Goal: Task Accomplishment & Management: Manage account settings

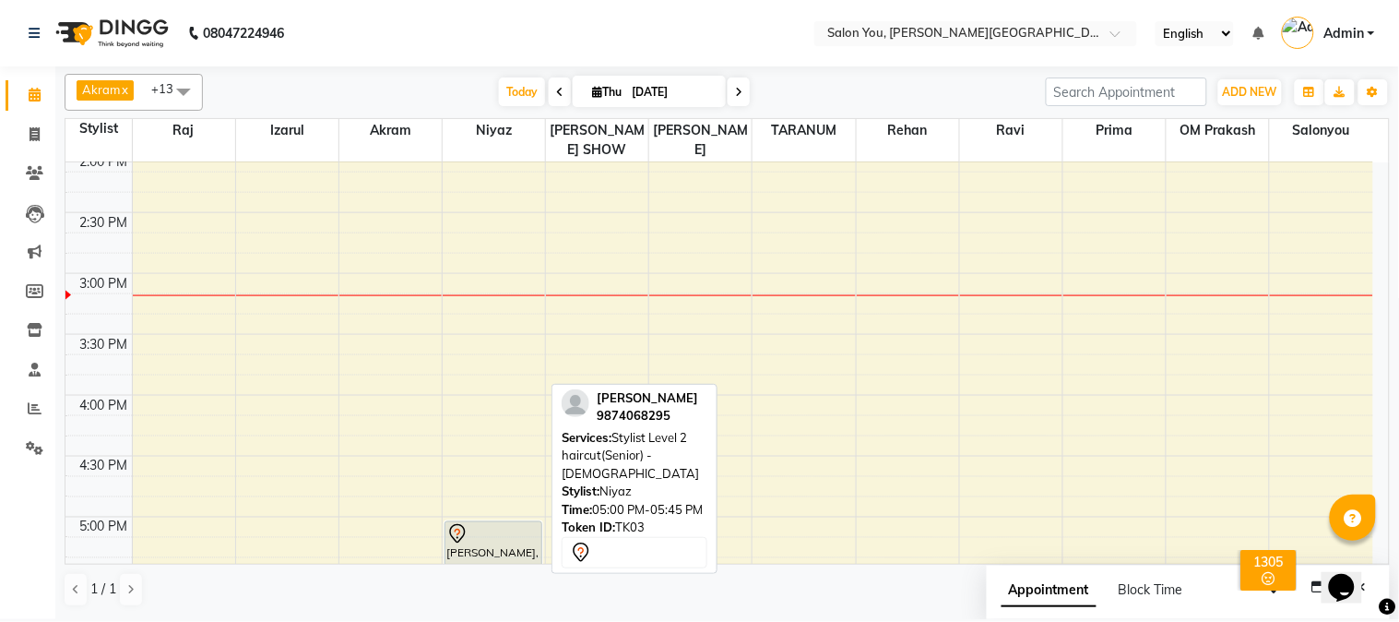
scroll to position [614, 0]
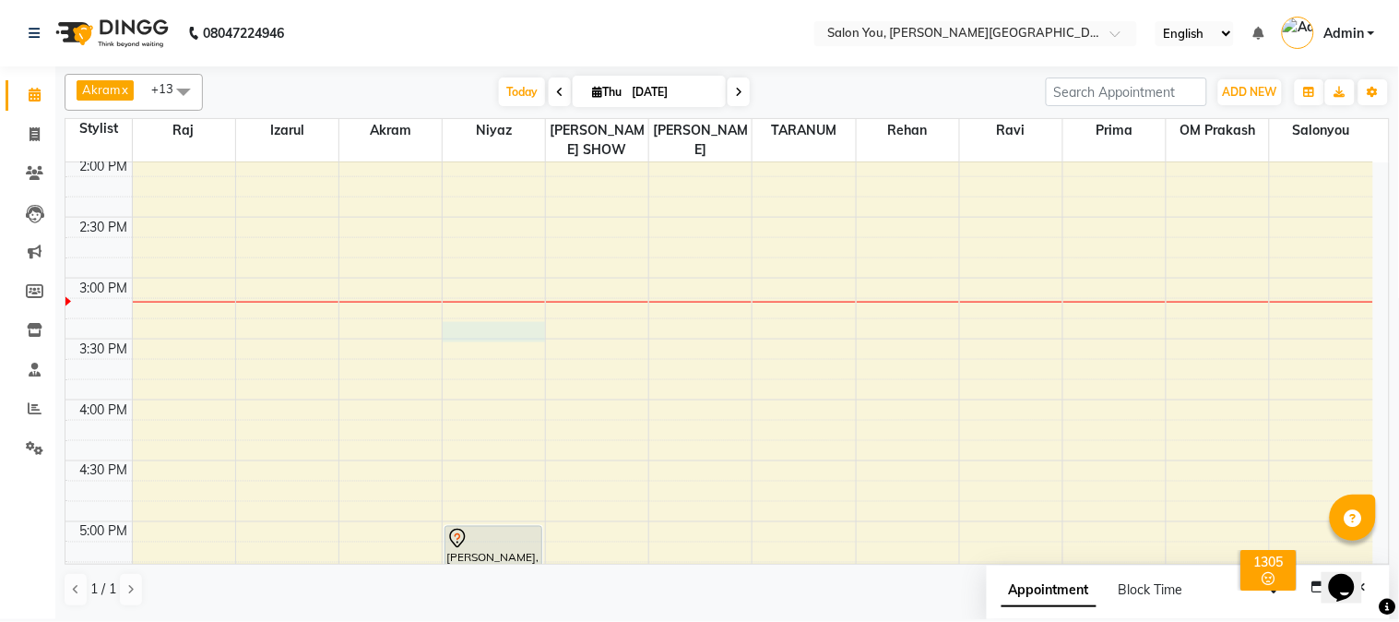
click at [464, 316] on div "9:00 AM 9:30 AM 10:00 AM 10:30 AM 11:00 AM 11:30 AM 12:00 PM 12:30 PM 1:00 PM 1…" at bounding box center [719, 339] width 1308 height 1582
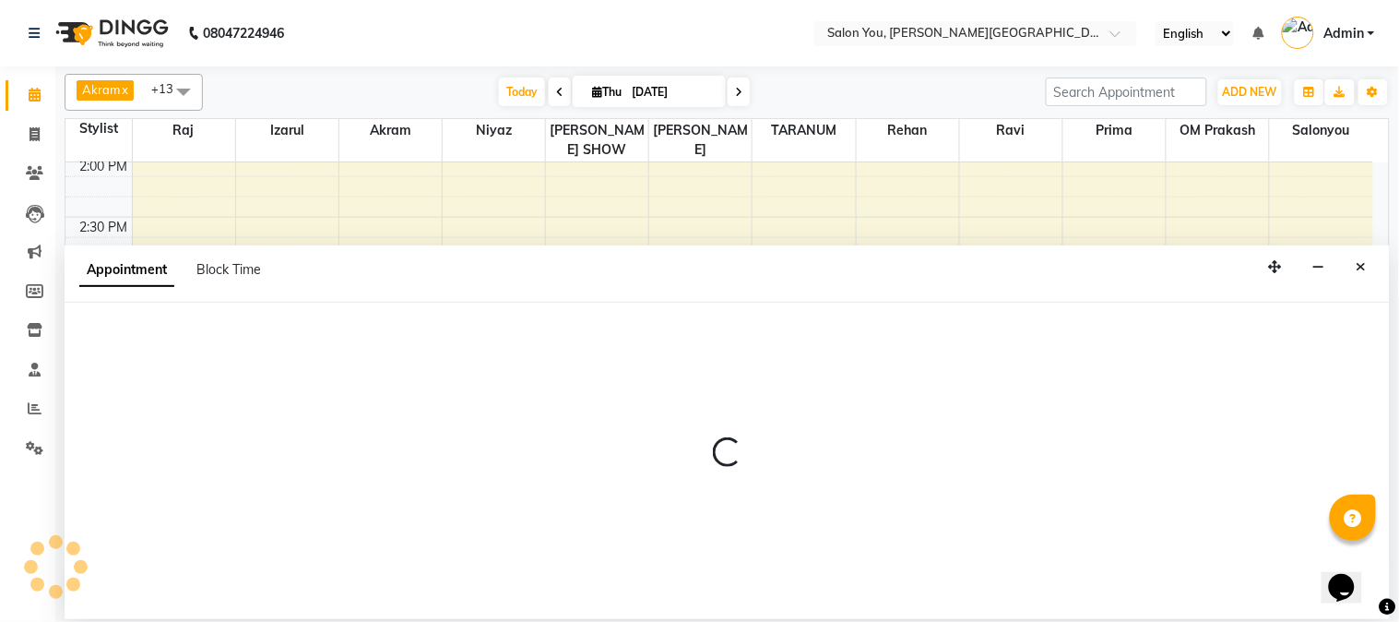
select select "83062"
select select "tentative"
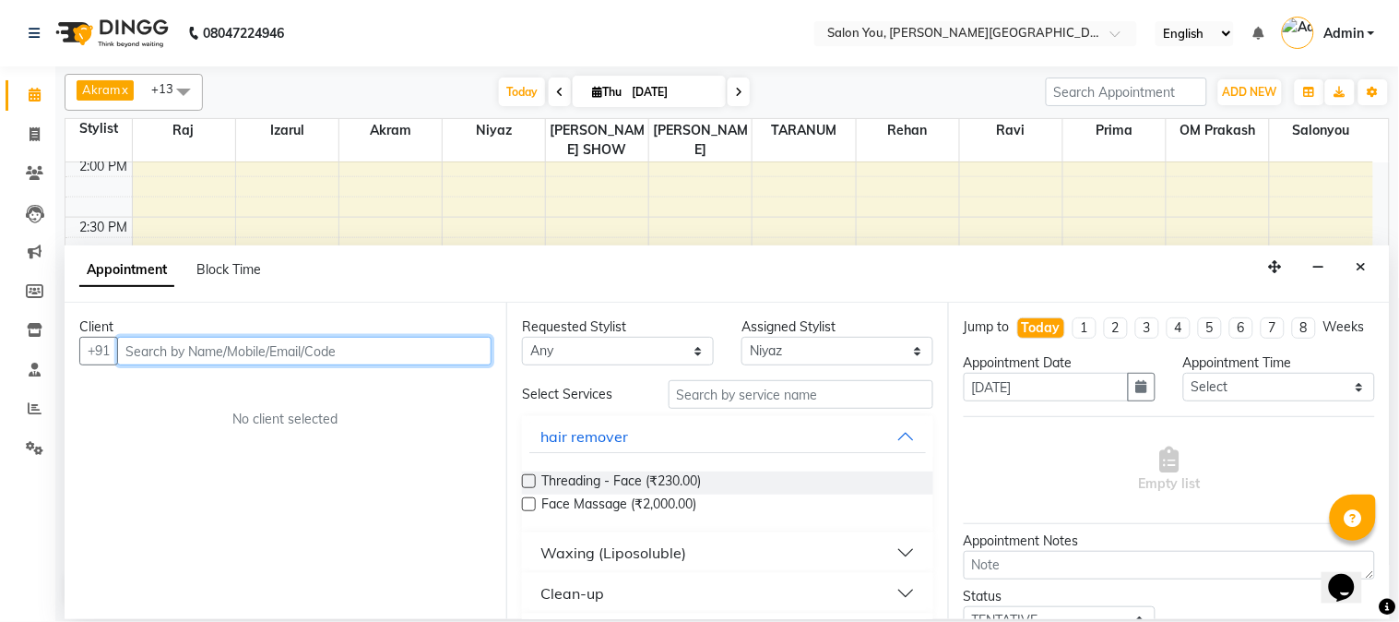
click at [260, 347] on input "text" at bounding box center [304, 351] width 374 height 29
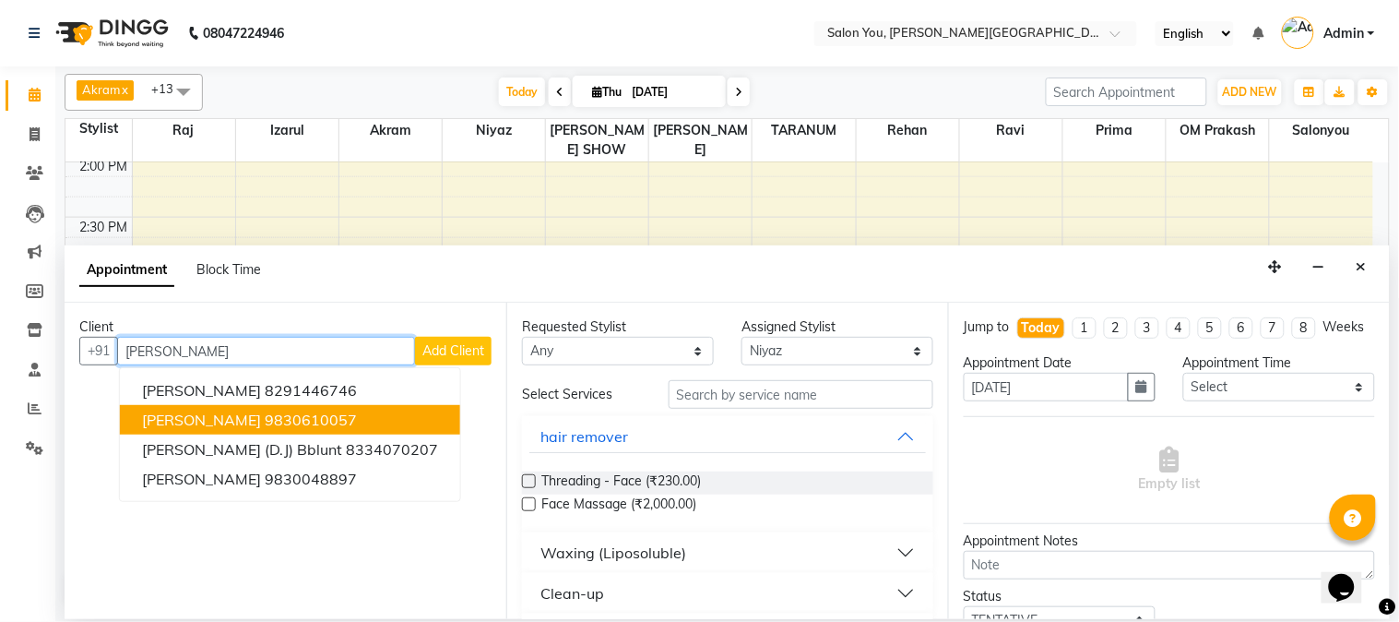
click at [280, 421] on ngb-highlight "9830610057" at bounding box center [311, 419] width 92 height 18
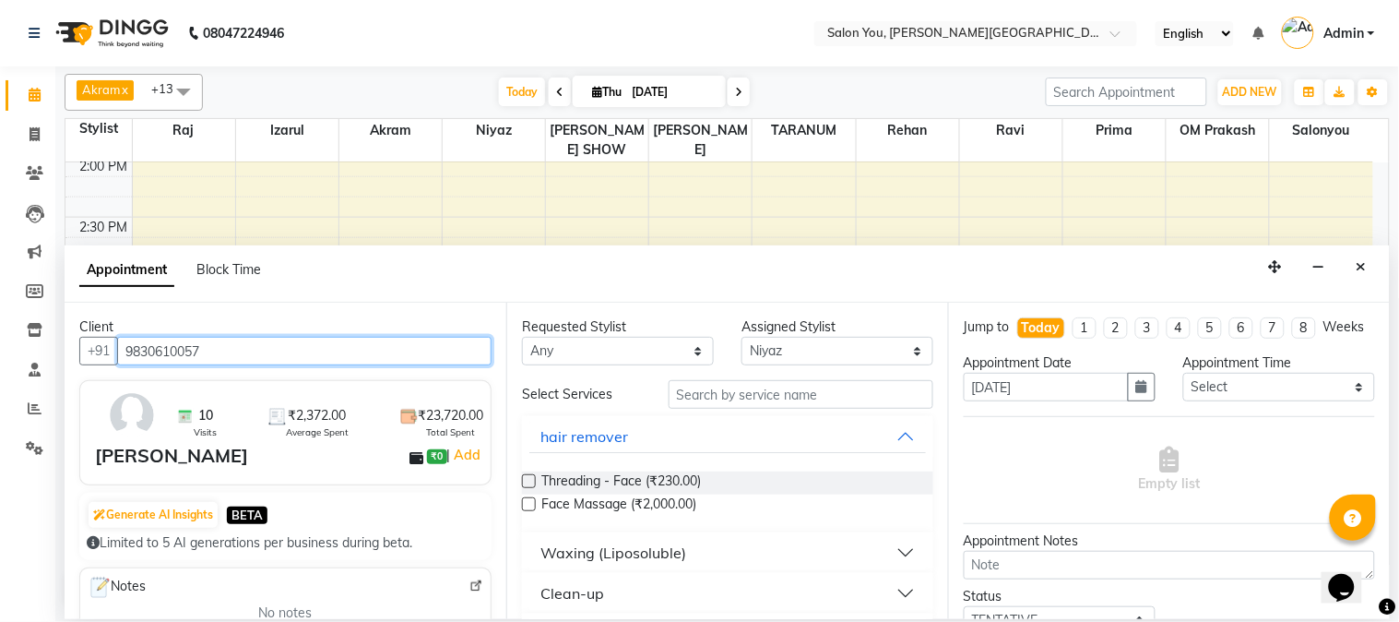
type input "9830610057"
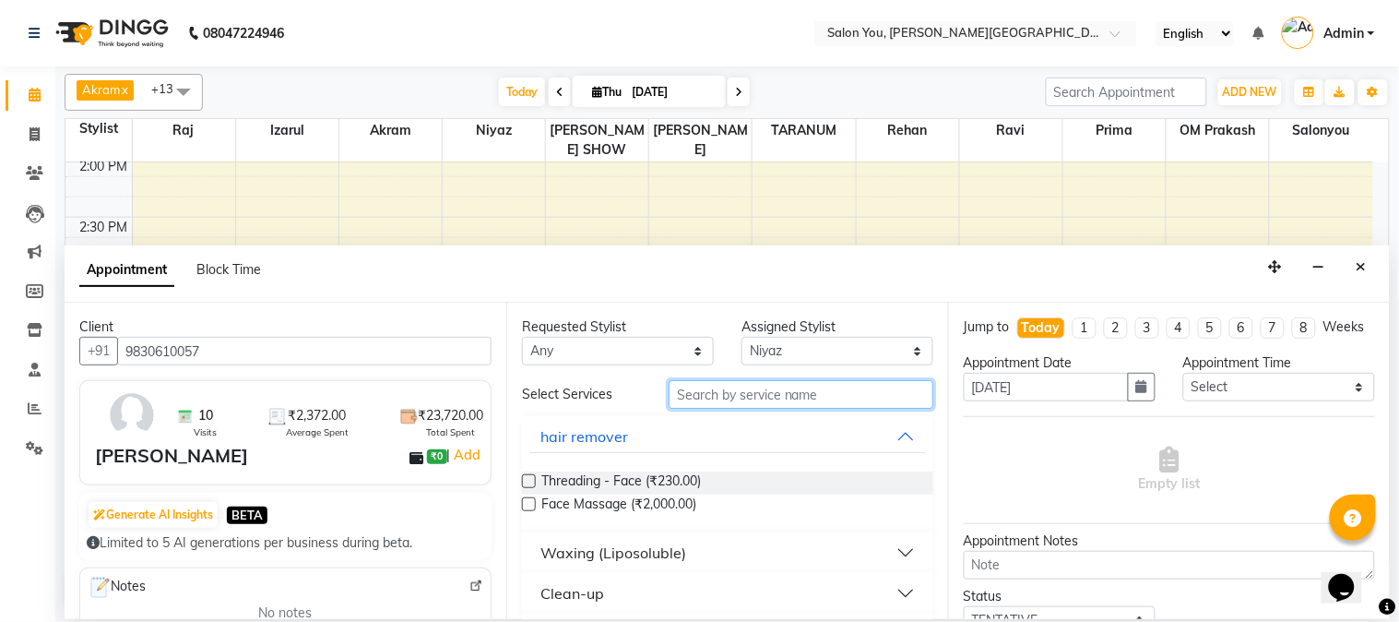
click at [763, 393] on input "text" at bounding box center [801, 394] width 265 height 29
type input "blow"
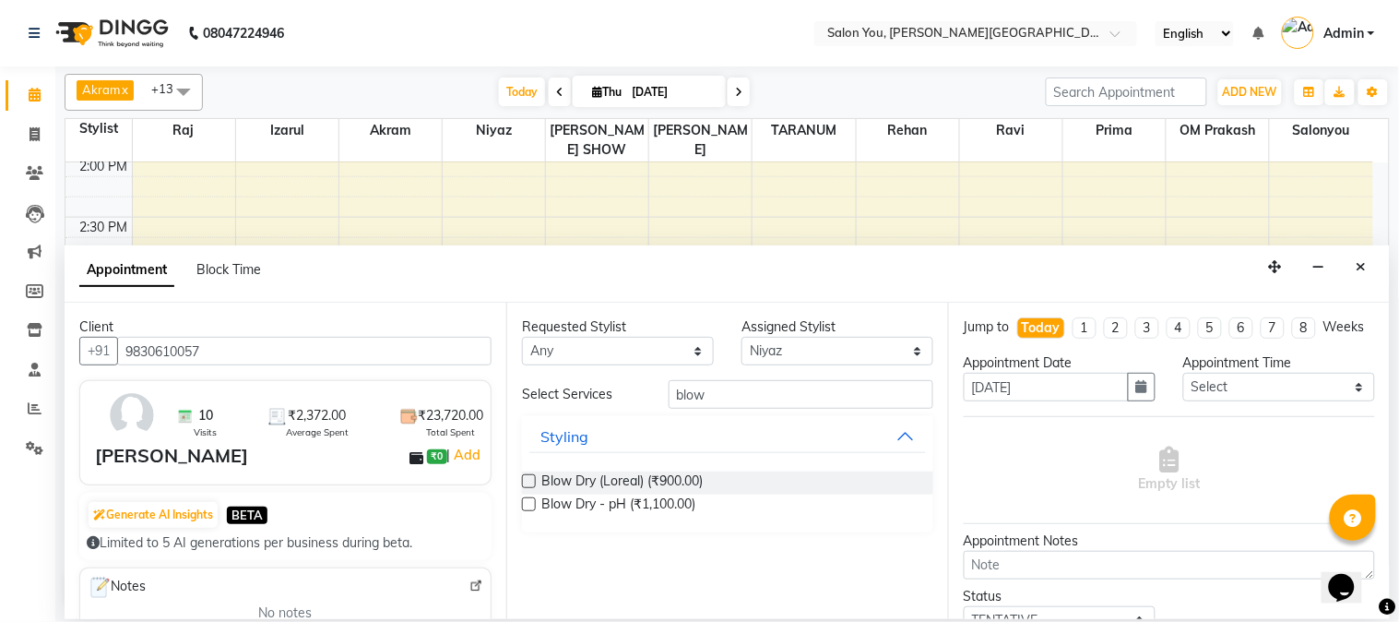
click at [530, 504] on label at bounding box center [529, 504] width 14 height 14
click at [530, 504] on input "checkbox" at bounding box center [528, 506] width 12 height 12
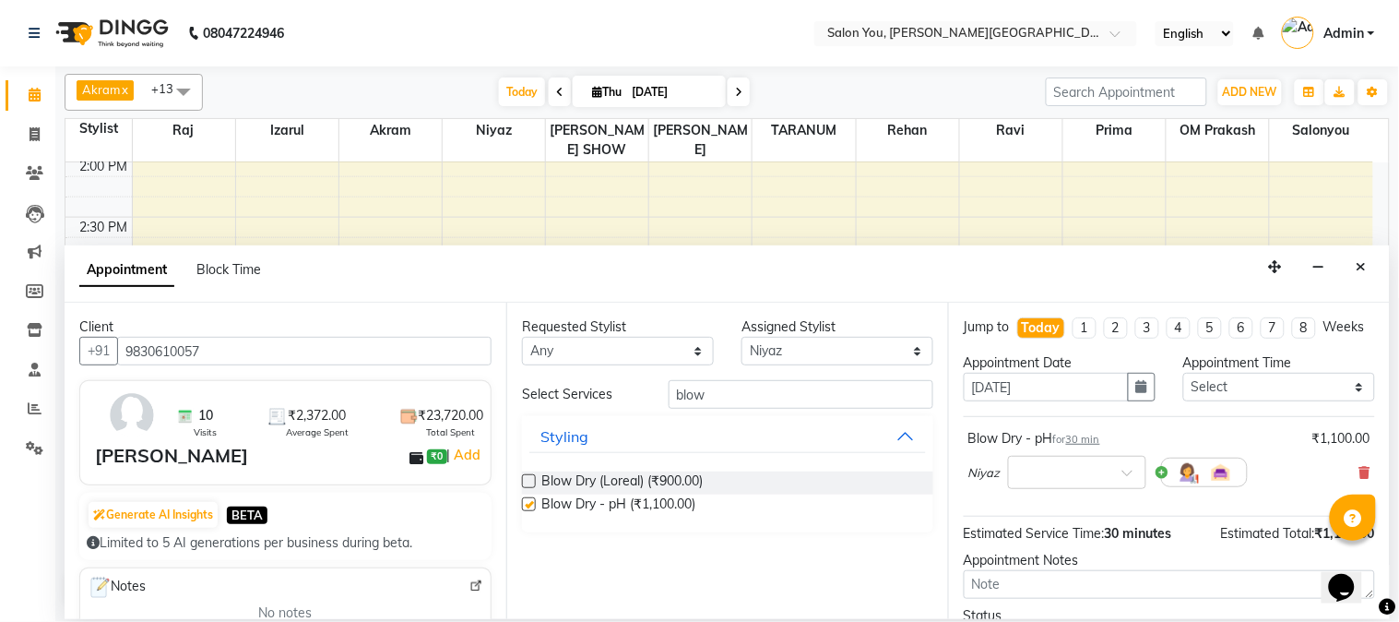
checkbox input "false"
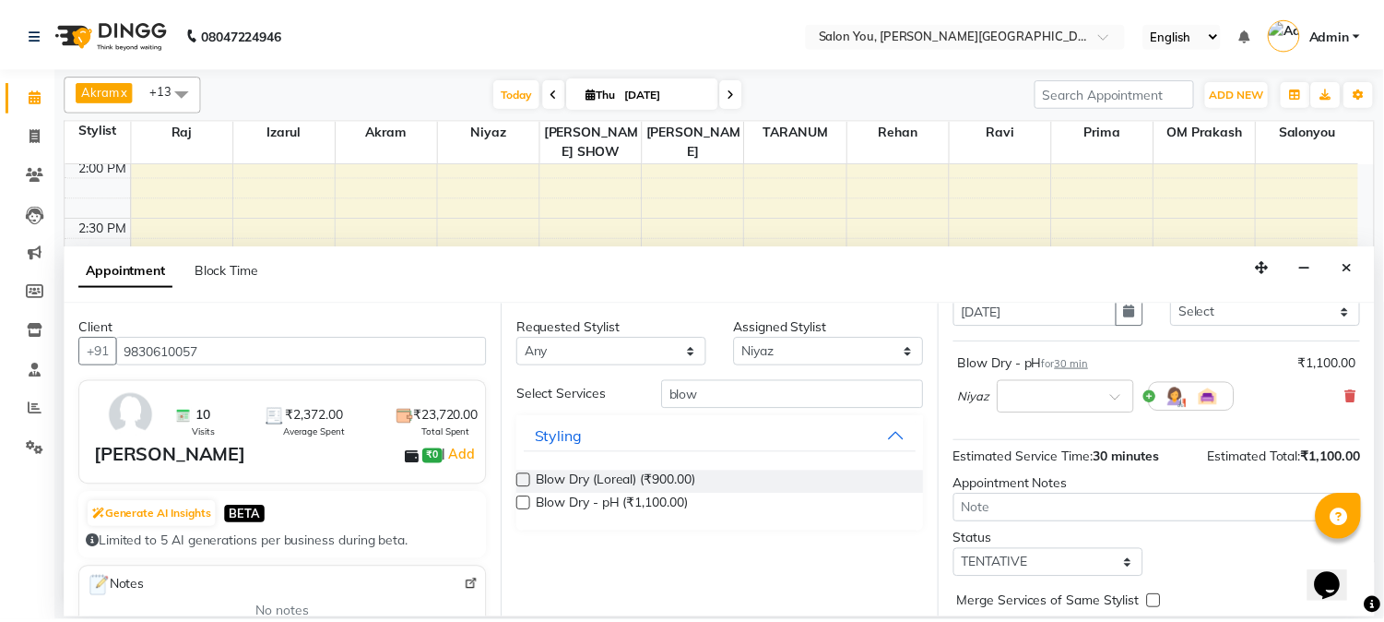
scroll to position [169, 0]
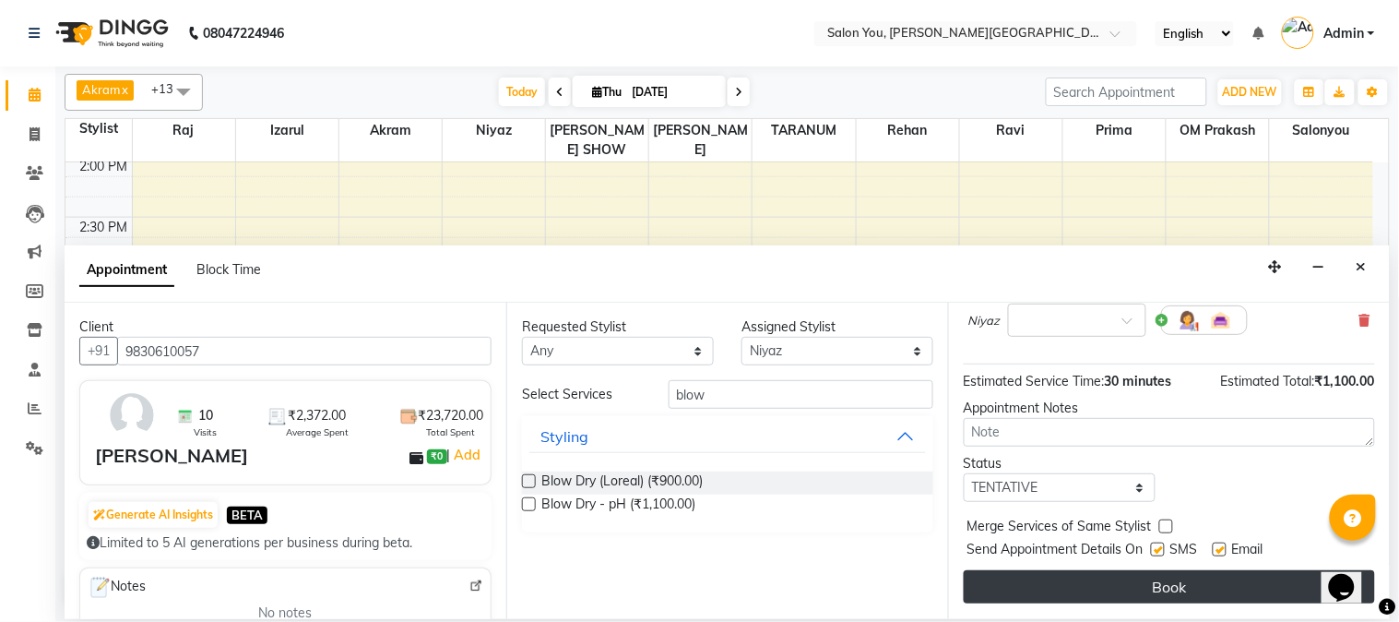
click at [1053, 593] on button "Book" at bounding box center [1169, 586] width 411 height 33
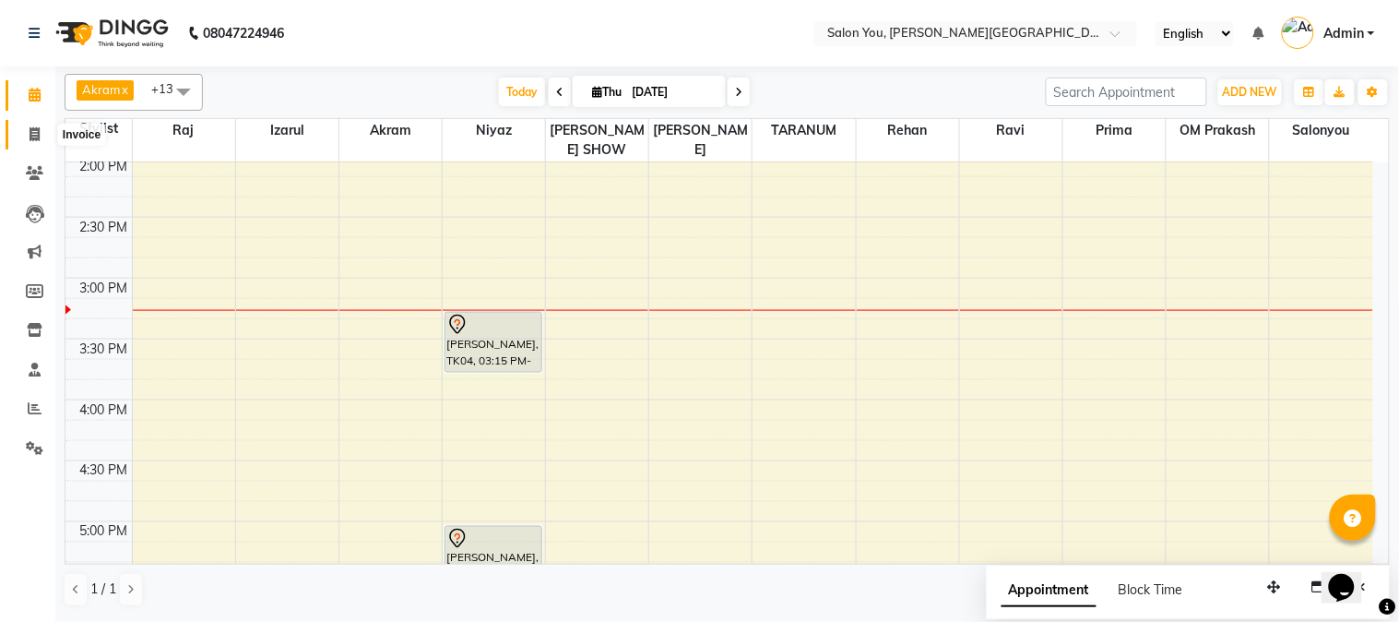
click at [42, 139] on span at bounding box center [34, 135] width 32 height 21
select select "service"
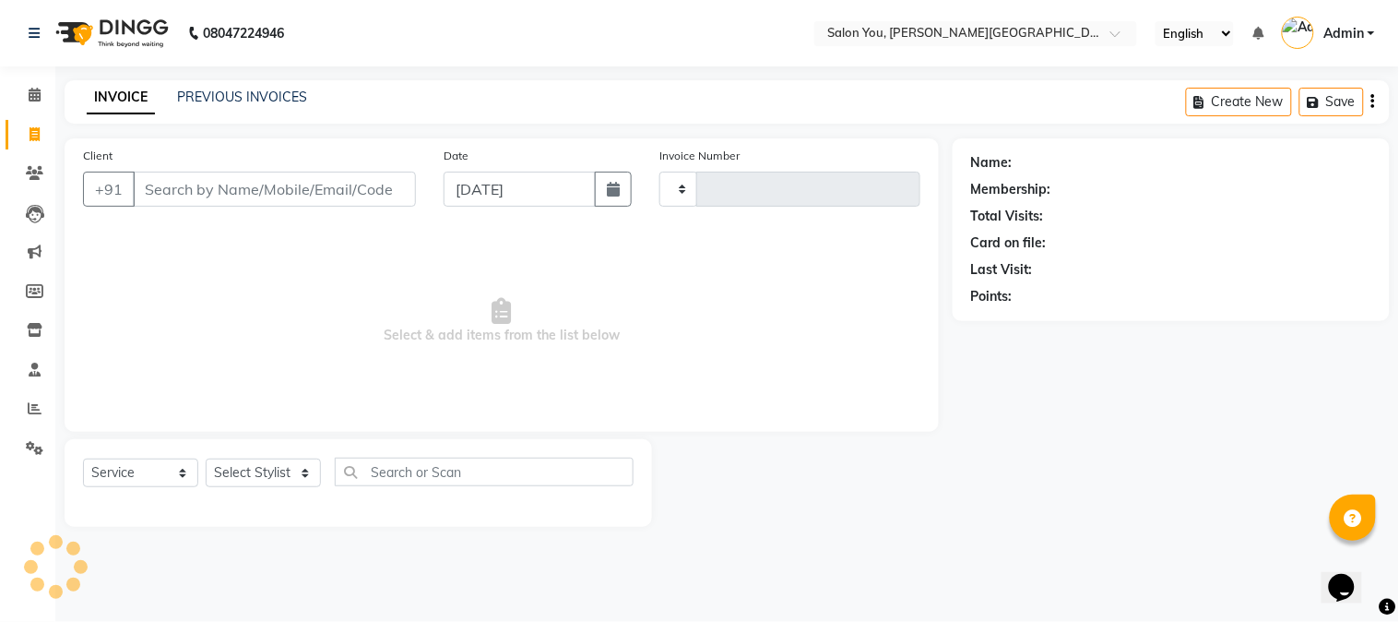
type input "1691"
select select "5231"
click at [316, 183] on input "Client" at bounding box center [274, 189] width 283 height 35
click at [389, 183] on input "Client" at bounding box center [274, 189] width 283 height 35
type input "905"
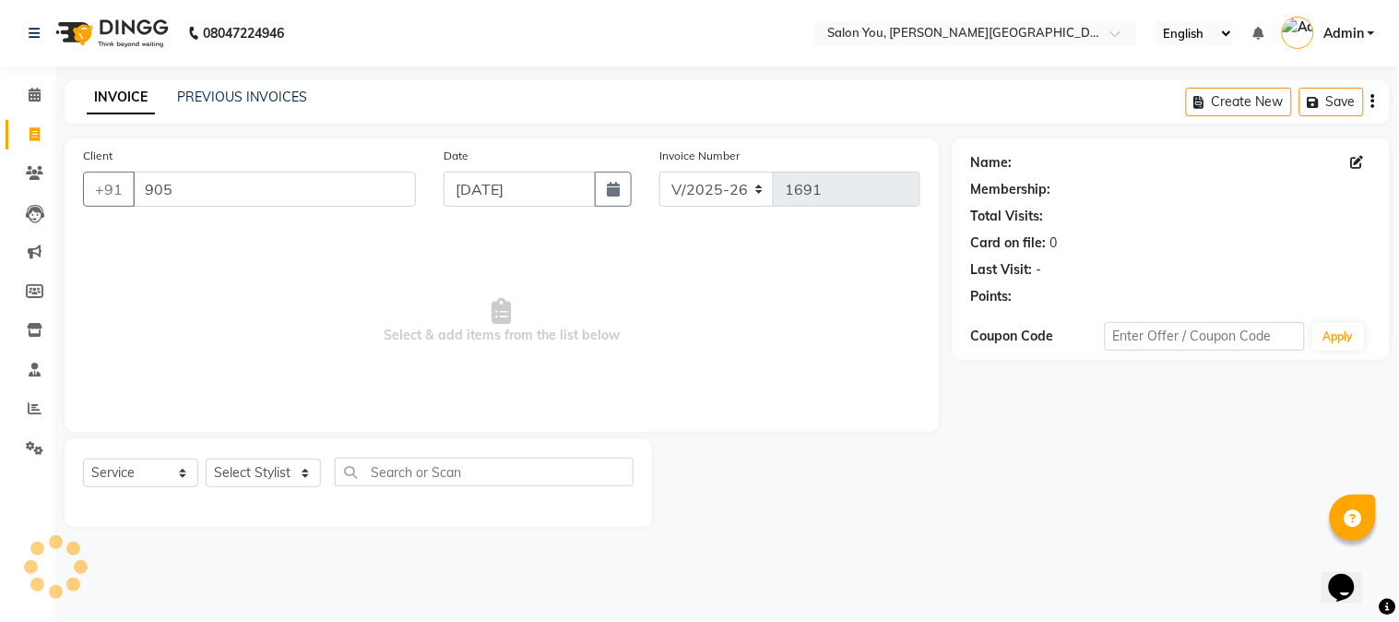
select select "1: Object"
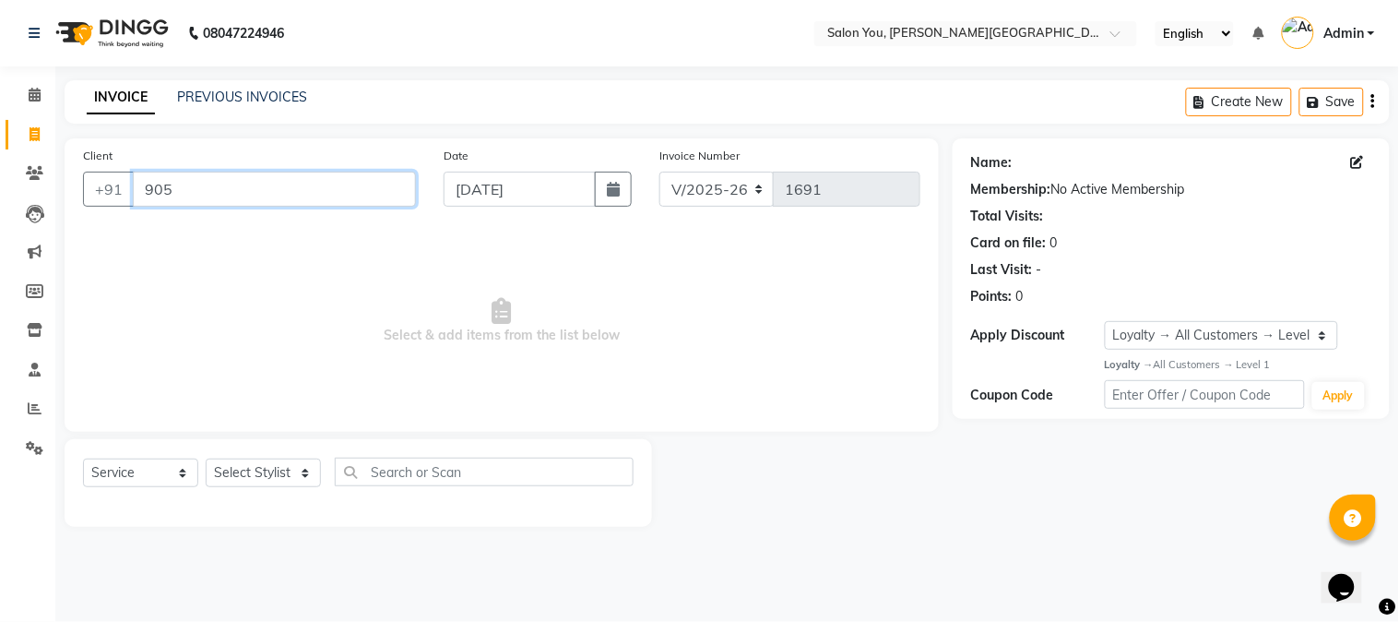
click at [385, 183] on input "905" at bounding box center [274, 189] width 283 height 35
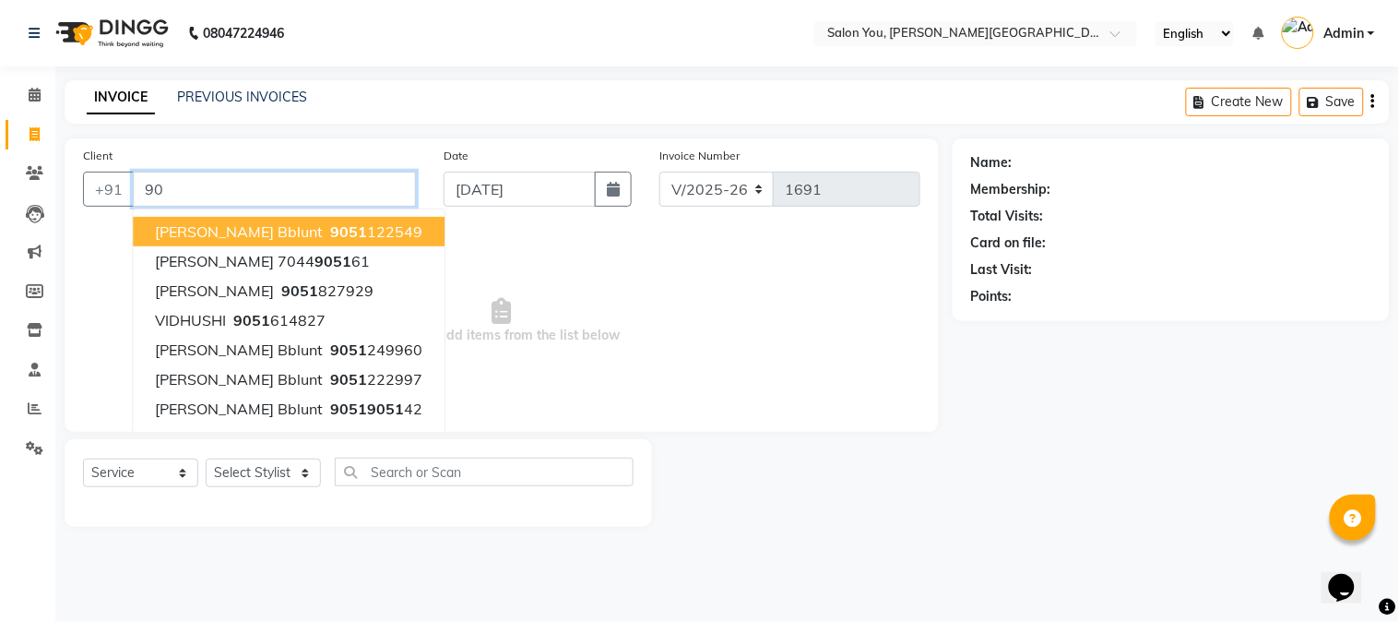
type input "9"
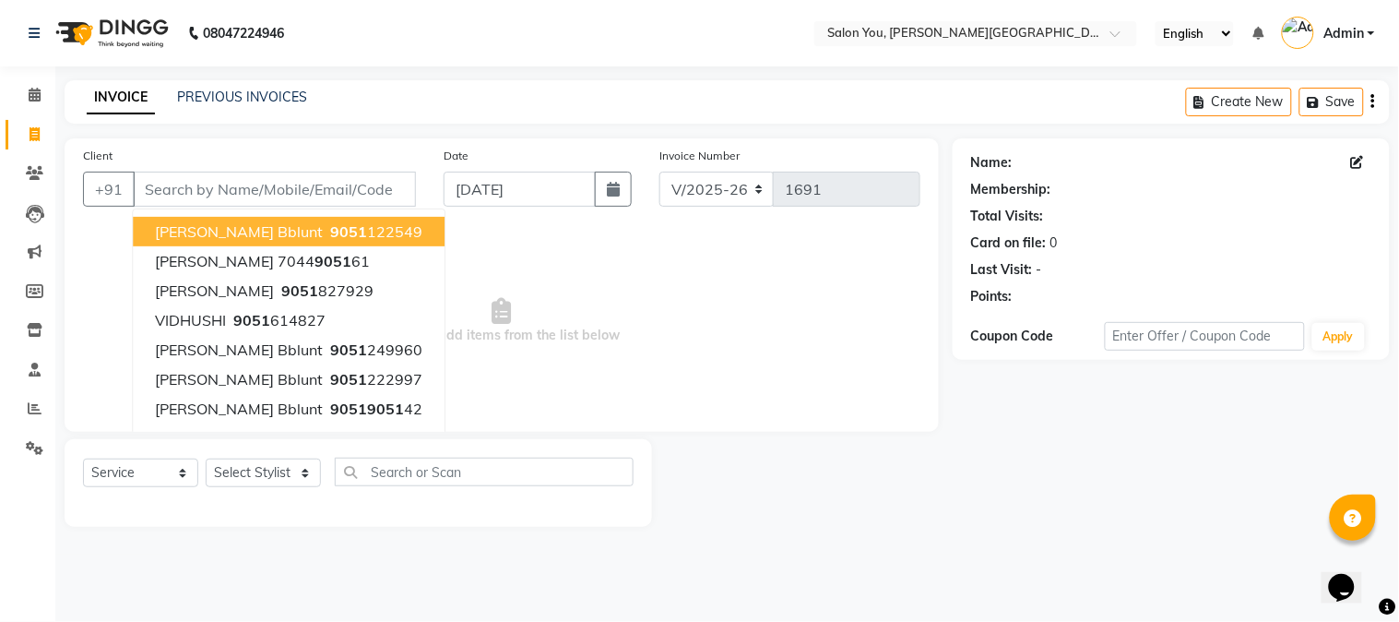
select select "1: Object"
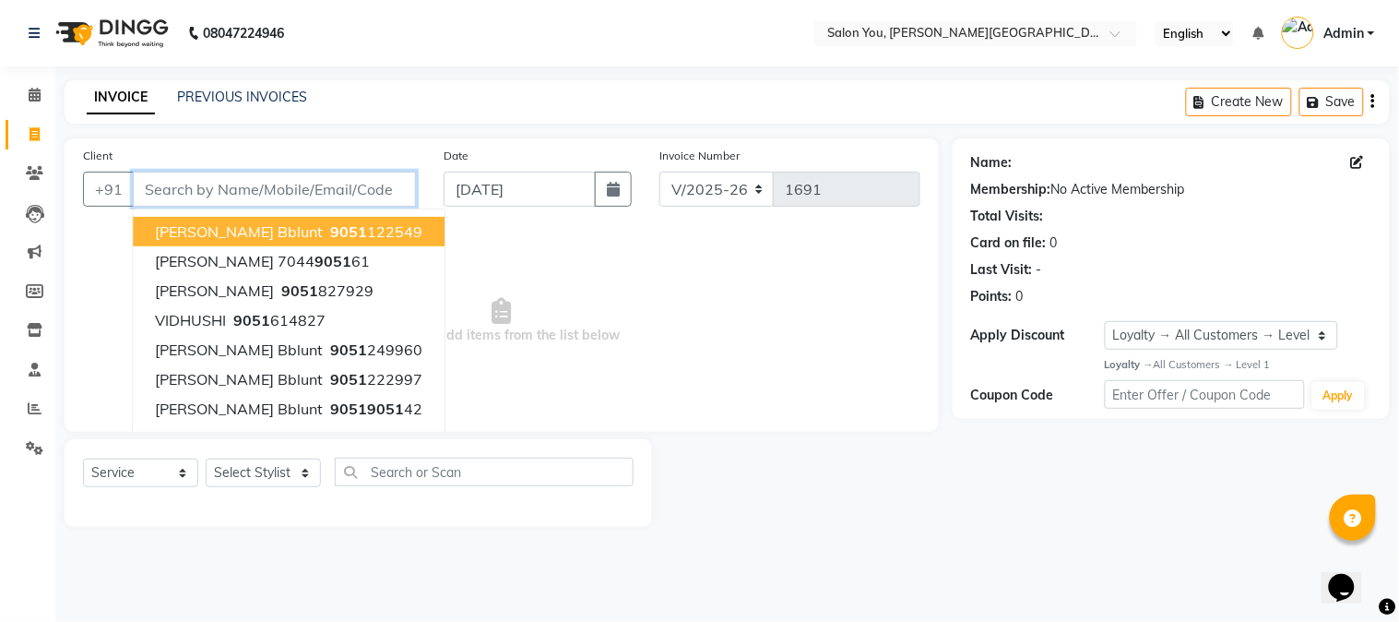
click at [326, 194] on input "Client" at bounding box center [274, 189] width 283 height 35
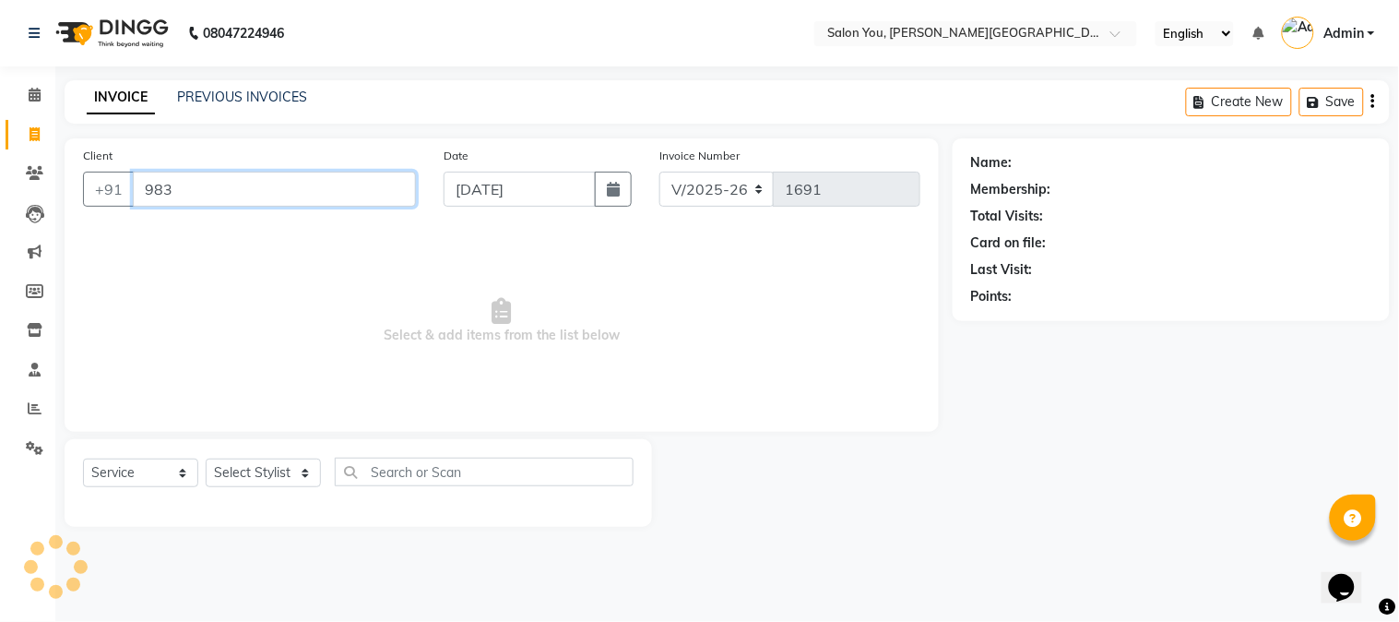
type input "983"
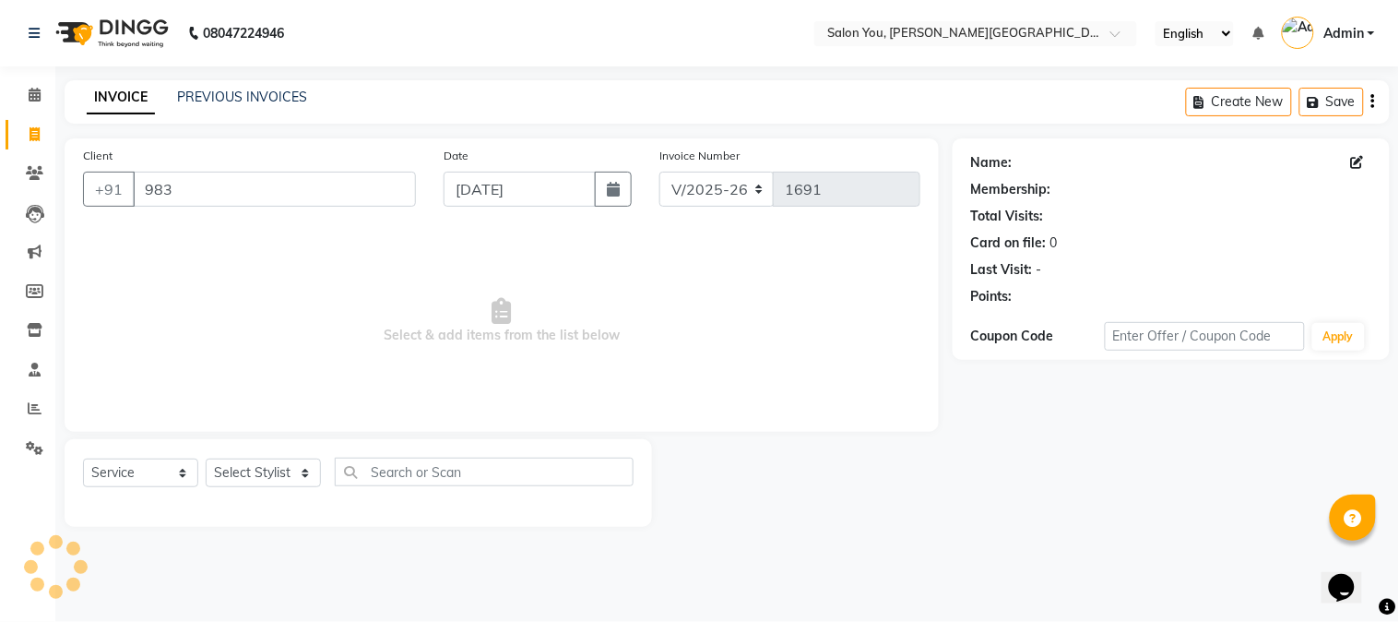
select select "1: Object"
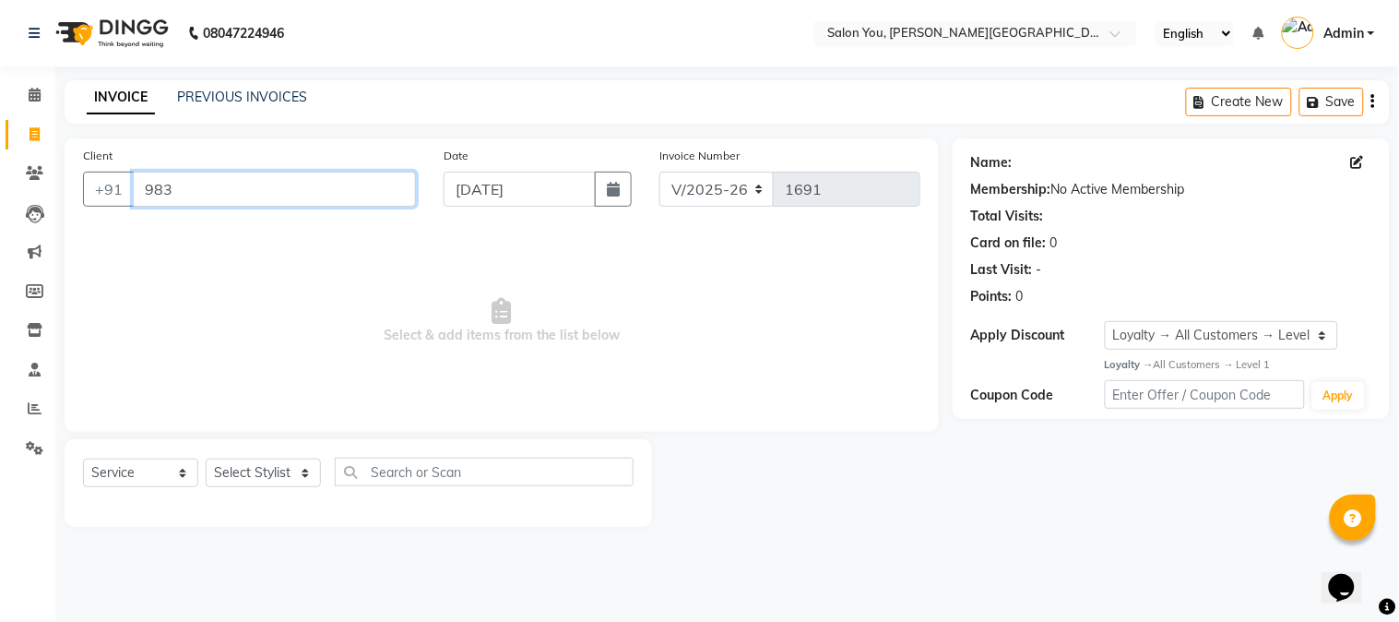
click at [325, 192] on input "983" at bounding box center [274, 189] width 283 height 35
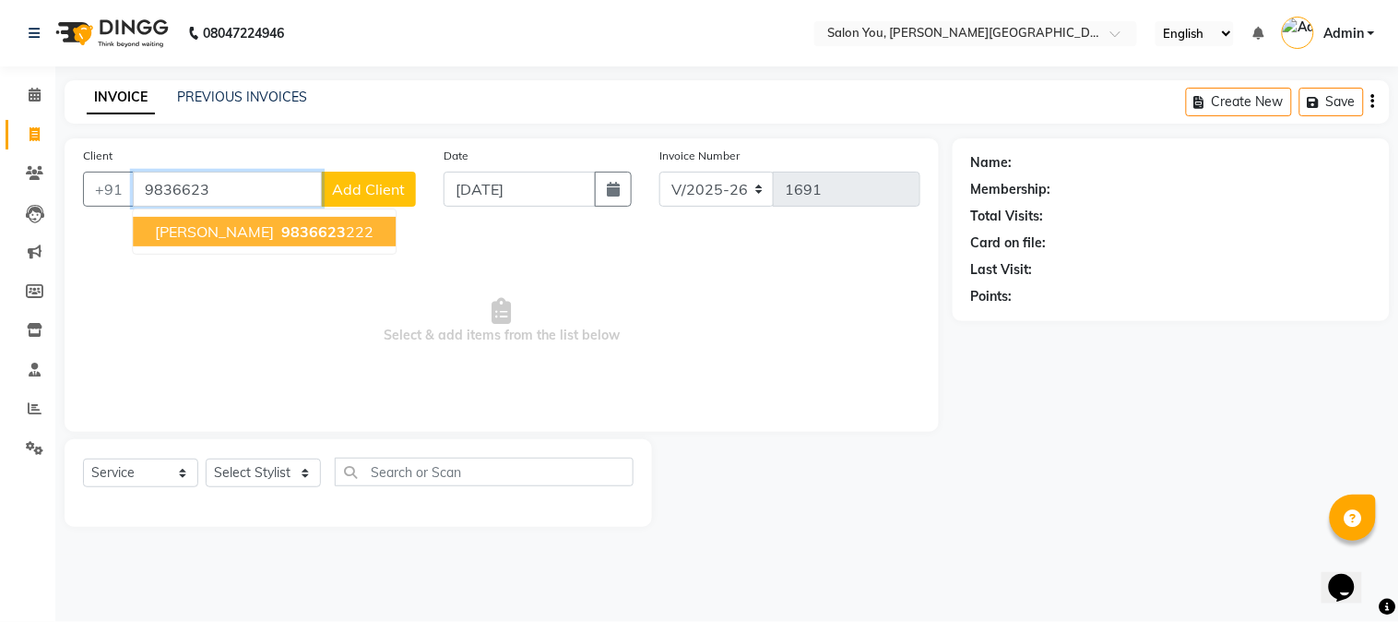
click at [310, 234] on span "9836623" at bounding box center [313, 231] width 65 height 18
type input "9836623222"
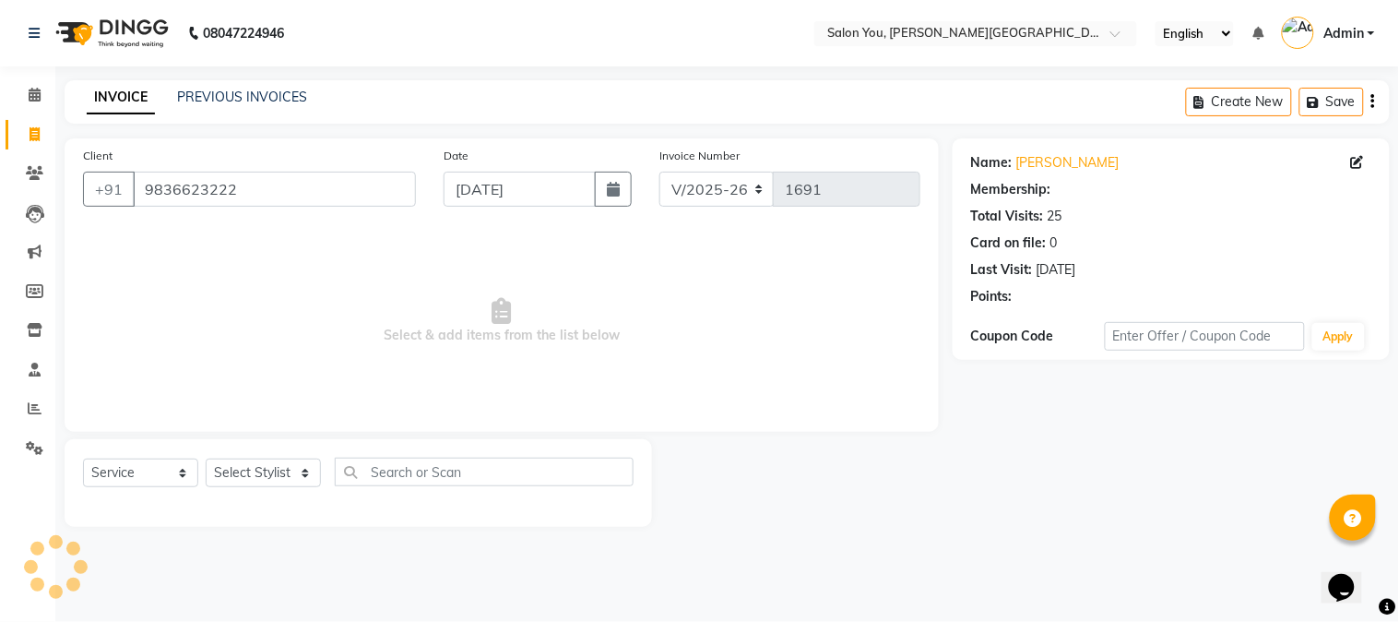
select select "1: Object"
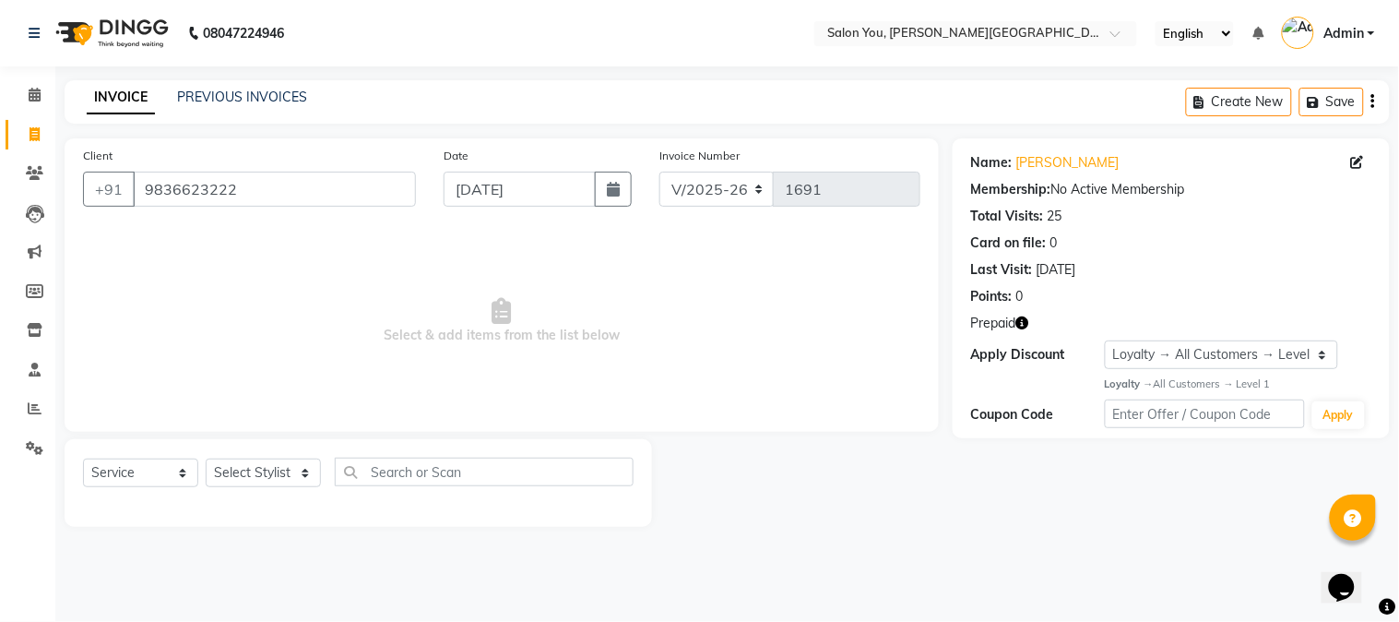
click at [1027, 321] on icon "button" at bounding box center [1022, 322] width 13 height 13
click at [540, 353] on span "Select & add items from the list below" at bounding box center [501, 321] width 837 height 184
click at [303, 480] on select "Select Stylist Akram Auditor Christina Izarul jaydip Niyaz OM Prakash prima raj…" at bounding box center [263, 472] width 115 height 29
select select "83059"
click at [206, 459] on select "Select Stylist Akram Auditor Christina Izarul jaydip Niyaz OM Prakash prima raj…" at bounding box center [263, 472] width 115 height 29
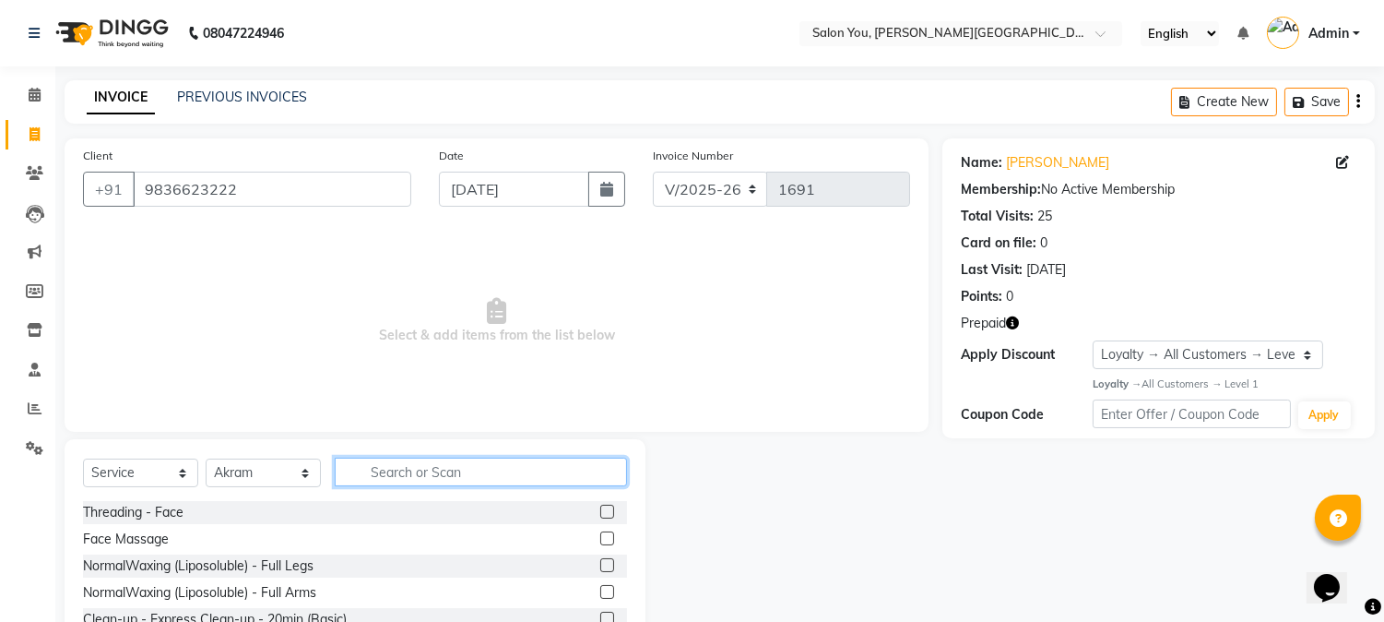
click at [382, 472] on input "text" at bounding box center [481, 471] width 292 height 29
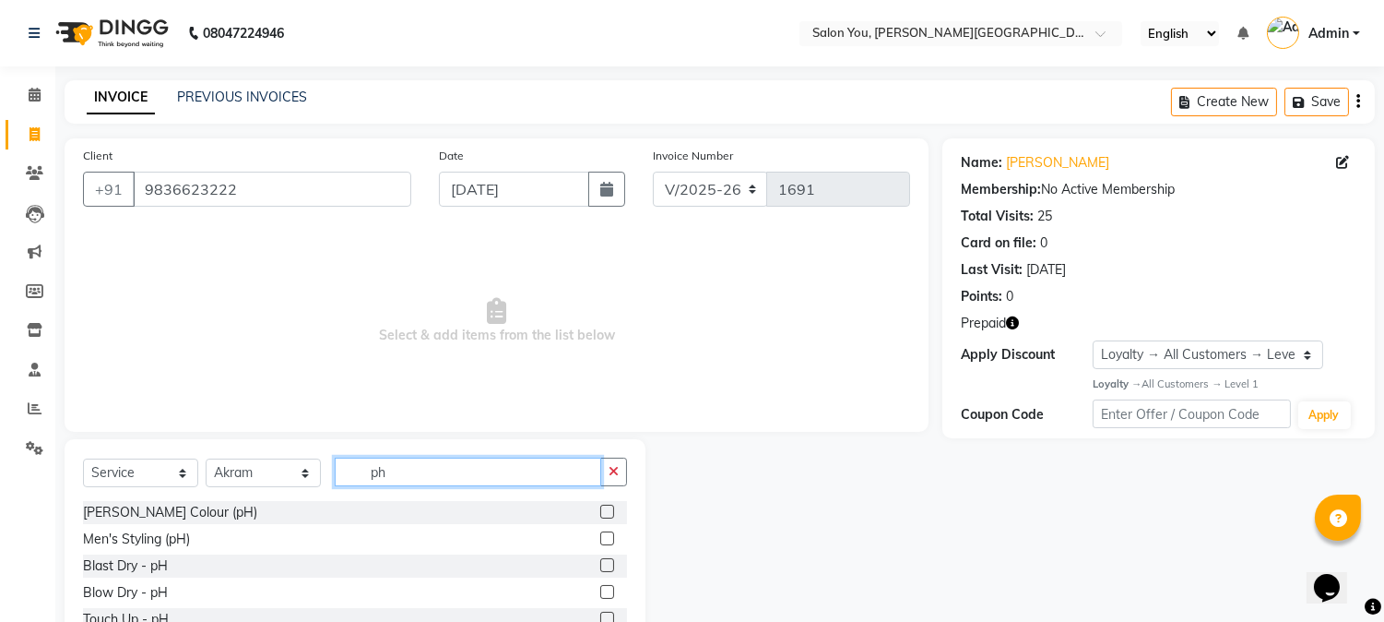
type input "p"
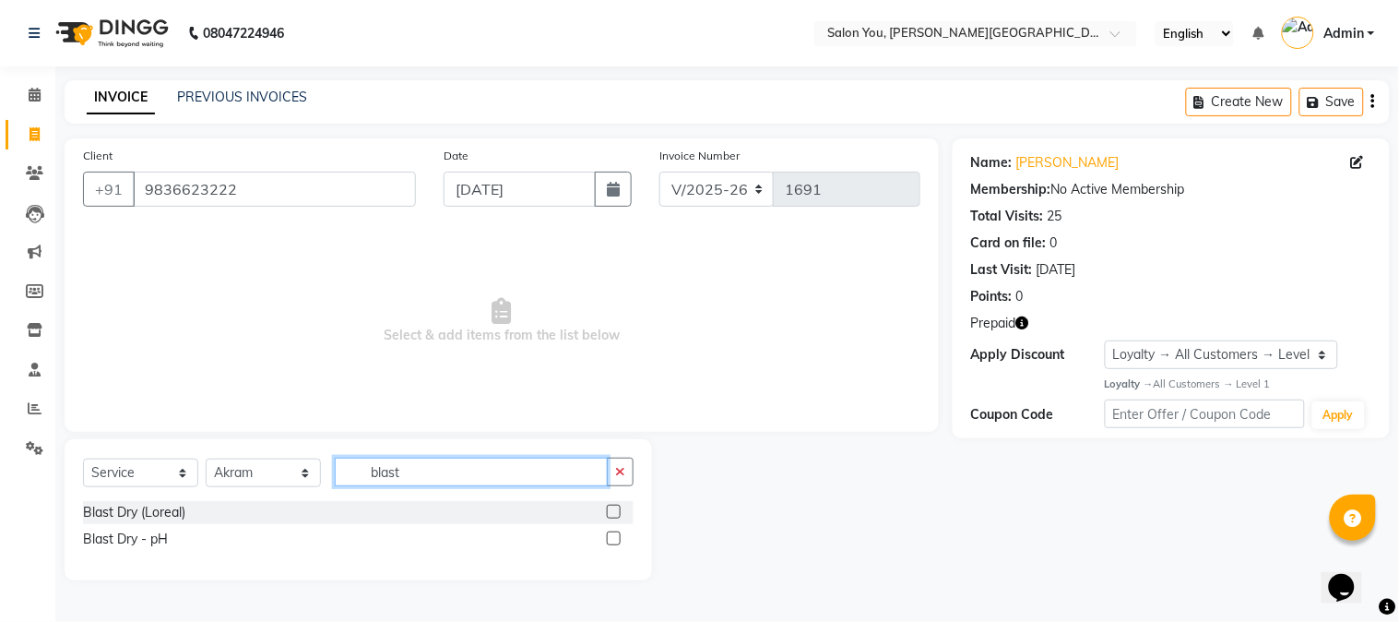
type input "blast"
click at [615, 538] on label at bounding box center [614, 538] width 14 height 14
click at [615, 538] on input "checkbox" at bounding box center [613, 539] width 12 height 12
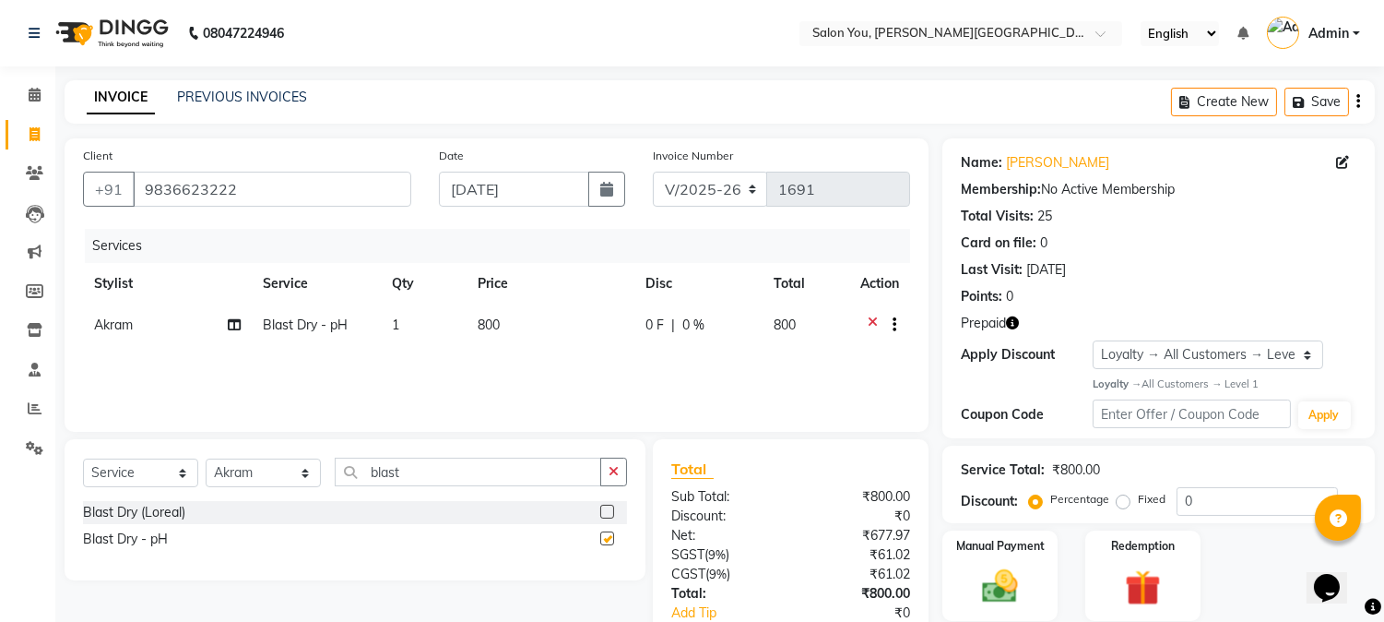
checkbox input "false"
click at [1148, 602] on img at bounding box center [1142, 587] width 61 height 46
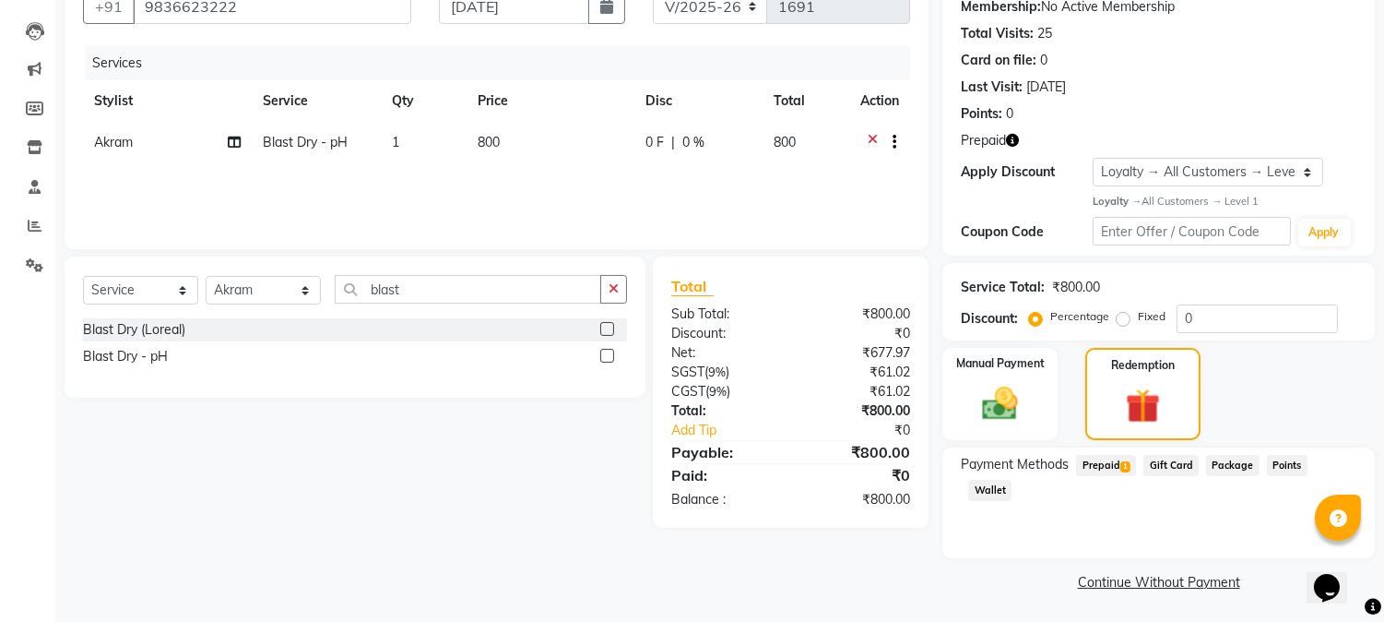
click at [1109, 462] on span "Prepaid 1" at bounding box center [1106, 465] width 60 height 21
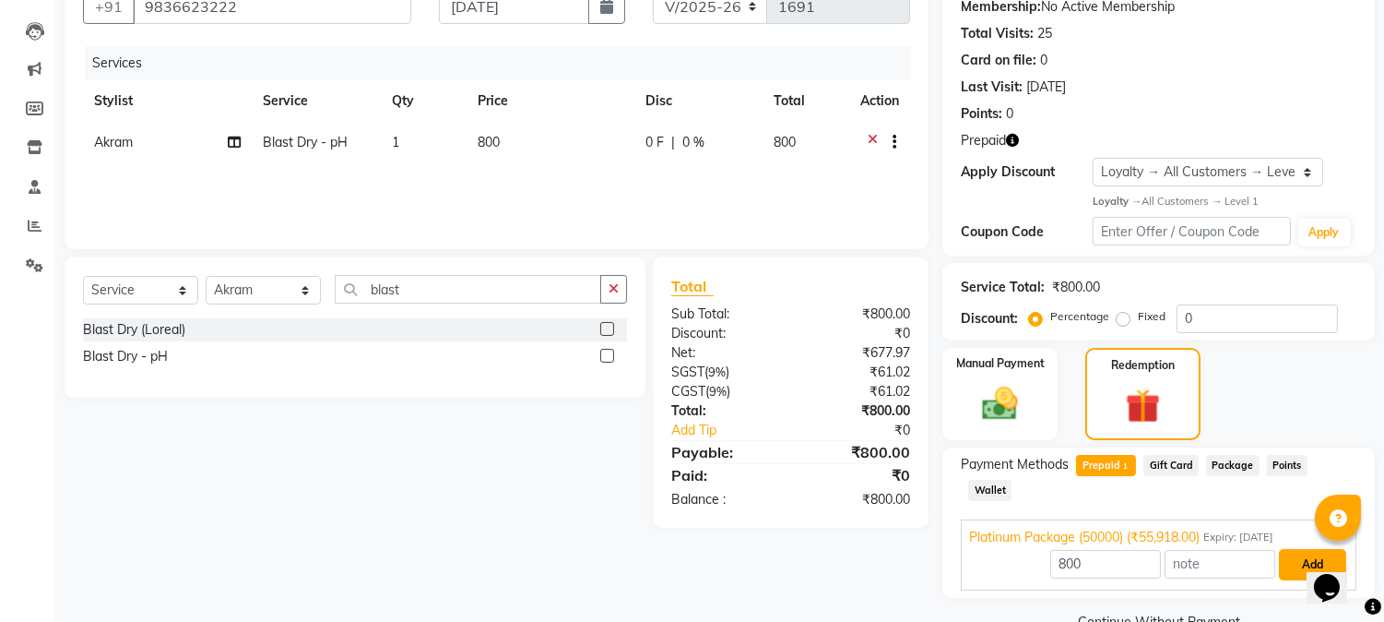
click at [1304, 549] on button "Add" at bounding box center [1312, 564] width 67 height 31
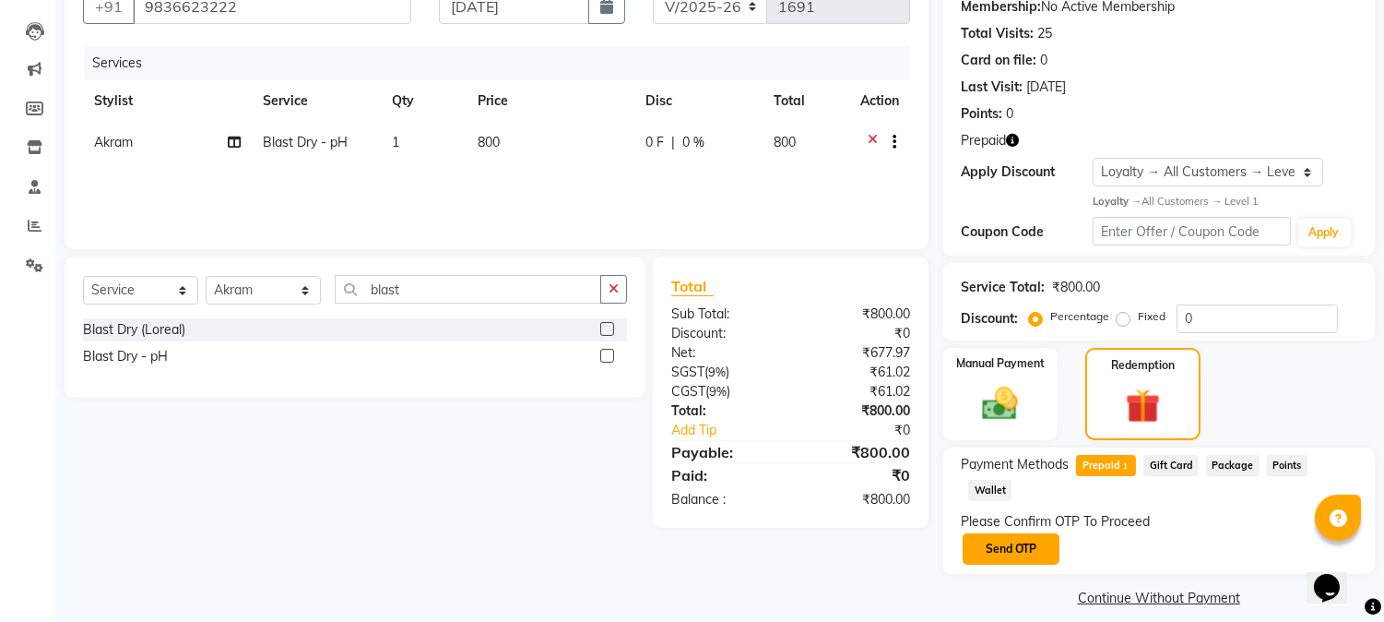
click at [1015, 533] on button "Send OTP" at bounding box center [1011, 548] width 97 height 31
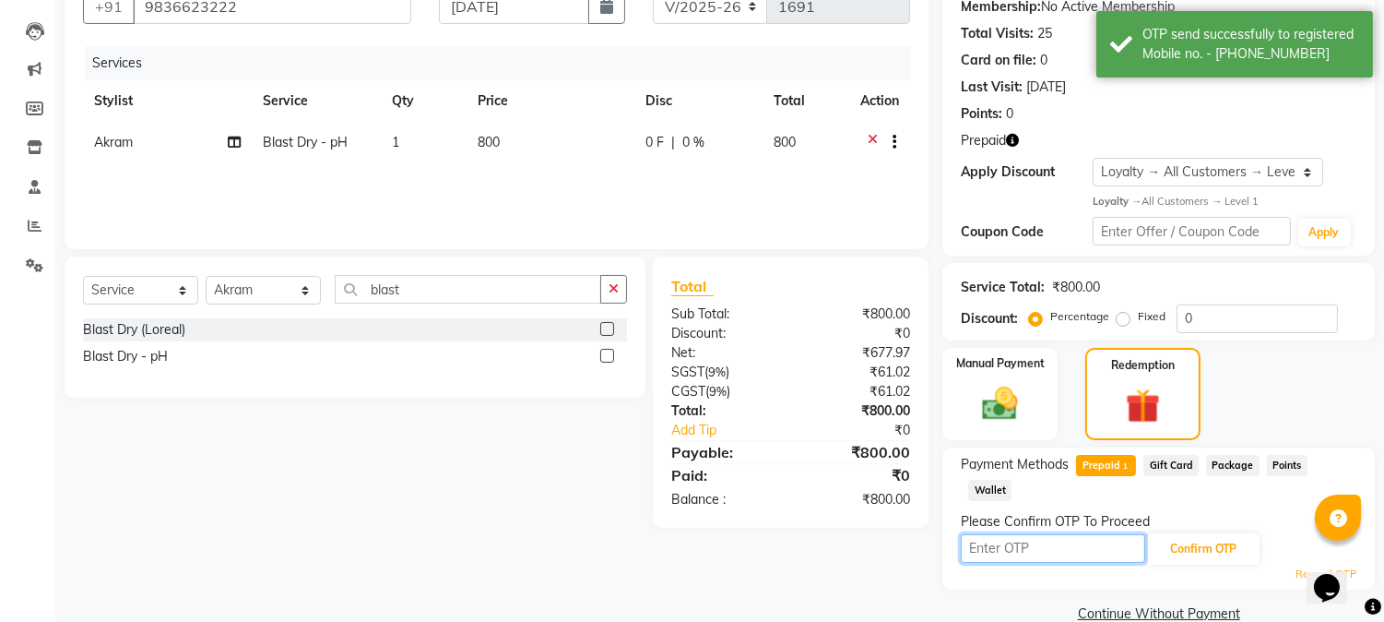
click at [1071, 534] on input "text" at bounding box center [1053, 548] width 184 height 29
type input "3440"
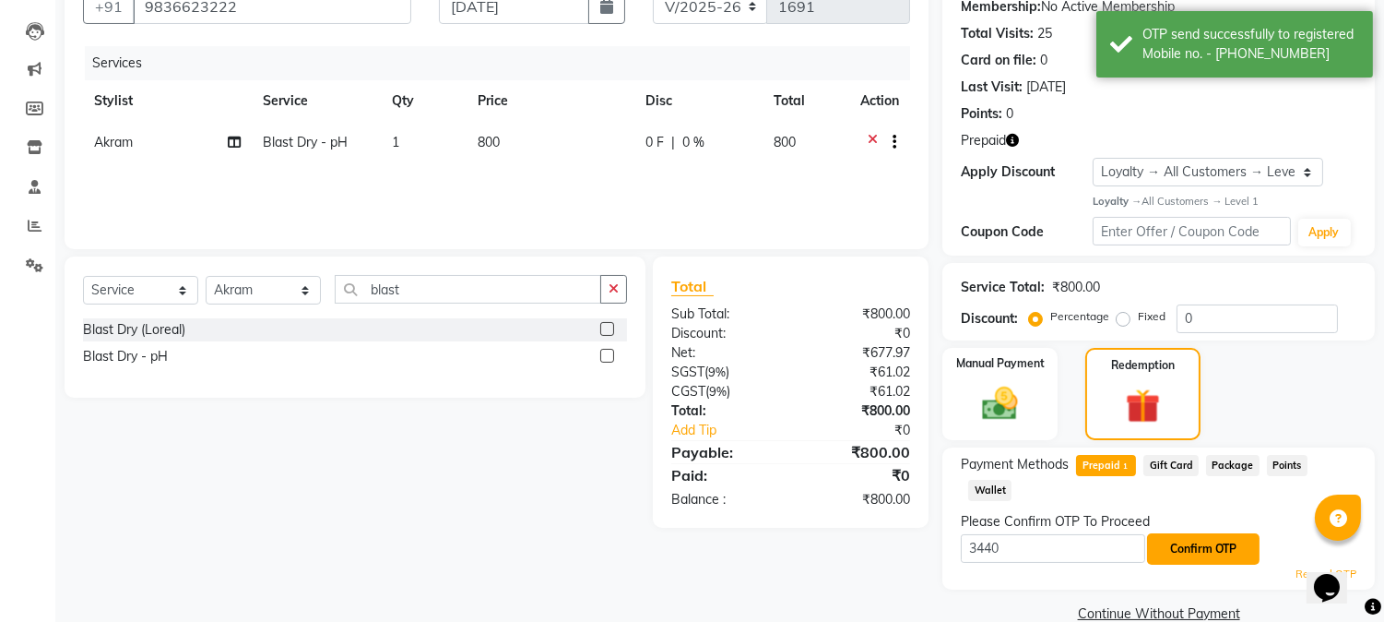
click at [1196, 533] on button "Confirm OTP" at bounding box center [1203, 548] width 113 height 31
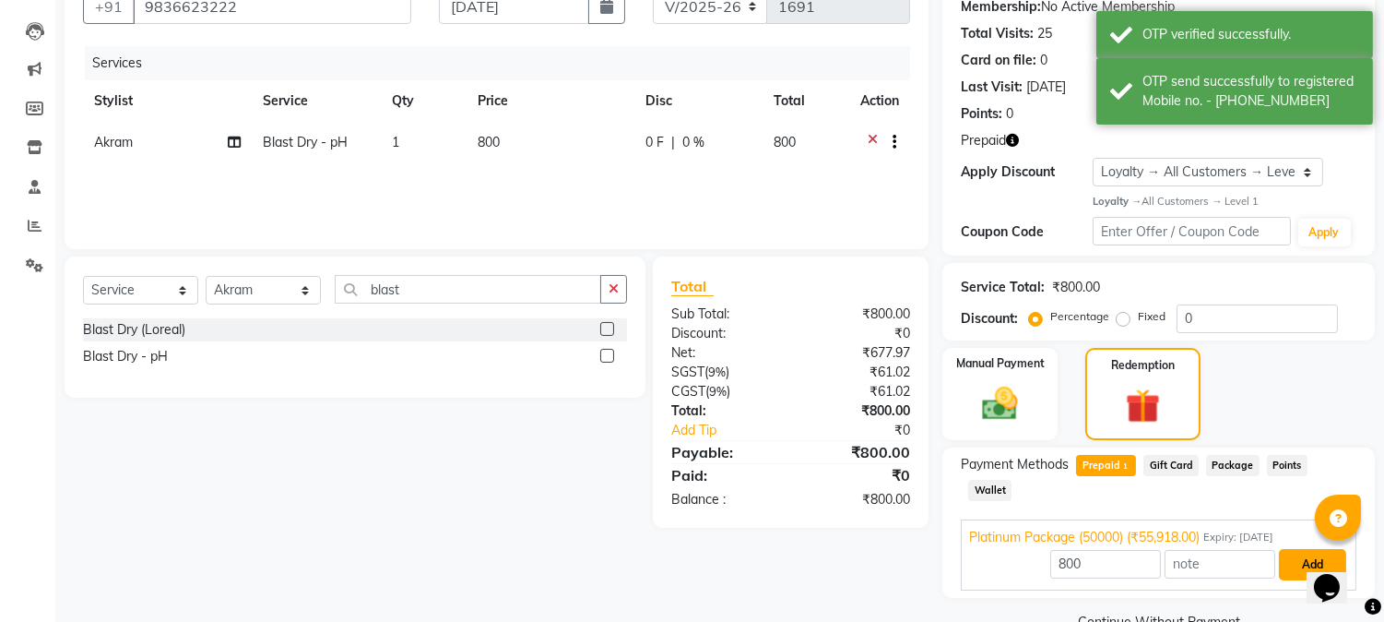
click at [1291, 549] on button "Add" at bounding box center [1312, 564] width 67 height 31
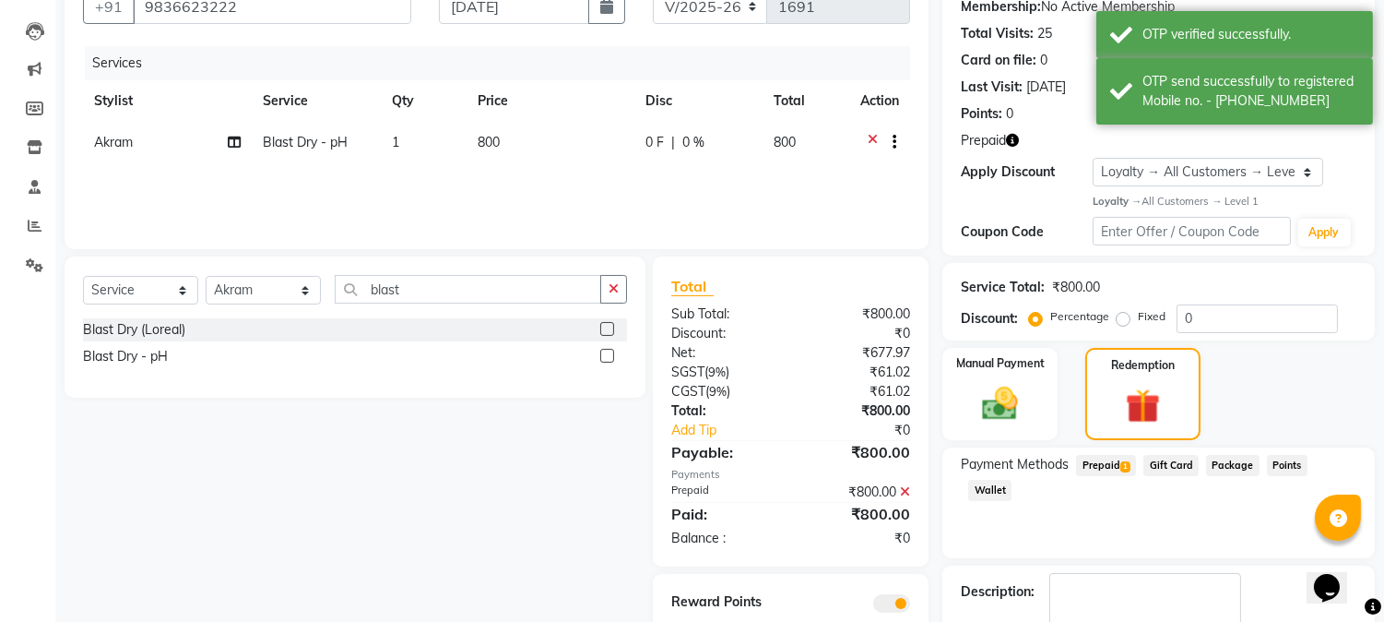
scroll to position [288, 0]
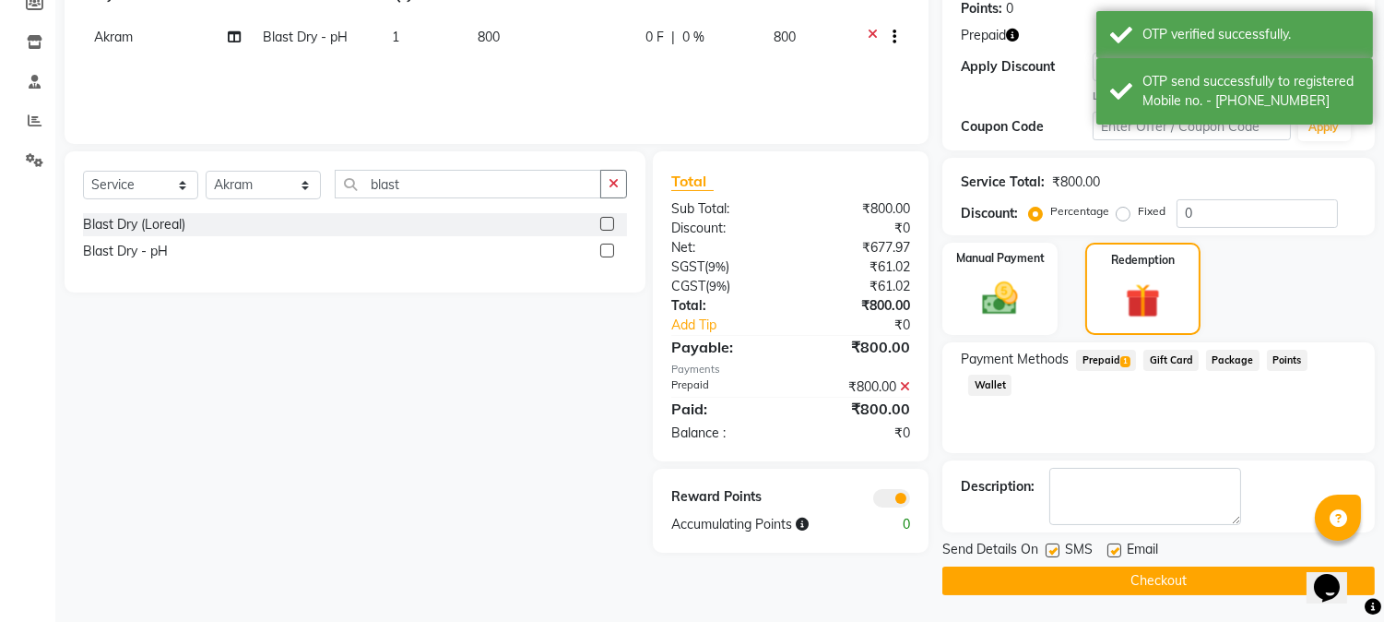
click at [1086, 579] on button "Checkout" at bounding box center [1159, 580] width 433 height 29
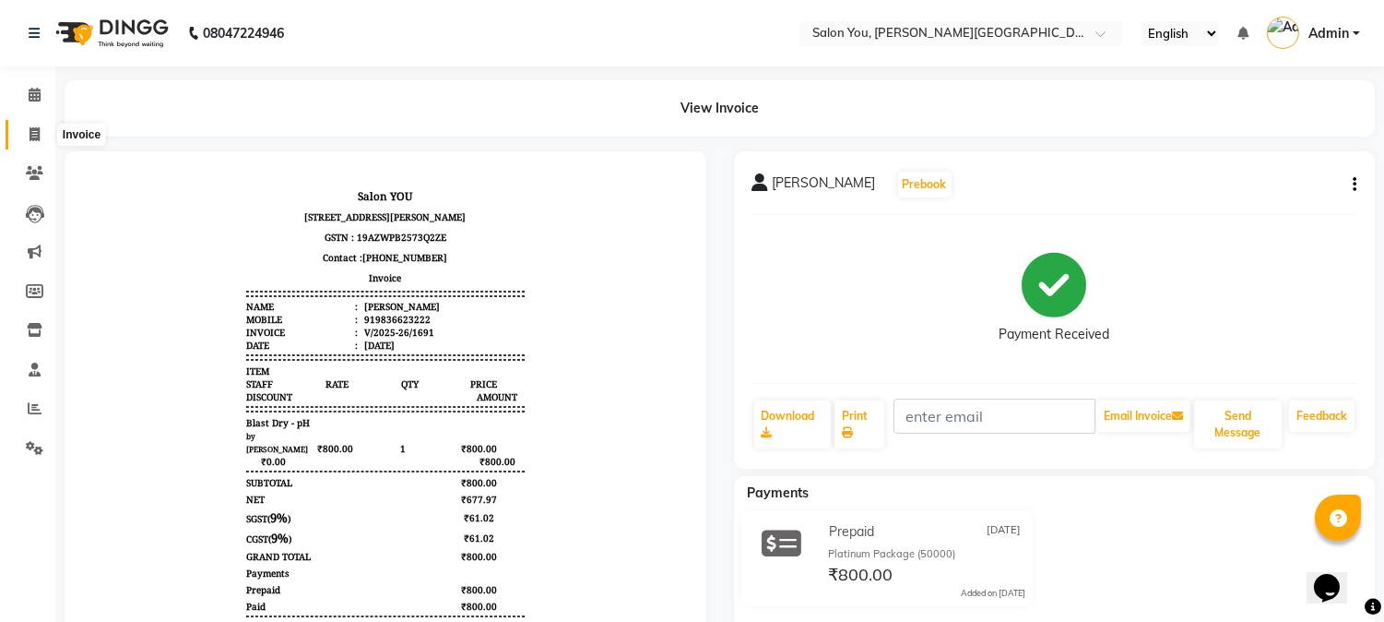
click at [39, 140] on icon at bounding box center [35, 134] width 10 height 14
select select "5231"
select select "service"
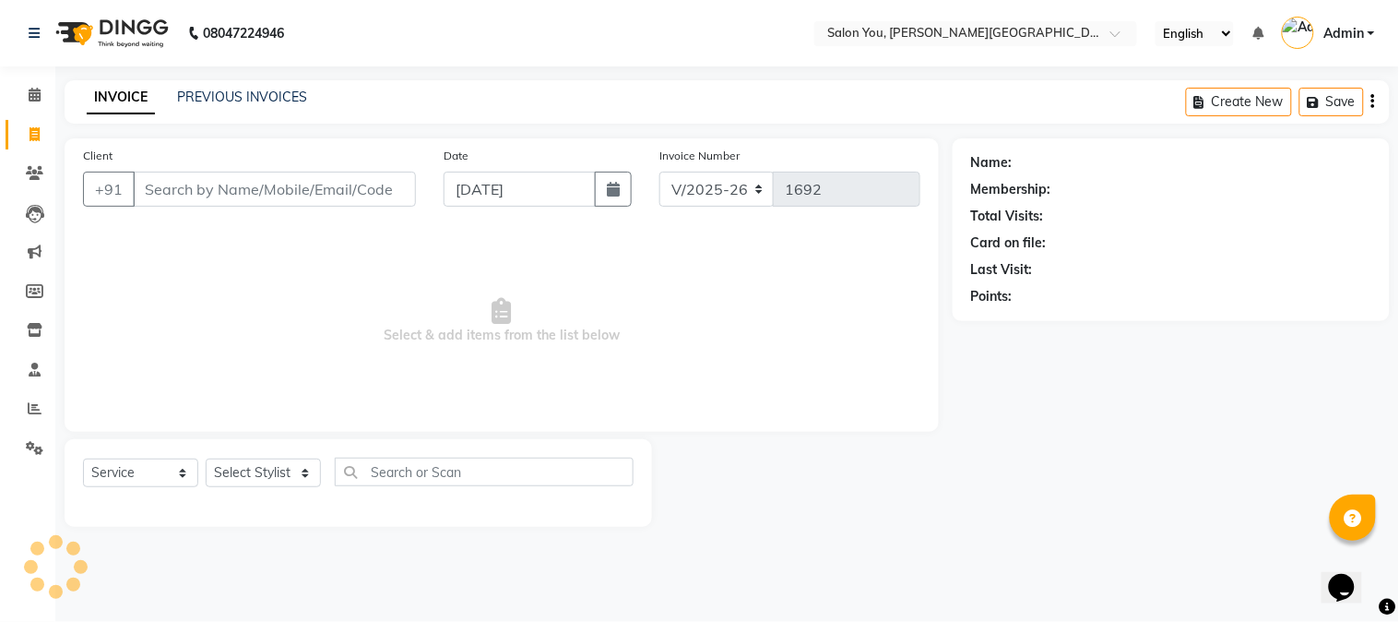
click at [227, 186] on input "Client" at bounding box center [274, 189] width 283 height 35
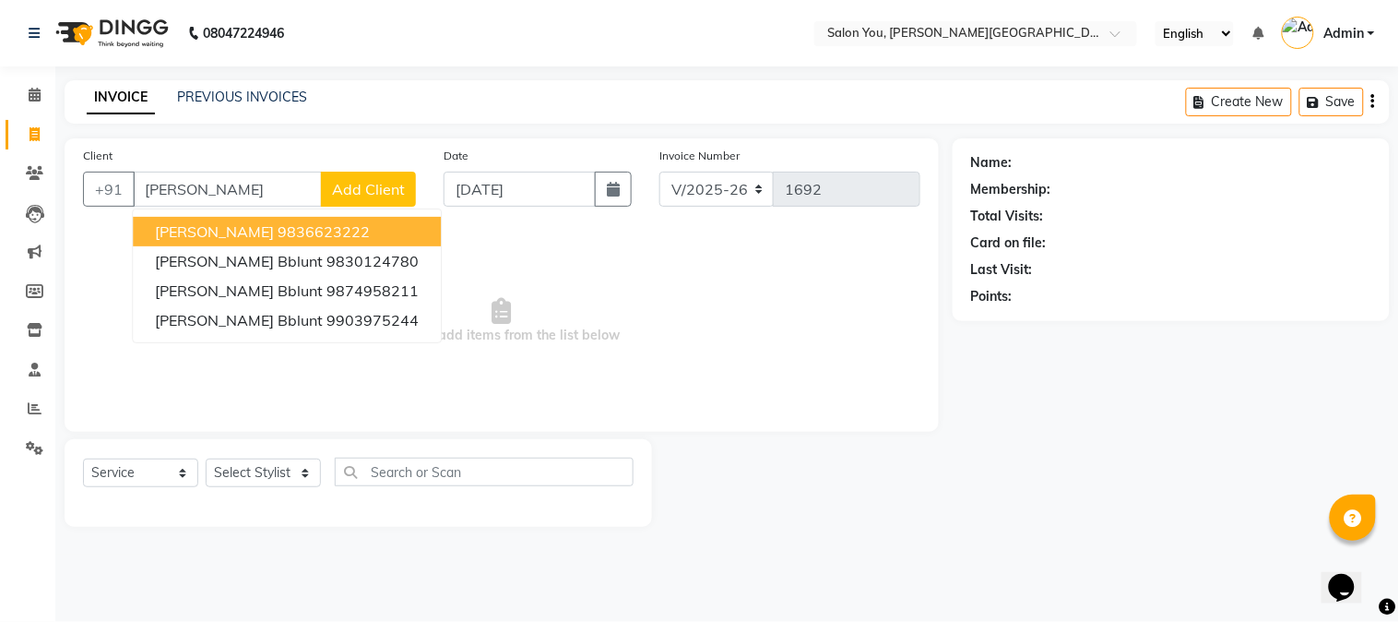
click at [237, 223] on span "PIYUSH AGARWAL" at bounding box center [214, 231] width 119 height 18
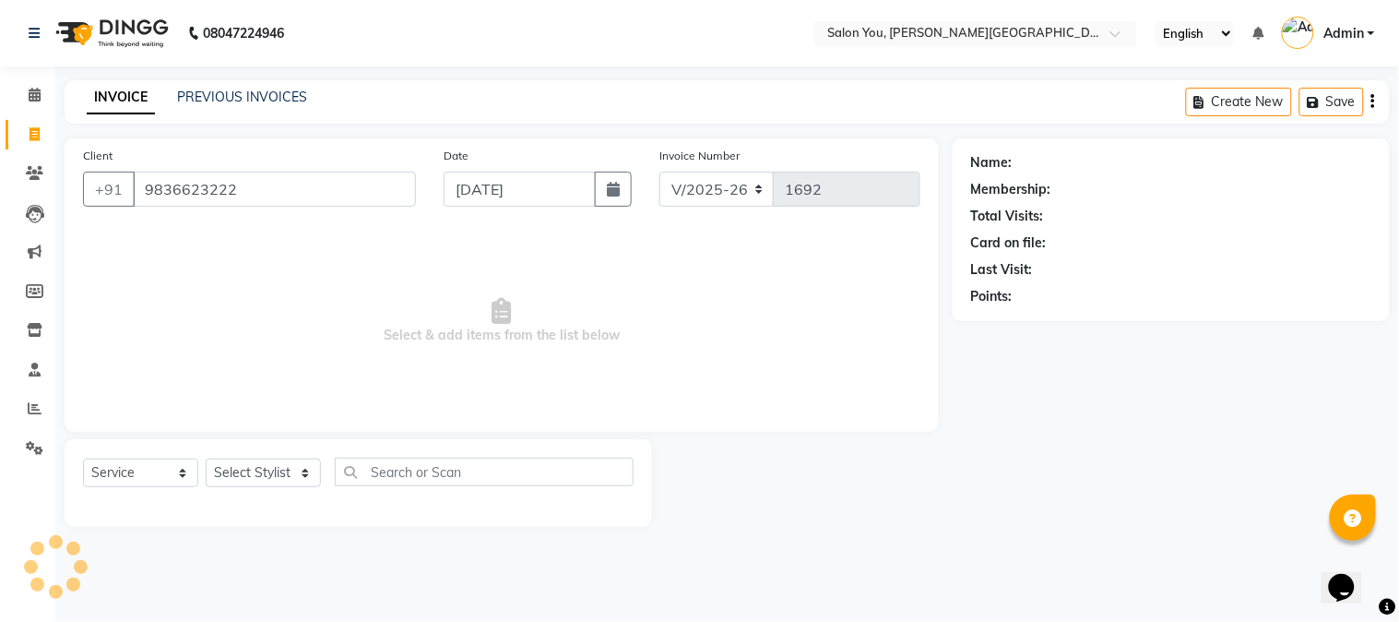
type input "9836623222"
select select "1: Object"
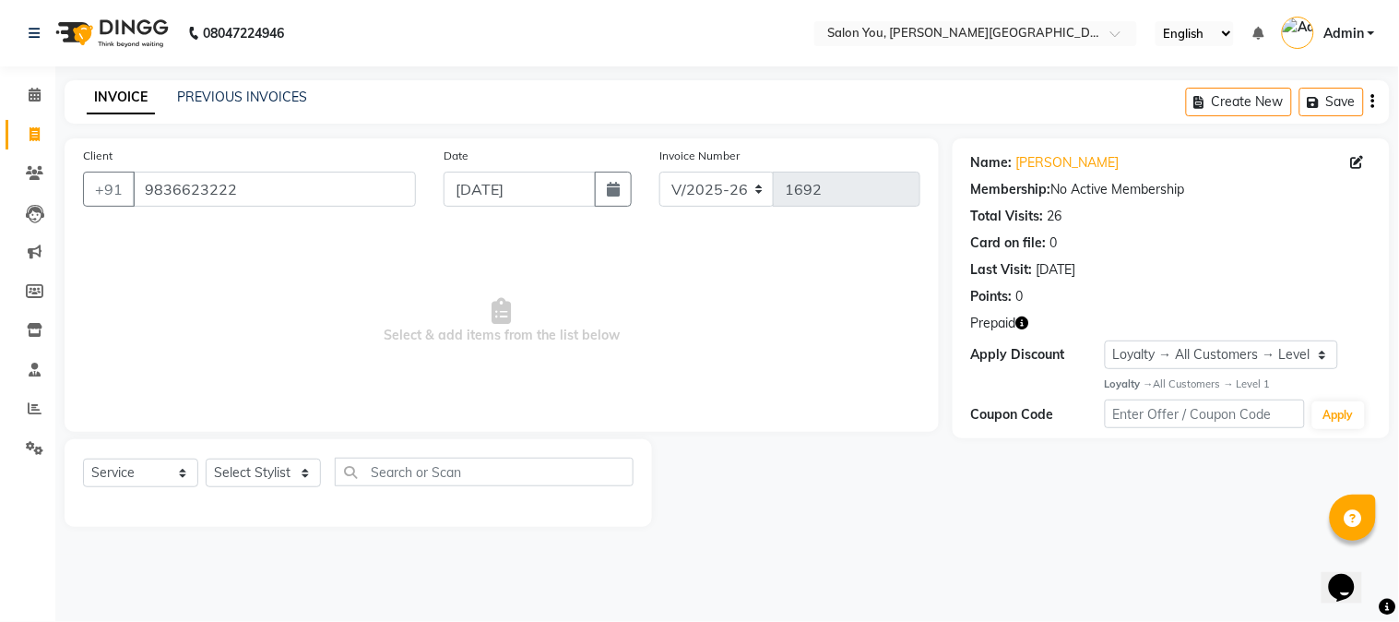
click at [1024, 323] on icon "button" at bounding box center [1022, 322] width 13 height 13
click at [46, 97] on span at bounding box center [34, 95] width 32 height 21
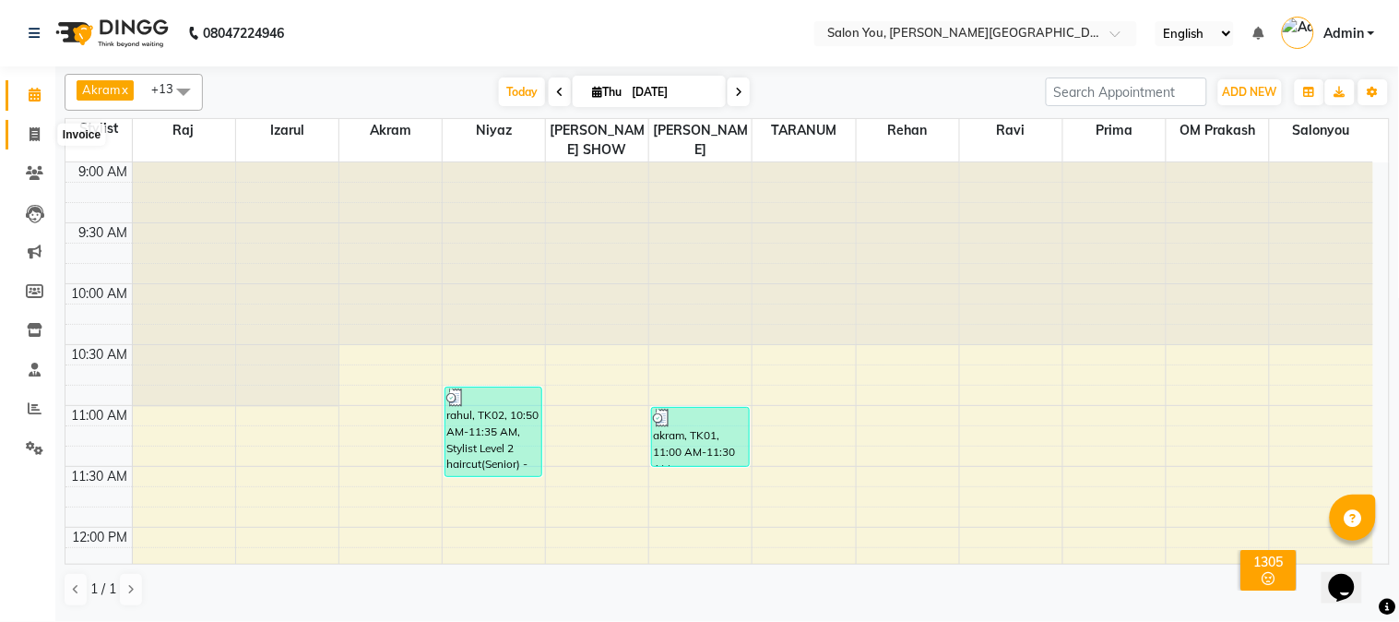
click at [35, 138] on icon at bounding box center [35, 134] width 10 height 14
select select "5231"
select select "service"
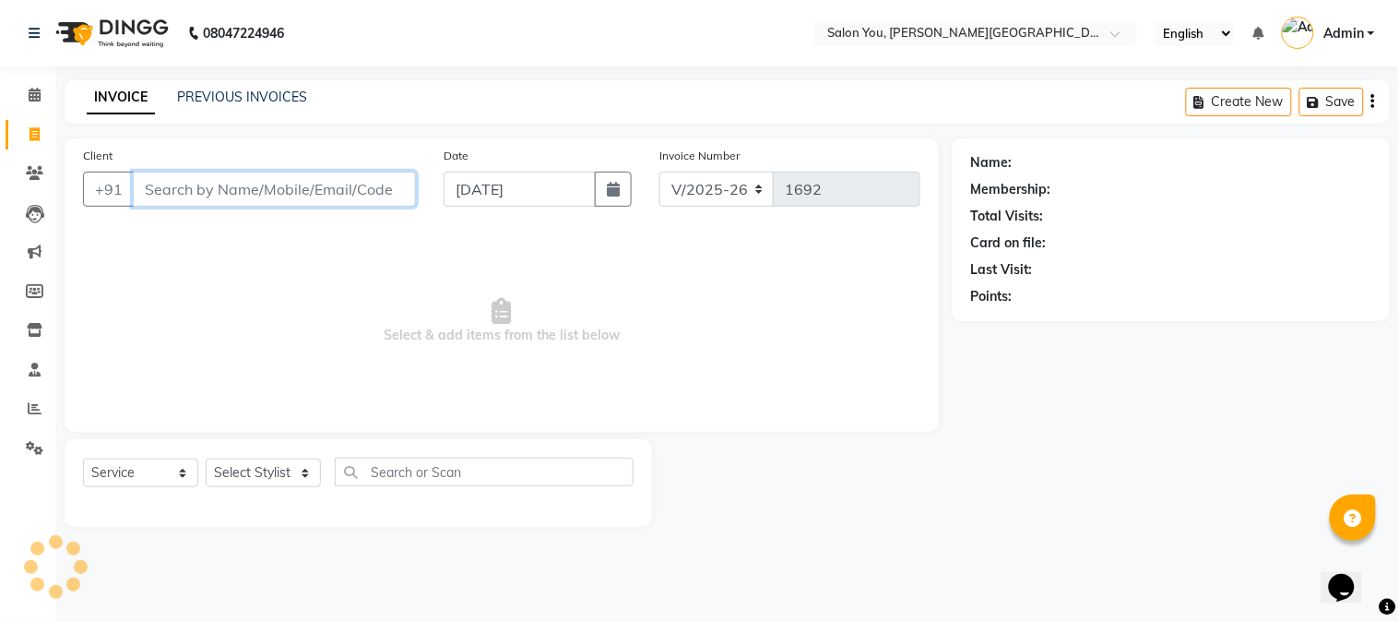
click at [162, 187] on input "Client" at bounding box center [274, 189] width 283 height 35
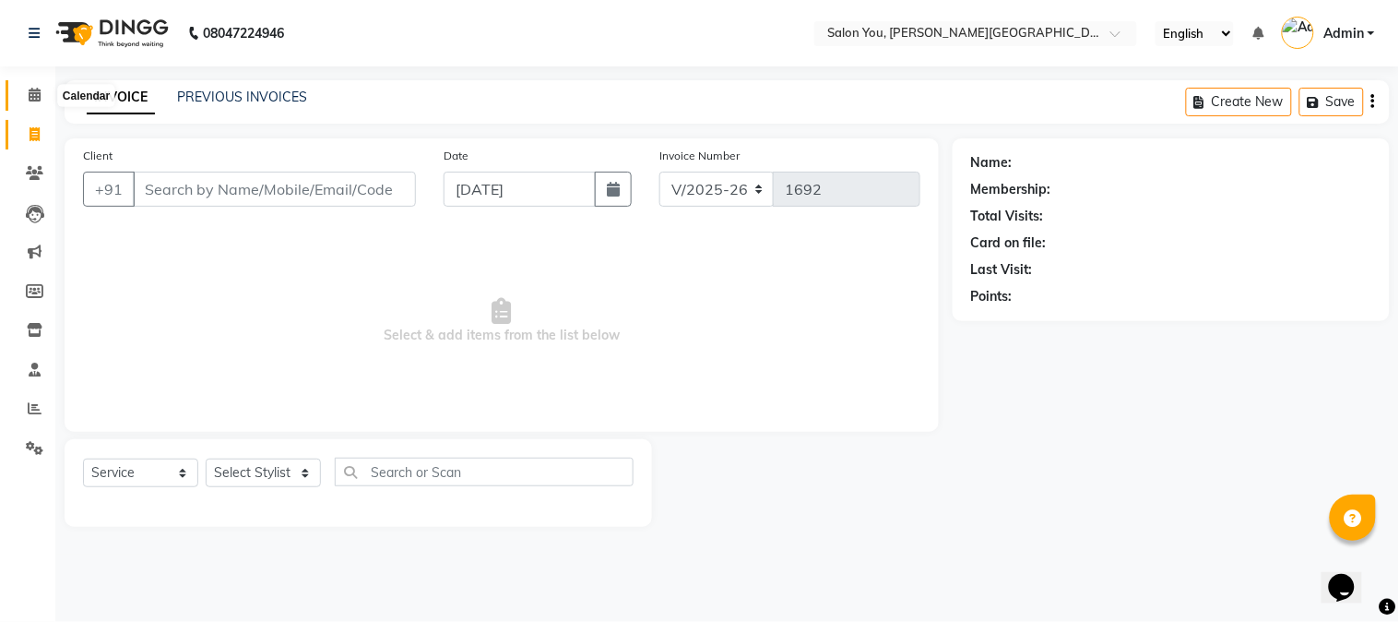
click at [38, 94] on icon at bounding box center [35, 95] width 12 height 14
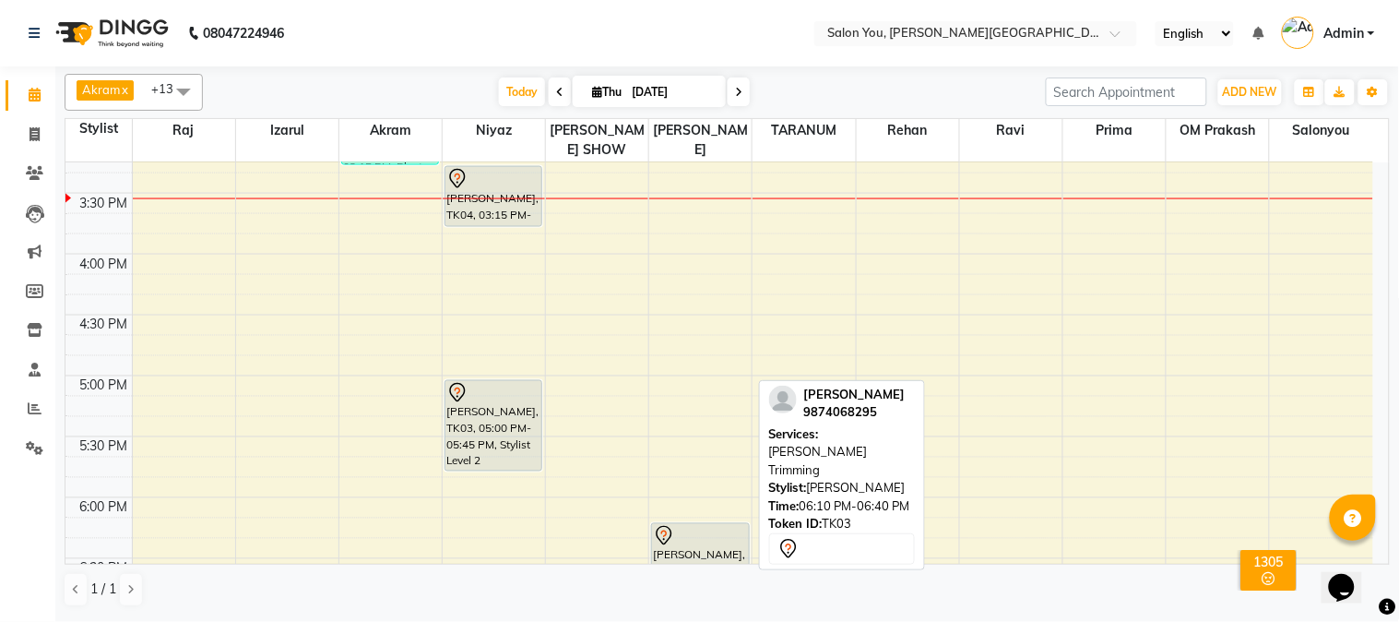
scroll to position [819, 0]
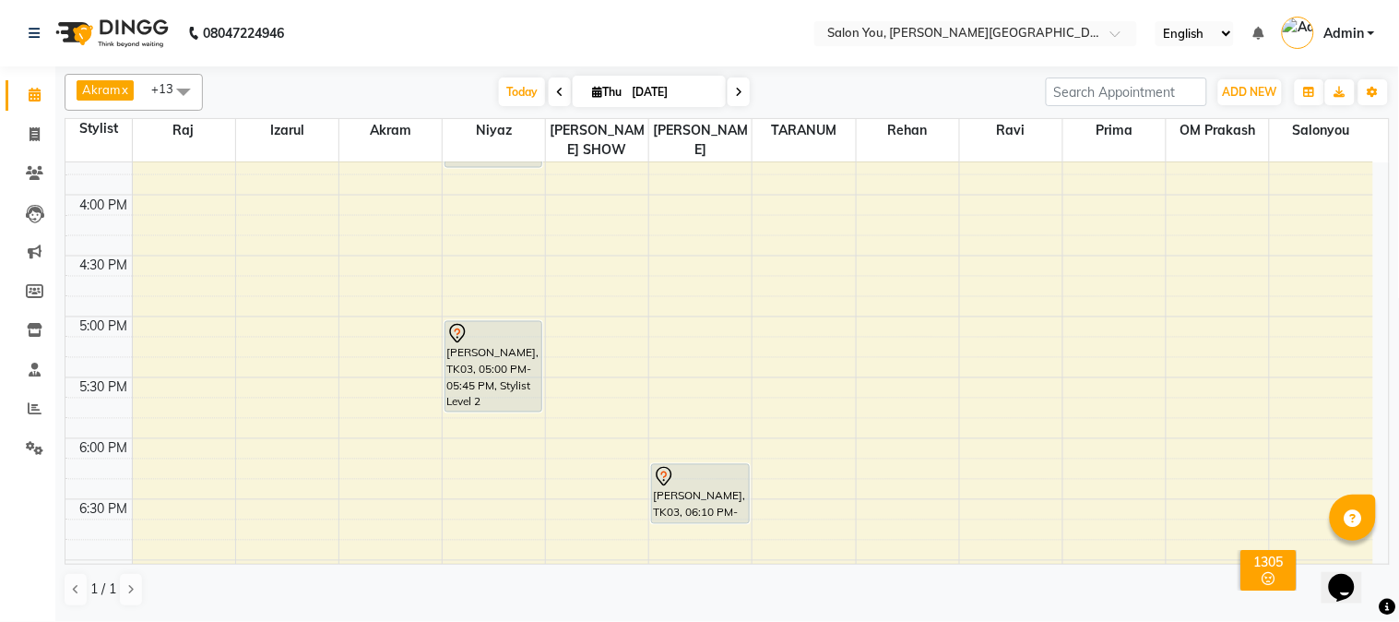
click at [627, 255] on div "9:00 AM 9:30 AM 10:00 AM 10:30 AM 11:00 AM 11:30 AM 12:00 PM 12:30 PM 1:00 PM 1…" at bounding box center [719, 134] width 1308 height 1582
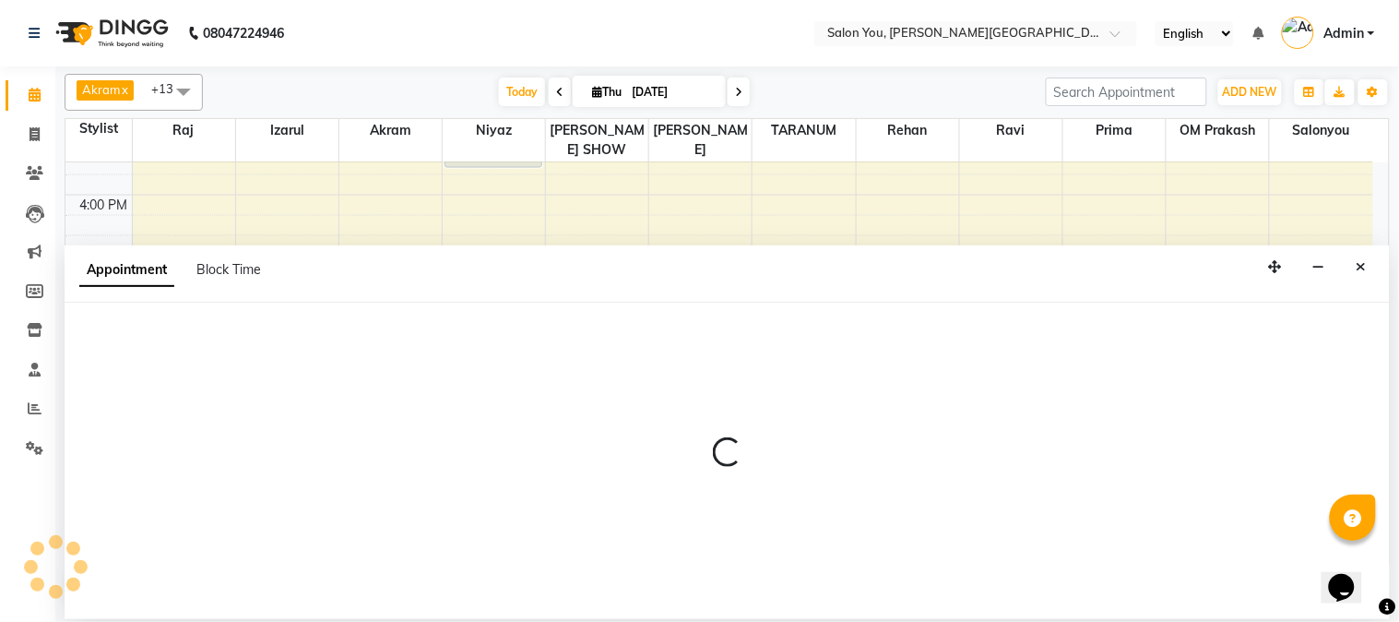
select select "83121"
select select "990"
select select "tentative"
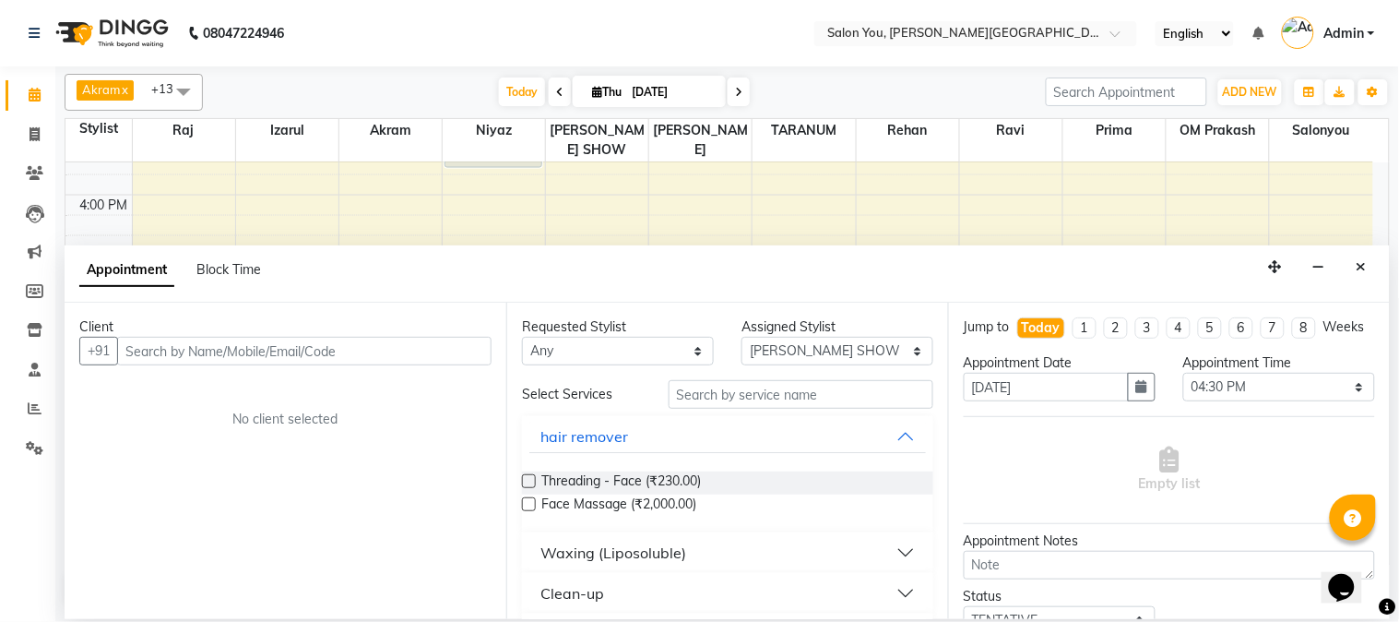
click at [273, 360] on input "text" at bounding box center [304, 351] width 374 height 29
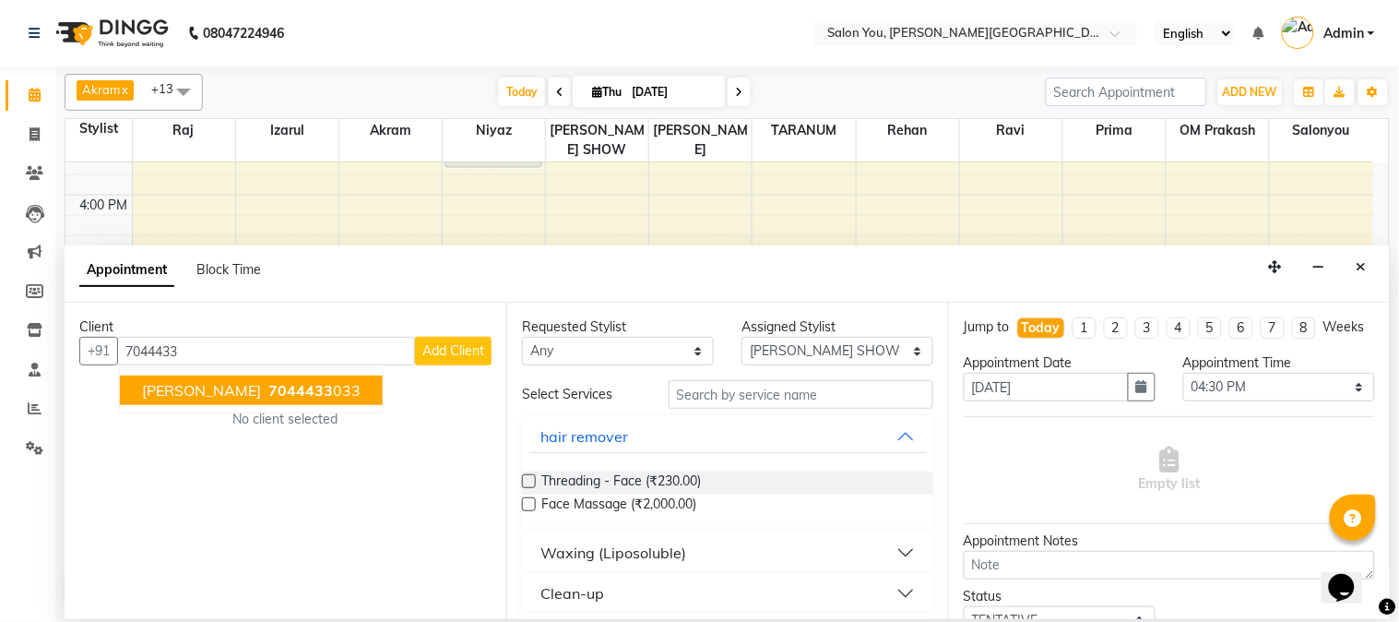
click at [268, 385] on span "7044433" at bounding box center [300, 390] width 65 height 18
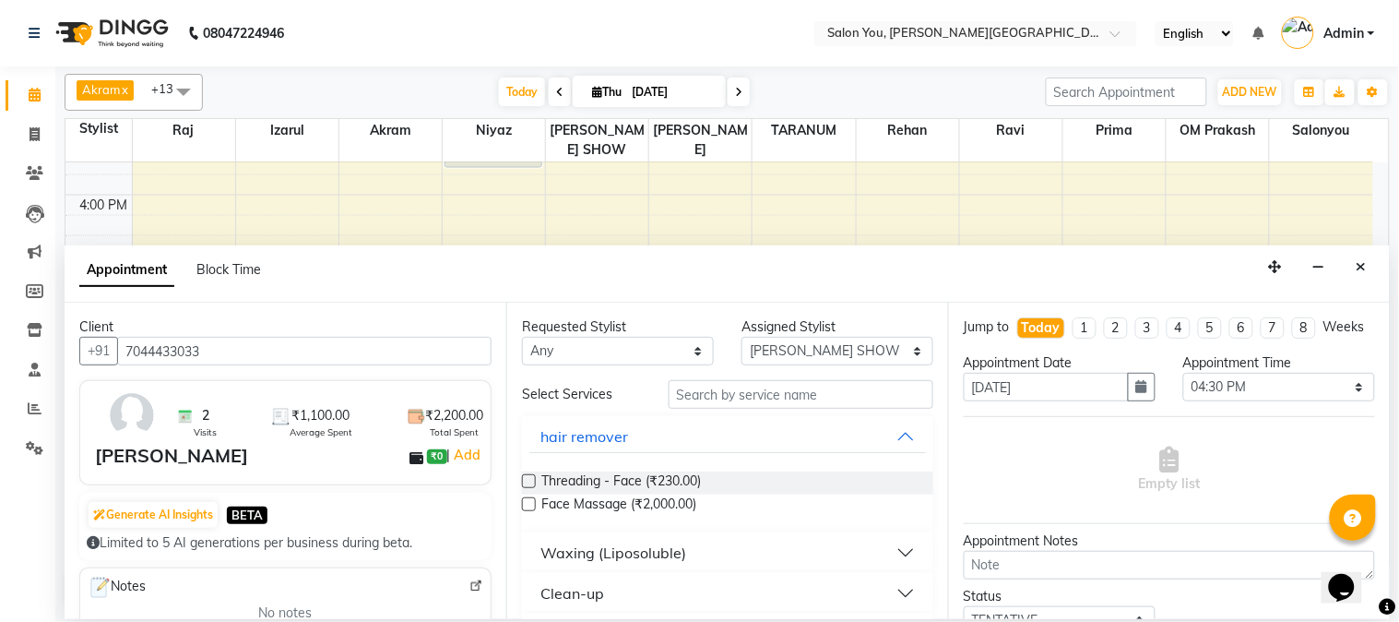
type input "7044433033"
click at [787, 400] on input "text" at bounding box center [801, 394] width 265 height 29
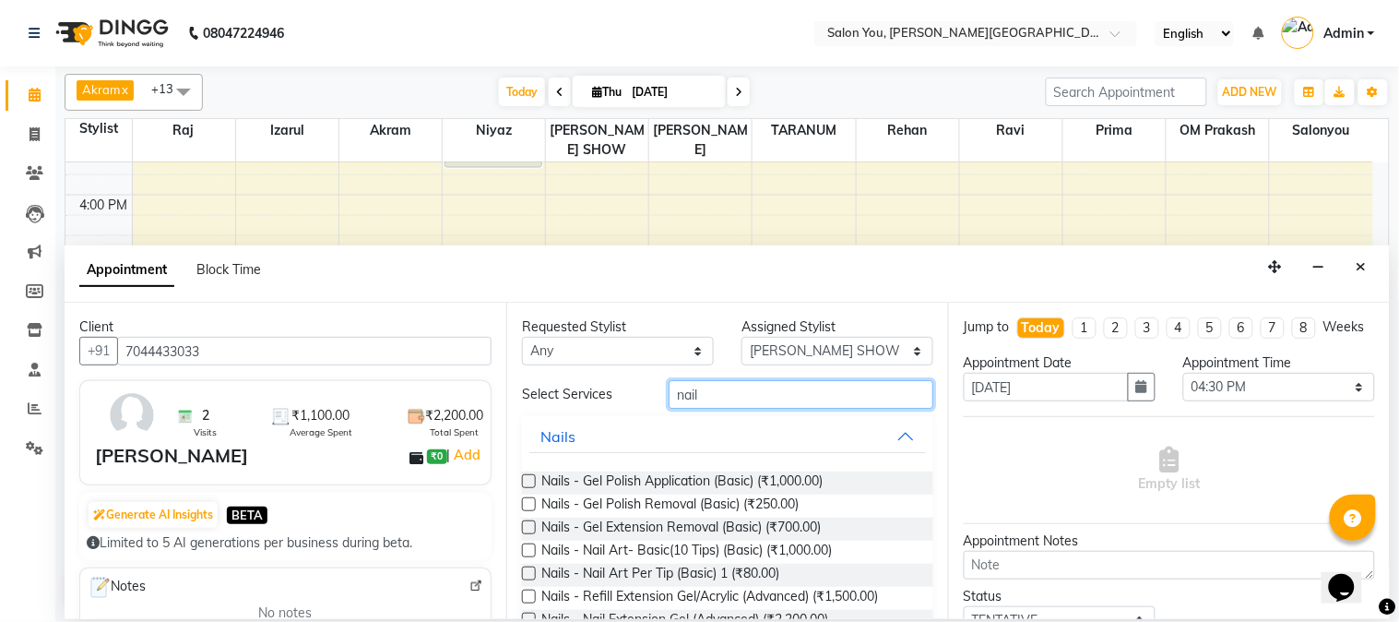
type input "nail"
click at [527, 548] on label at bounding box center [529, 550] width 14 height 14
click at [527, 548] on input "checkbox" at bounding box center [528, 552] width 12 height 12
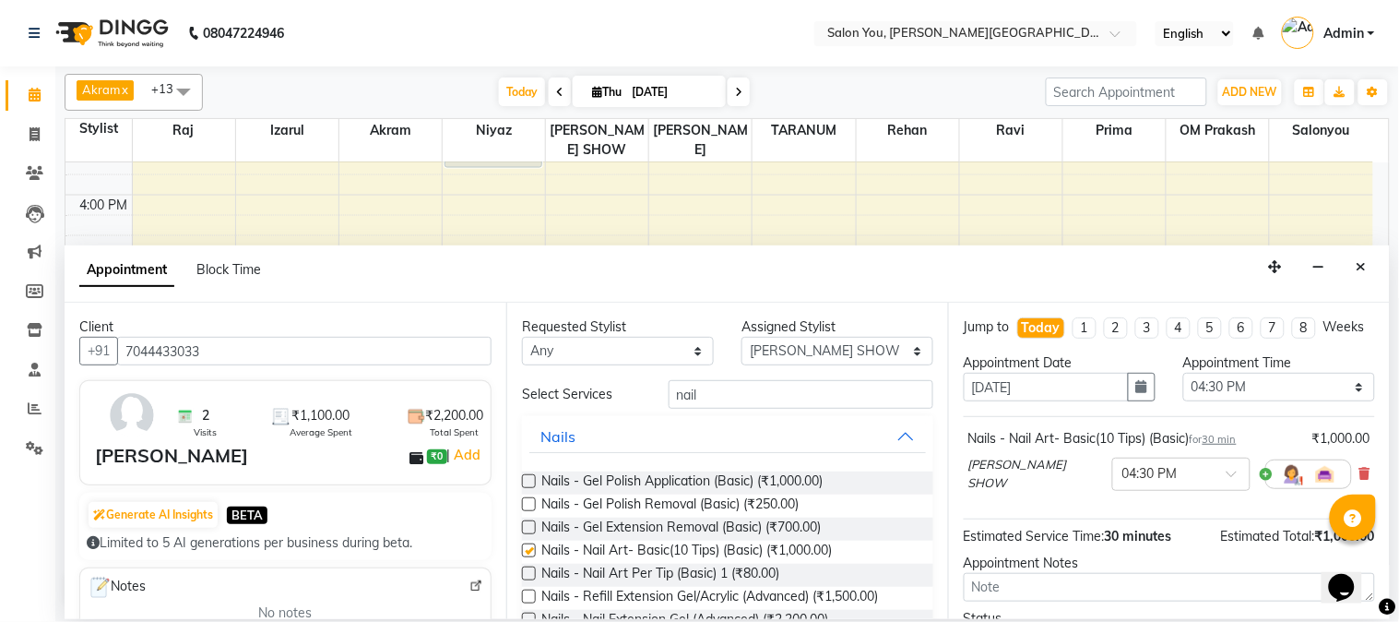
checkbox input "false"
click at [1136, 393] on icon "button" at bounding box center [1141, 386] width 11 height 13
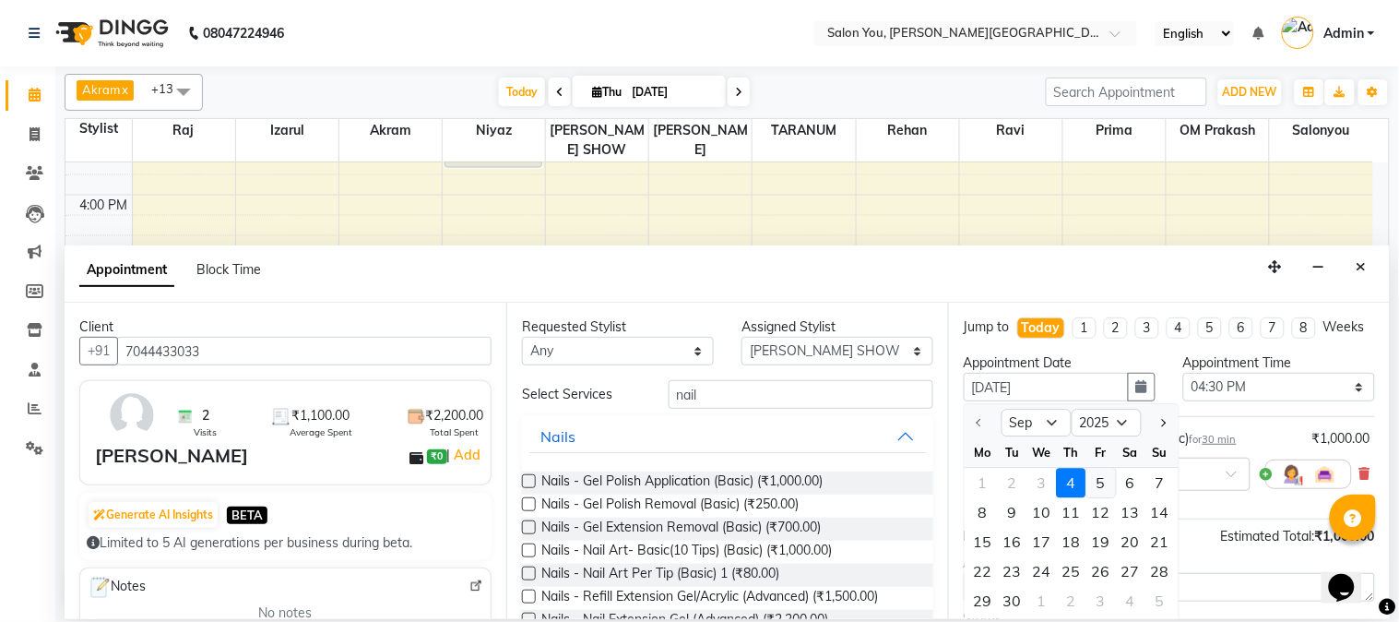
click at [1100, 498] on div "5" at bounding box center [1101, 484] width 30 height 30
type input "05-09-2025"
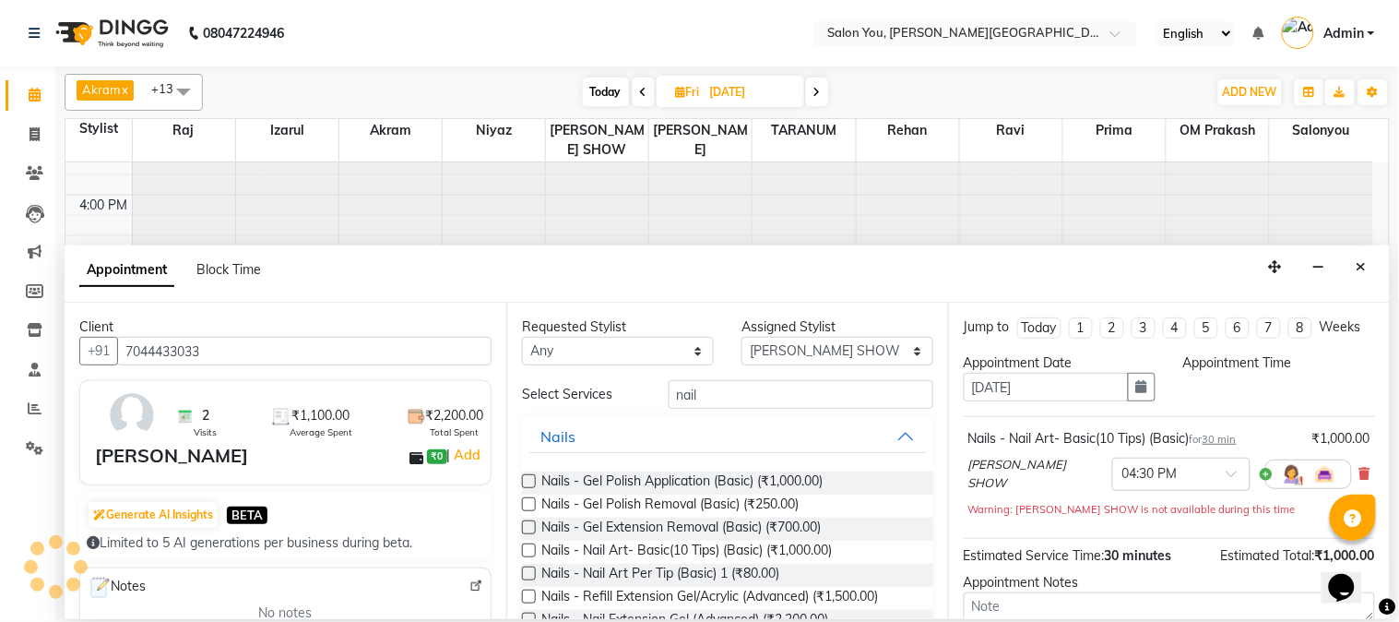
scroll to position [0, 0]
select select "990"
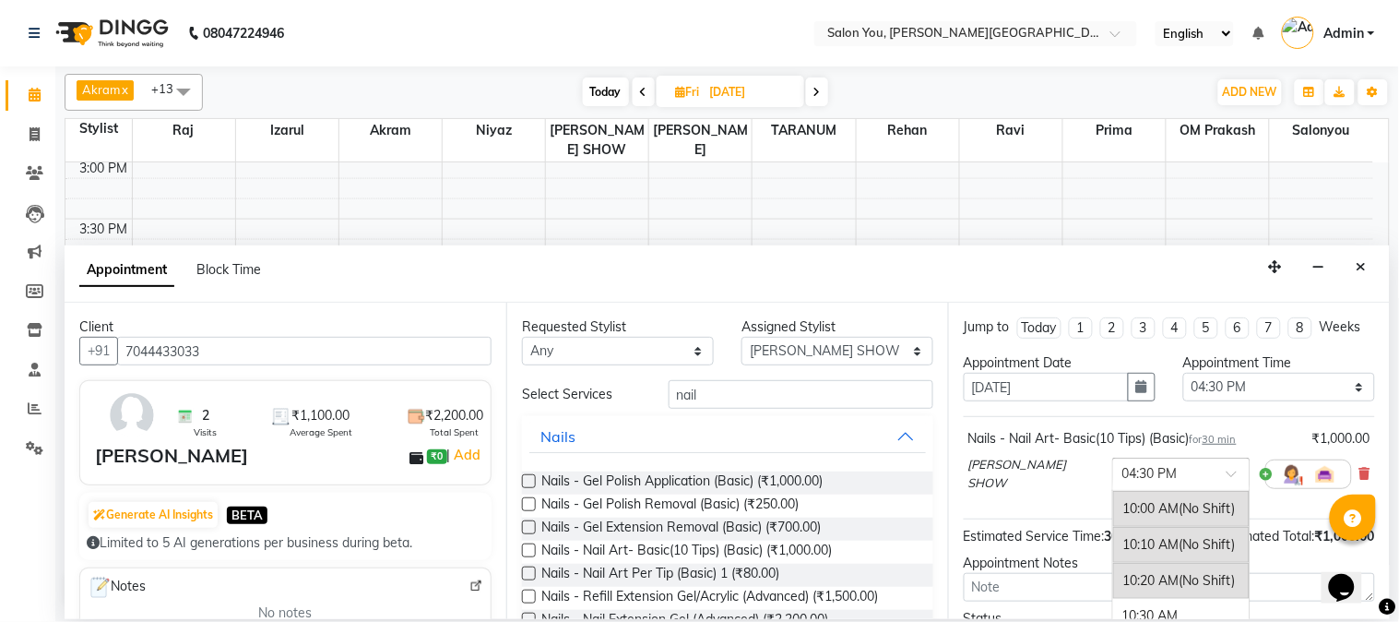
click at [1149, 482] on div at bounding box center [1181, 472] width 136 height 19
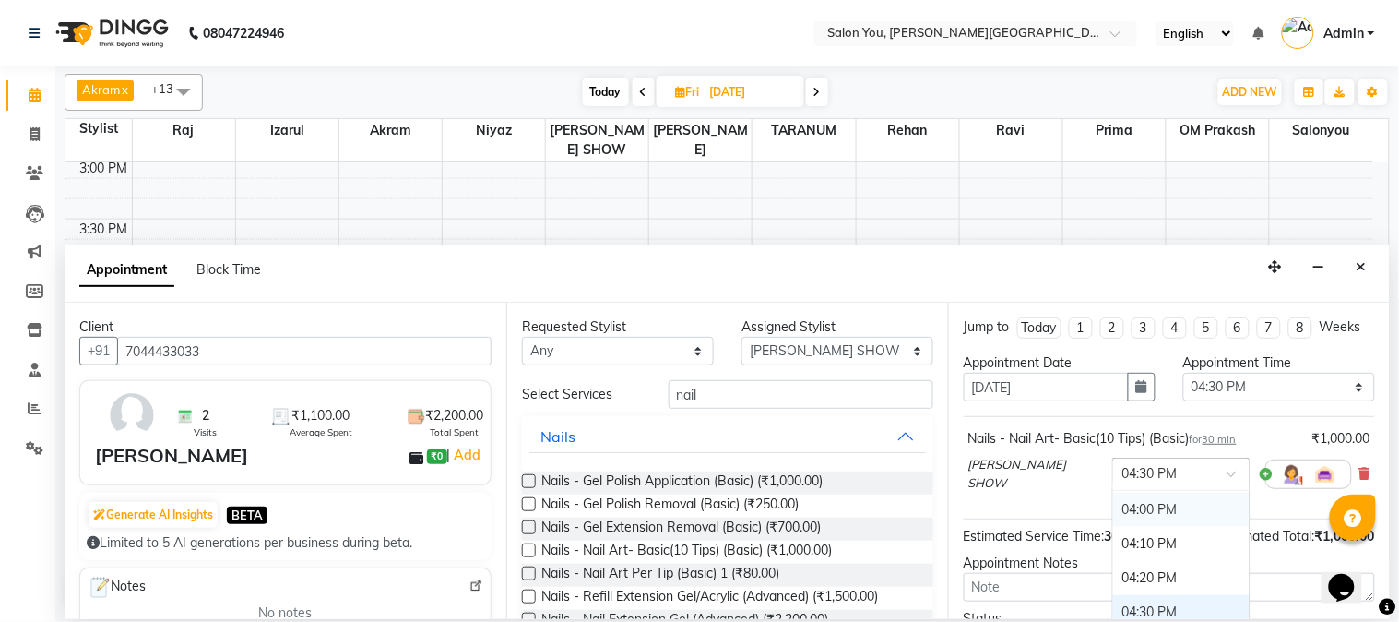
scroll to position [1130, 0]
click at [1117, 519] on div "03:30 PM" at bounding box center [1181, 510] width 136 height 34
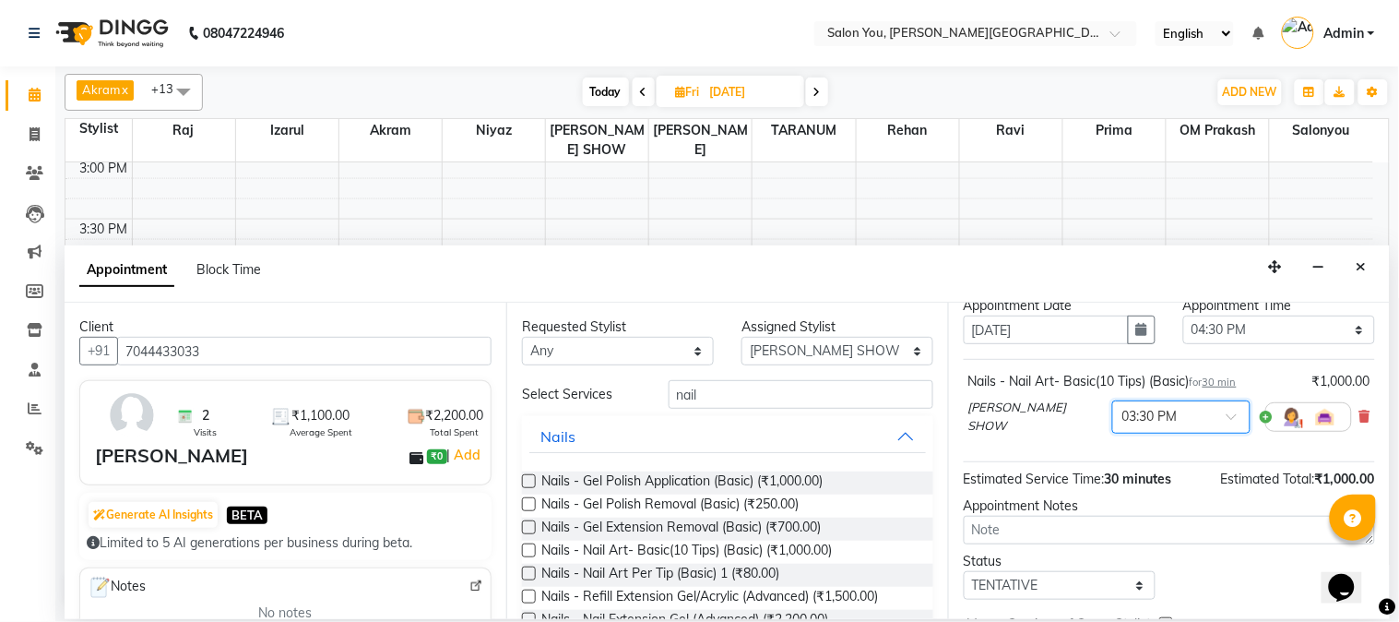
scroll to position [169, 0]
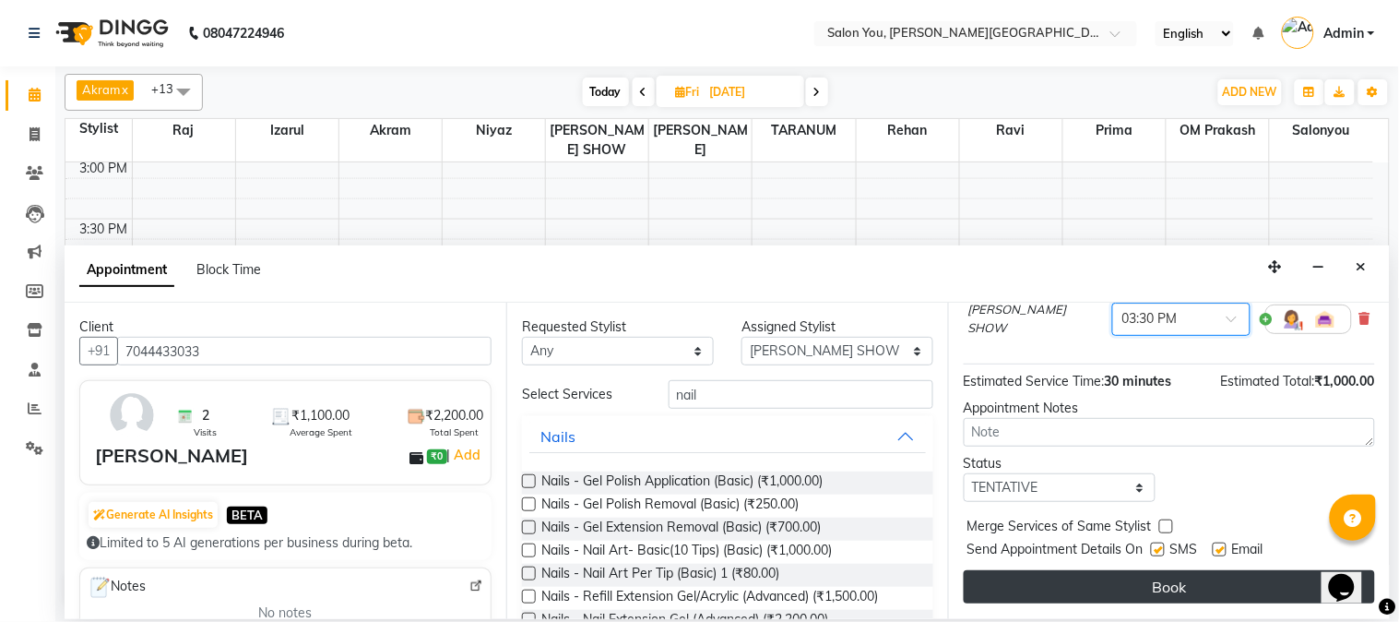
click at [1098, 576] on button "Book" at bounding box center [1169, 586] width 411 height 33
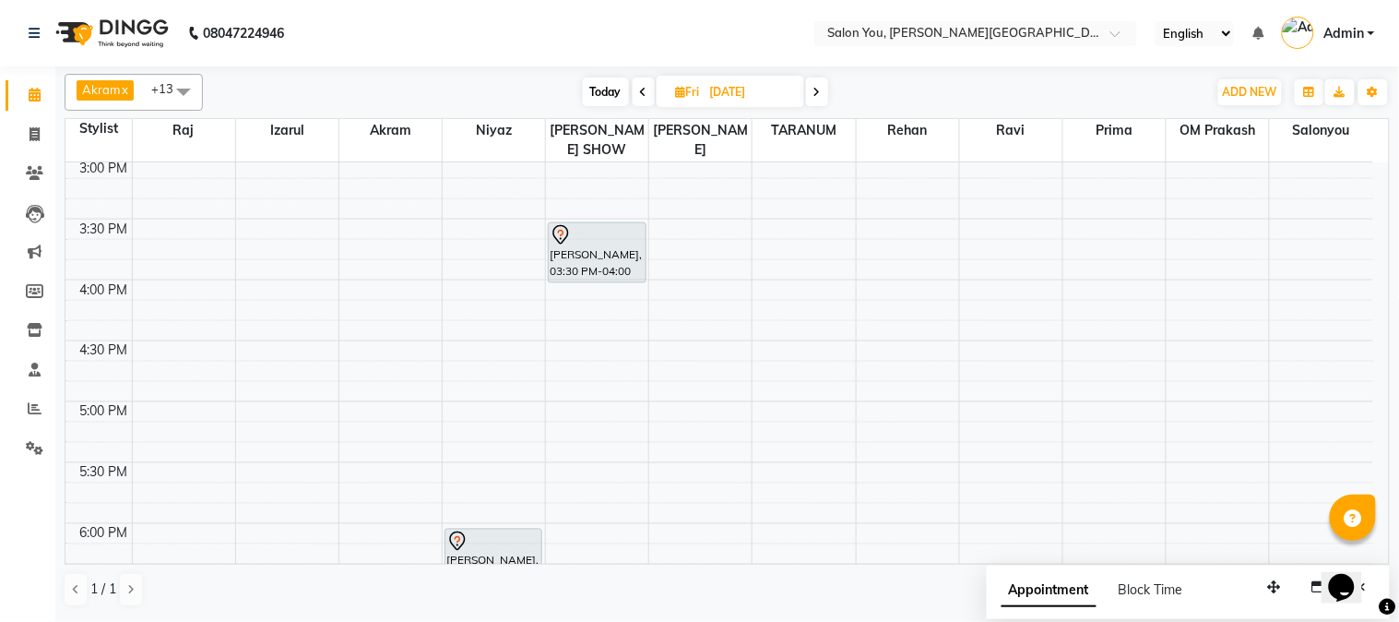
click at [603, 99] on span "Today" at bounding box center [606, 91] width 46 height 29
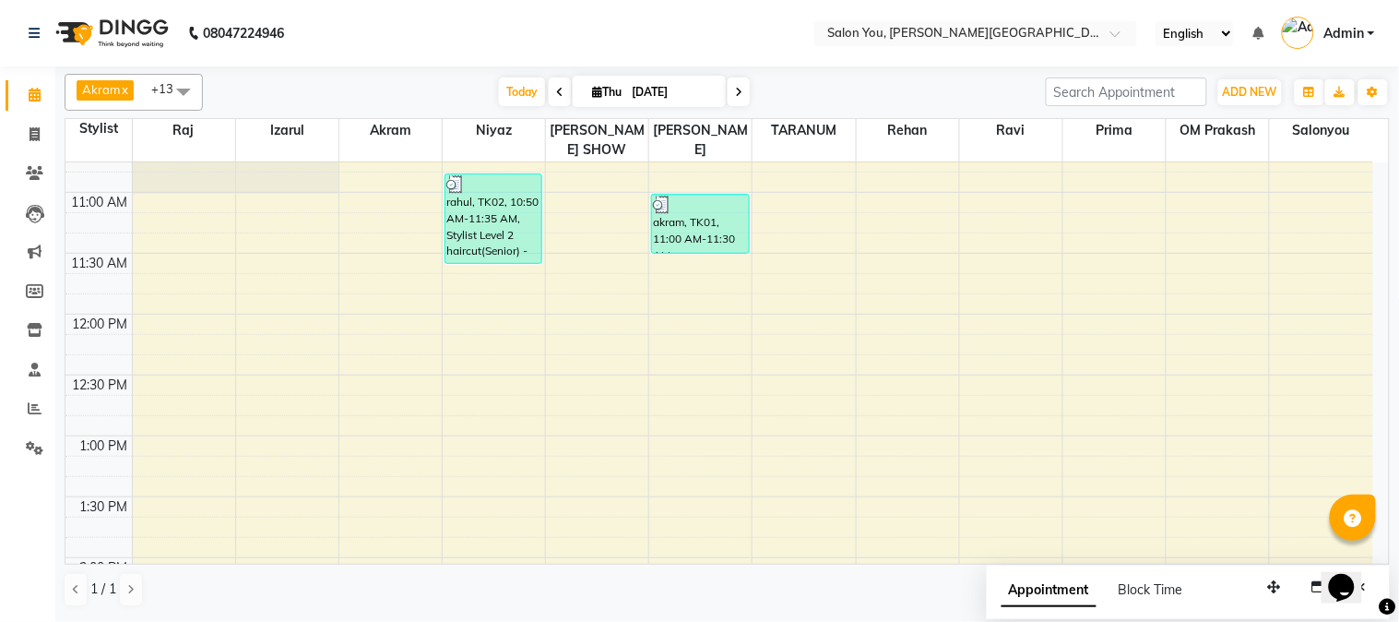
scroll to position [222, 0]
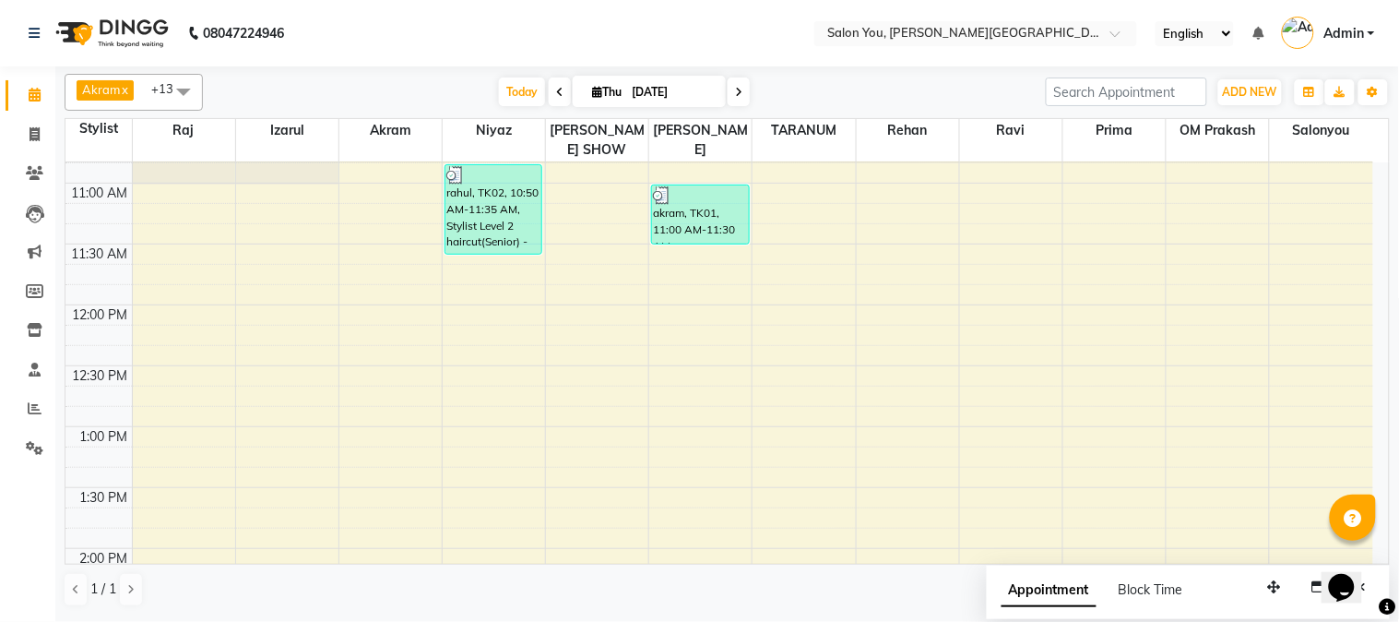
click at [735, 89] on icon at bounding box center [738, 92] width 7 height 11
type input "05-09-2025"
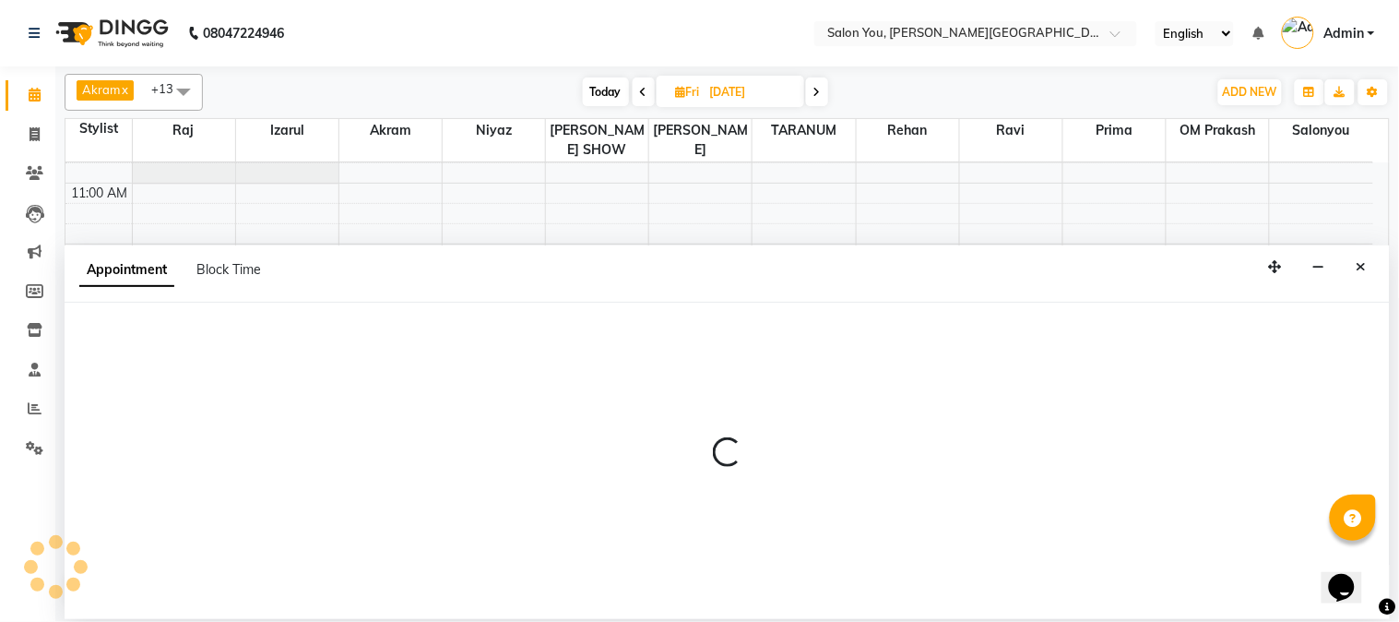
select select "83062"
select select "810"
select select "tentative"
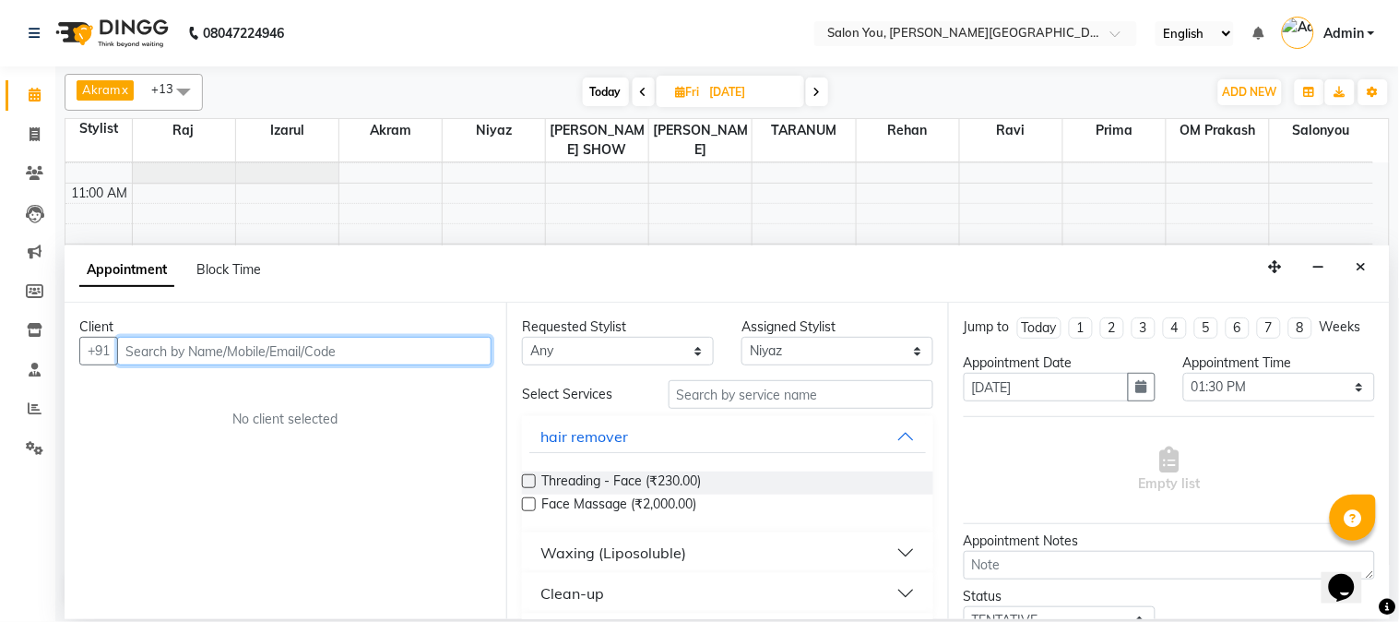
click at [342, 355] on input "text" at bounding box center [304, 351] width 374 height 29
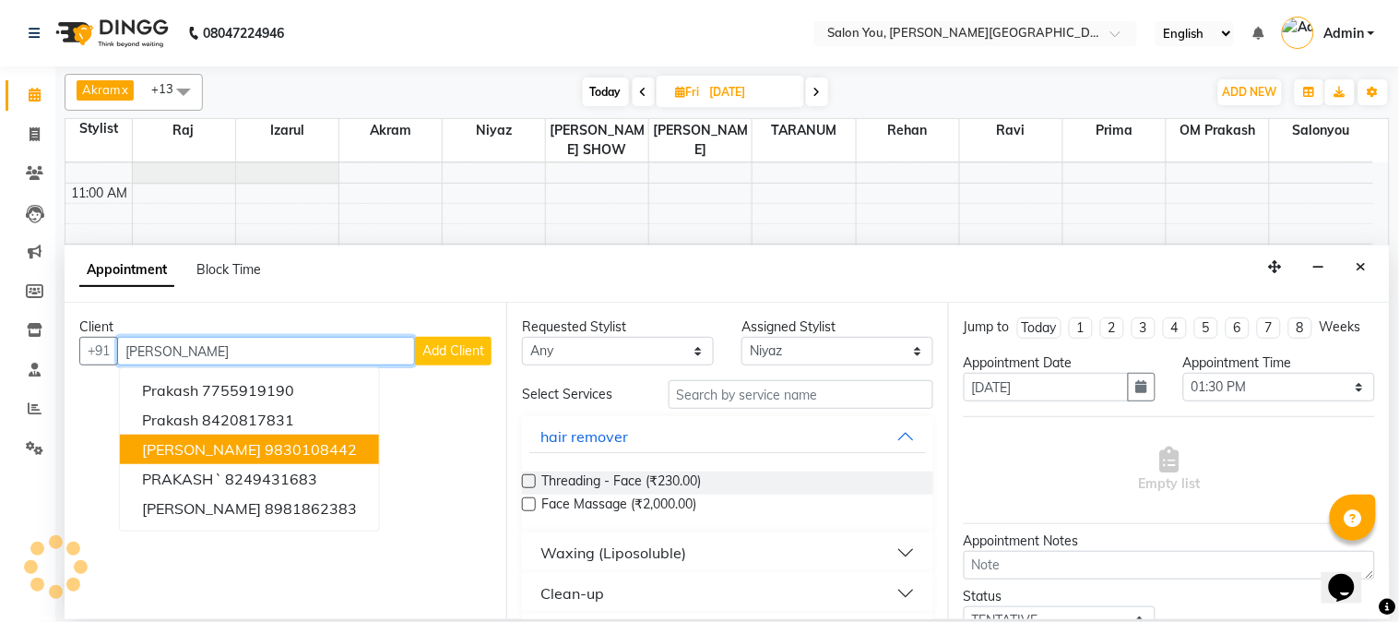
click at [291, 447] on ngb-highlight "9830108442" at bounding box center [311, 449] width 92 height 18
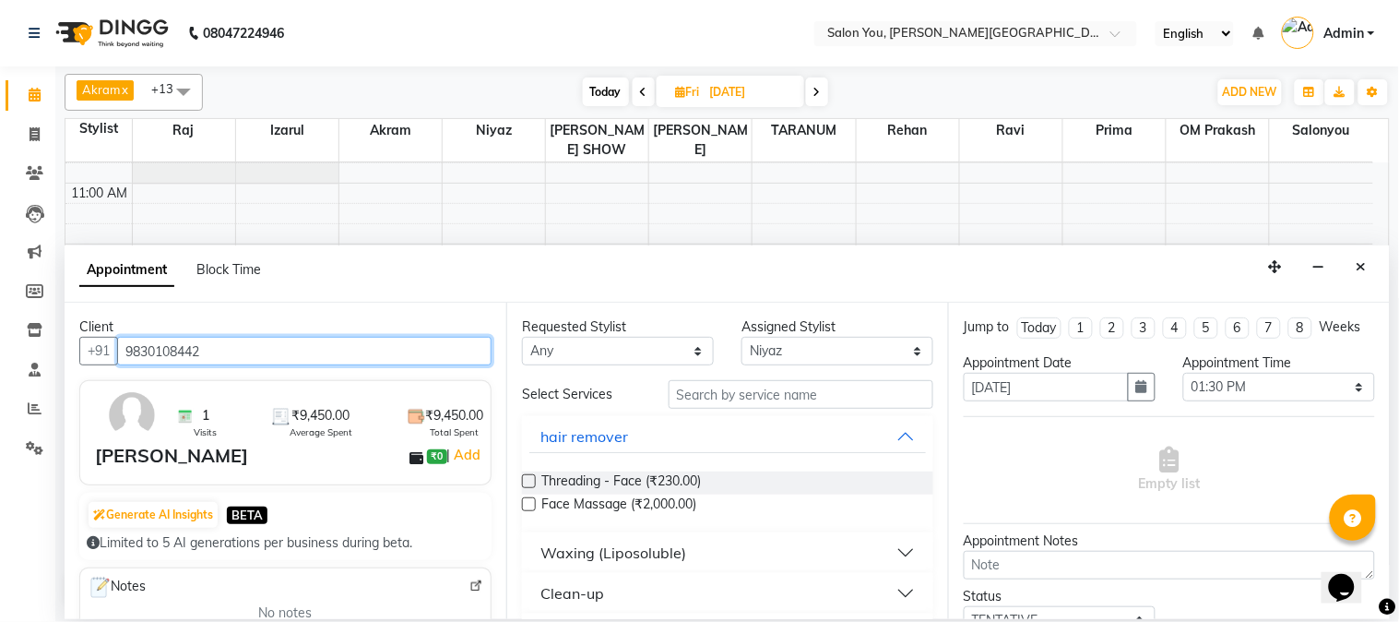
type input "9830108442"
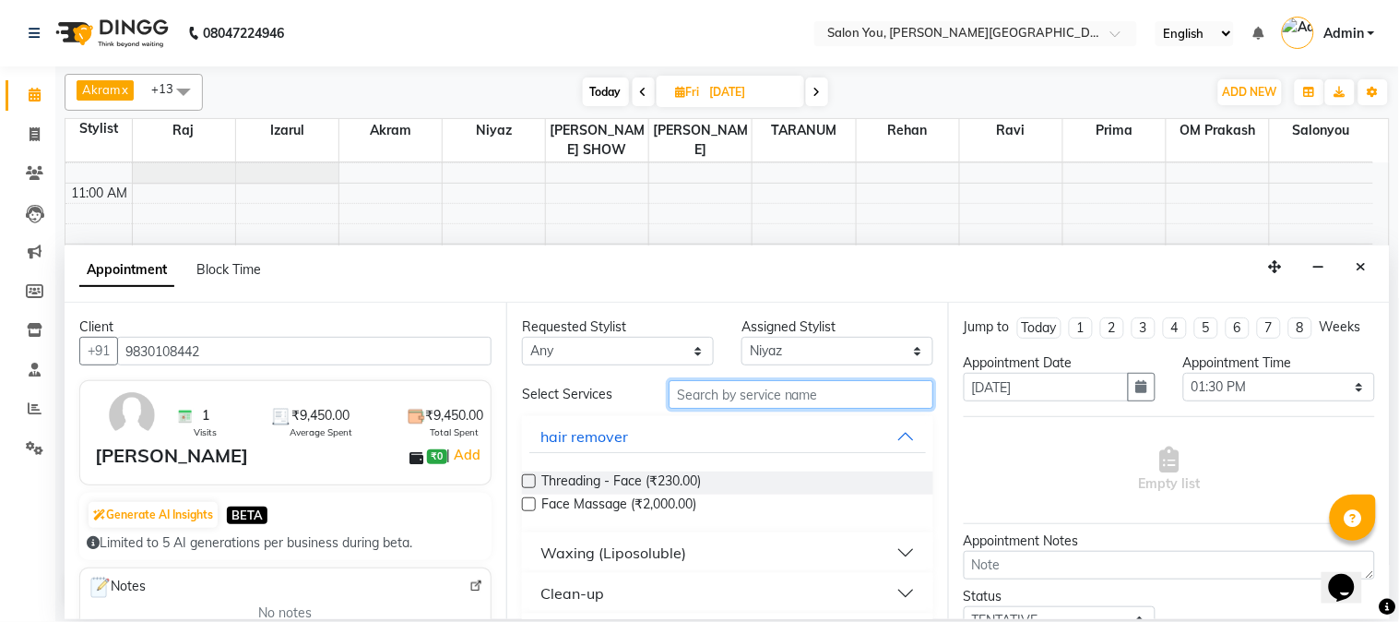
click at [764, 397] on input "text" at bounding box center [801, 394] width 265 height 29
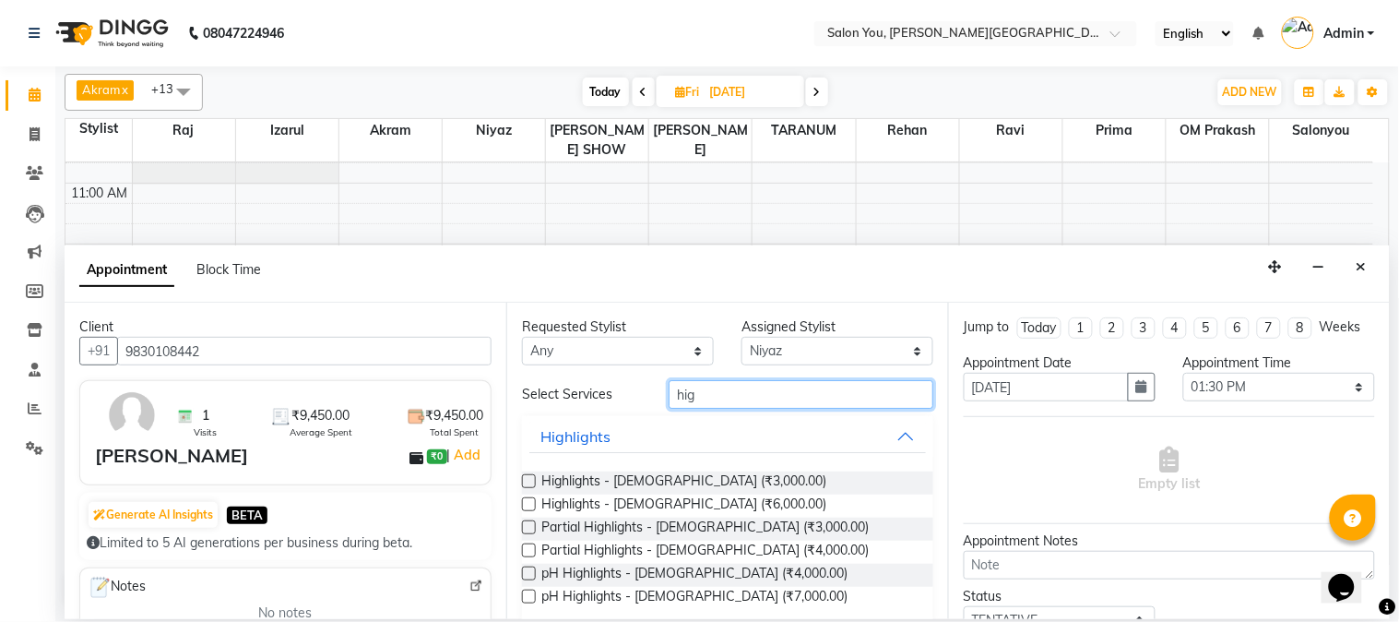
type input "hig"
click at [529, 504] on label at bounding box center [529, 504] width 14 height 14
click at [529, 504] on input "checkbox" at bounding box center [528, 506] width 12 height 12
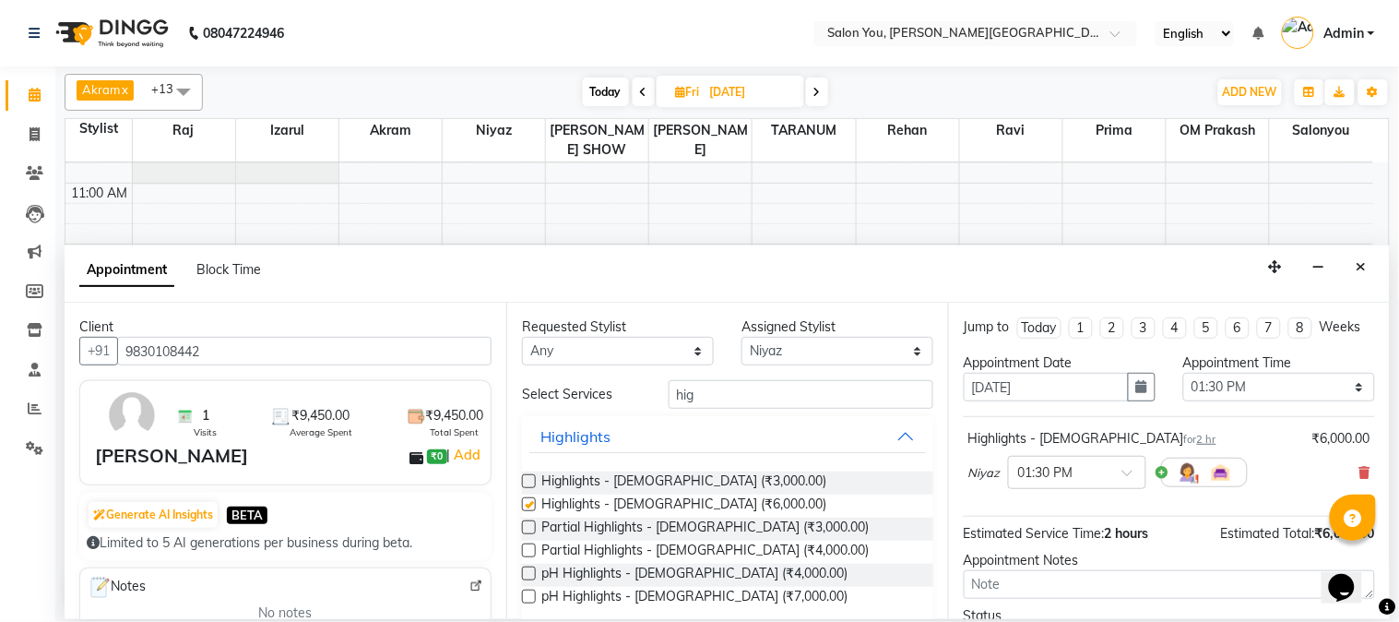
checkbox input "false"
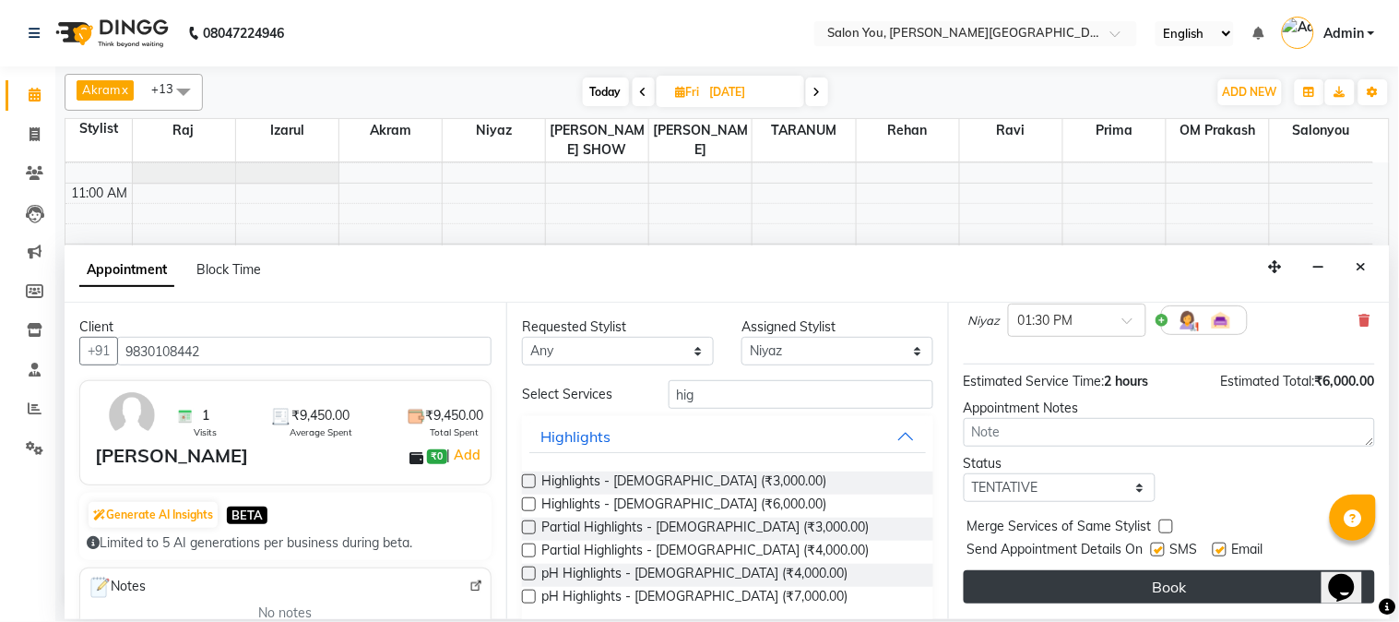
click at [1040, 591] on button "Book" at bounding box center [1169, 586] width 411 height 33
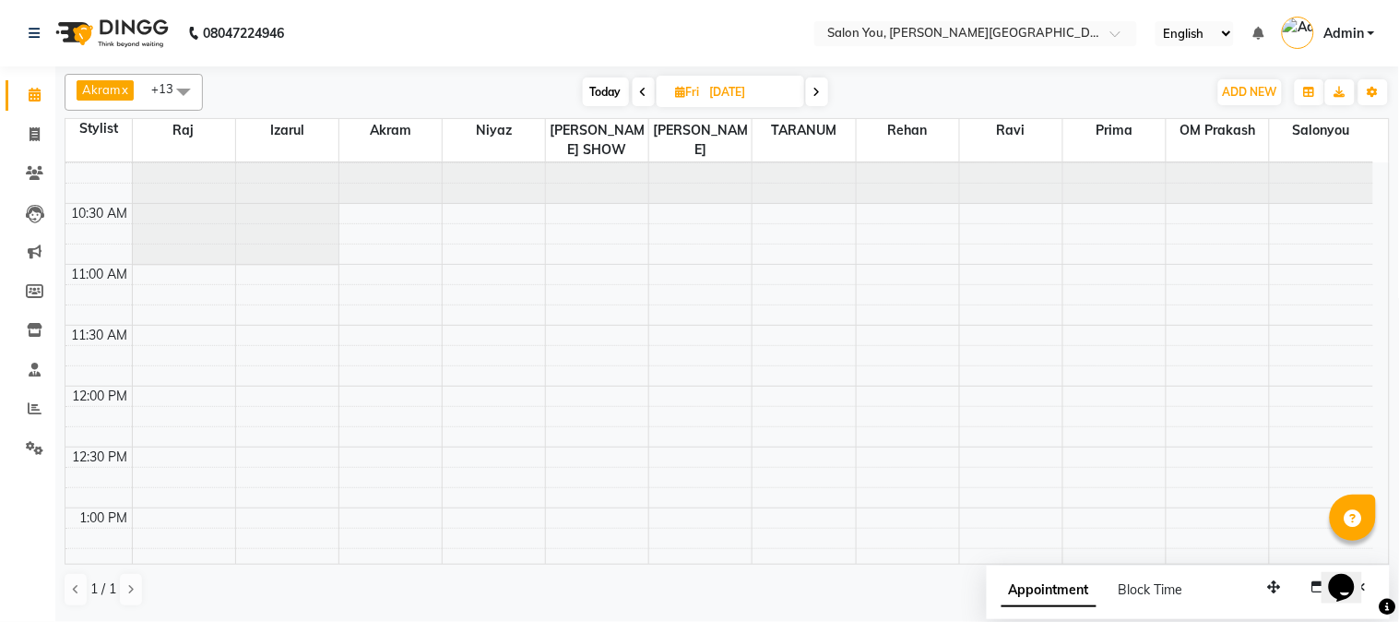
scroll to position [0, 0]
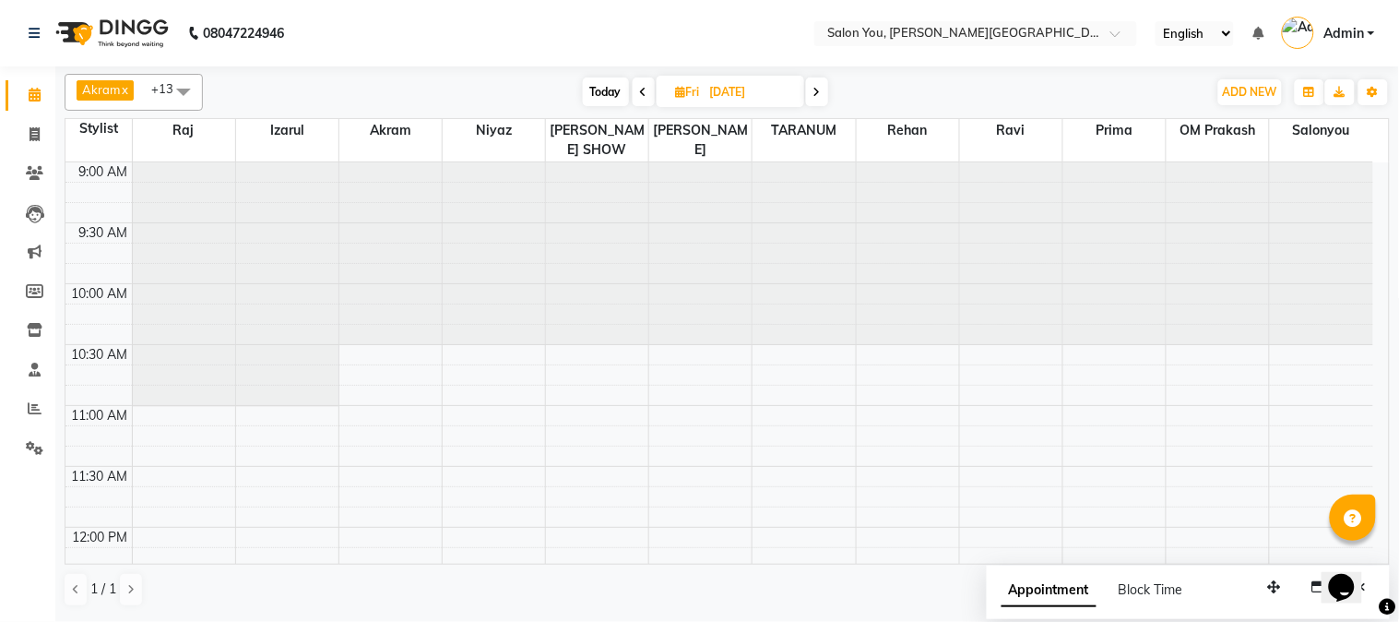
click at [642, 89] on icon at bounding box center [643, 92] width 7 height 11
type input "[DATE]"
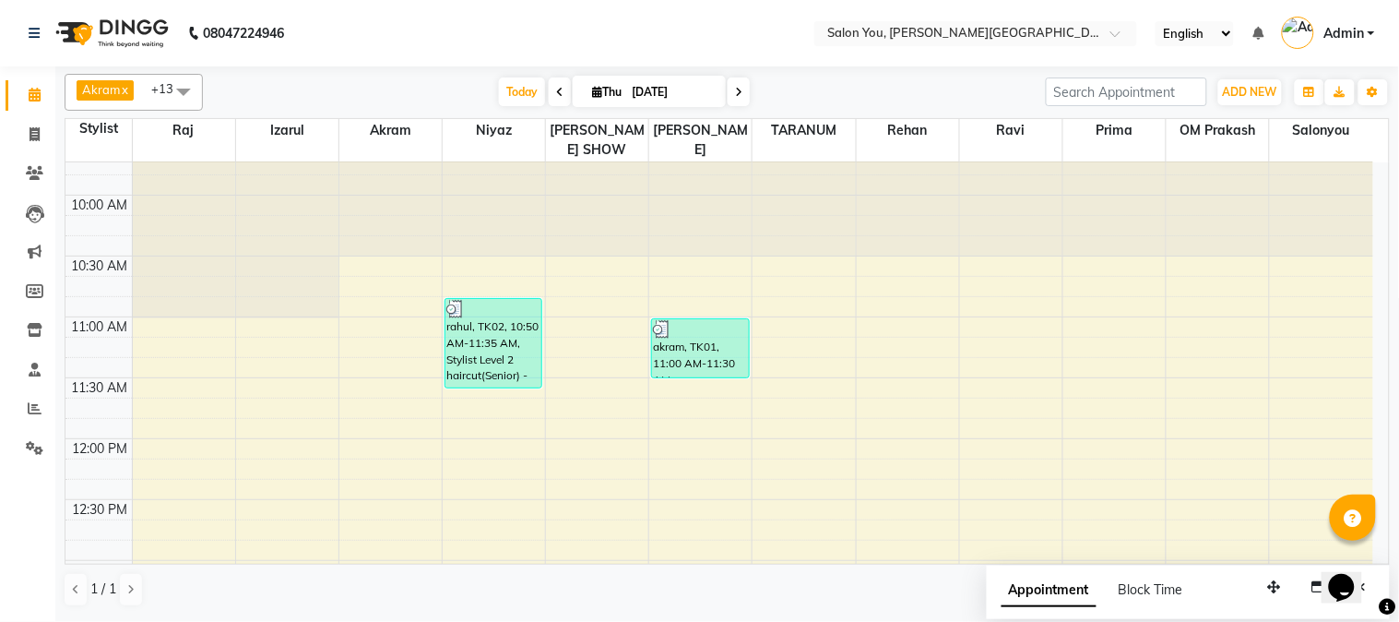
scroll to position [42, 0]
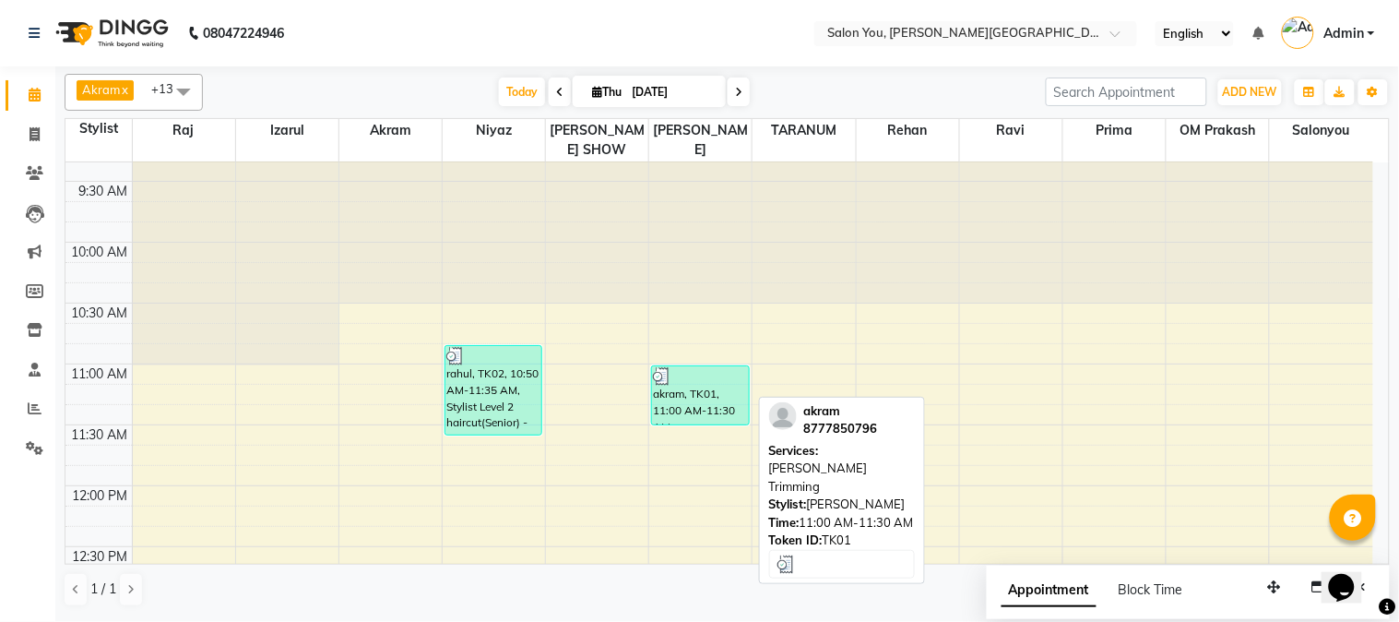
click at [681, 388] on div "akram, TK01, 11:00 AM-11:30 AM, [PERSON_NAME] Trimming" at bounding box center [700, 395] width 96 height 58
select select "3"
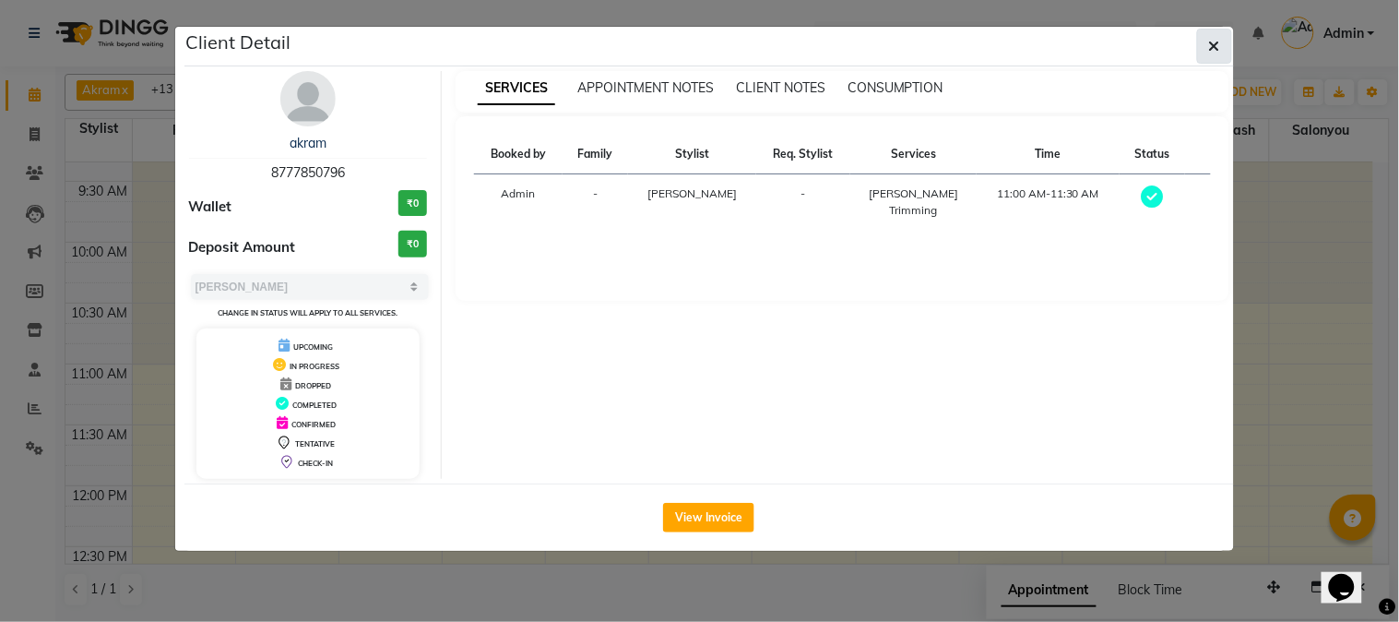
click at [1219, 47] on icon "button" at bounding box center [1214, 46] width 11 height 15
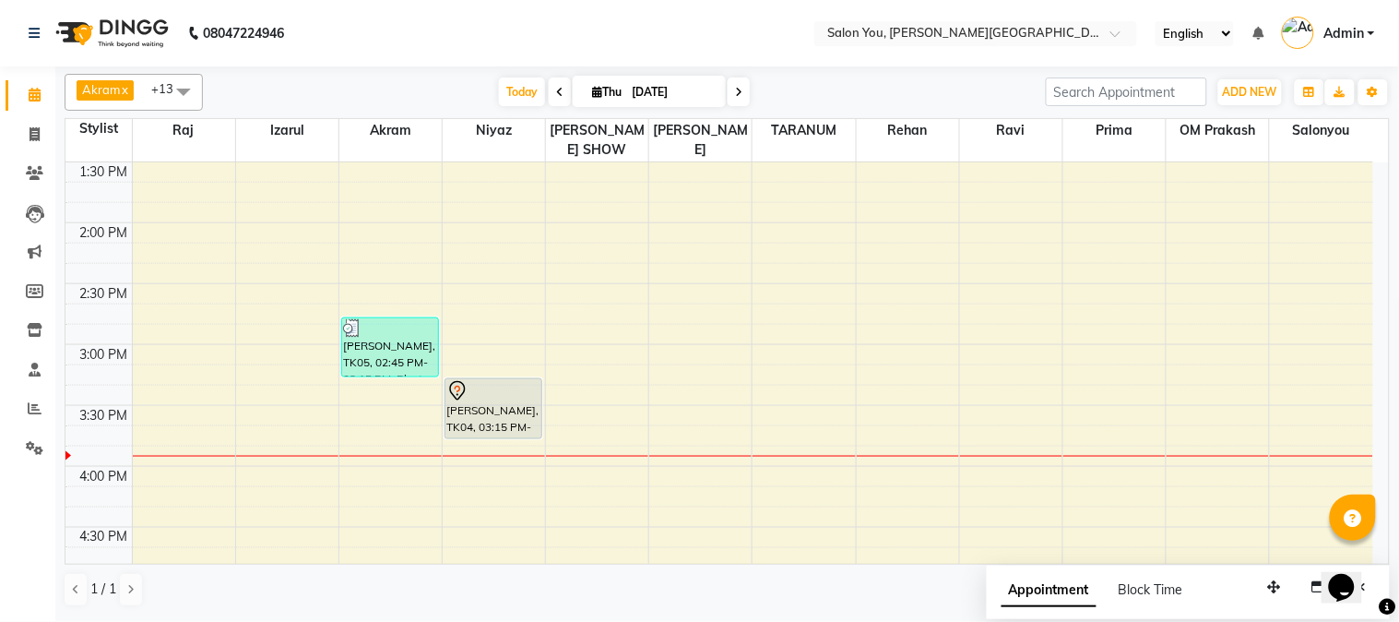
scroll to position [554, 0]
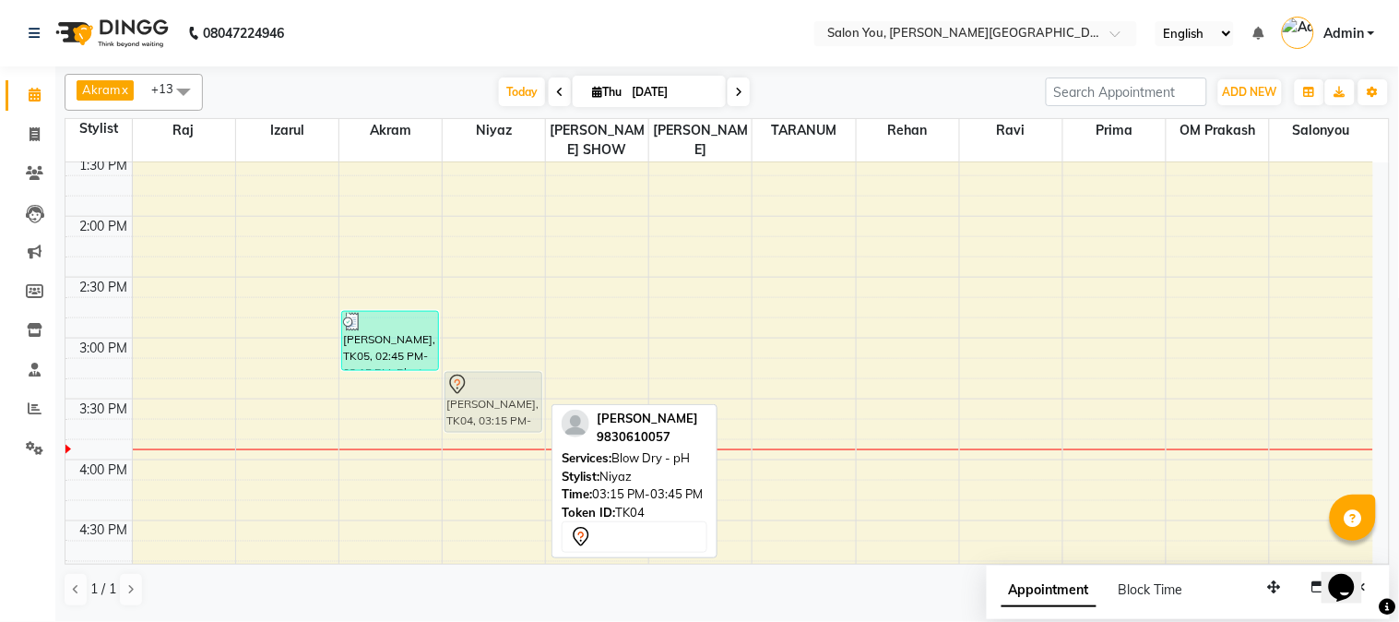
click at [493, 374] on div "rahul, TK02, 10:50 AM-11:35 AM, Stylist Level 2 haircut(Senior) - Male TANVI DE…" at bounding box center [494, 399] width 102 height 1582
click at [484, 374] on div at bounding box center [493, 385] width 94 height 22
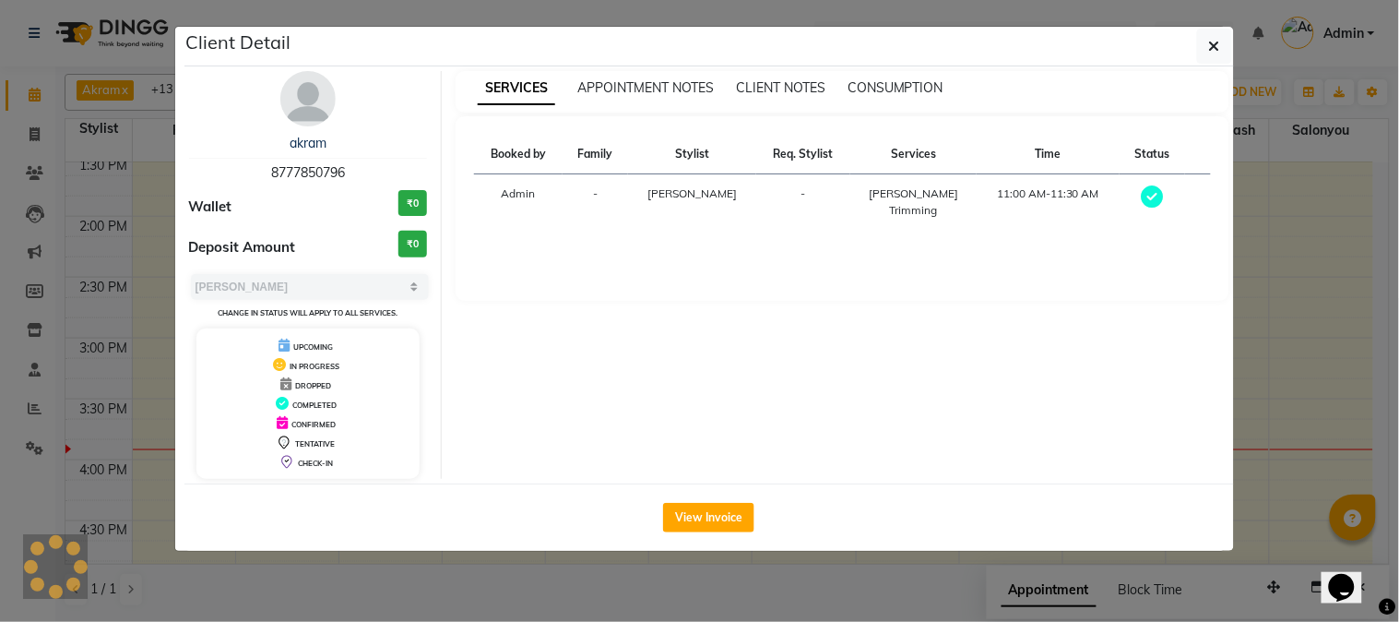
select select "7"
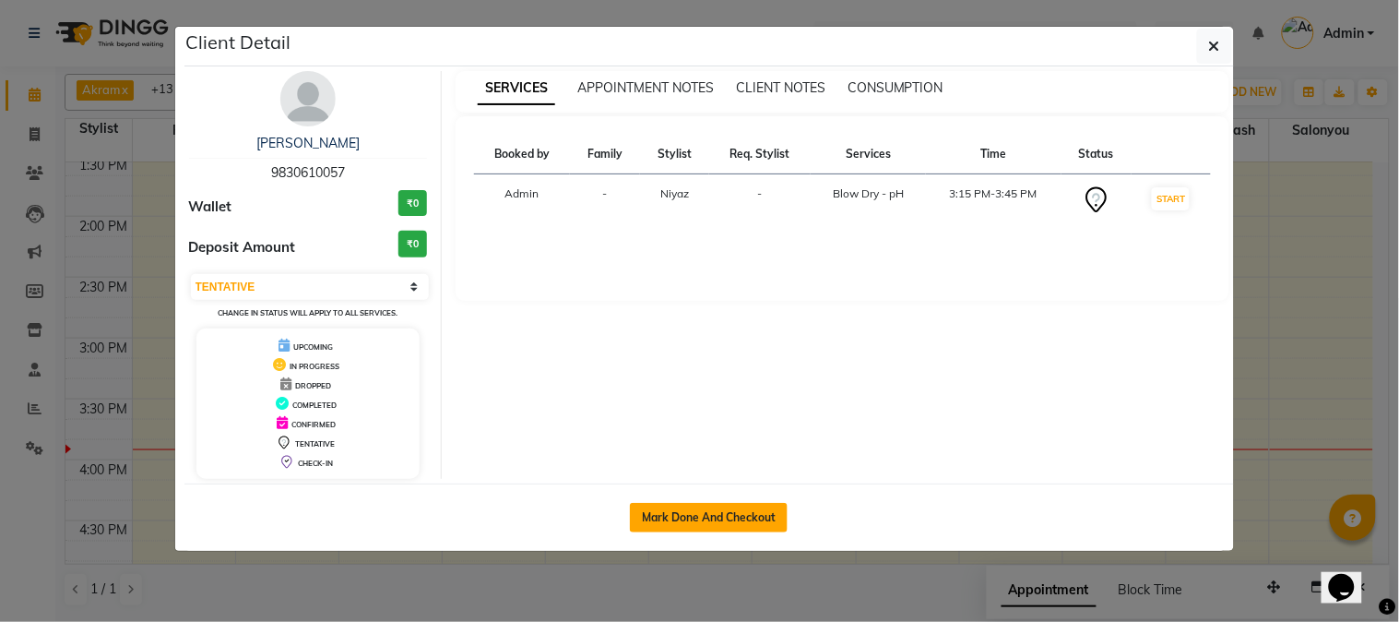
click at [706, 504] on button "Mark Done And Checkout" at bounding box center [709, 518] width 158 height 30
select select "service"
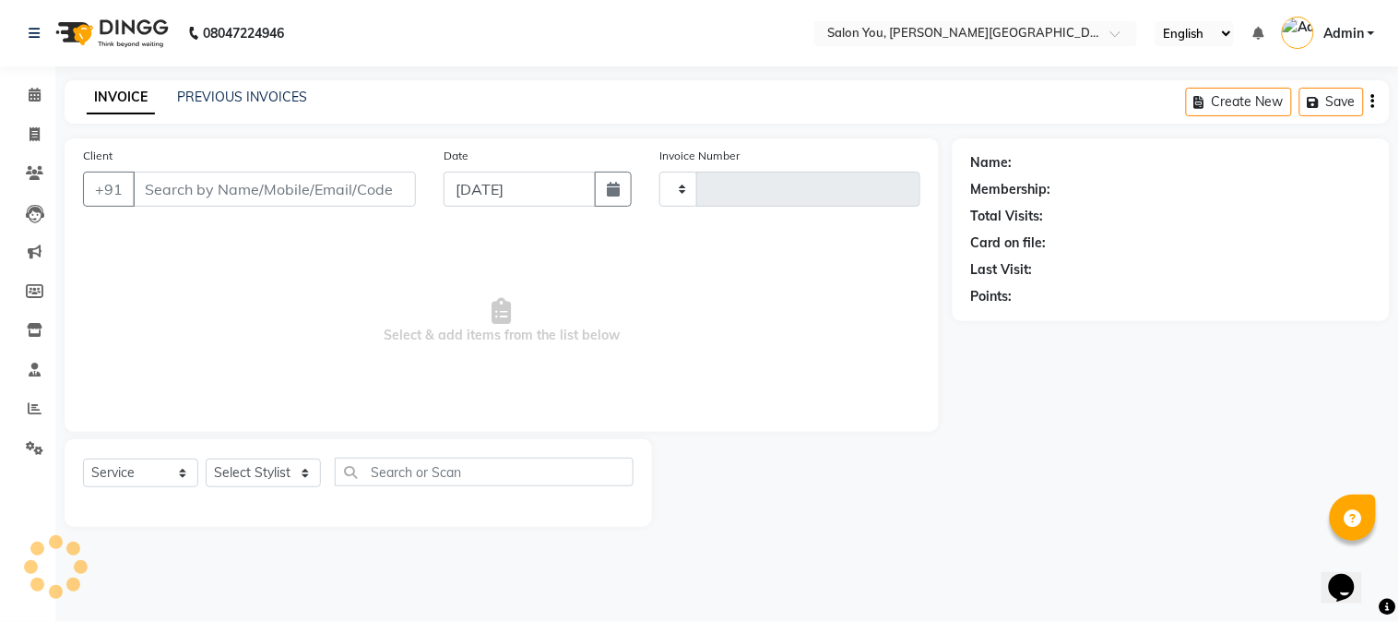
type input "1692"
select select "5231"
type input "9830610057"
select select "83062"
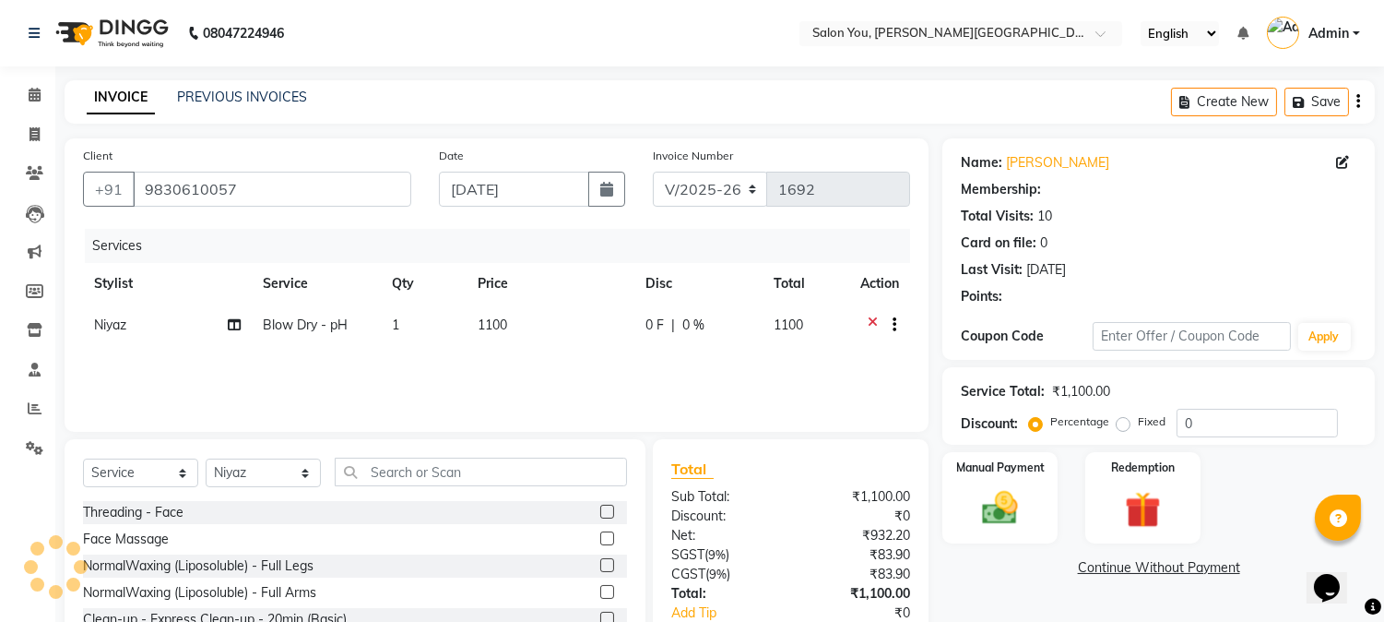
select select "1: Object"
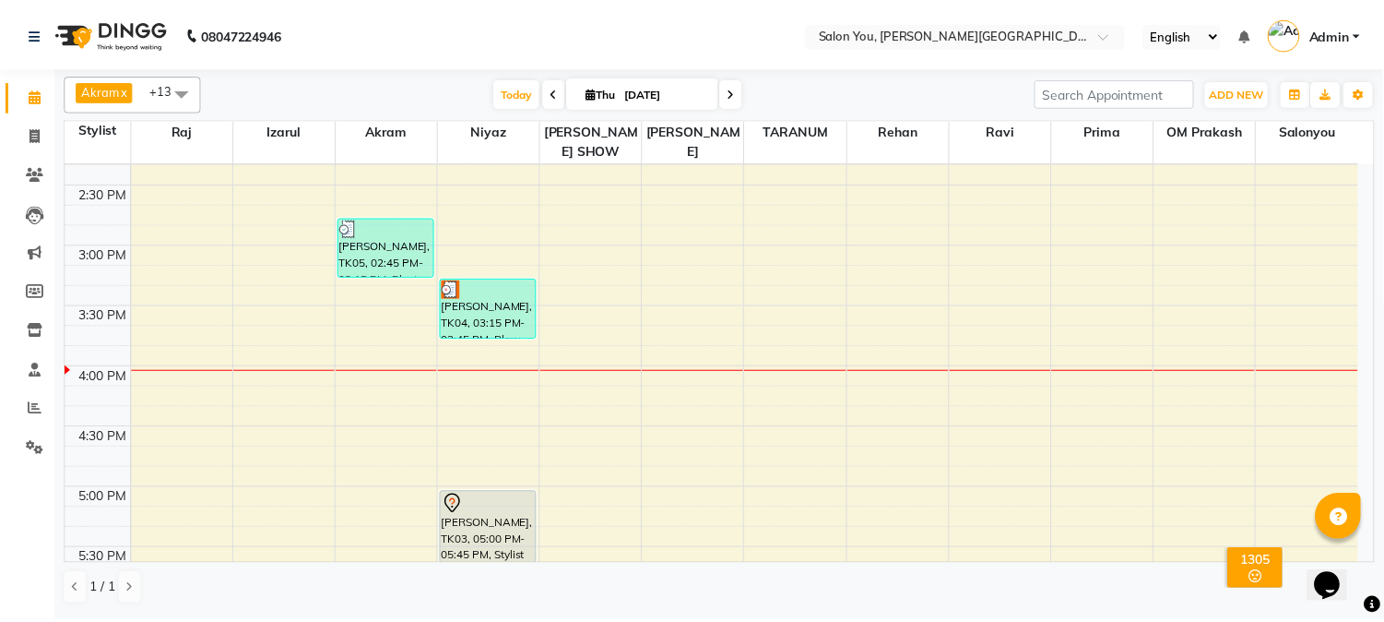
scroll to position [614, 0]
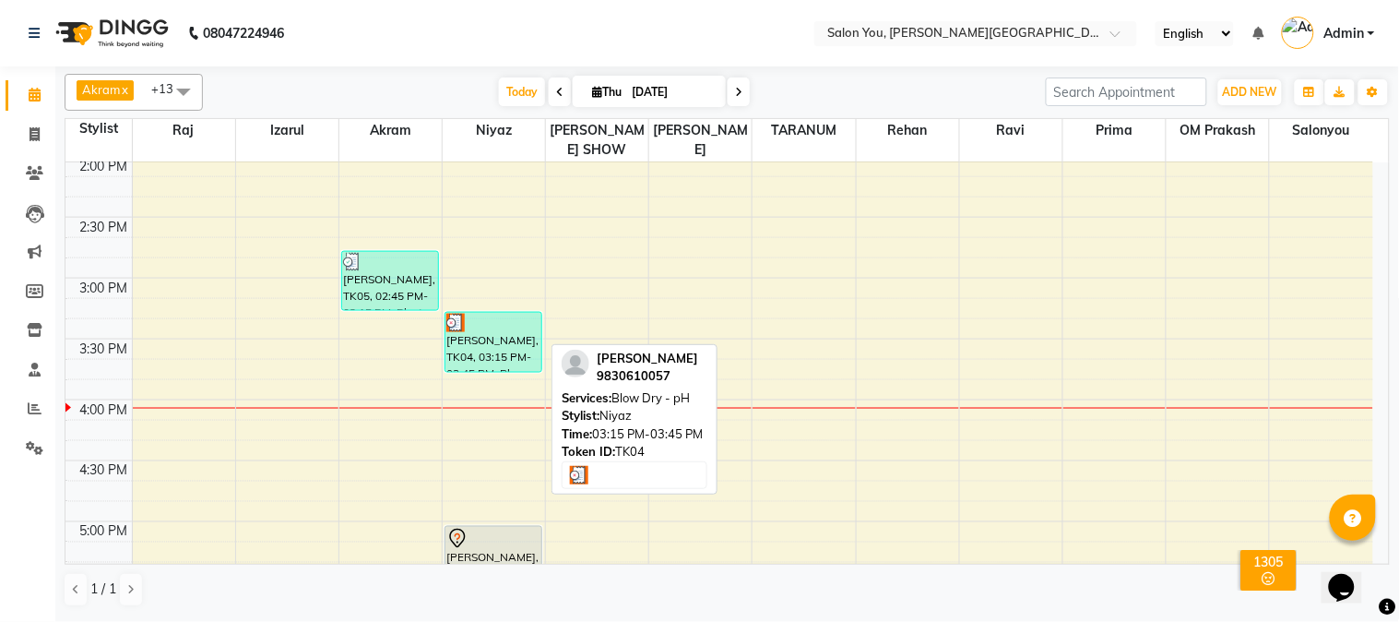
click at [475, 336] on div "[PERSON_NAME], TK04, 03:15 PM-03:45 PM, Blow Dry - pH" at bounding box center [493, 342] width 96 height 59
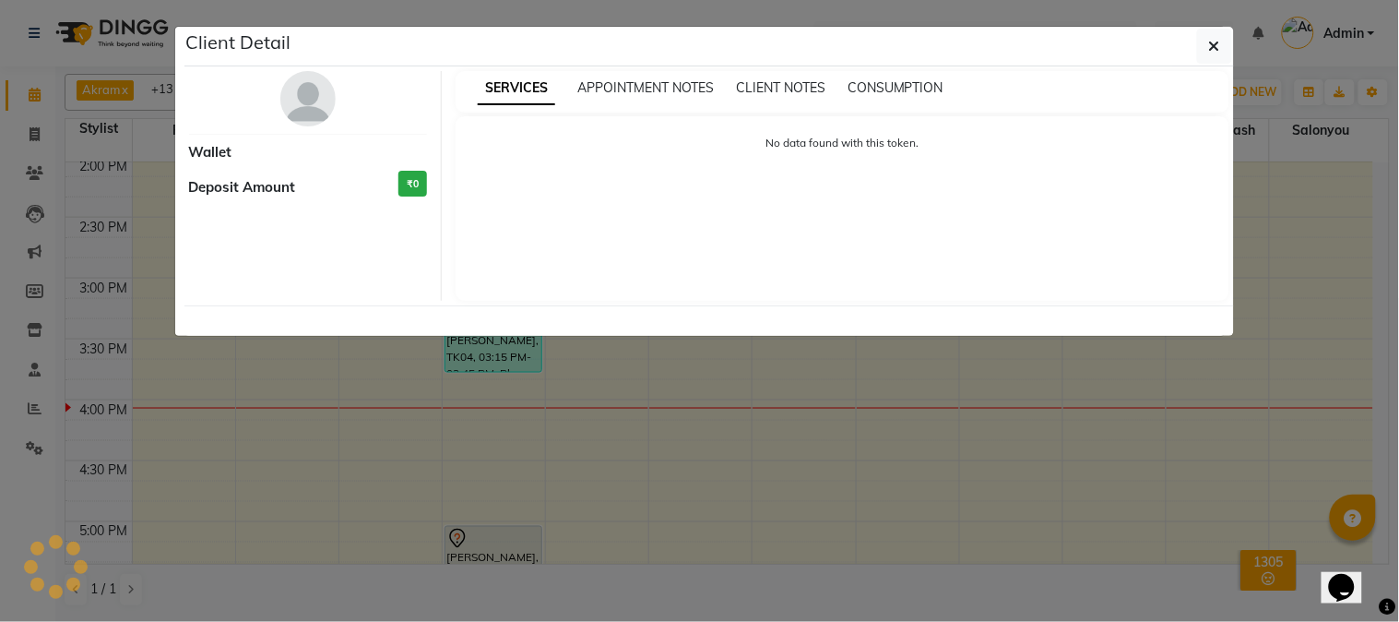
select select "3"
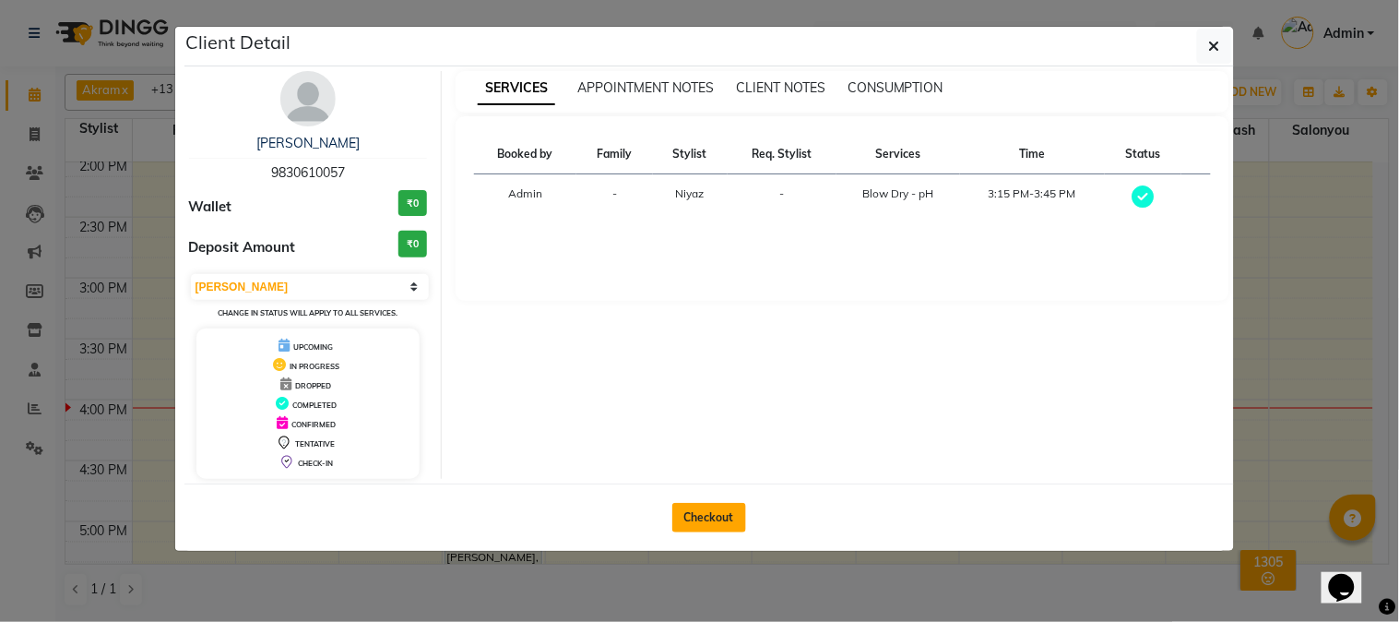
click at [714, 517] on button "Checkout" at bounding box center [709, 518] width 74 height 30
select select "service"
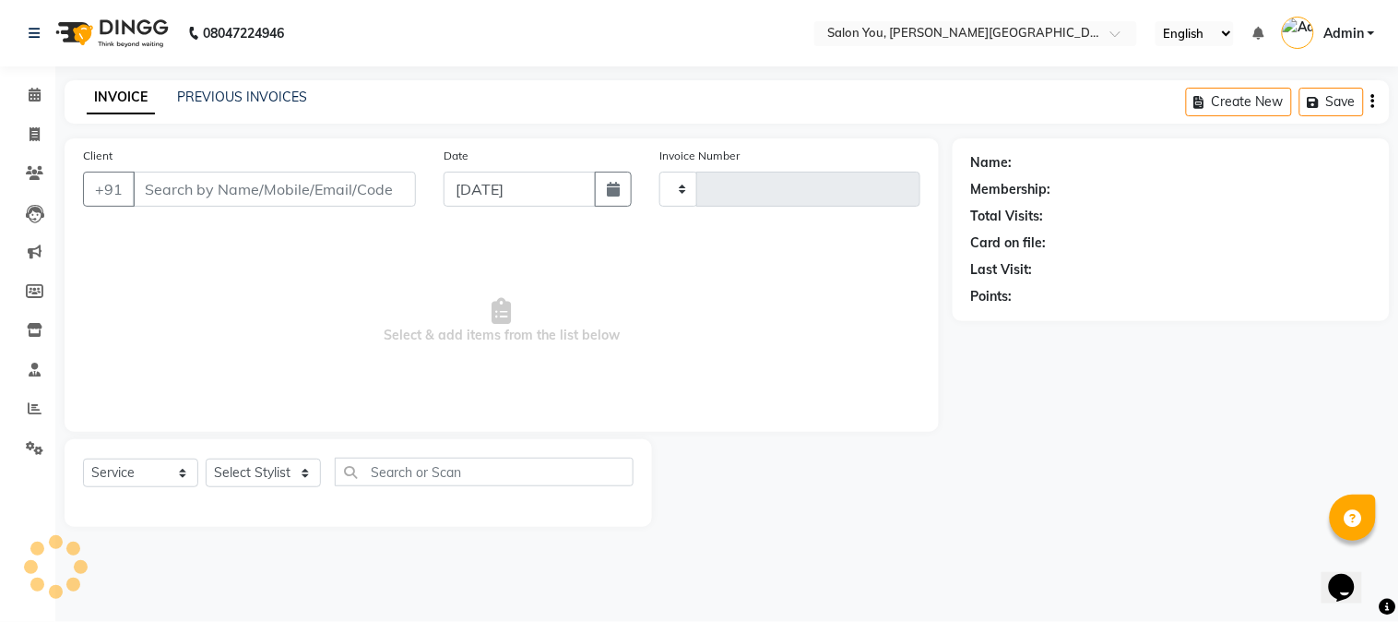
type input "1692"
select select "5231"
type input "9830610057"
select select "83062"
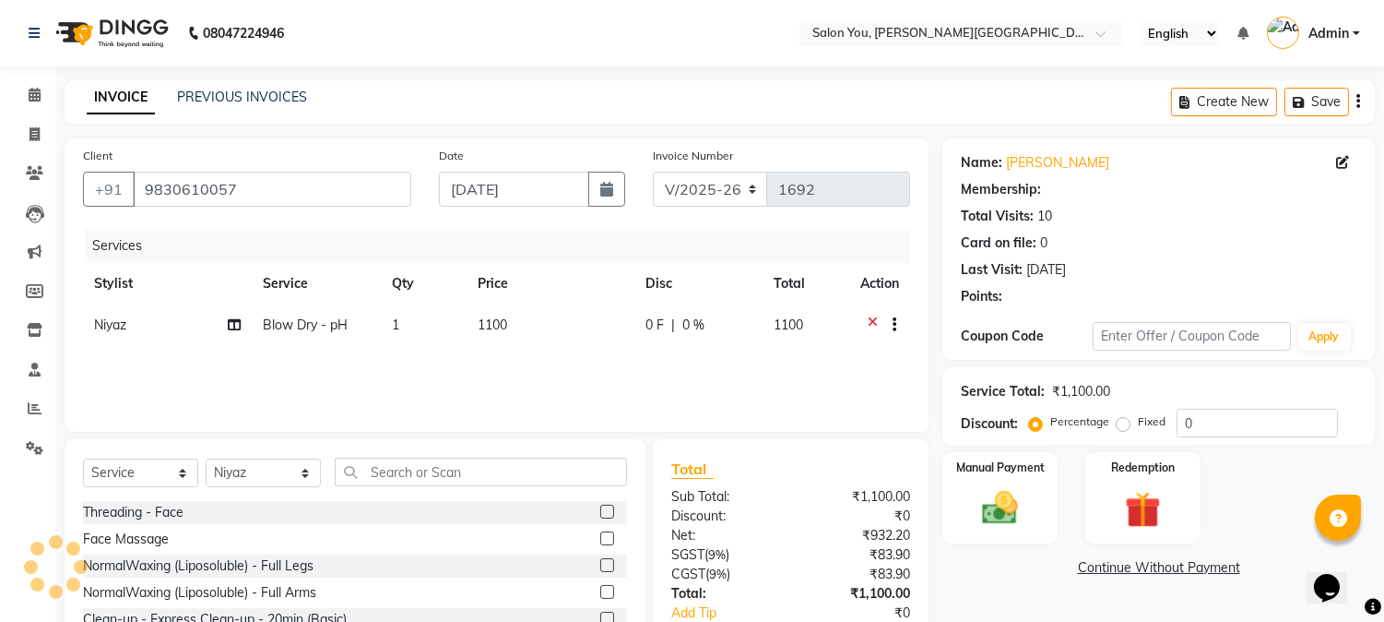
select select "1: Object"
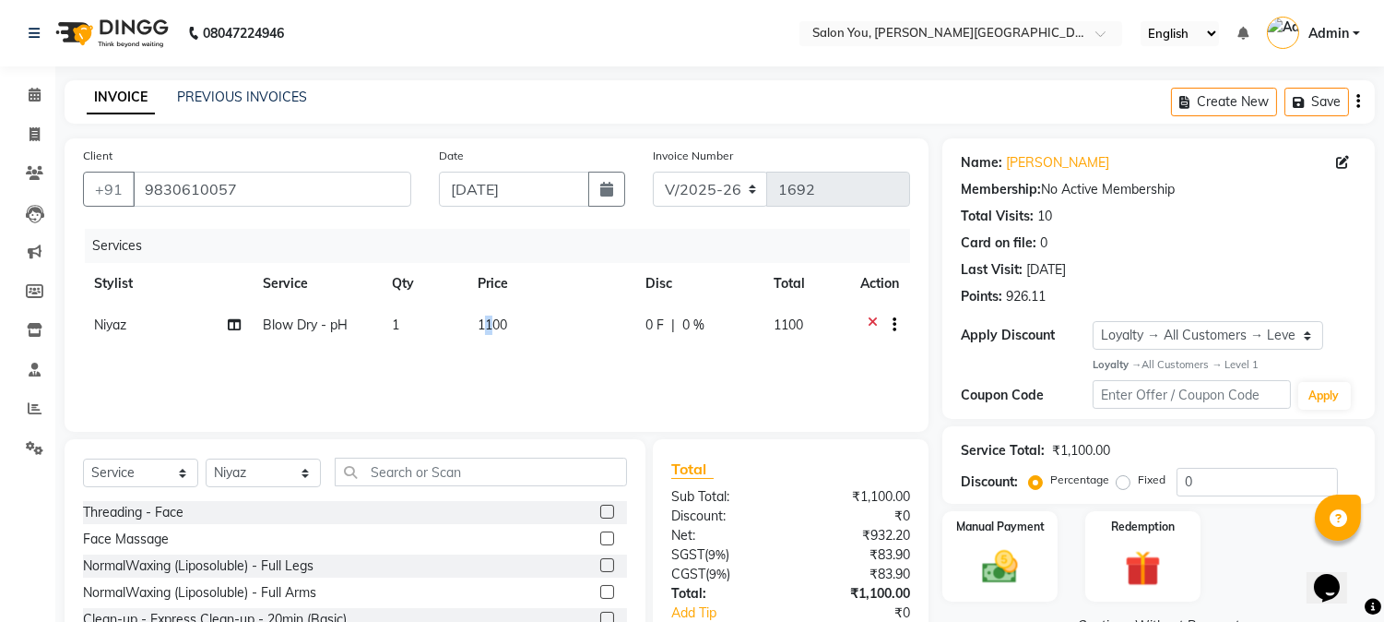
drag, startPoint x: 493, startPoint y: 325, endPoint x: 481, endPoint y: 317, distance: 14.1
click at [481, 317] on span "1100" at bounding box center [493, 324] width 30 height 17
select select "83062"
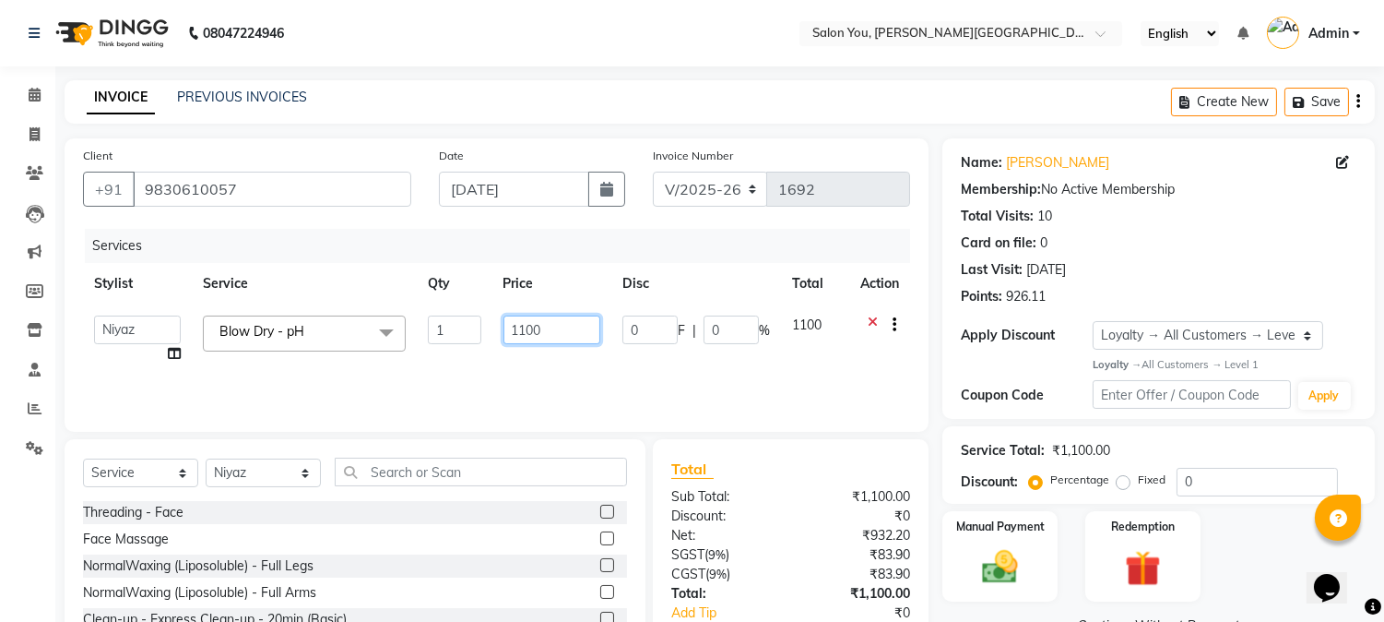
click at [519, 326] on input "1100" at bounding box center [552, 329] width 97 height 29
type input "1000"
click at [600, 225] on div "Client +91 9830610057 Date 04-09-2025 Invoice Number V/2025 V/2025-26 1692 Serv…" at bounding box center [497, 284] width 864 height 293
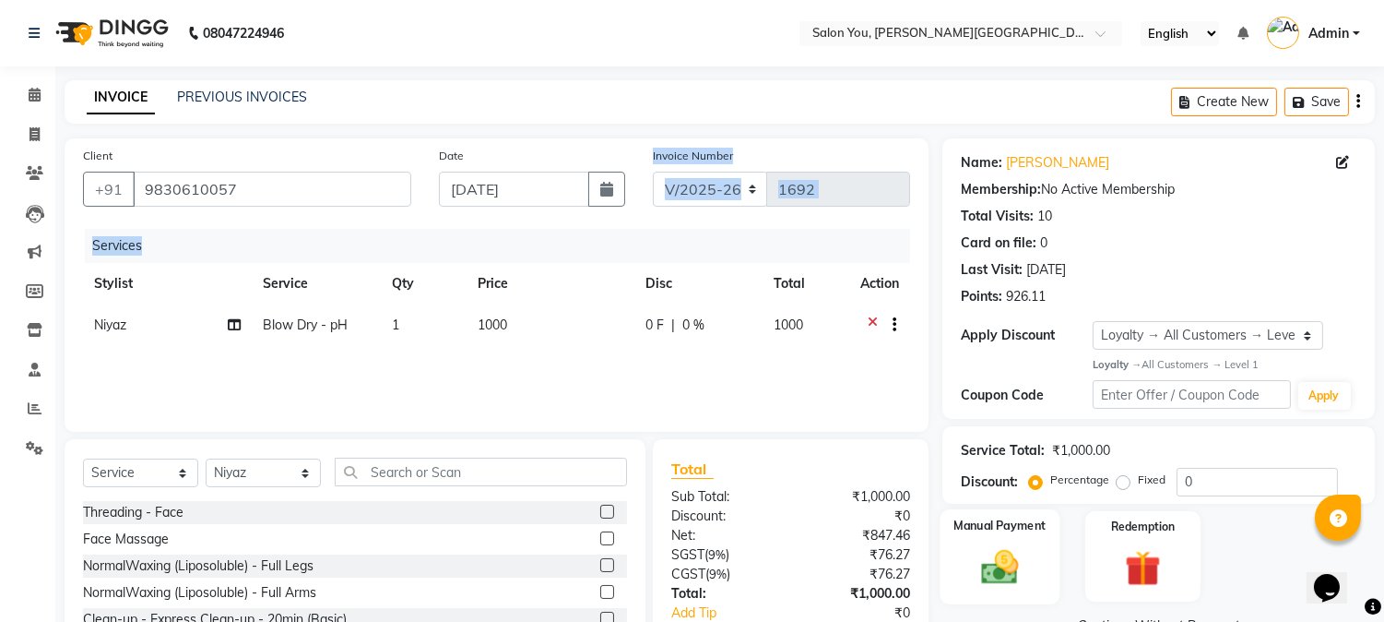
scroll to position [116, 0]
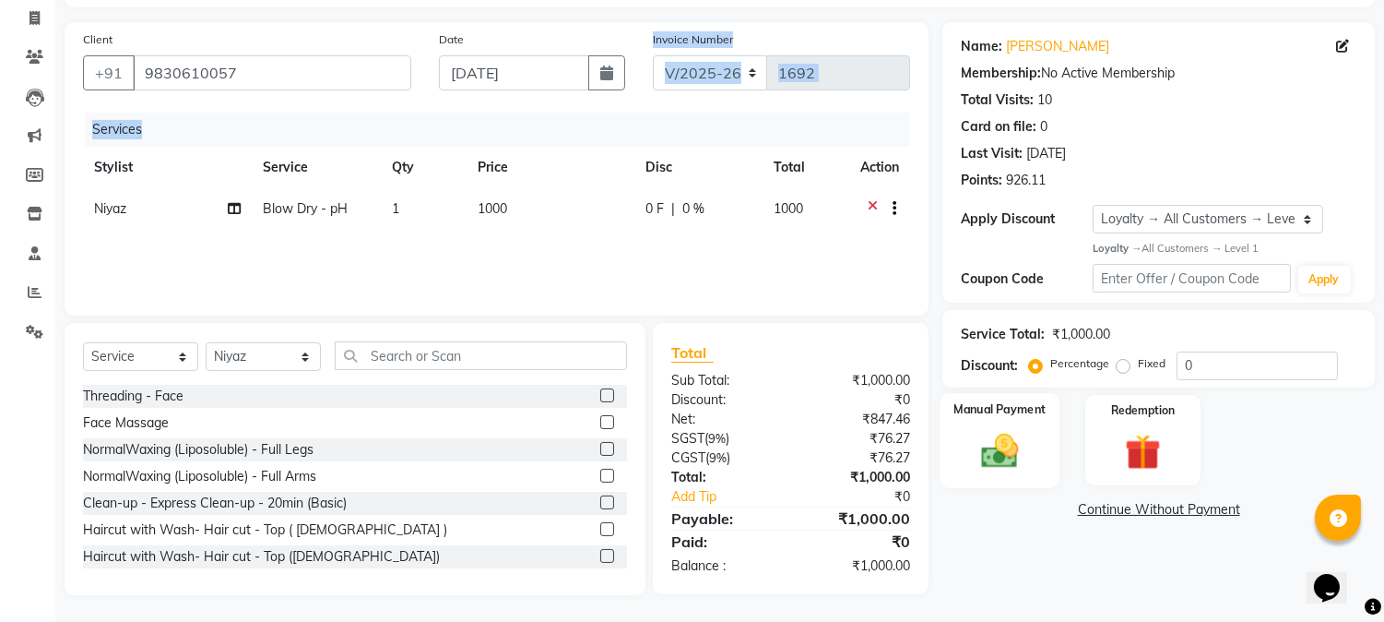
click at [997, 435] on img at bounding box center [1000, 450] width 61 height 43
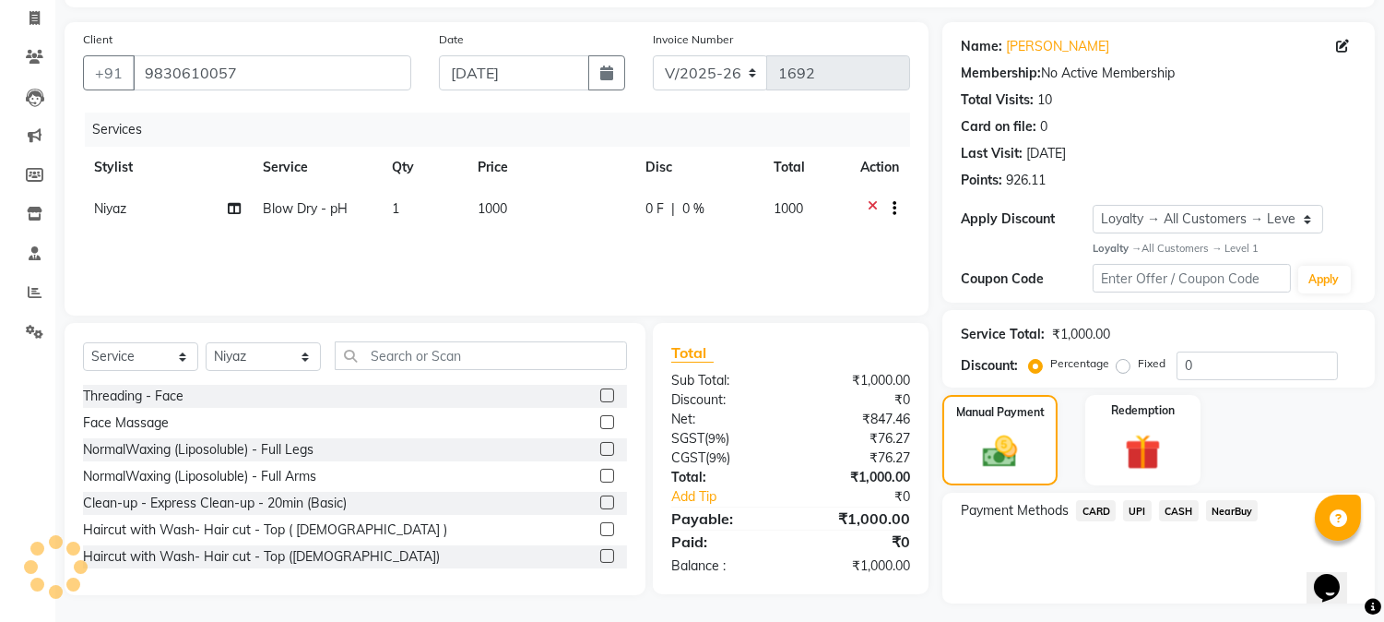
click at [1175, 504] on span "CASH" at bounding box center [1179, 510] width 40 height 21
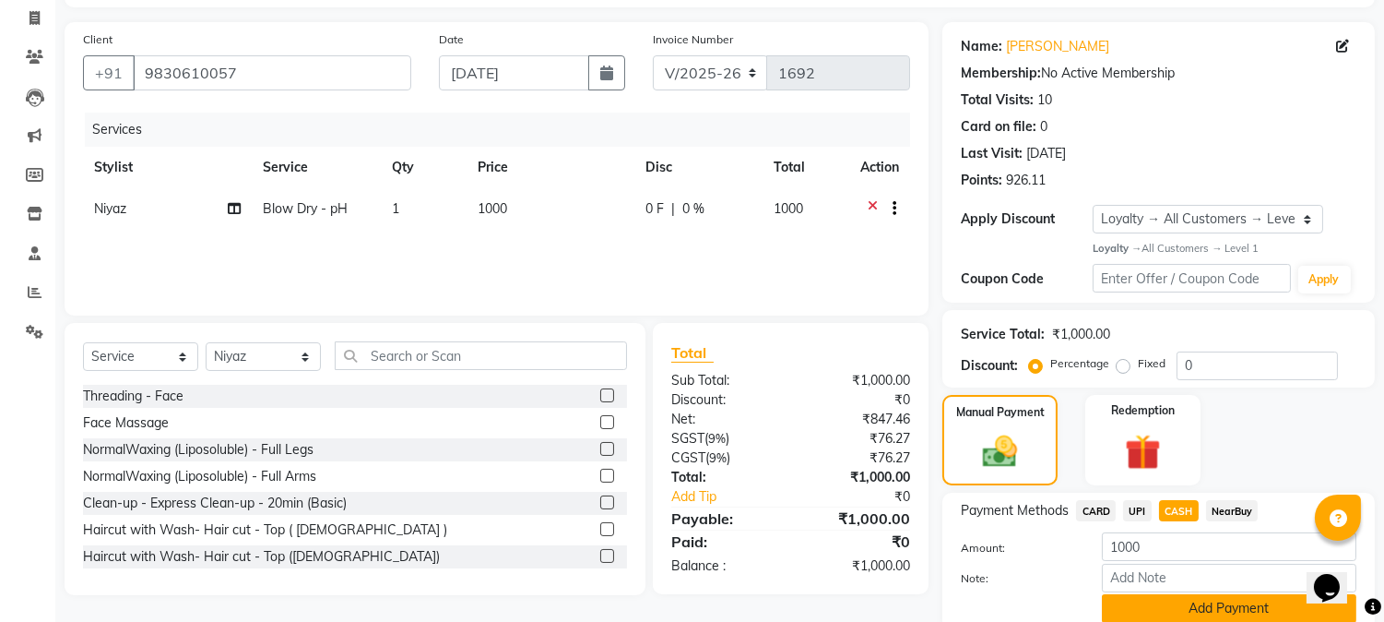
scroll to position [190, 0]
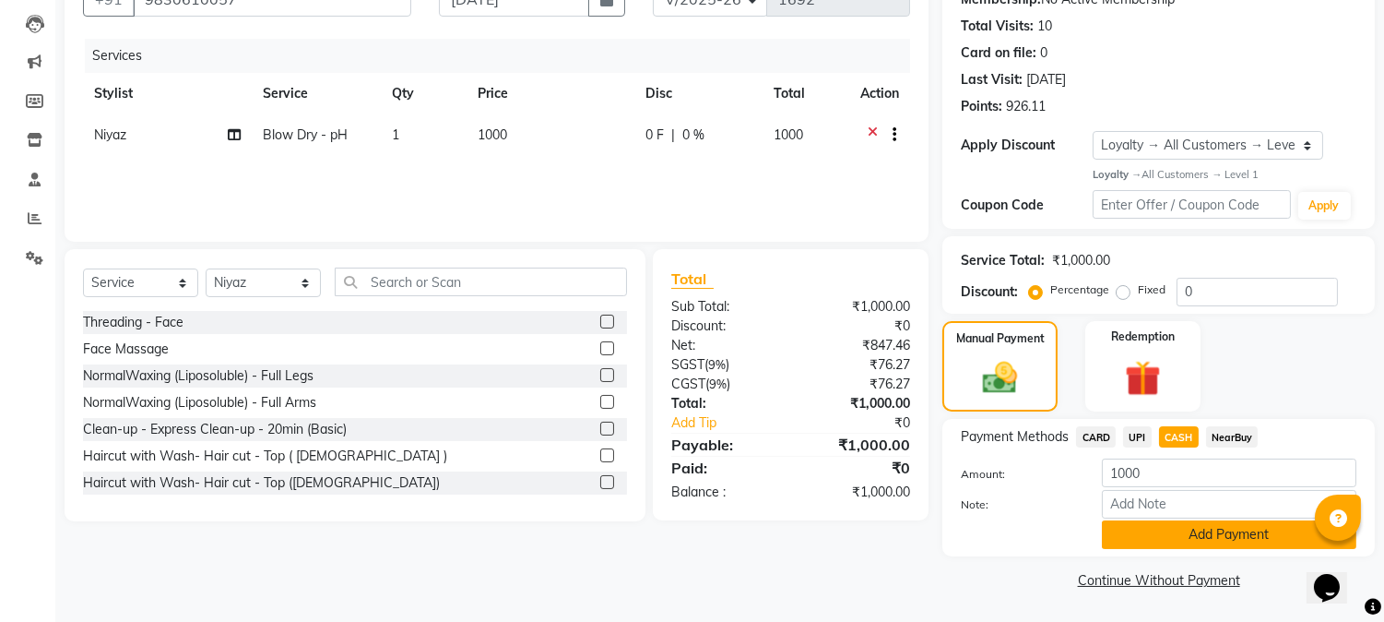
click at [1192, 538] on button "Add Payment" at bounding box center [1229, 534] width 255 height 29
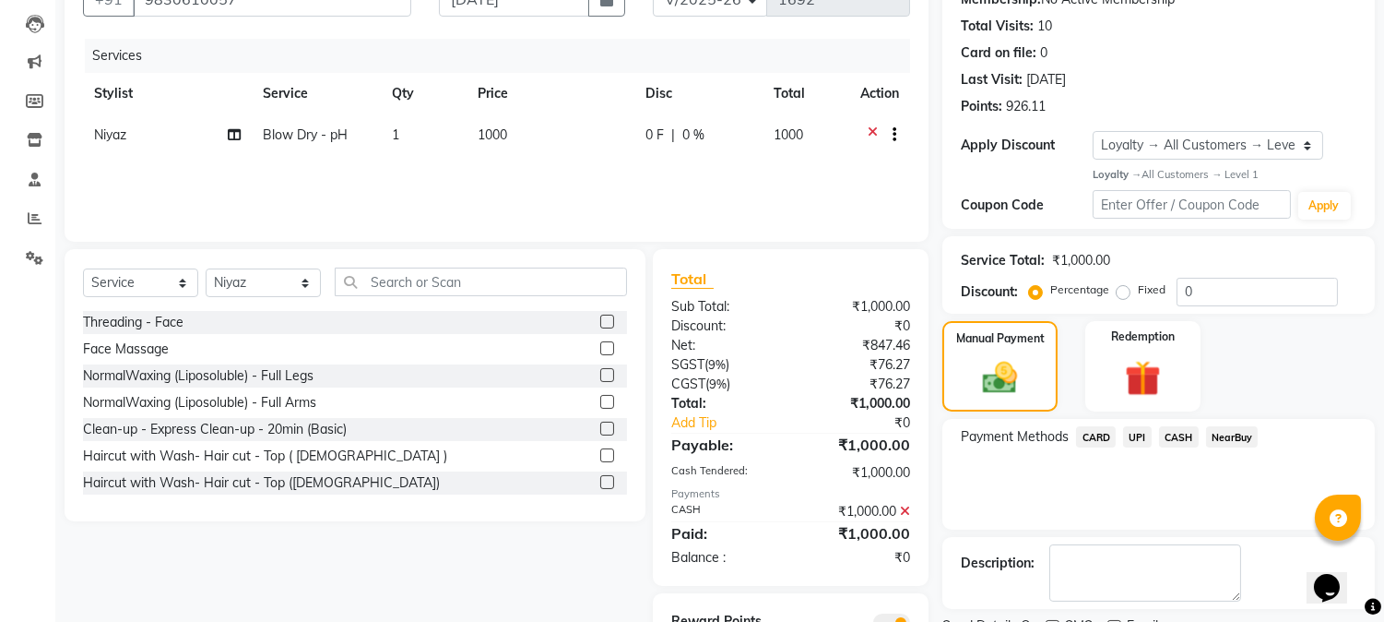
scroll to position [272, 0]
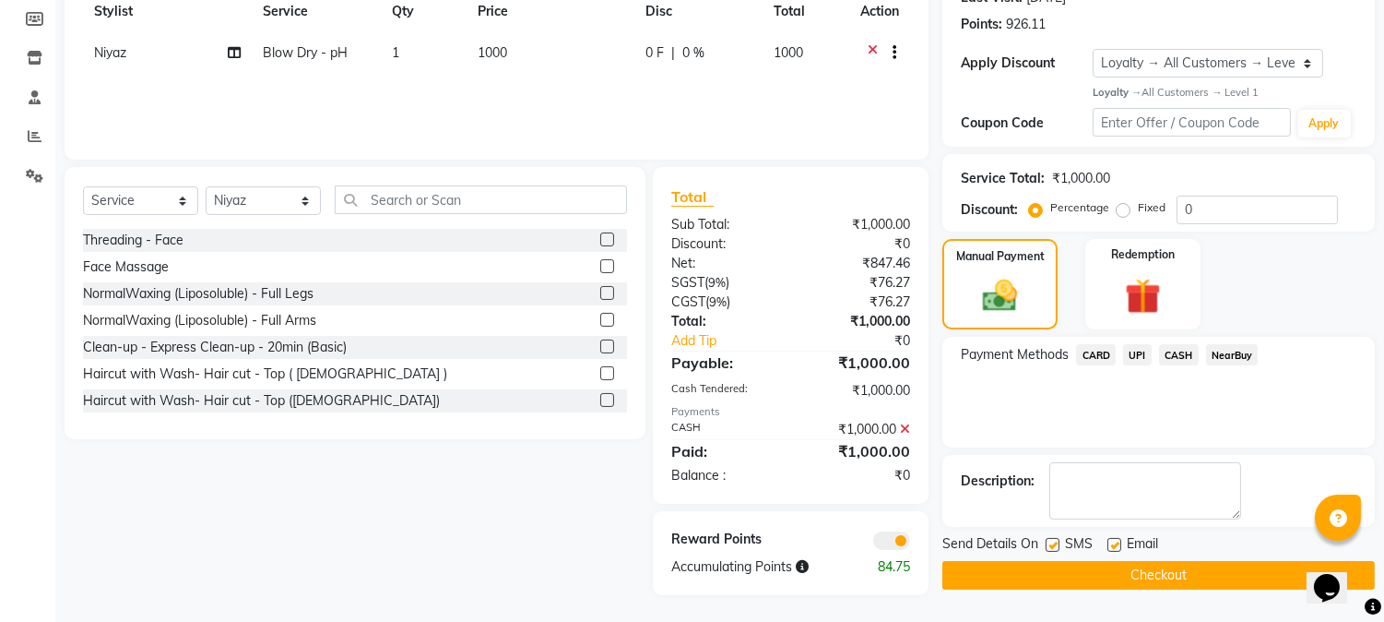
click at [1104, 575] on button "Checkout" at bounding box center [1159, 575] width 433 height 29
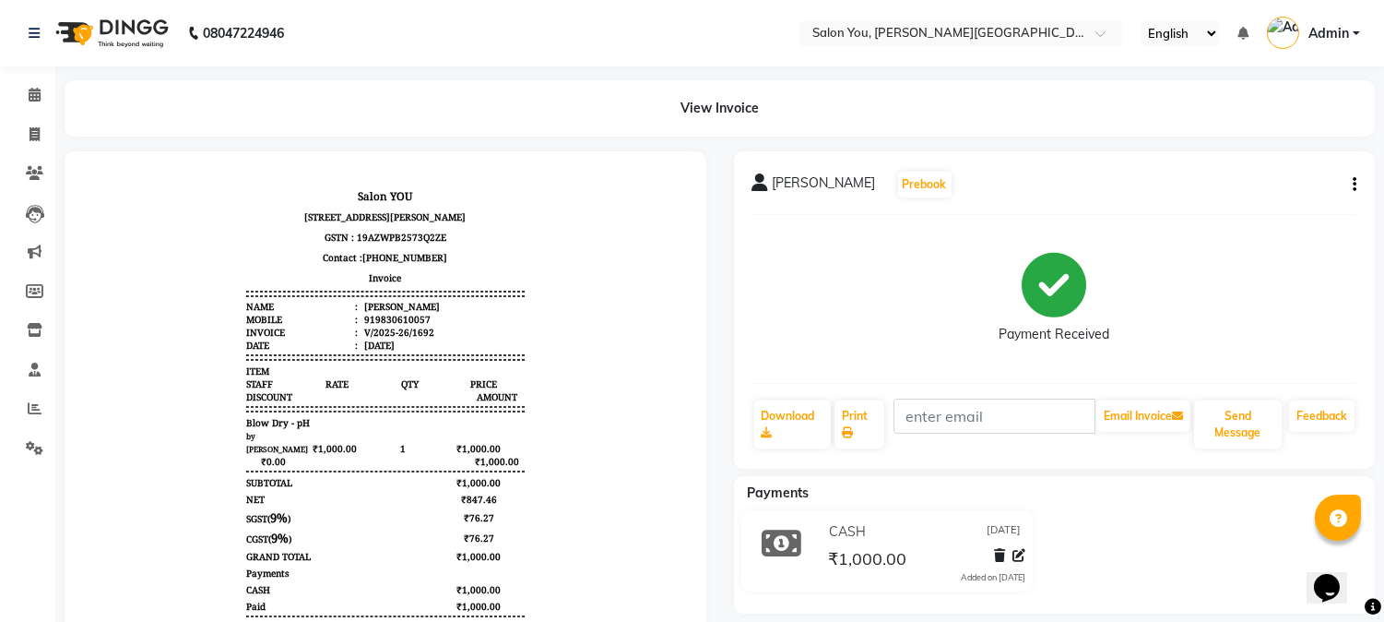
select select "service"
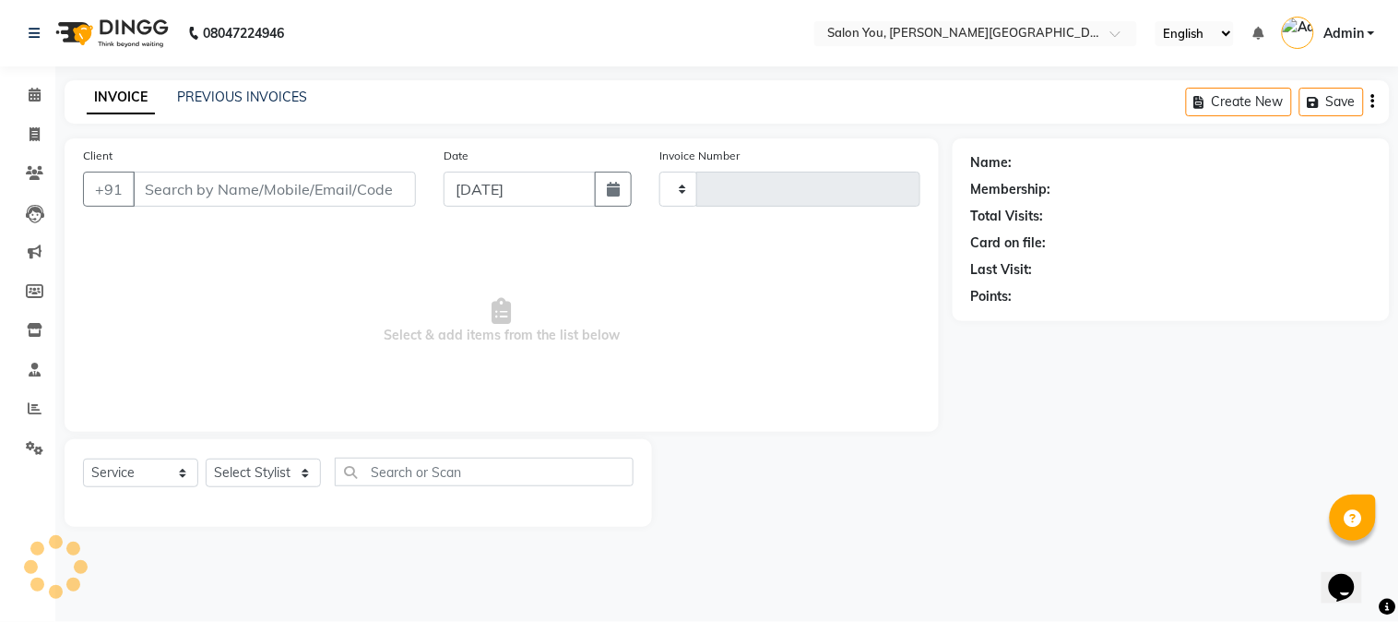
type input "1693"
select select "5231"
type input "9830610057"
select select "83062"
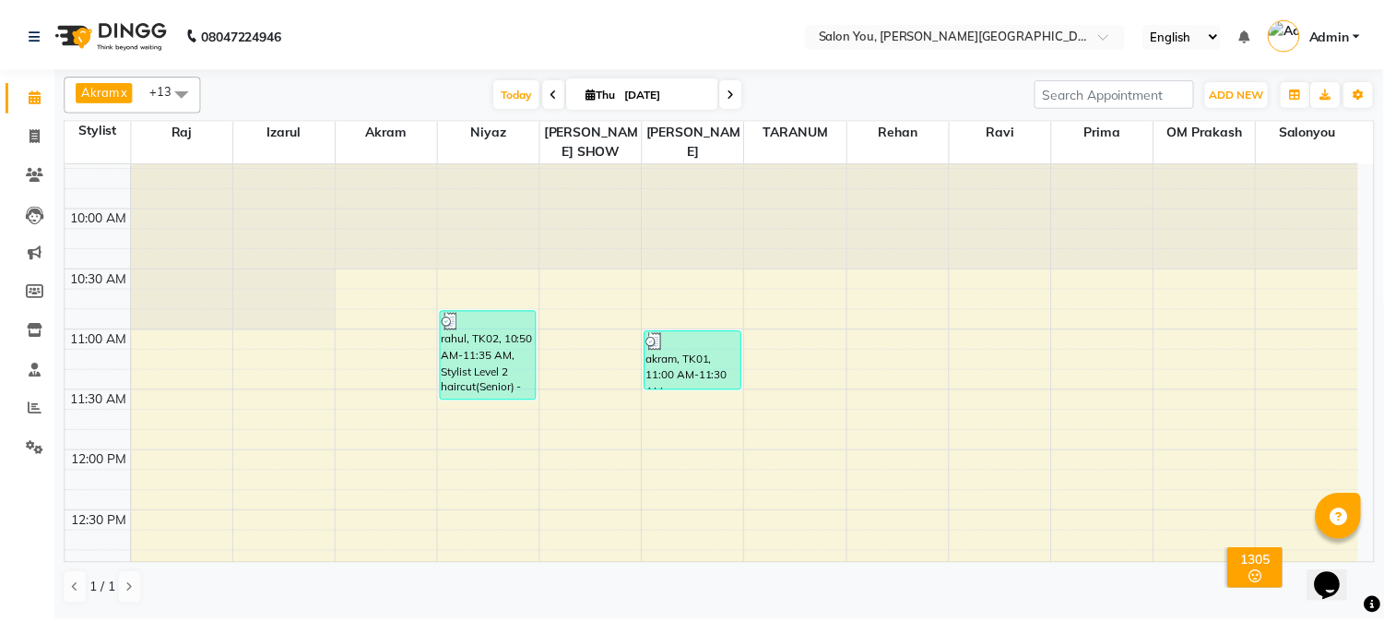
scroll to position [42, 0]
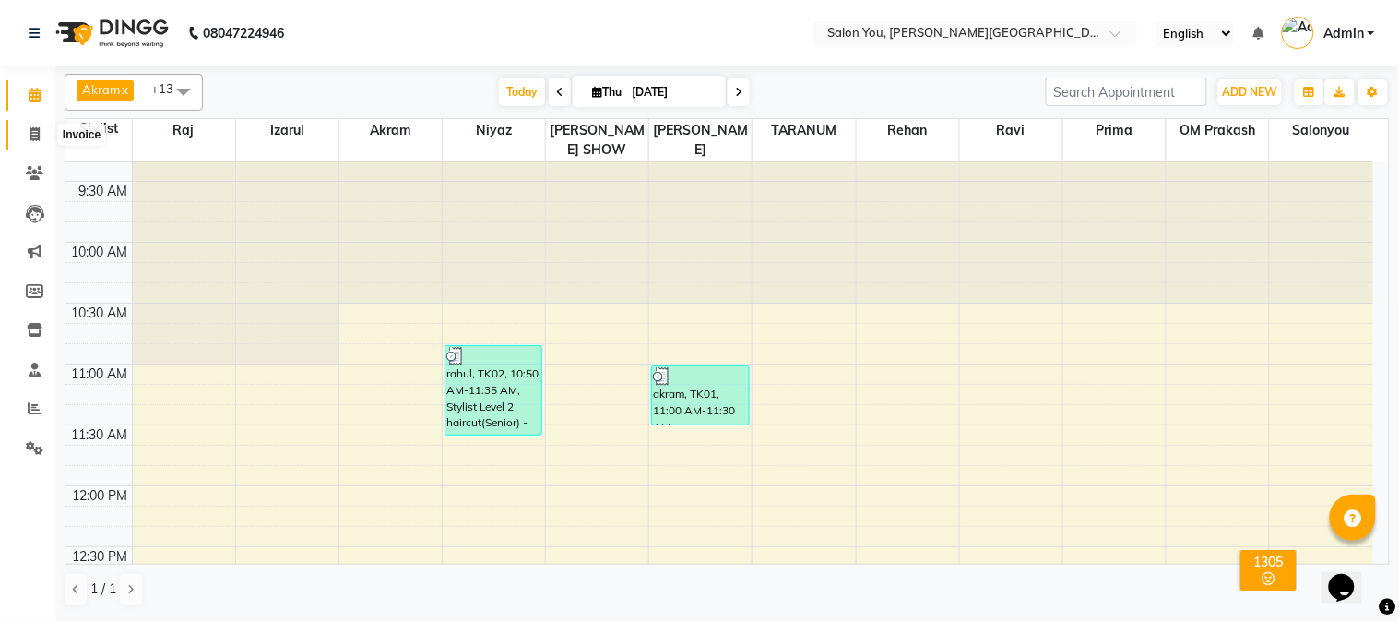
click at [29, 142] on span at bounding box center [34, 135] width 32 height 21
select select "5231"
select select "service"
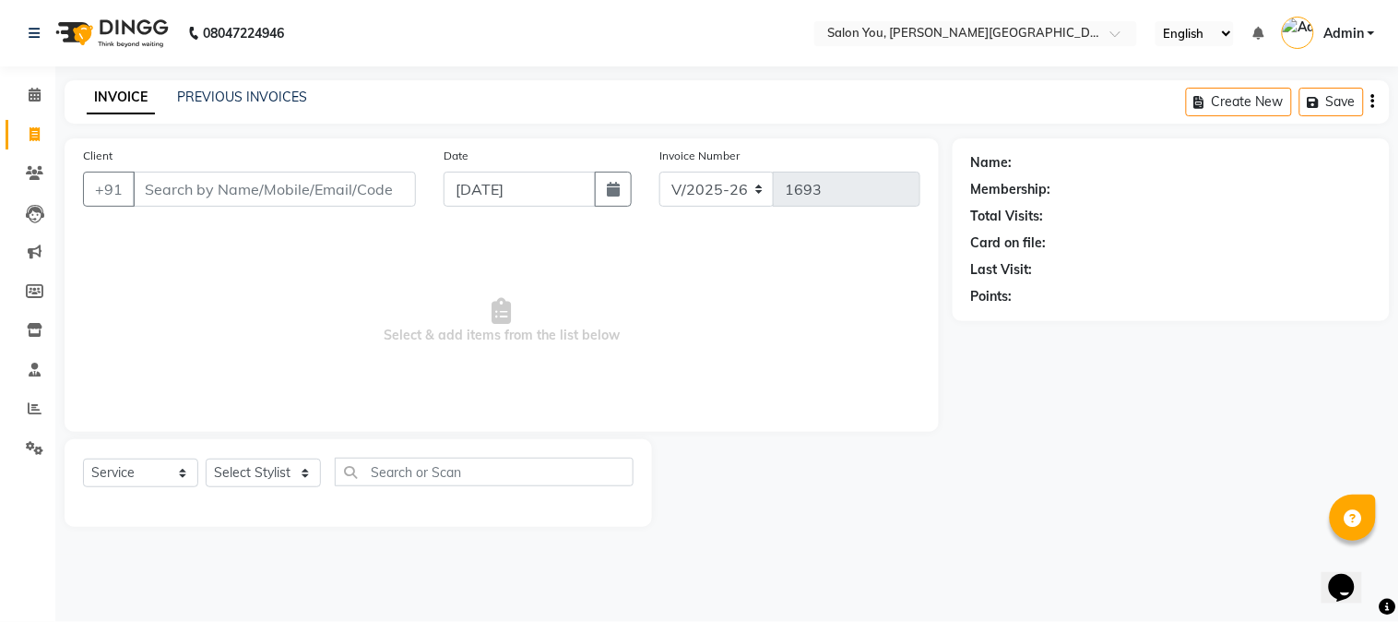
click at [158, 204] on input "Client" at bounding box center [274, 189] width 283 height 35
type input "1"
type input "983"
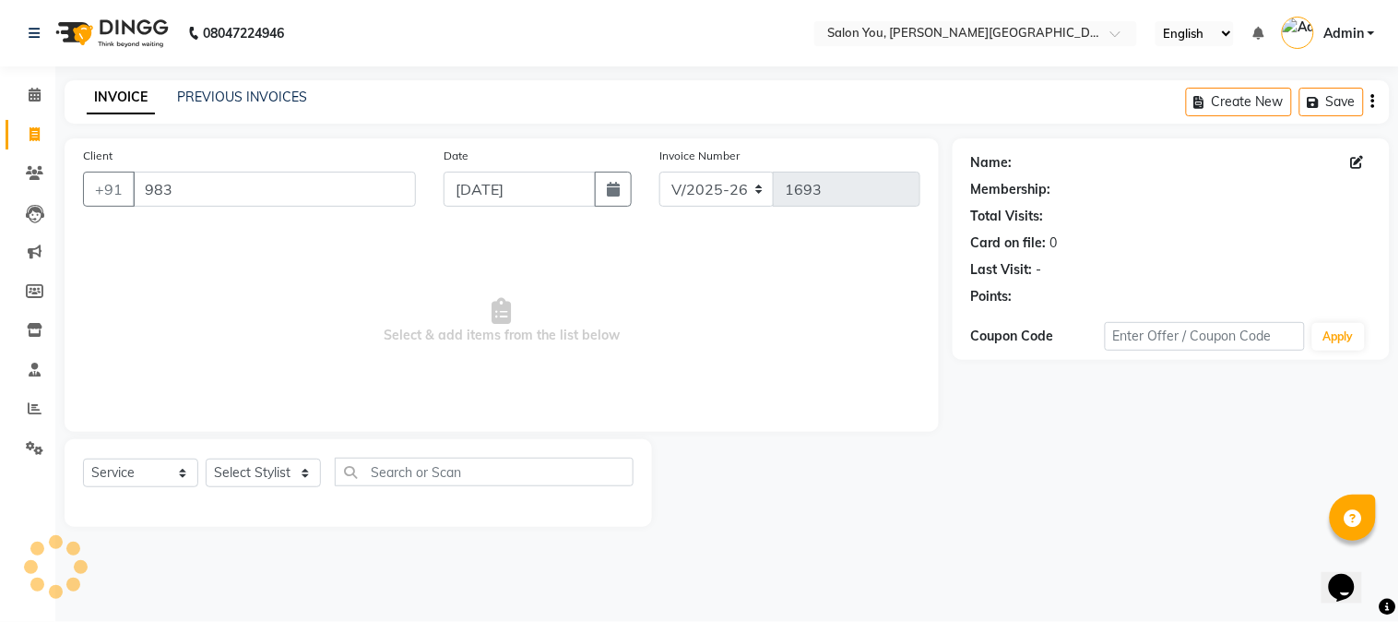
select select "1: Object"
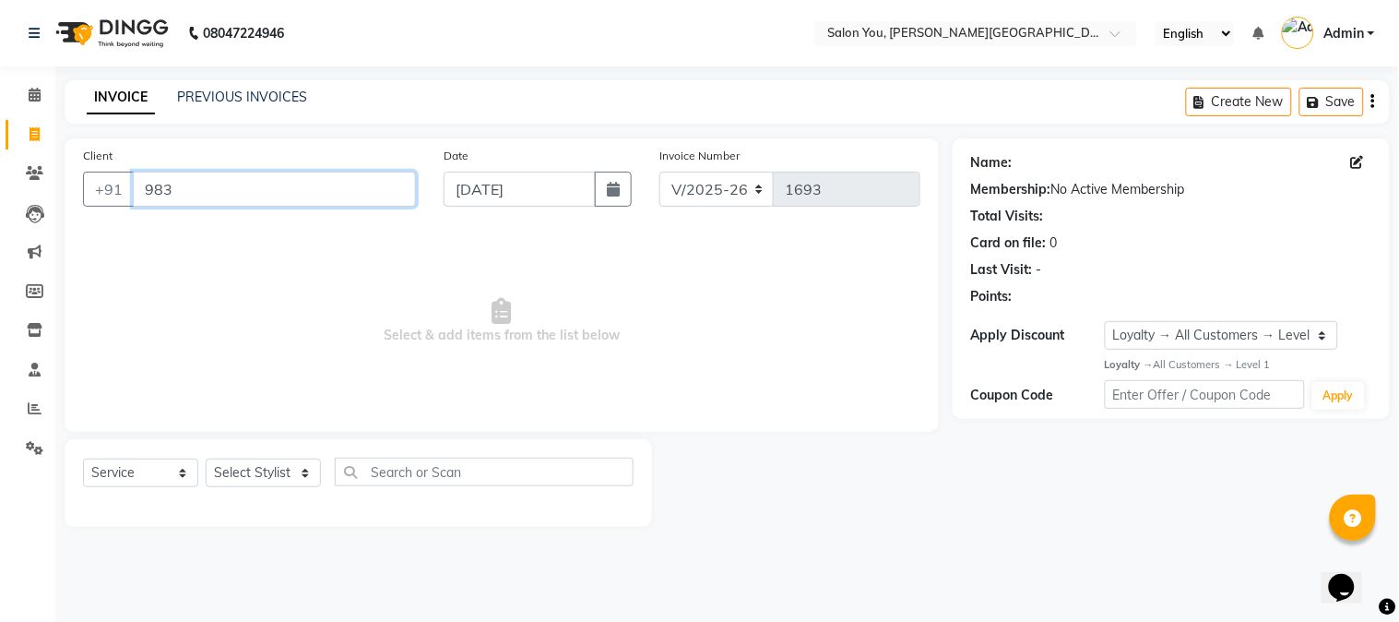
click at [169, 186] on input "983" at bounding box center [274, 189] width 283 height 35
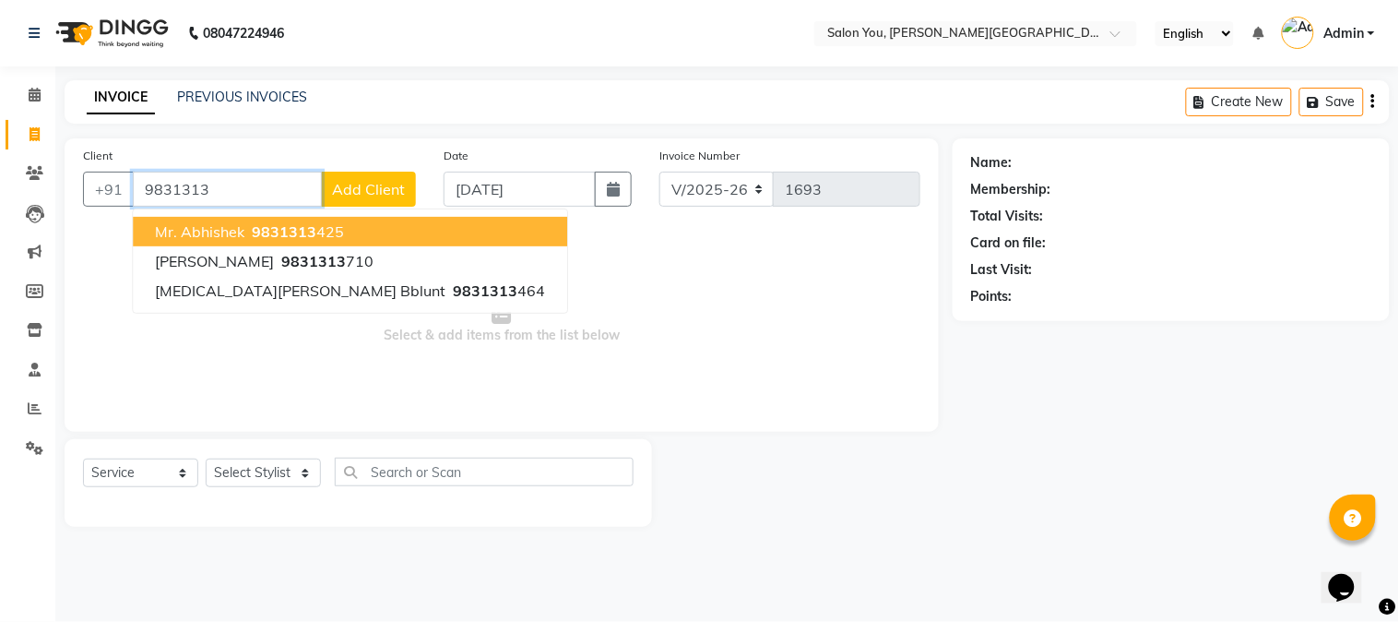
click at [192, 232] on span "Mr. Abhishek" at bounding box center [199, 231] width 89 height 18
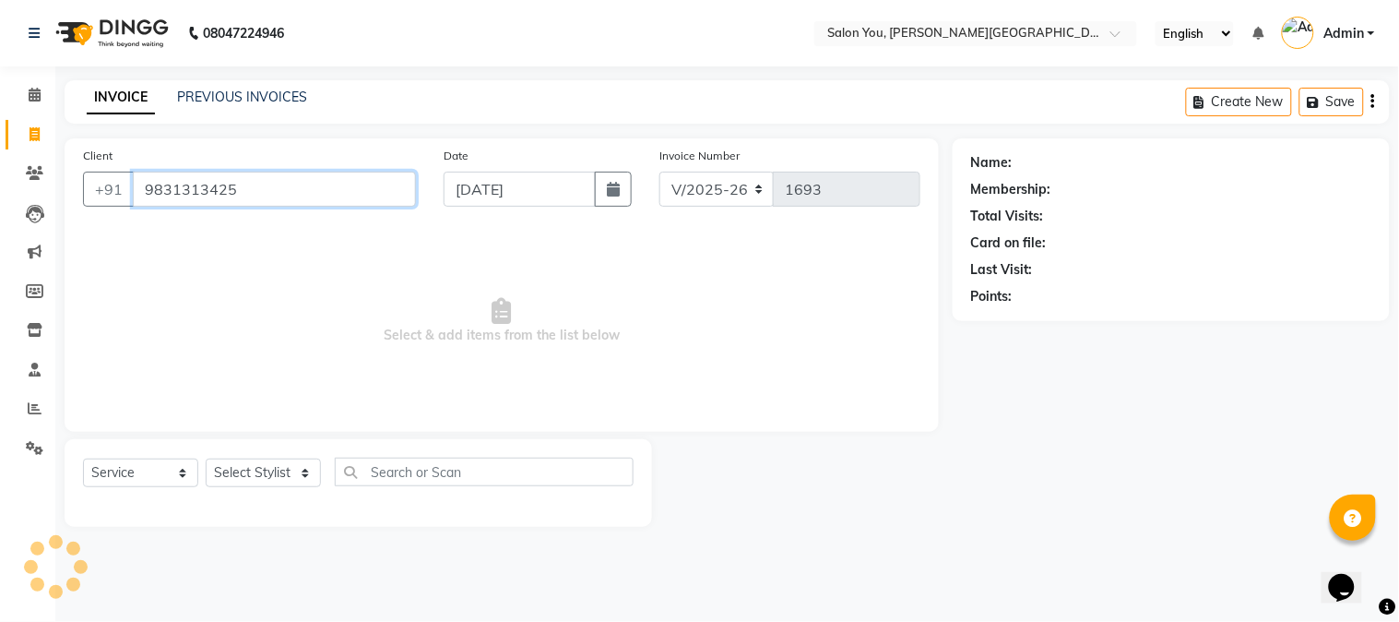
type input "9831313425"
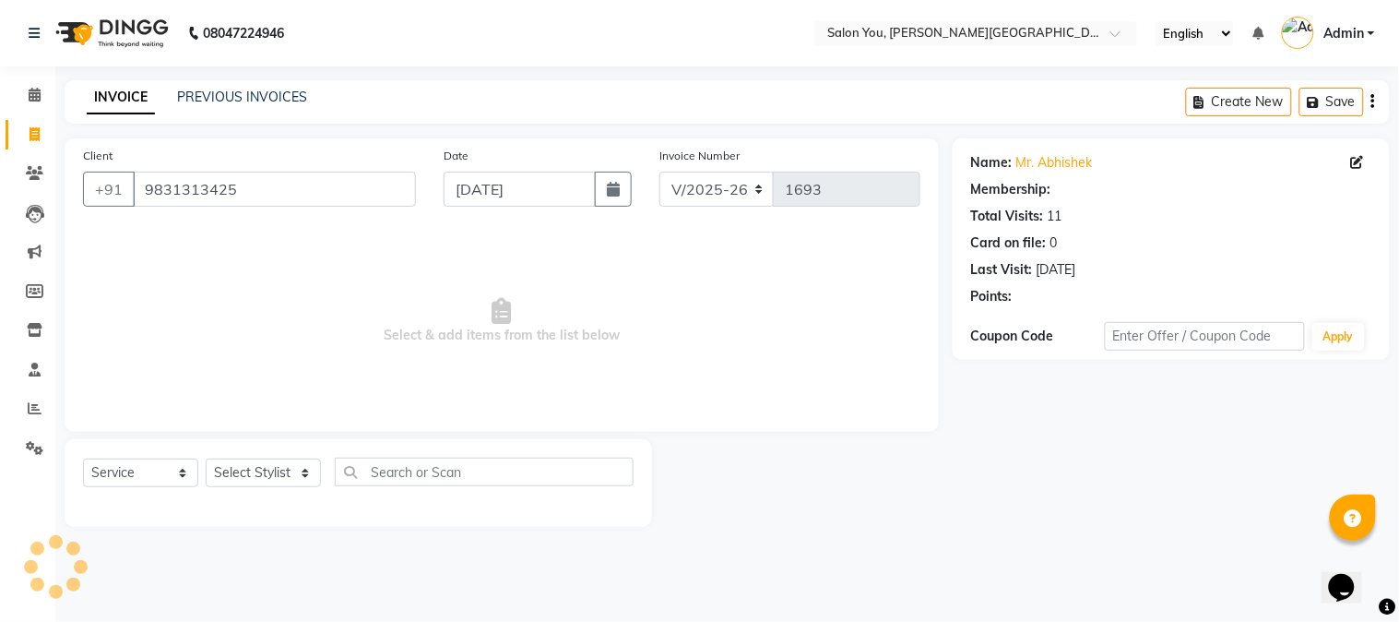
select select "1: Object"
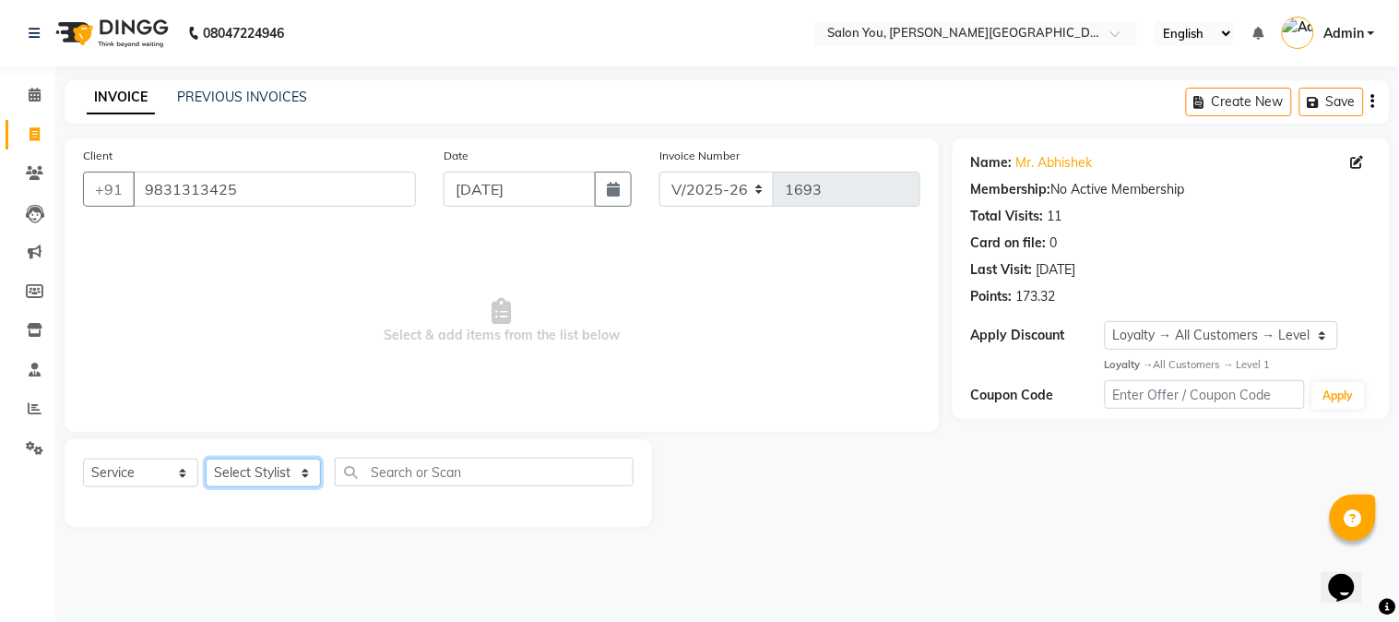
click at [302, 480] on select "Select Stylist Akram Auditor Christina Izarul jaydip Niyaz OM Prakash prima raj…" at bounding box center [263, 472] width 115 height 29
select select "37645"
click at [206, 459] on select "Select Stylist Akram Auditor Christina Izarul jaydip Niyaz OM Prakash prima raj…" at bounding box center [263, 472] width 115 height 29
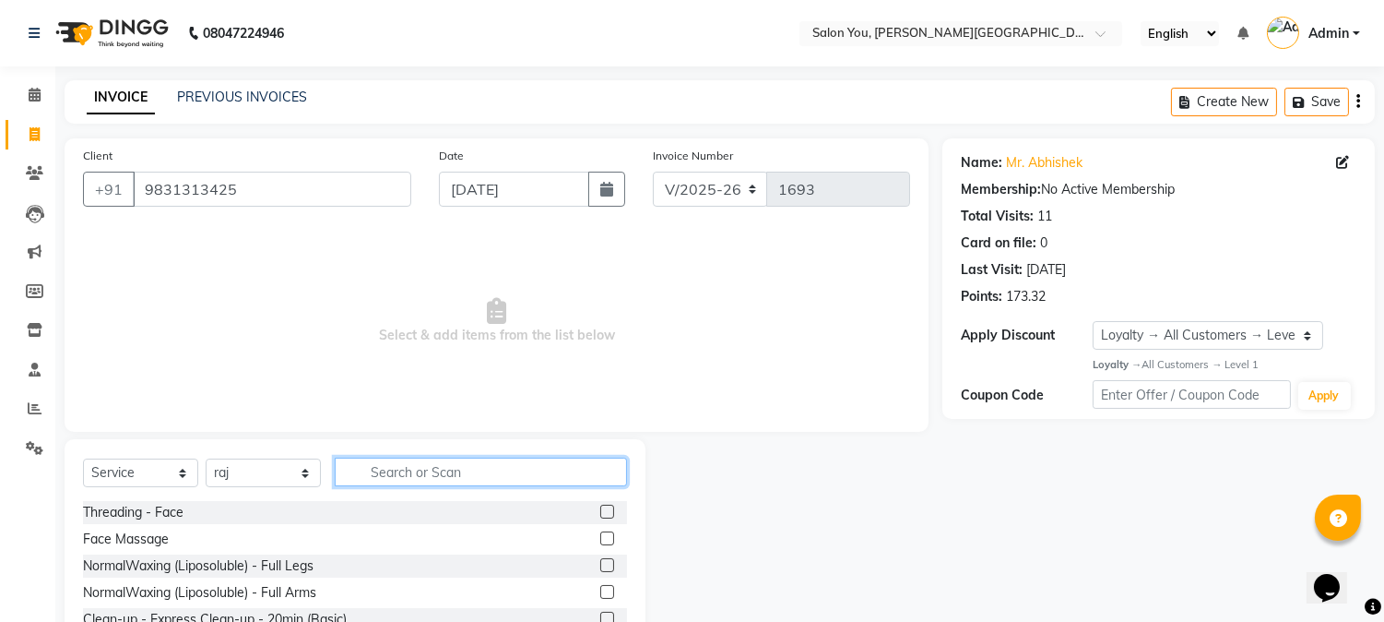
click at [388, 476] on input "text" at bounding box center [481, 471] width 292 height 29
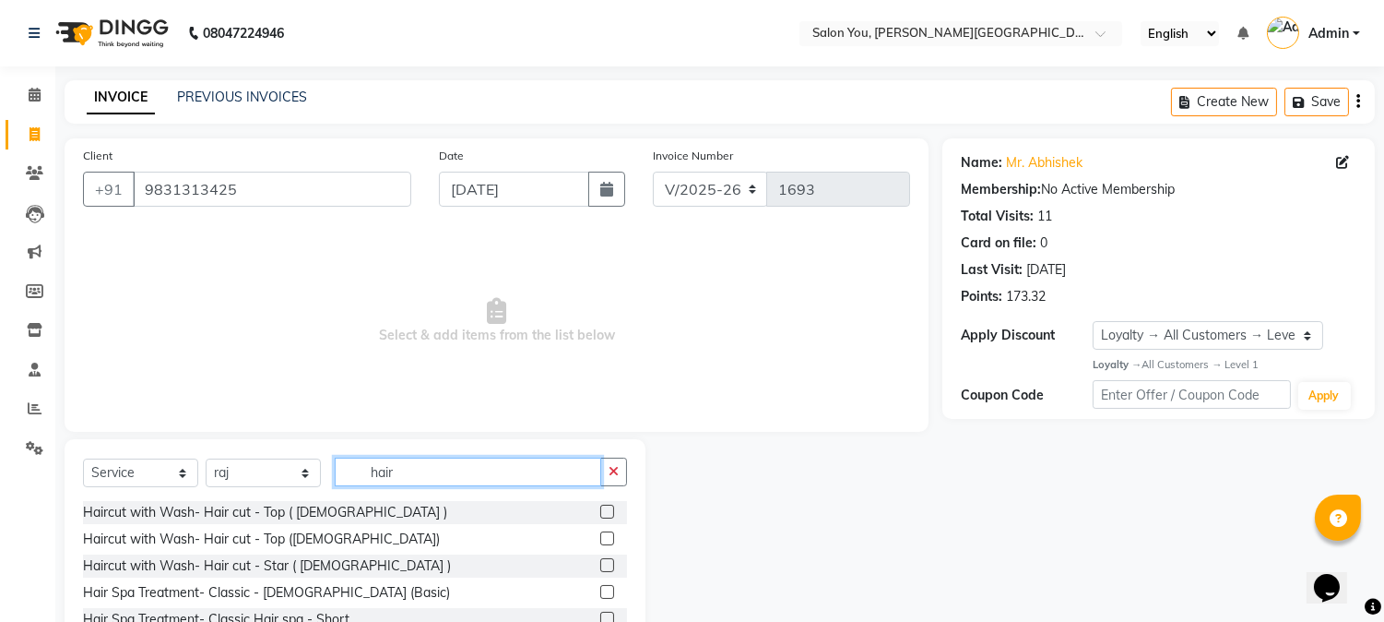
type input "hair"
click at [600, 519] on div at bounding box center [606, 513] width 12 height 19
click at [600, 513] on label at bounding box center [607, 511] width 14 height 14
click at [600, 513] on input "checkbox" at bounding box center [606, 512] width 12 height 12
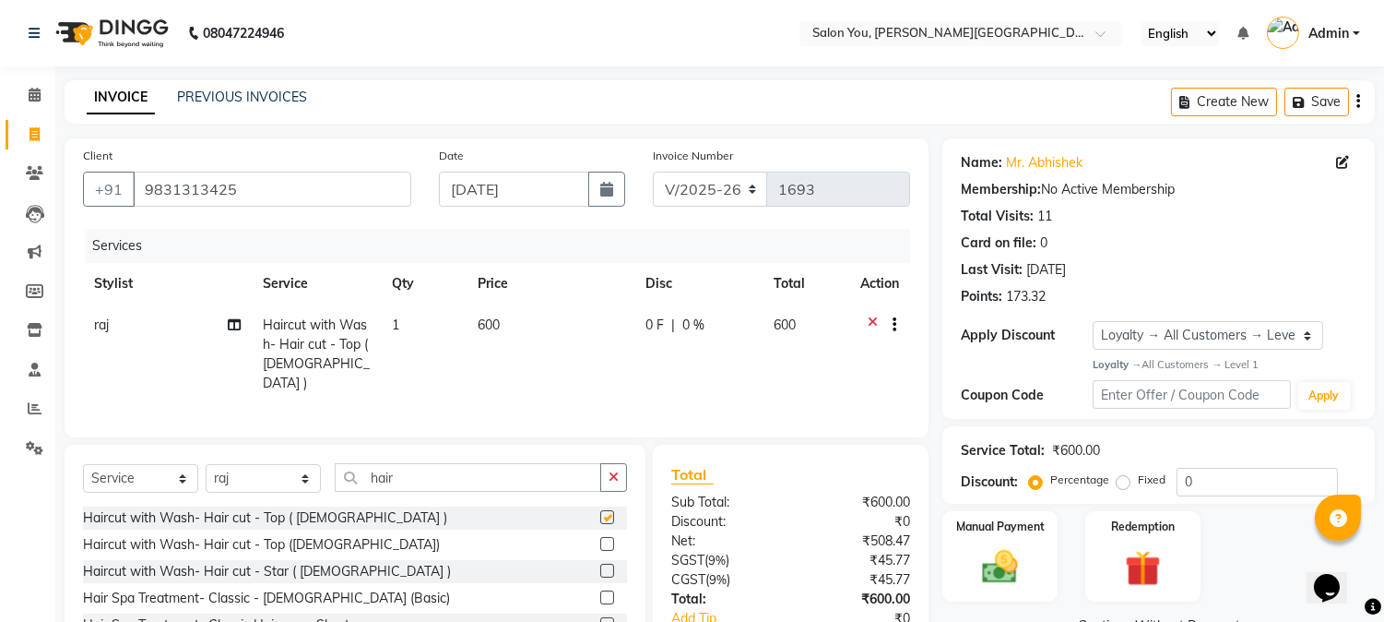
checkbox input "false"
drag, startPoint x: 508, startPoint y: 355, endPoint x: 499, endPoint y: 350, distance: 10.3
click at [504, 353] on td "600" at bounding box center [551, 354] width 168 height 100
select select "37645"
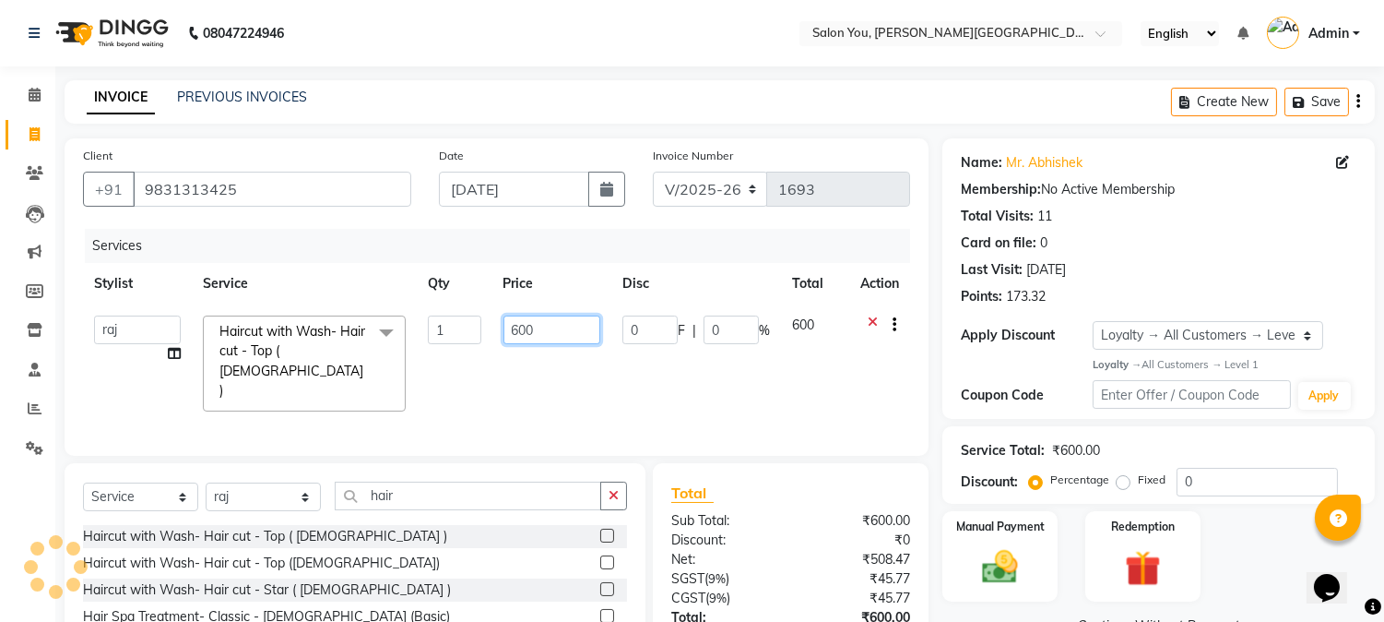
drag, startPoint x: 520, startPoint y: 328, endPoint x: 509, endPoint y: 324, distance: 12.0
click at [509, 324] on input "600" at bounding box center [552, 329] width 97 height 29
type input "700"
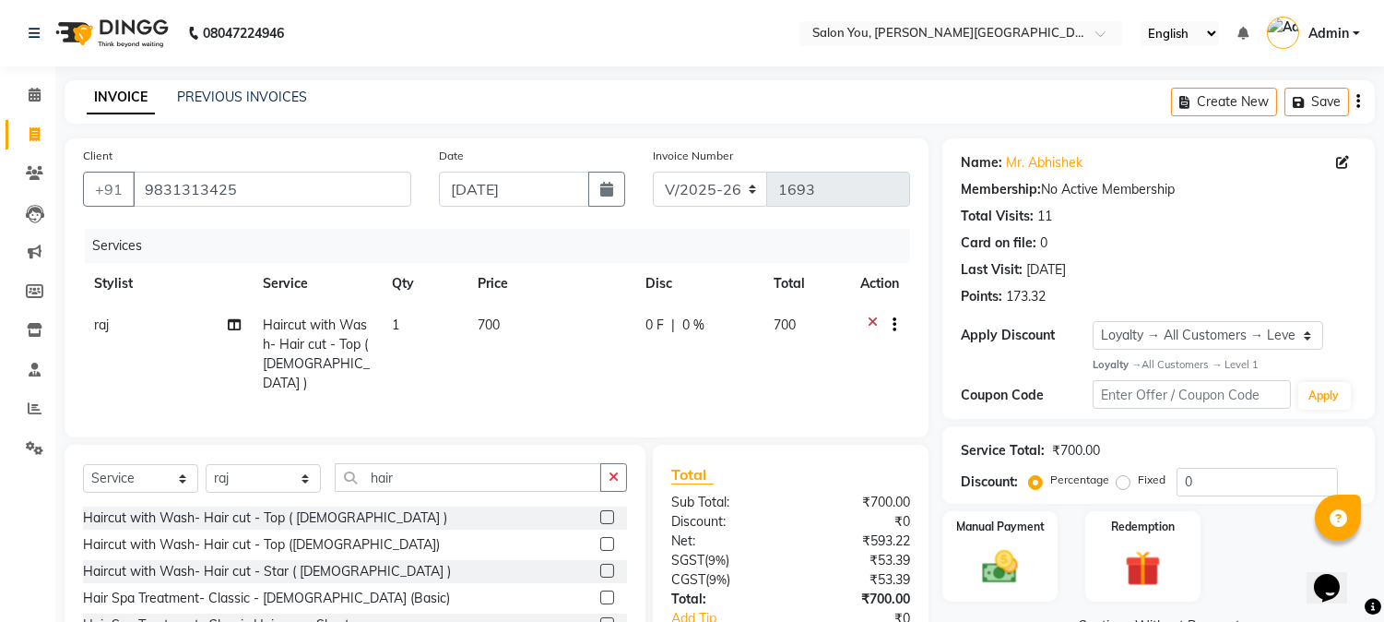
click at [606, 226] on div "Client +91 9831313425 Date 04-09-2025 Invoice Number V/2025 V/2025-26 1693 Serv…" at bounding box center [497, 287] width 864 height 299
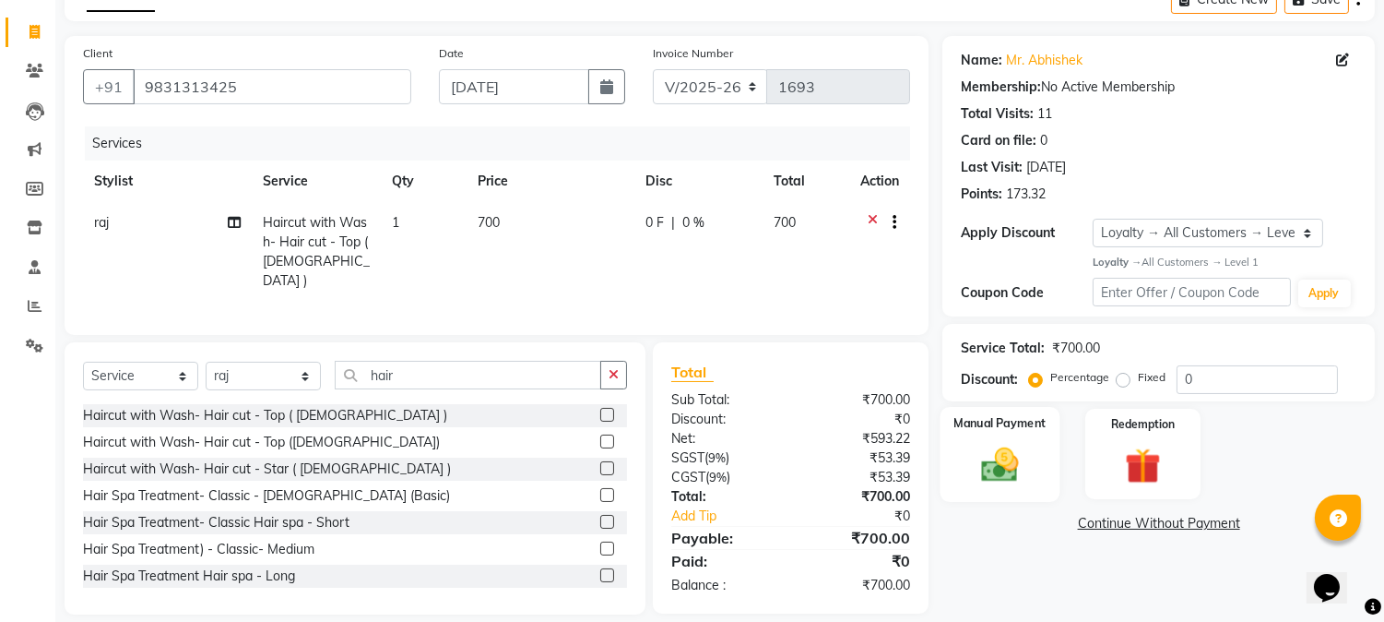
click at [984, 471] on img at bounding box center [1000, 464] width 61 height 43
click at [1132, 527] on span "UPI" at bounding box center [1137, 524] width 29 height 21
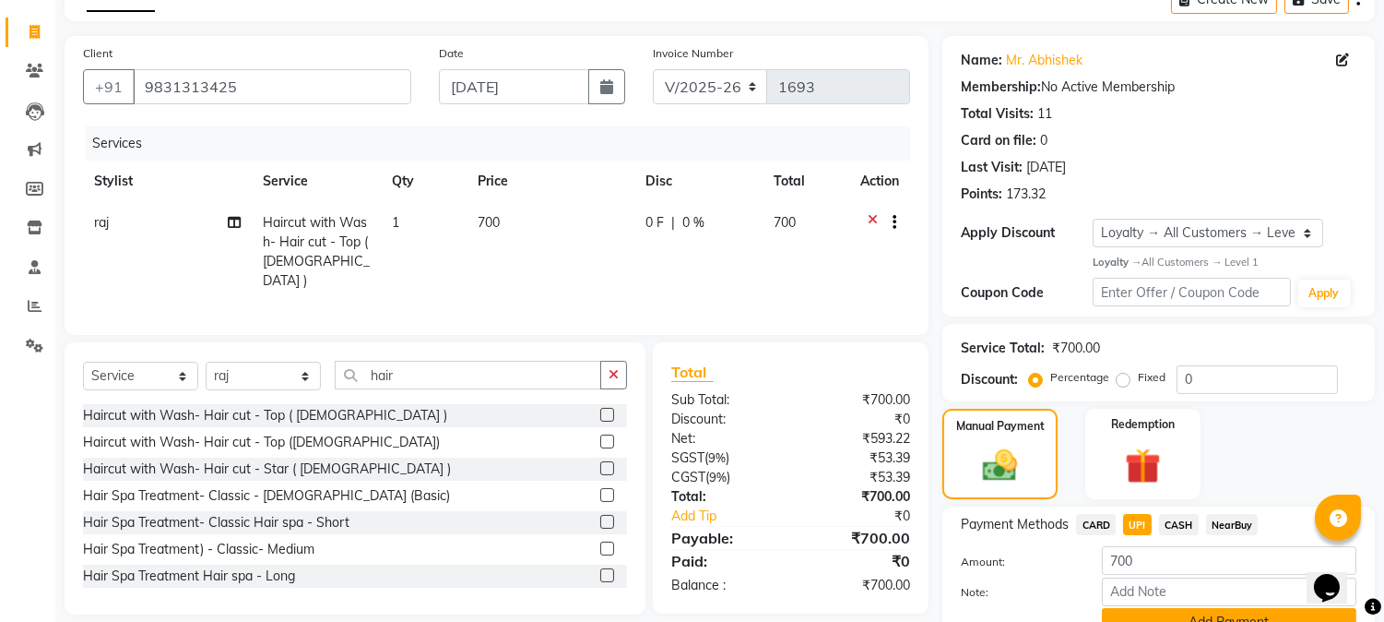
scroll to position [190, 0]
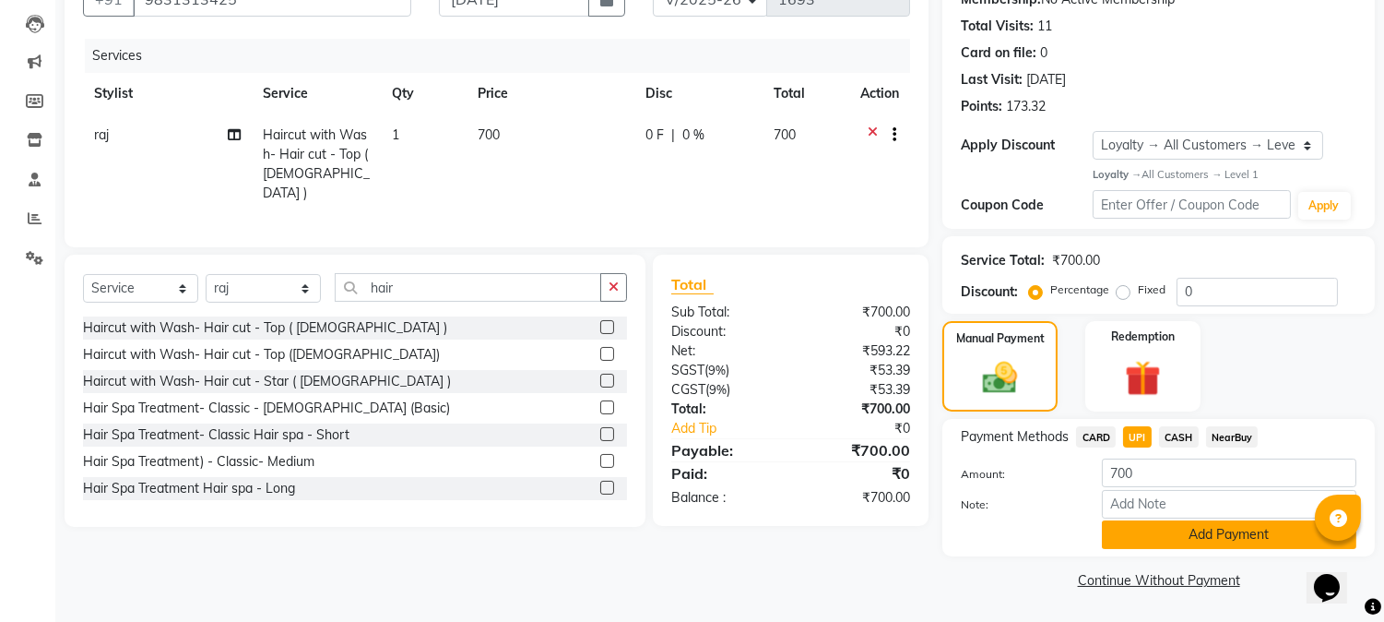
click at [1168, 533] on button "Add Payment" at bounding box center [1229, 534] width 255 height 29
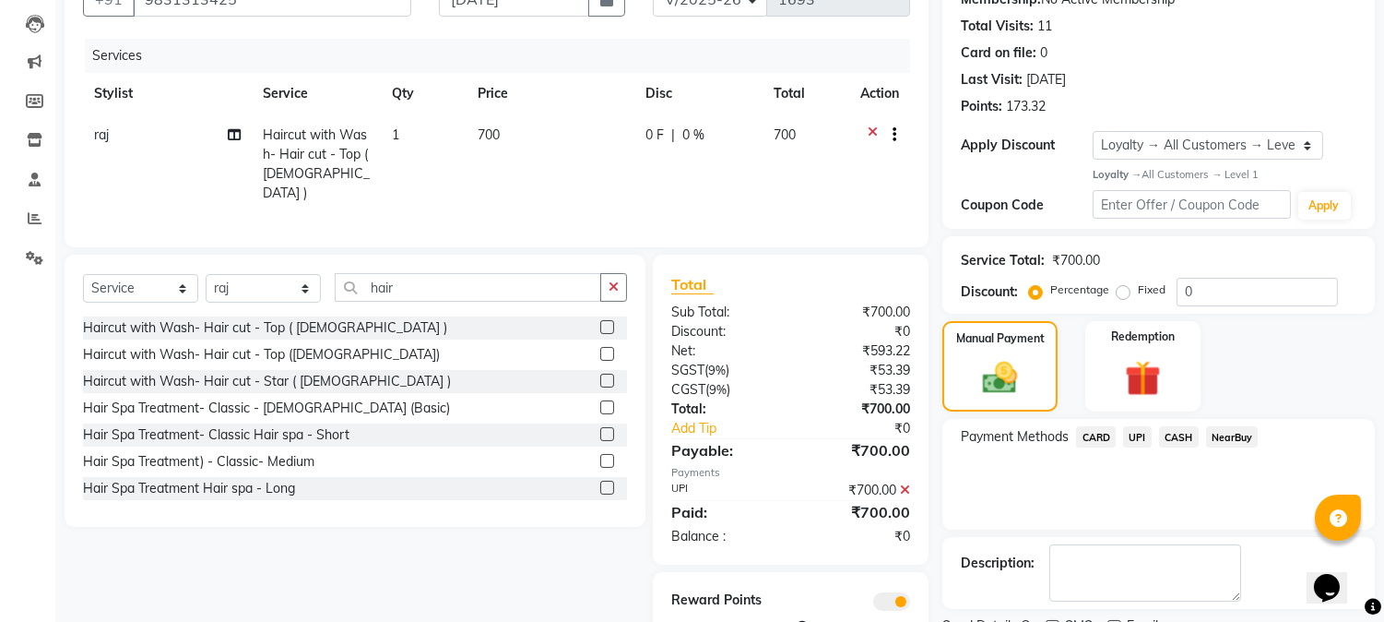
scroll to position [267, 0]
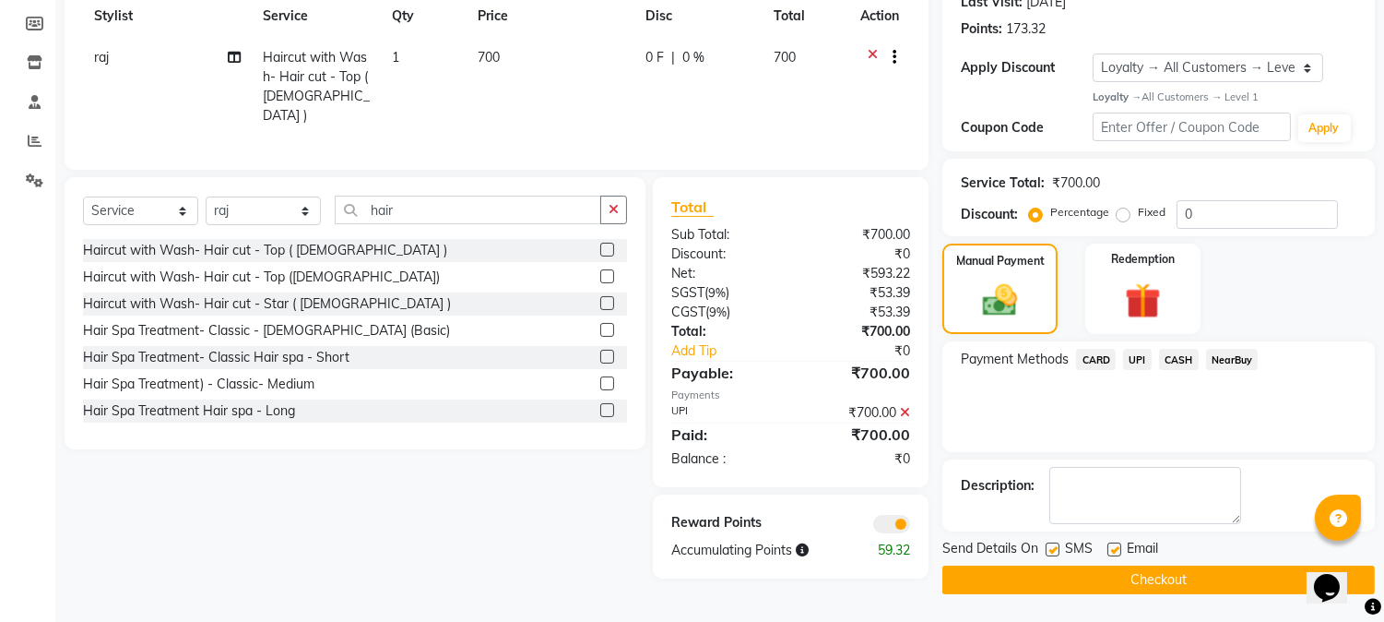
click at [1065, 576] on button "Checkout" at bounding box center [1159, 579] width 433 height 29
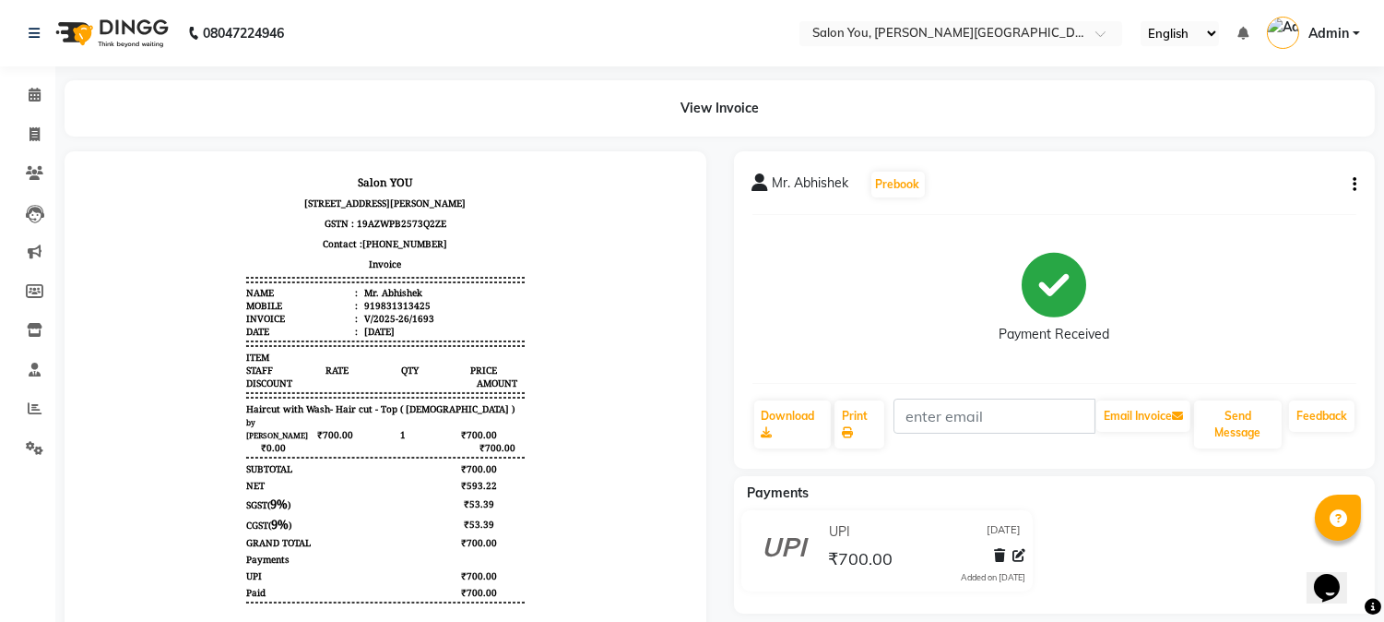
scroll to position [205, 0]
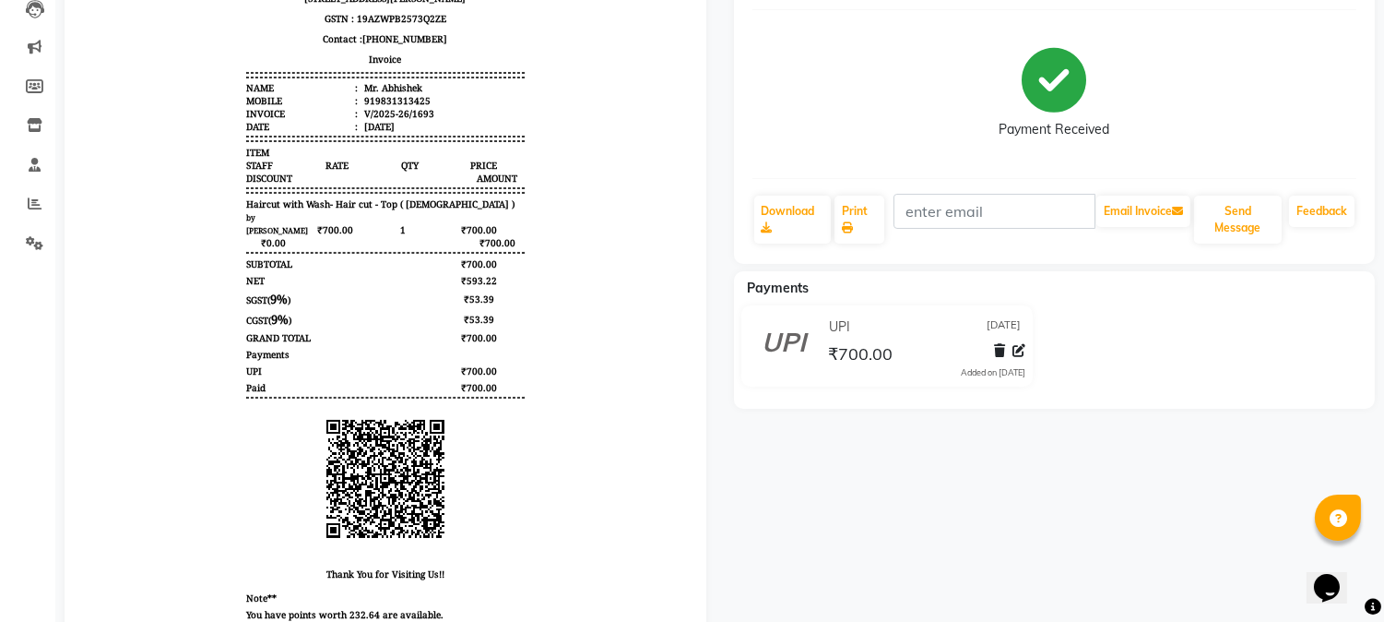
select select "5231"
select select "service"
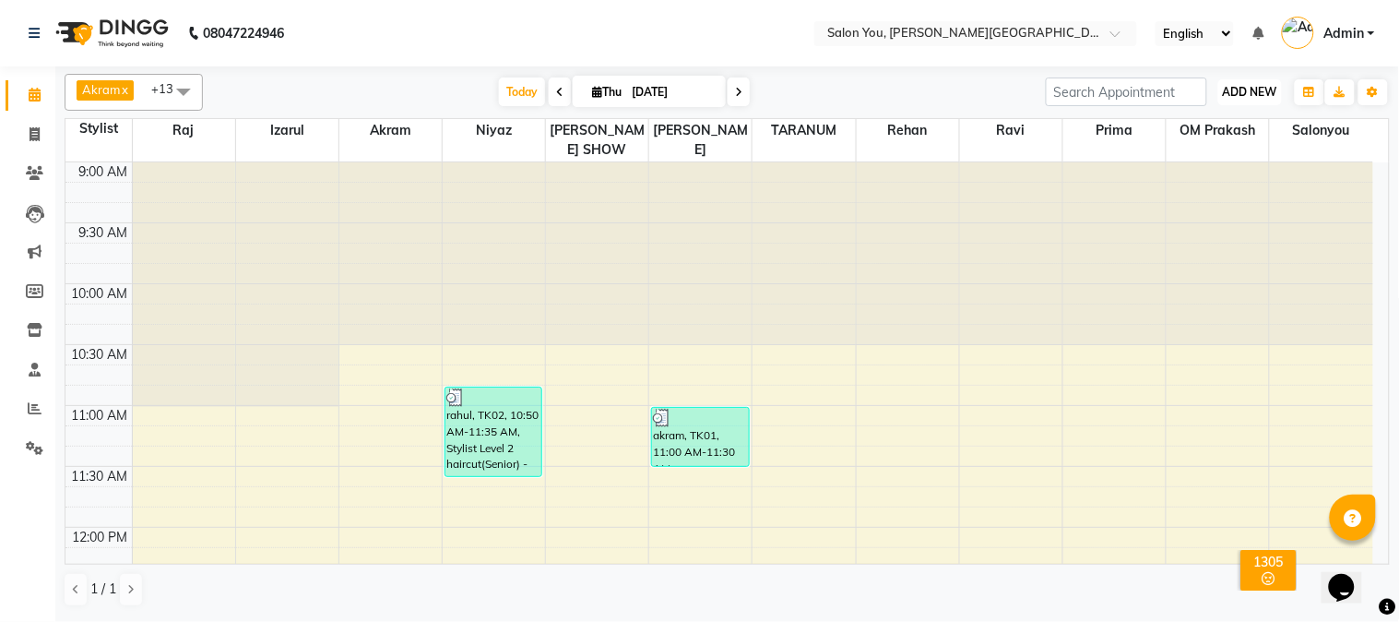
click at [1255, 94] on span "ADD NEW" at bounding box center [1250, 92] width 54 height 14
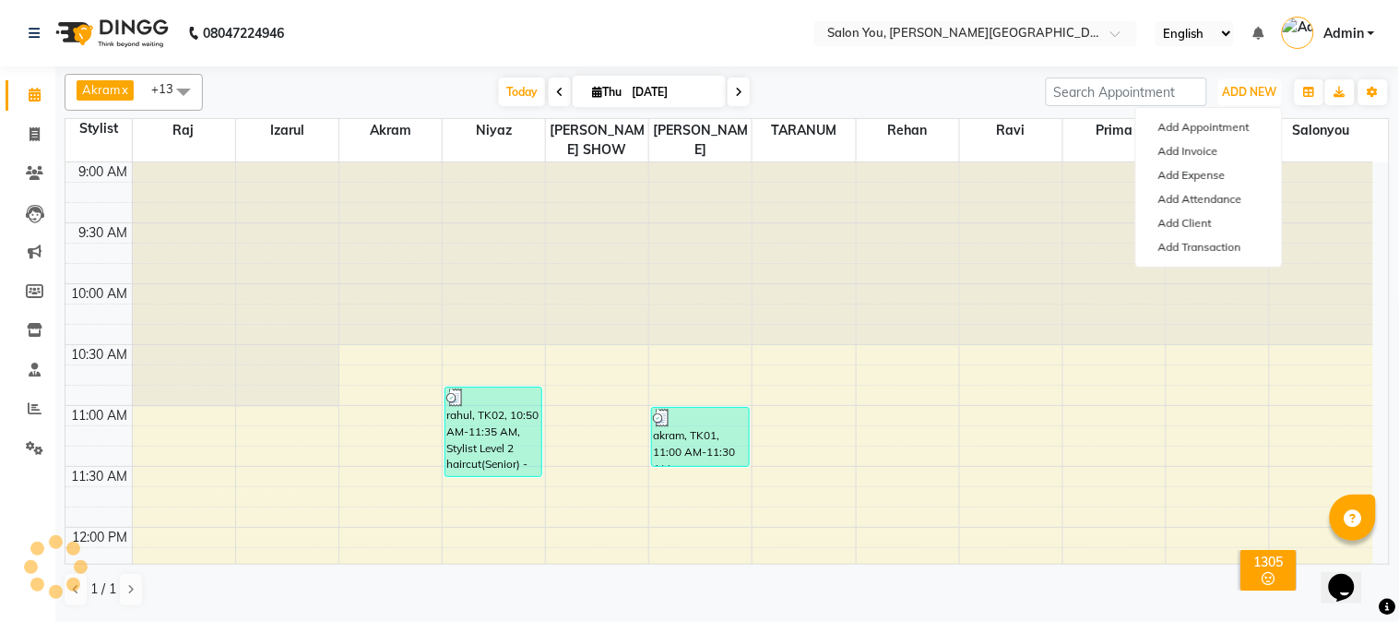
drag, startPoint x: 1049, startPoint y: 242, endPoint x: 1036, endPoint y: 227, distance: 19.6
click at [1045, 237] on div at bounding box center [1011, 253] width 102 height 183
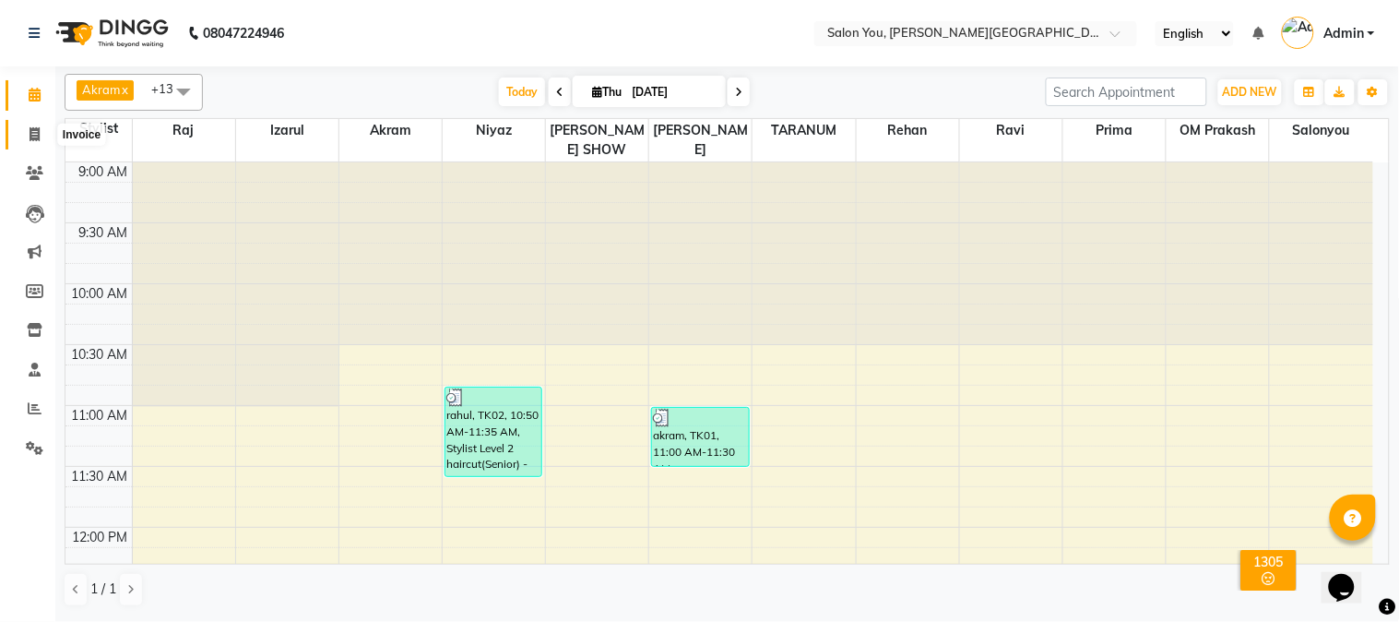
click at [31, 134] on icon at bounding box center [35, 134] width 10 height 14
select select "service"
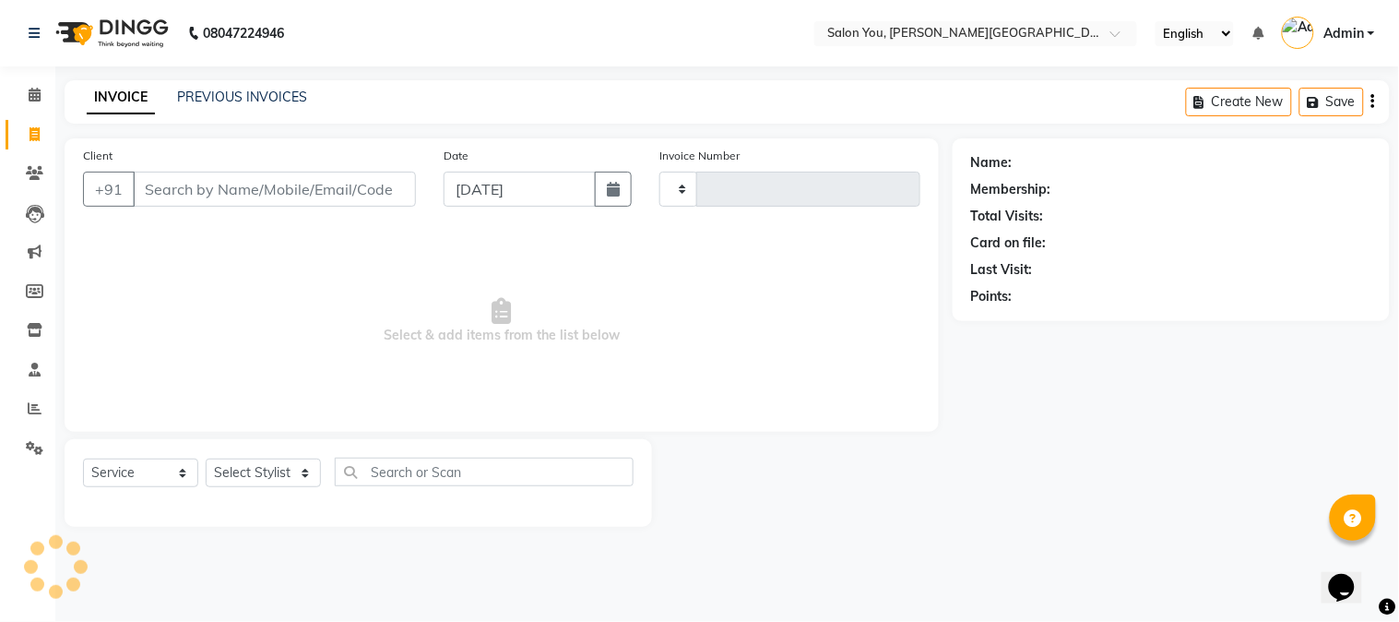
type input "1694"
select select "5231"
click at [194, 189] on input "Client" at bounding box center [274, 189] width 283 height 35
click at [308, 472] on select "Select Stylist Akram Auditor Christina Izarul jaydip Niyaz OM Prakash prima raj…" at bounding box center [263, 472] width 115 height 29
click at [136, 262] on span "Select & add items from the list below" at bounding box center [501, 321] width 837 height 184
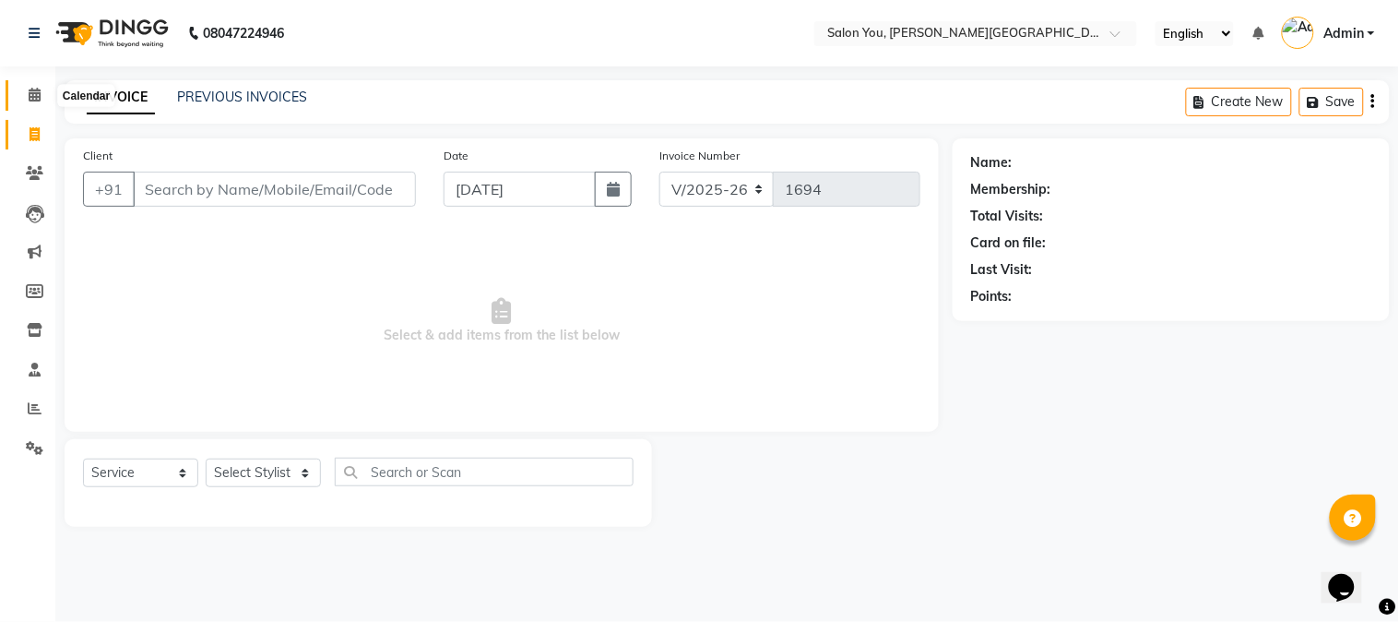
click at [29, 95] on icon at bounding box center [35, 95] width 12 height 14
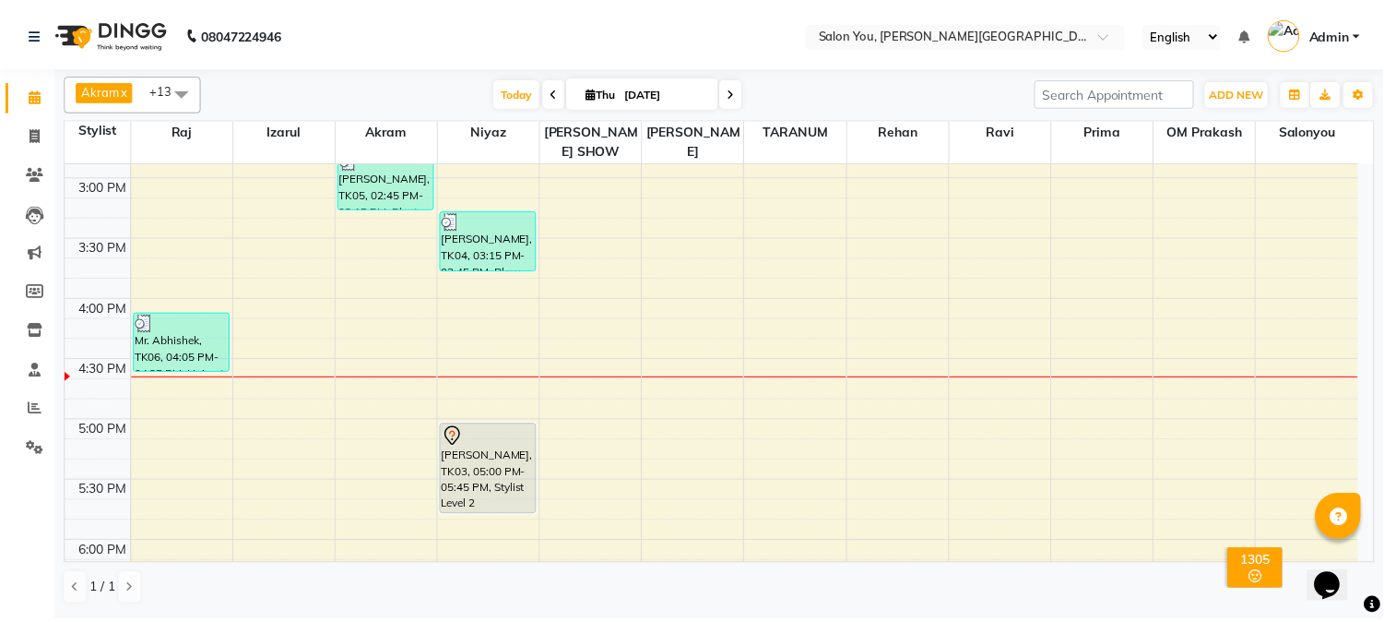
scroll to position [819, 0]
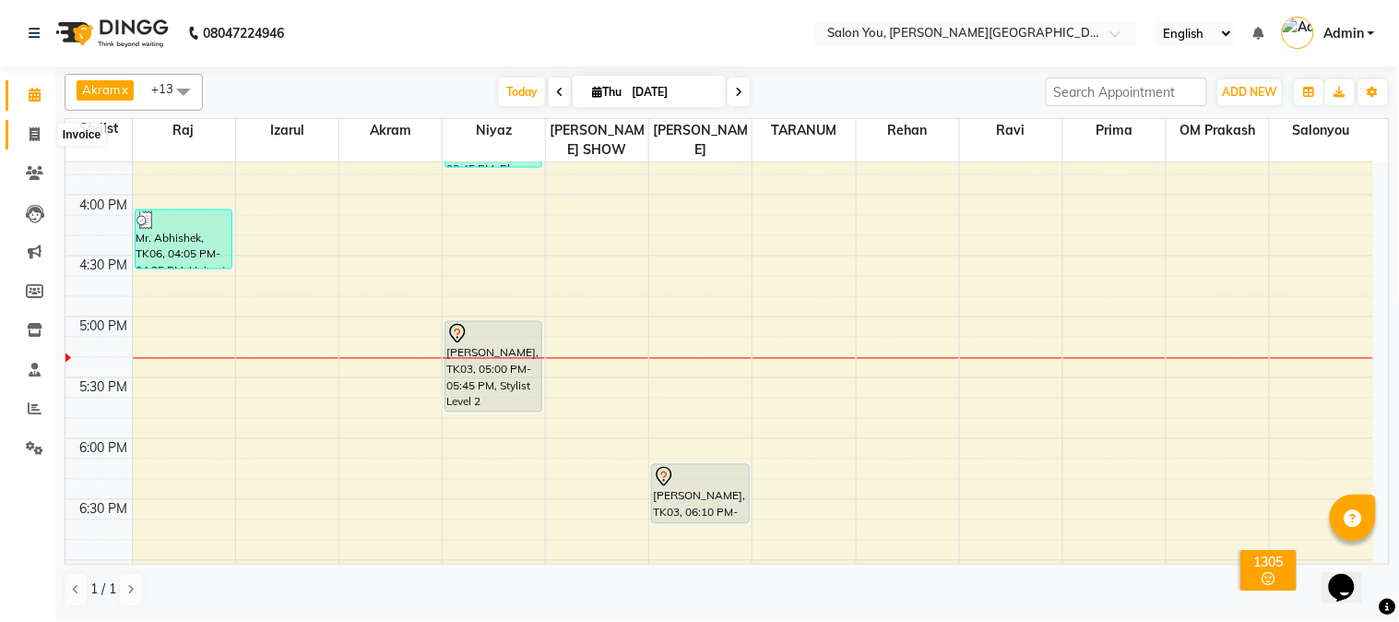
click at [30, 125] on span at bounding box center [34, 135] width 32 height 21
select select "service"
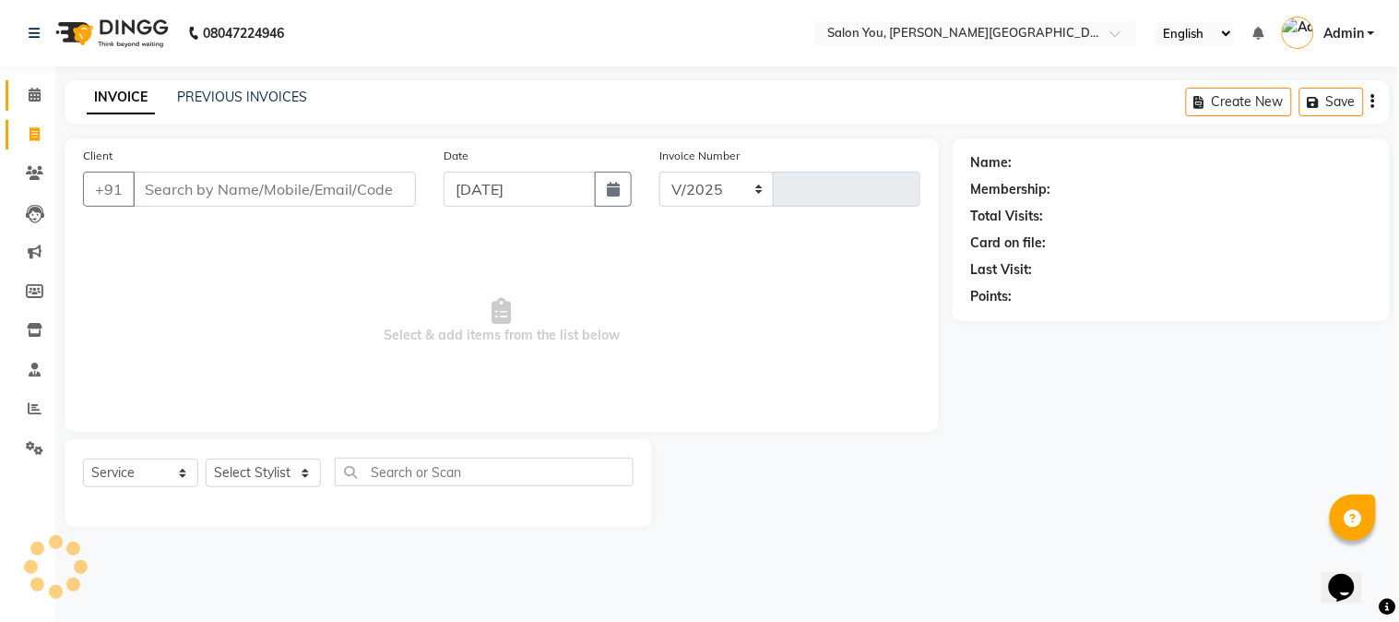
select select "5231"
type input "1694"
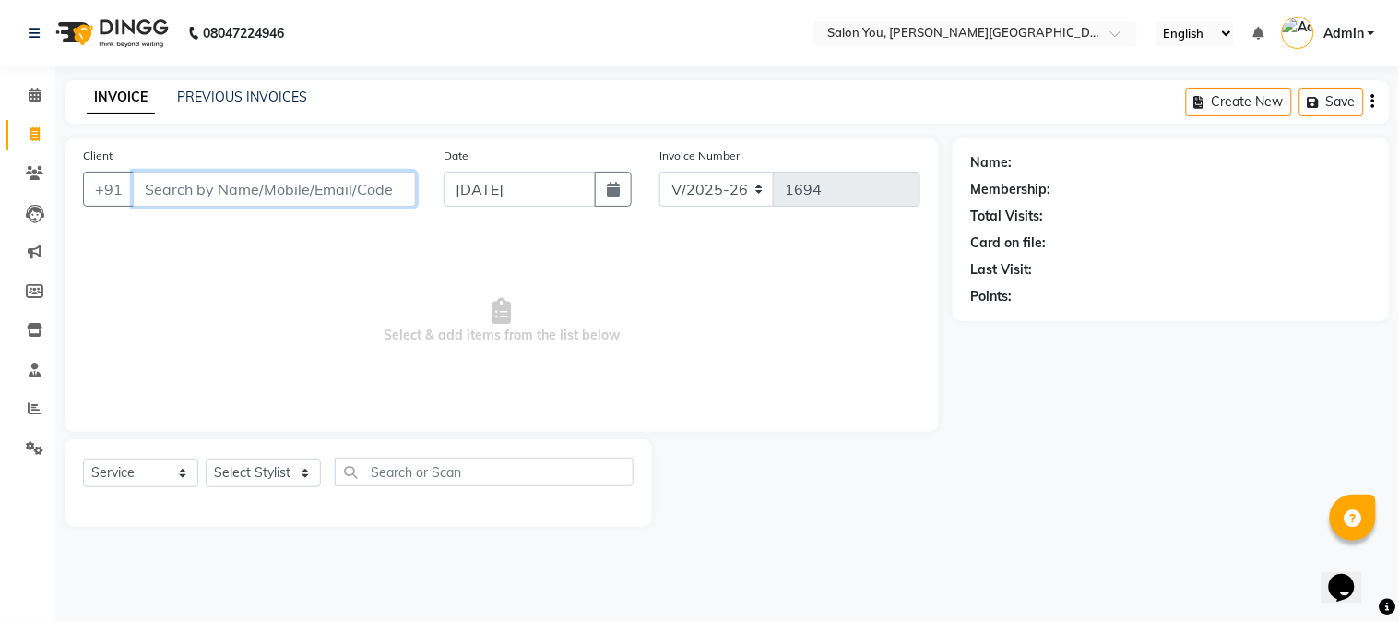
click at [152, 190] on input "Client" at bounding box center [274, 189] width 283 height 35
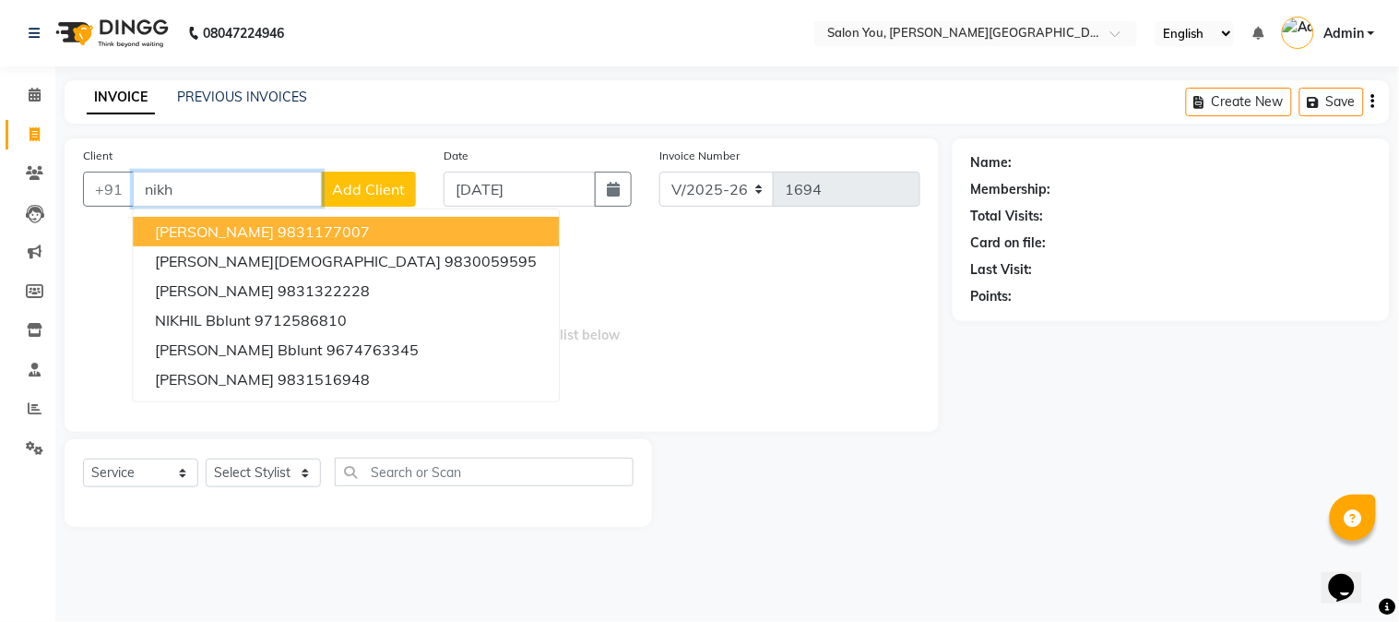
click at [212, 225] on span "[PERSON_NAME]" at bounding box center [214, 231] width 119 height 18
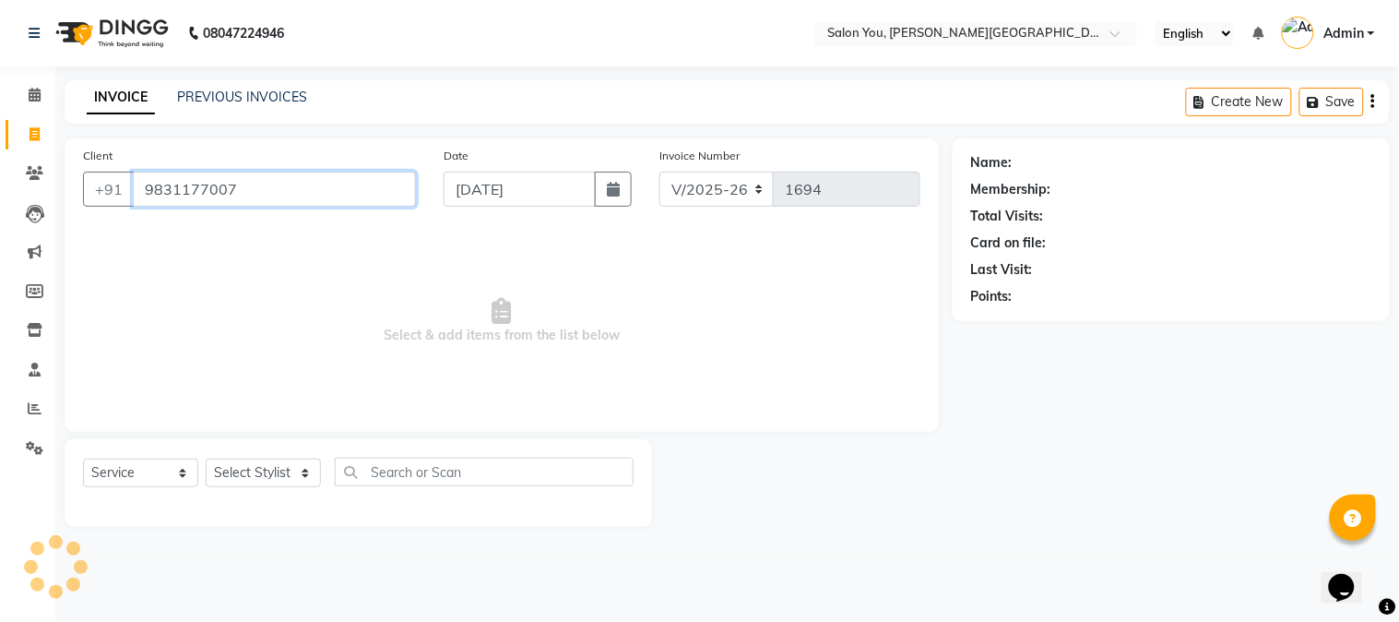
type input "9831177007"
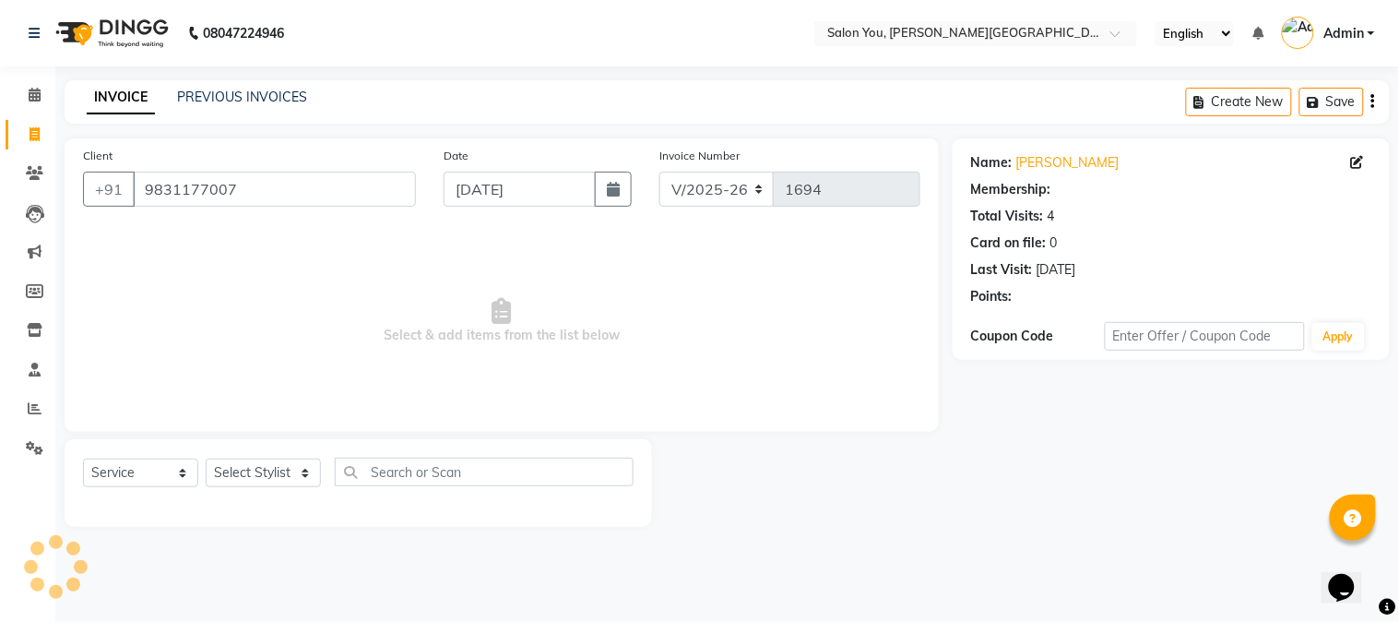
select select "1: Object"
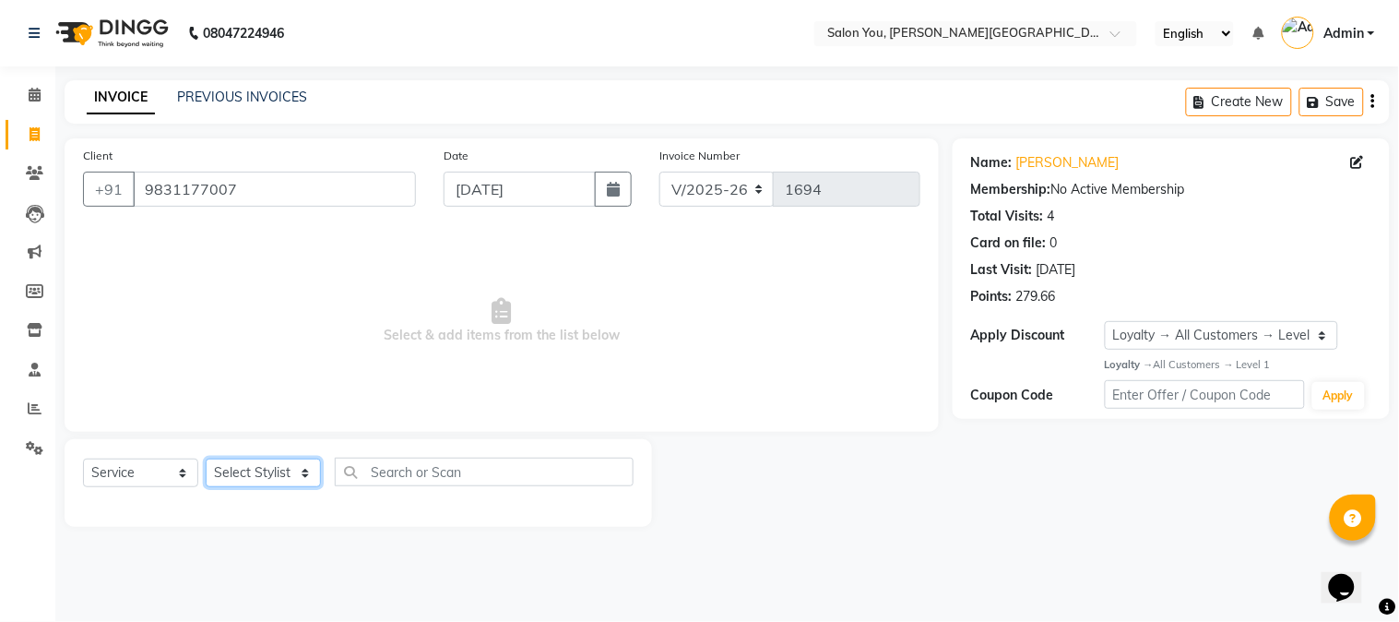
click at [301, 477] on select "Select Stylist Akram Auditor Christina Izarul jaydip Niyaz OM Prakash prima raj…" at bounding box center [263, 472] width 115 height 29
select select "83062"
click at [206, 459] on select "Select Stylist Akram Auditor Christina Izarul jaydip Niyaz OM Prakash prima raj…" at bounding box center [263, 472] width 115 height 29
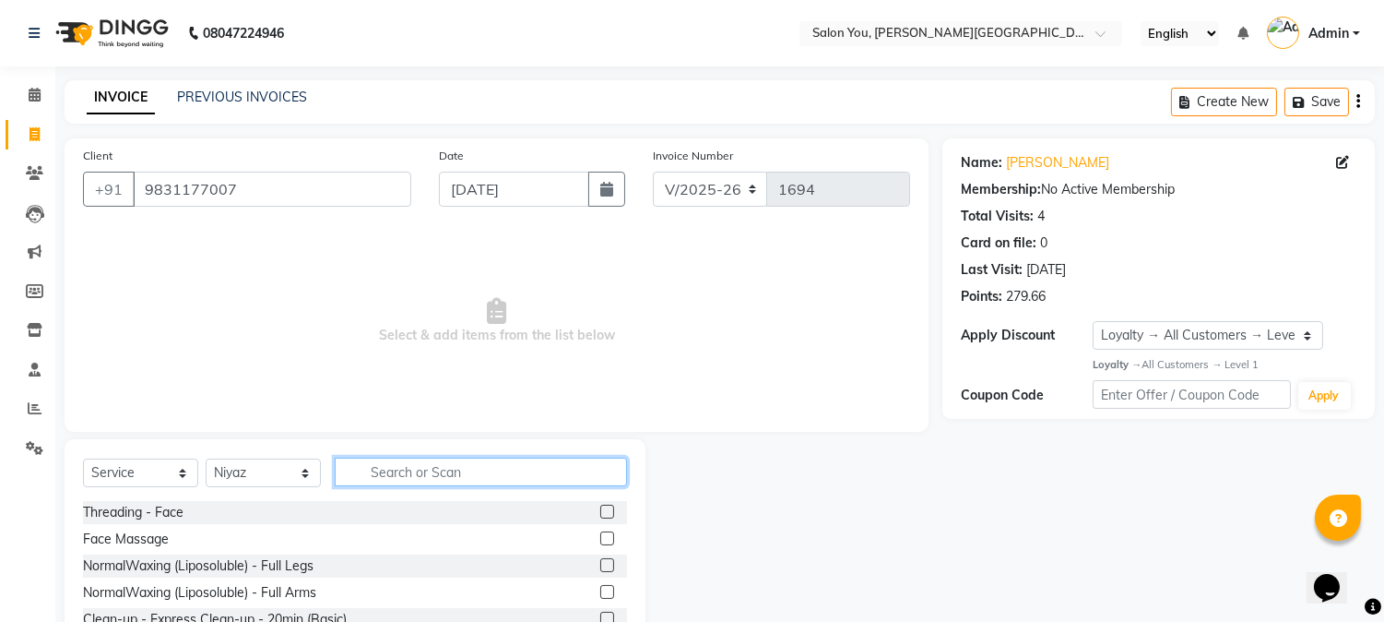
click at [386, 469] on input "text" at bounding box center [481, 471] width 292 height 29
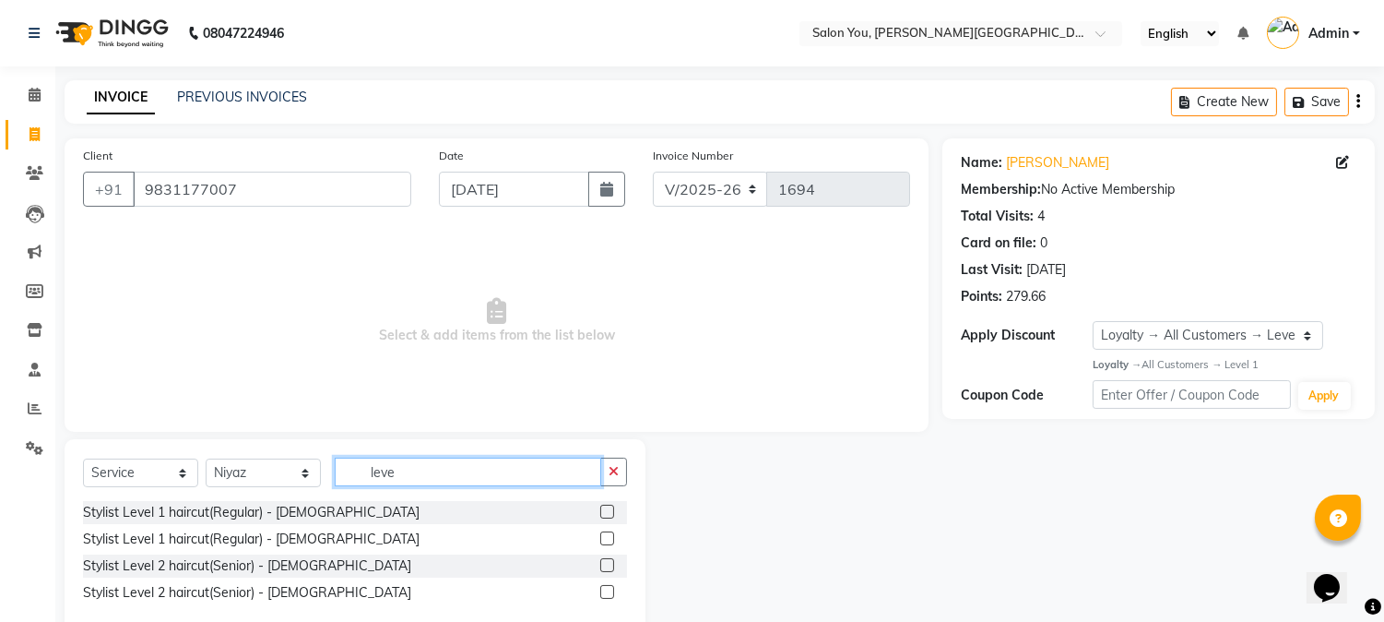
type input "leve"
click at [610, 563] on label at bounding box center [607, 565] width 14 height 14
click at [610, 563] on input "checkbox" at bounding box center [606, 566] width 12 height 12
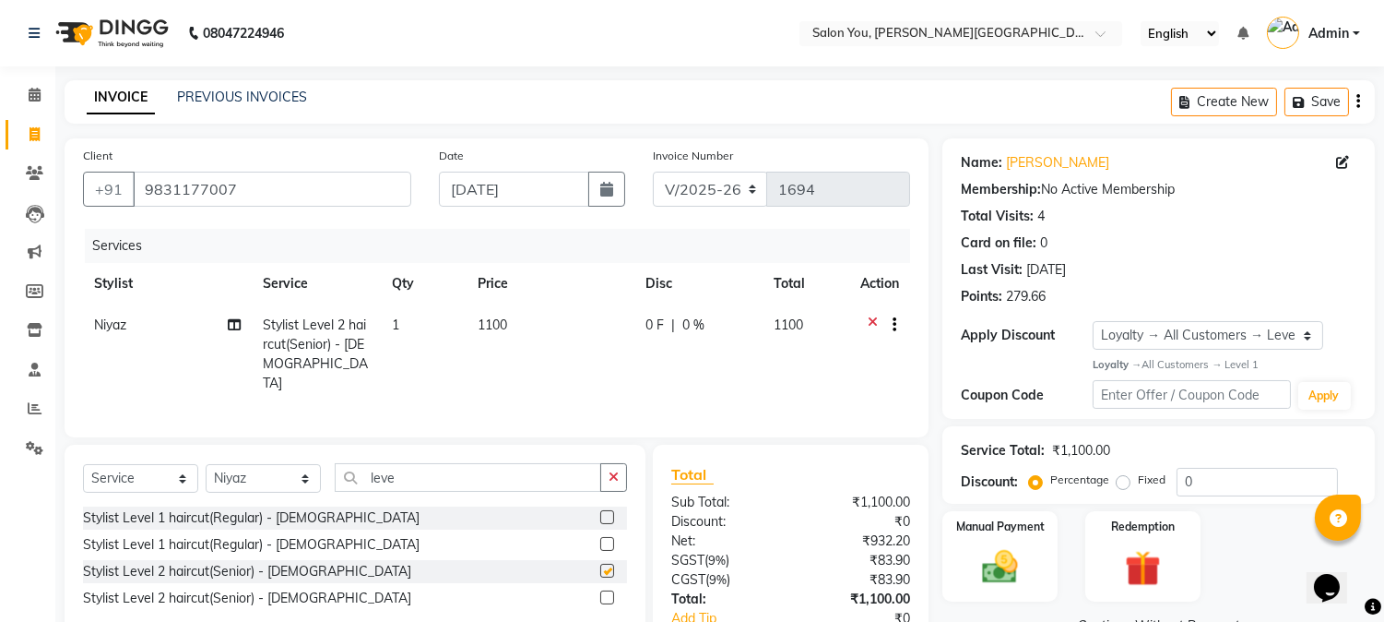
checkbox input "false"
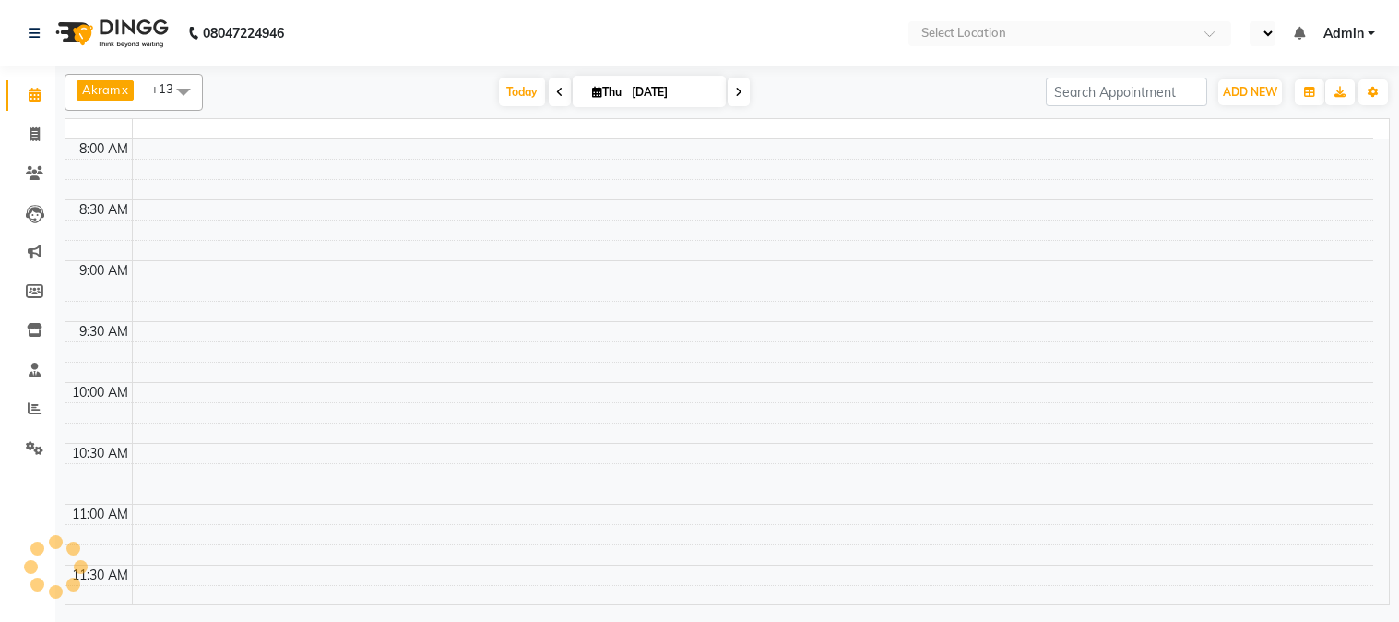
select select "en"
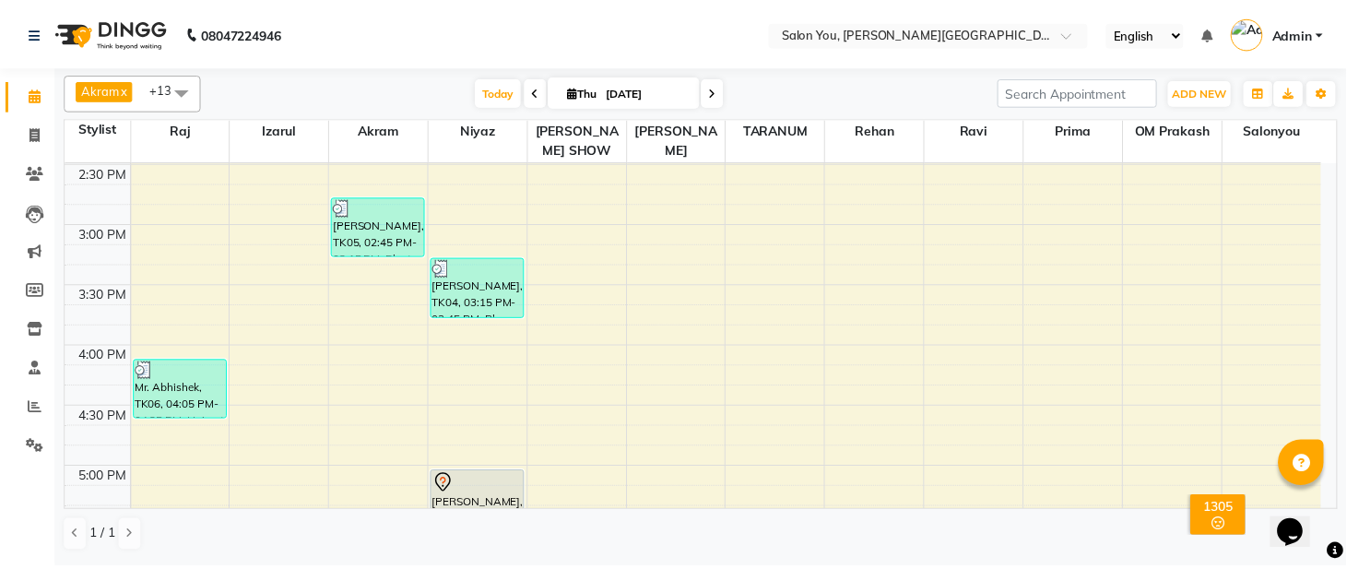
scroll to position [717, 0]
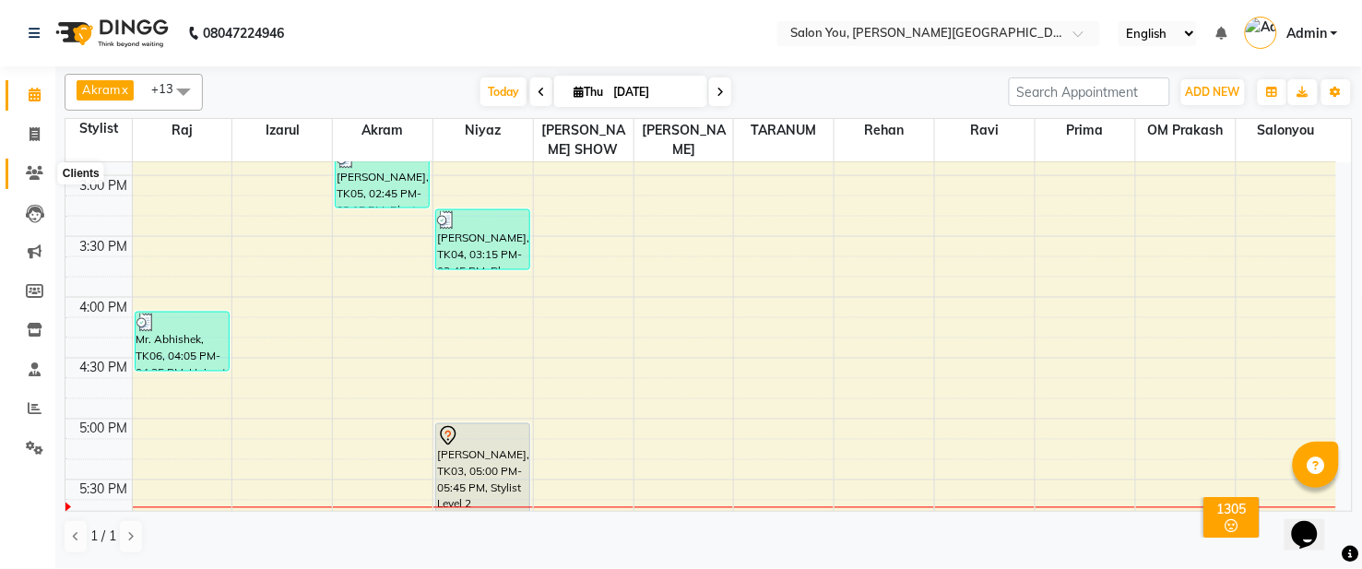
click at [42, 169] on span at bounding box center [34, 173] width 32 height 21
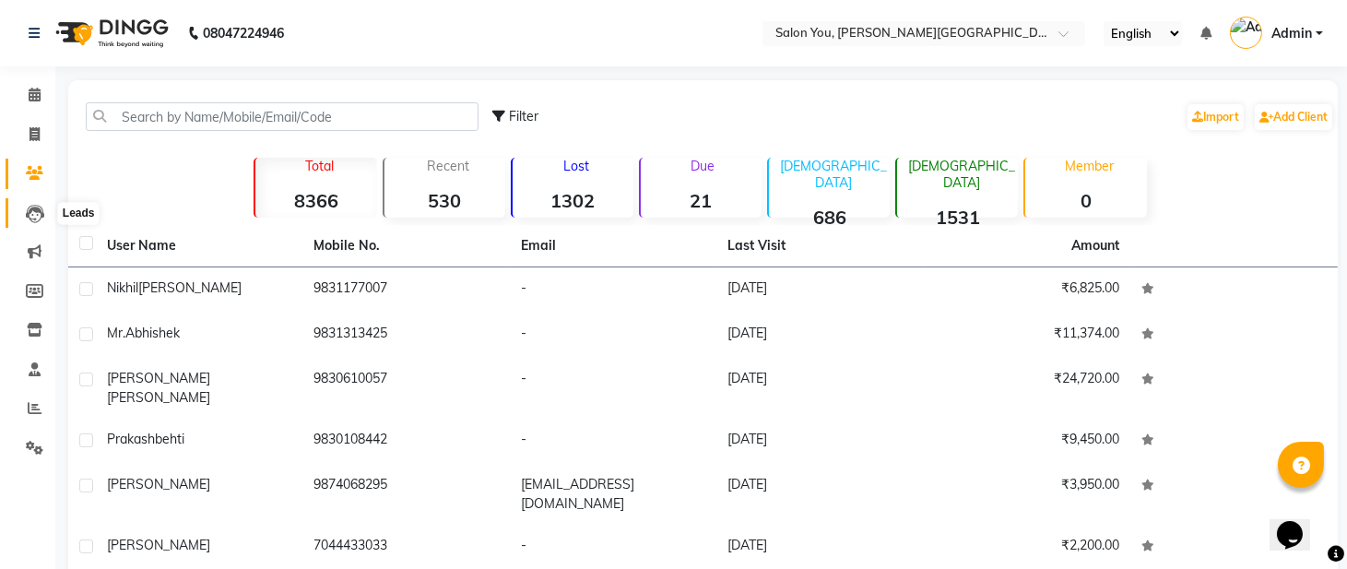
click at [38, 213] on icon at bounding box center [35, 214] width 18 height 18
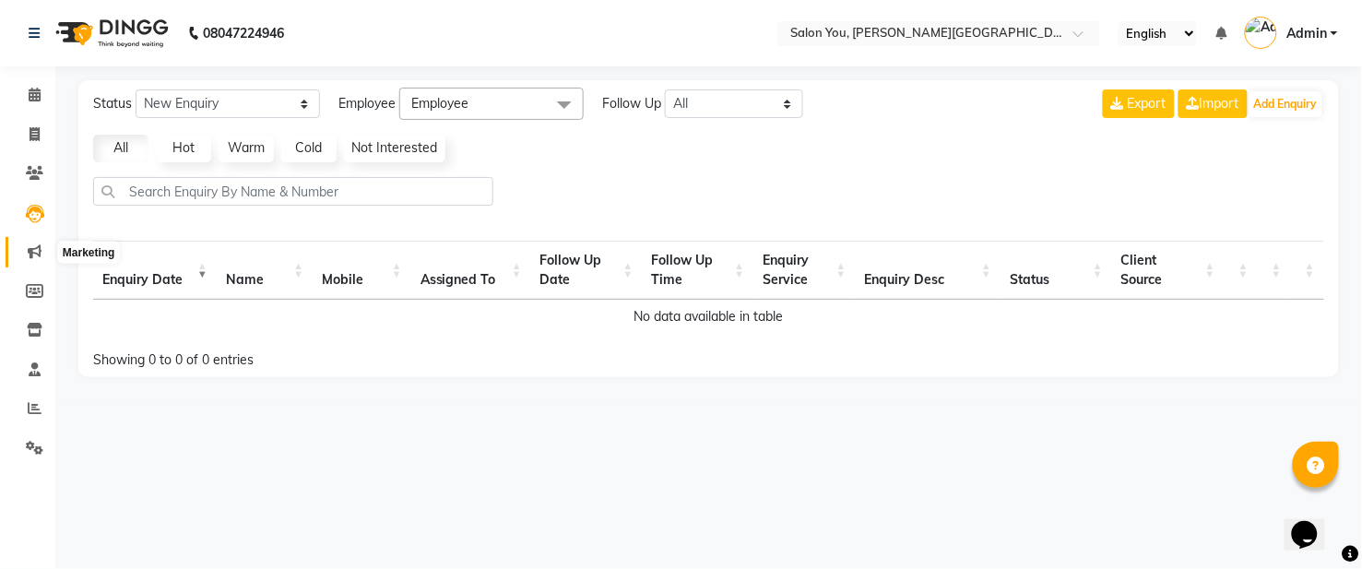
click at [35, 247] on icon at bounding box center [35, 251] width 14 height 14
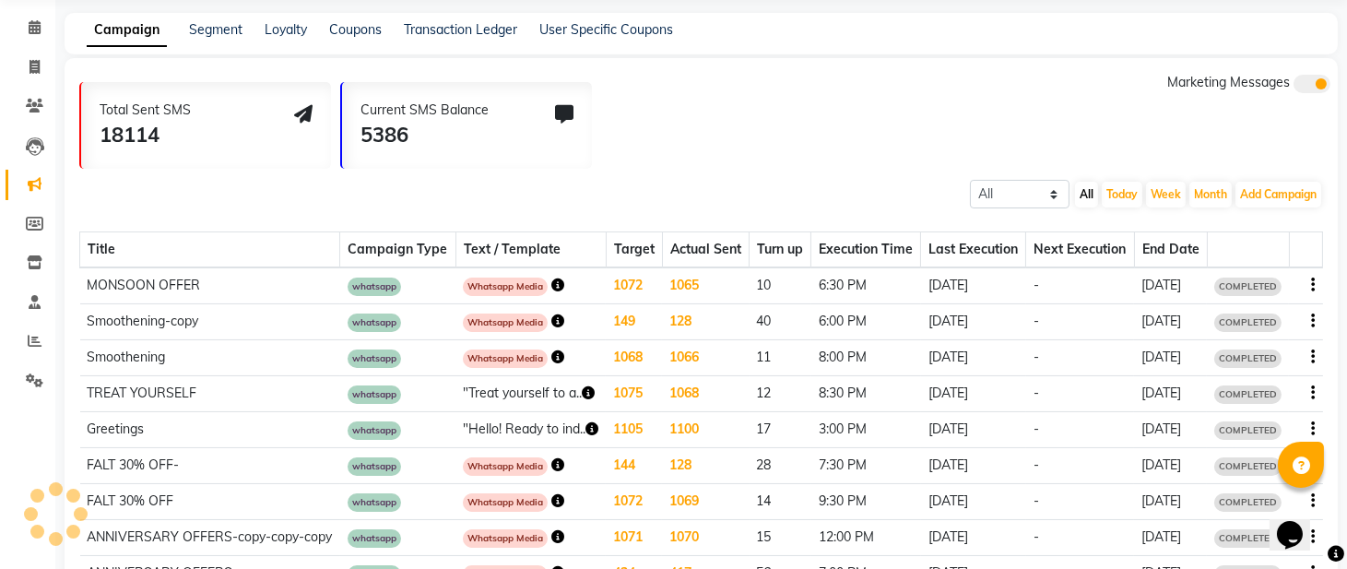
scroll to position [102, 0]
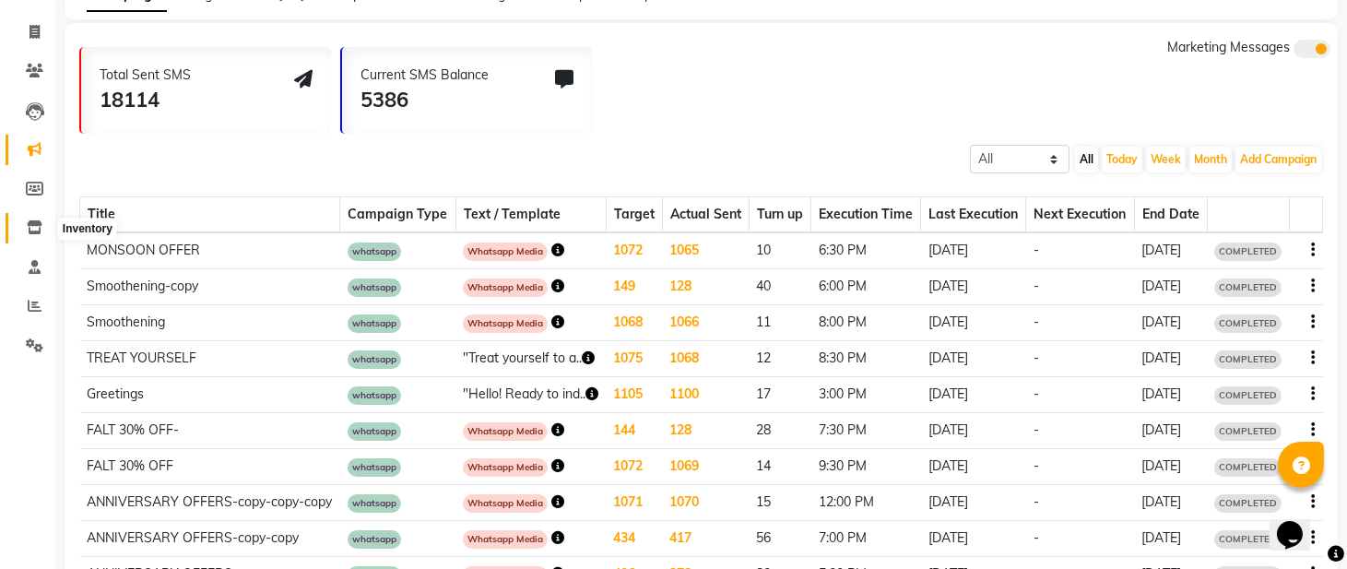
click at [35, 224] on icon at bounding box center [35, 227] width 16 height 14
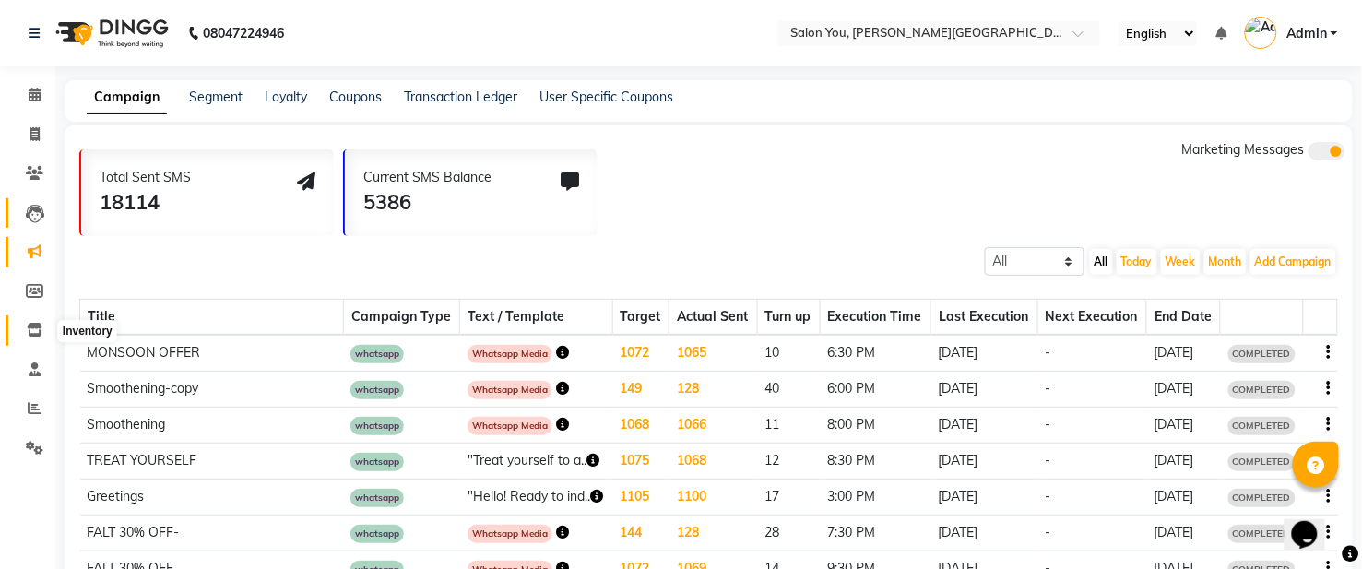
select select
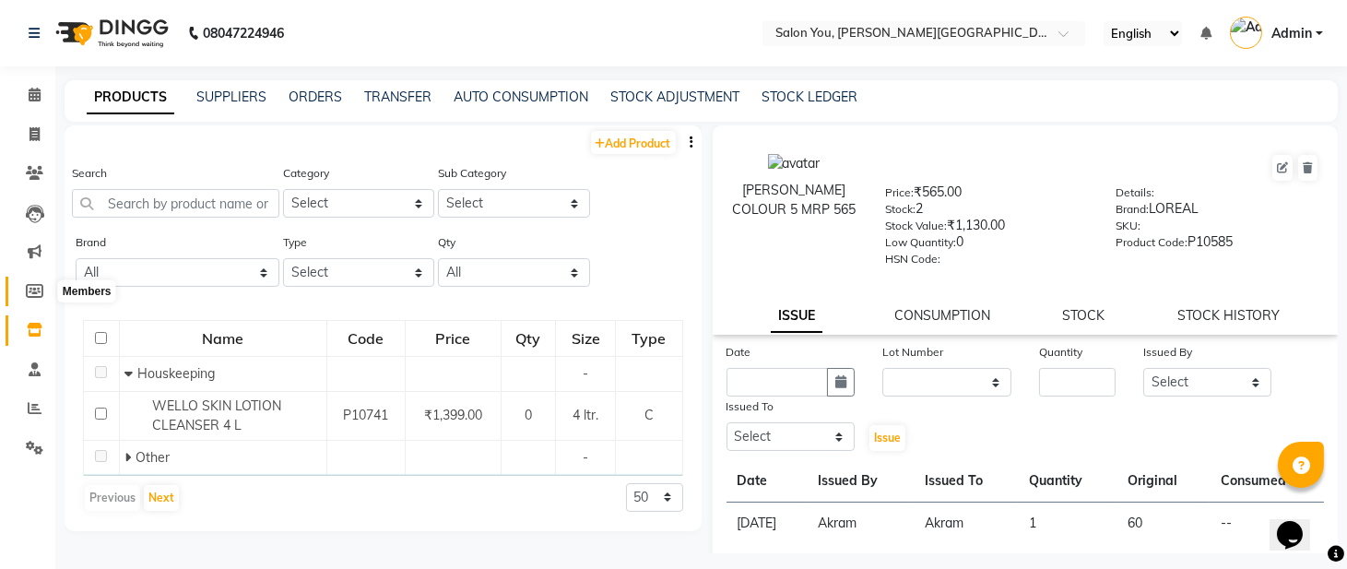
click at [31, 282] on span at bounding box center [34, 291] width 32 height 21
select select
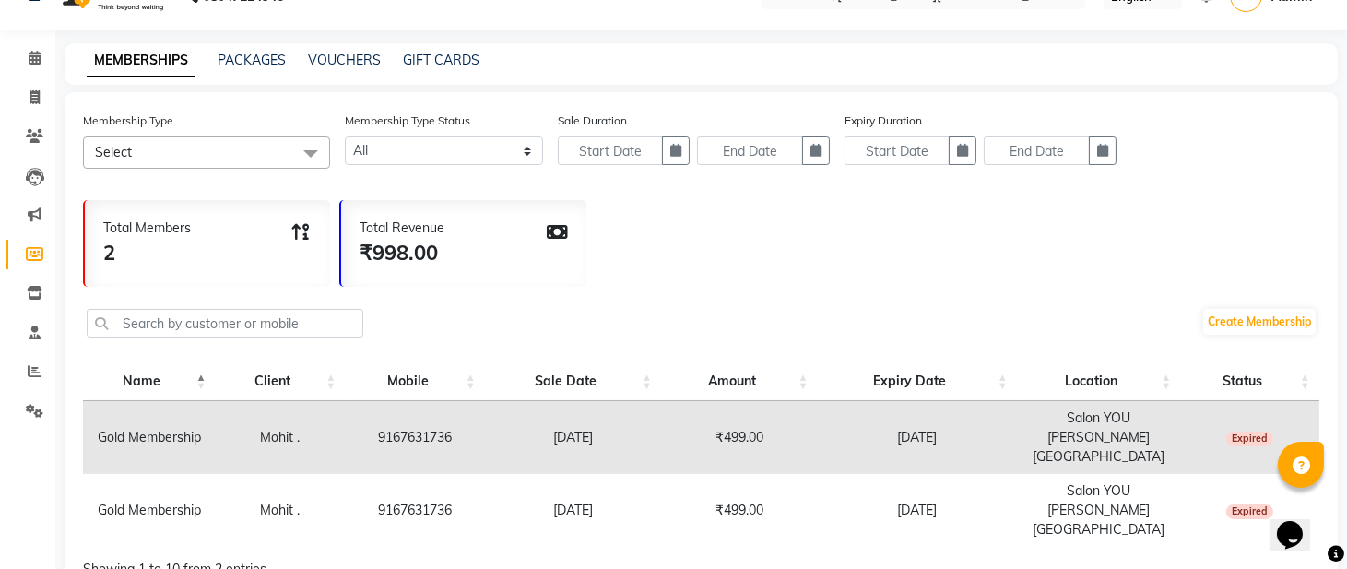
scroll to position [98, 0]
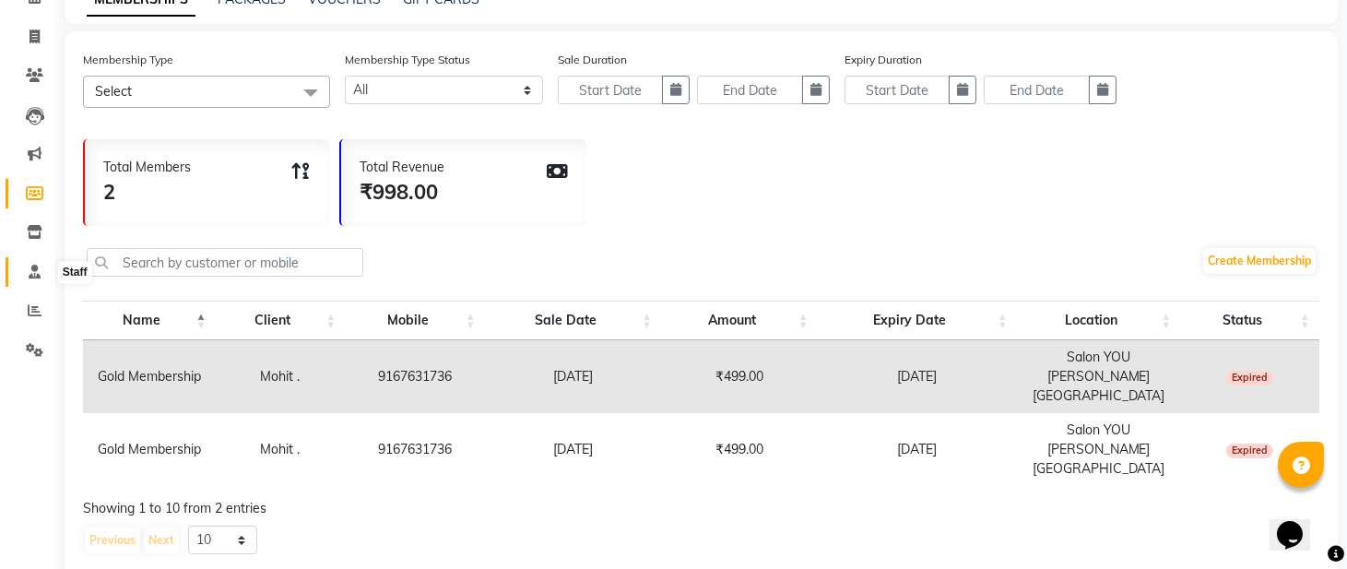
click at [37, 272] on icon at bounding box center [35, 272] width 12 height 14
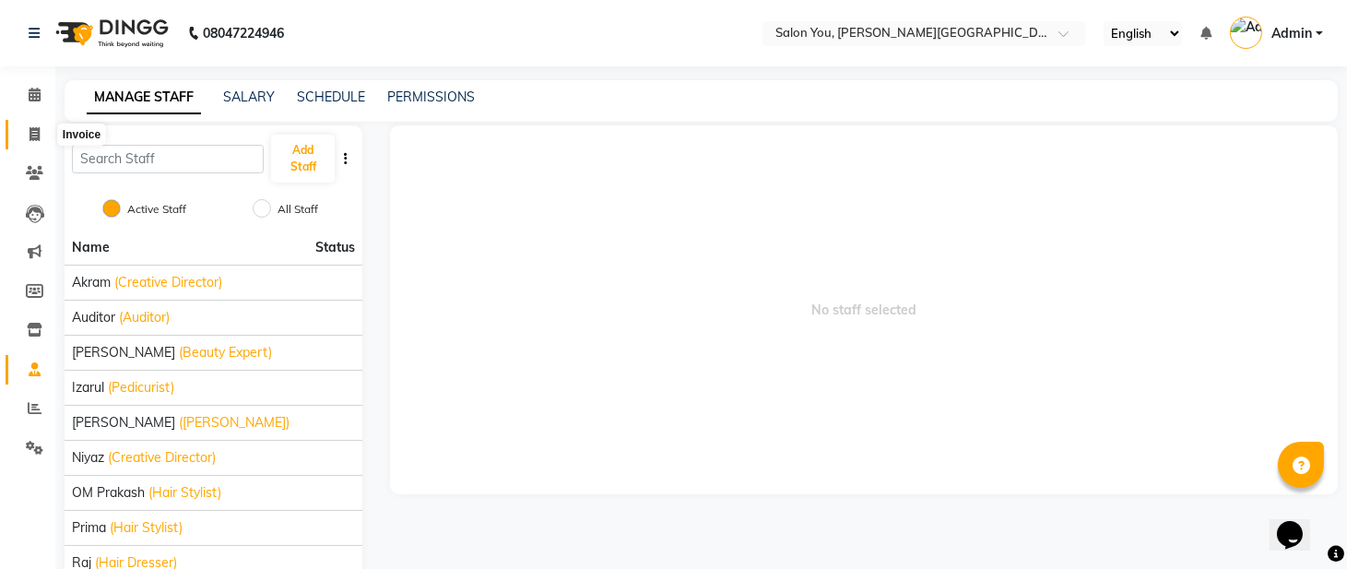
click at [31, 138] on icon at bounding box center [35, 134] width 10 height 14
select select "service"
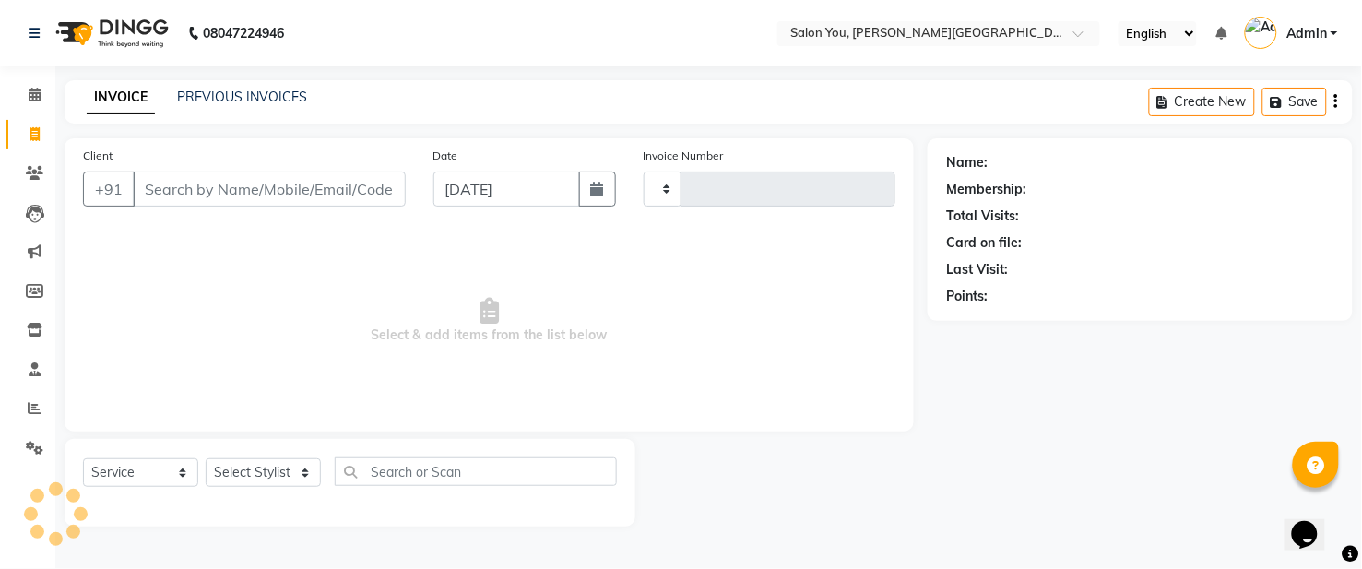
type input "1695"
select select "5231"
click at [49, 178] on app-home "08047224946 Select Location × Salon You, Sarat Bose Road English ENGLISH Españo…" at bounding box center [681, 277] width 1362 height 554
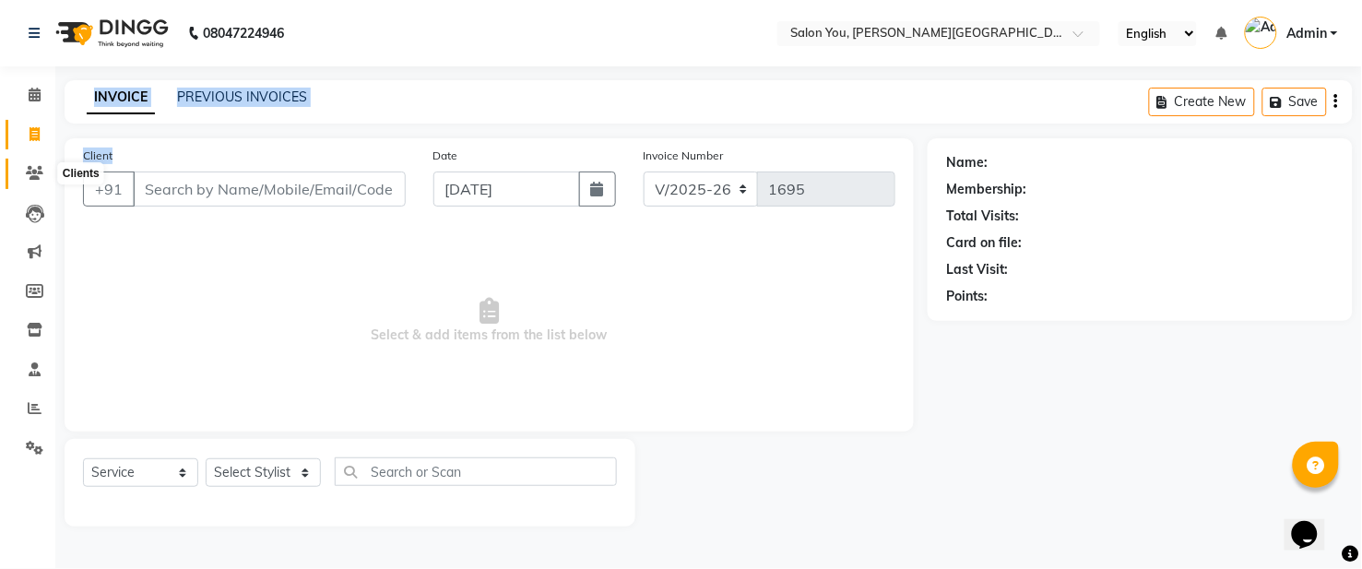
click at [35, 172] on icon at bounding box center [35, 173] width 18 height 14
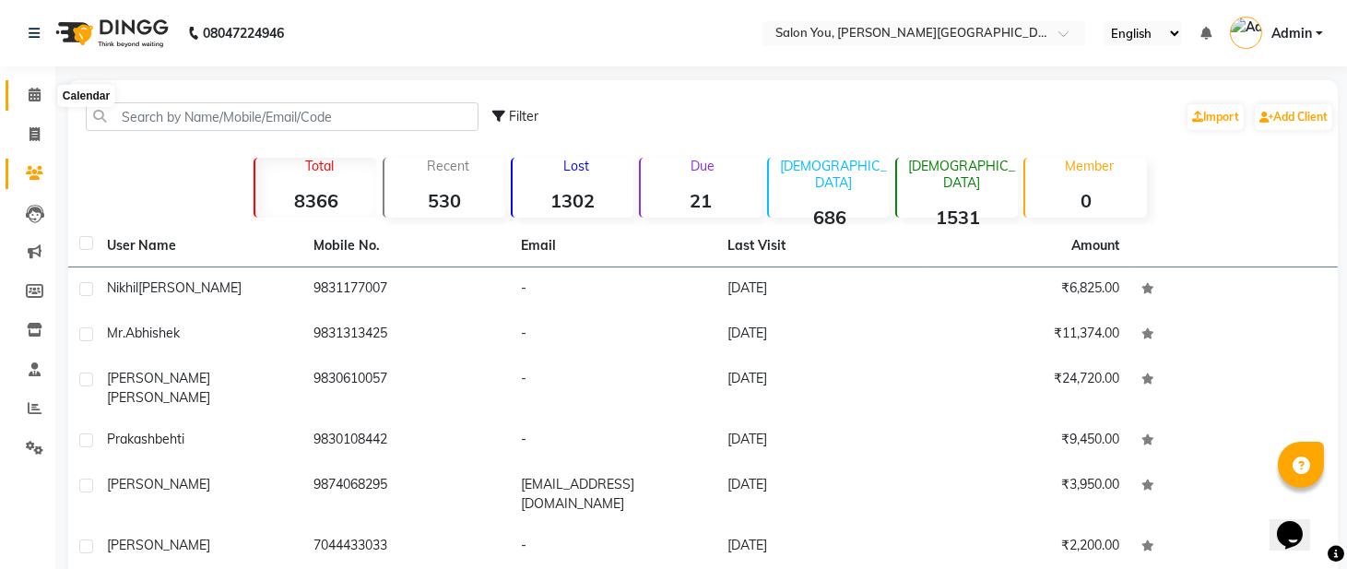
click at [31, 98] on icon at bounding box center [35, 95] width 12 height 14
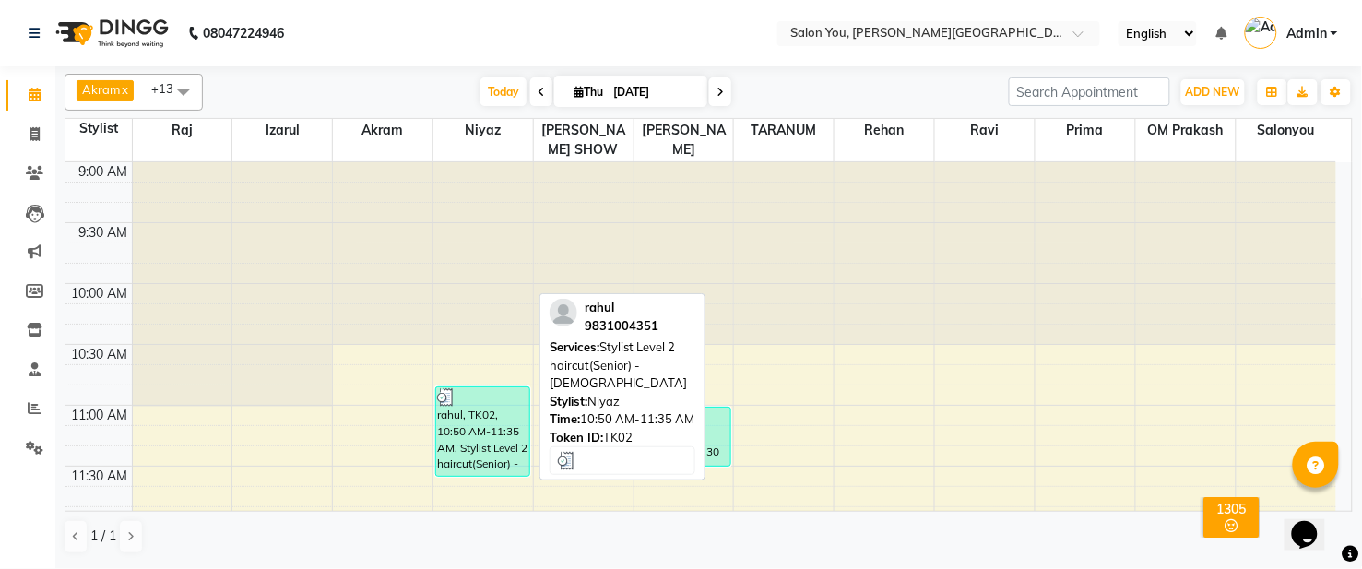
click at [453, 398] on div "rahul, TK02, 10:50 AM-11:35 AM, Stylist Level 2 haircut(Senior) - [DEMOGRAPHIC_…" at bounding box center [482, 431] width 93 height 89
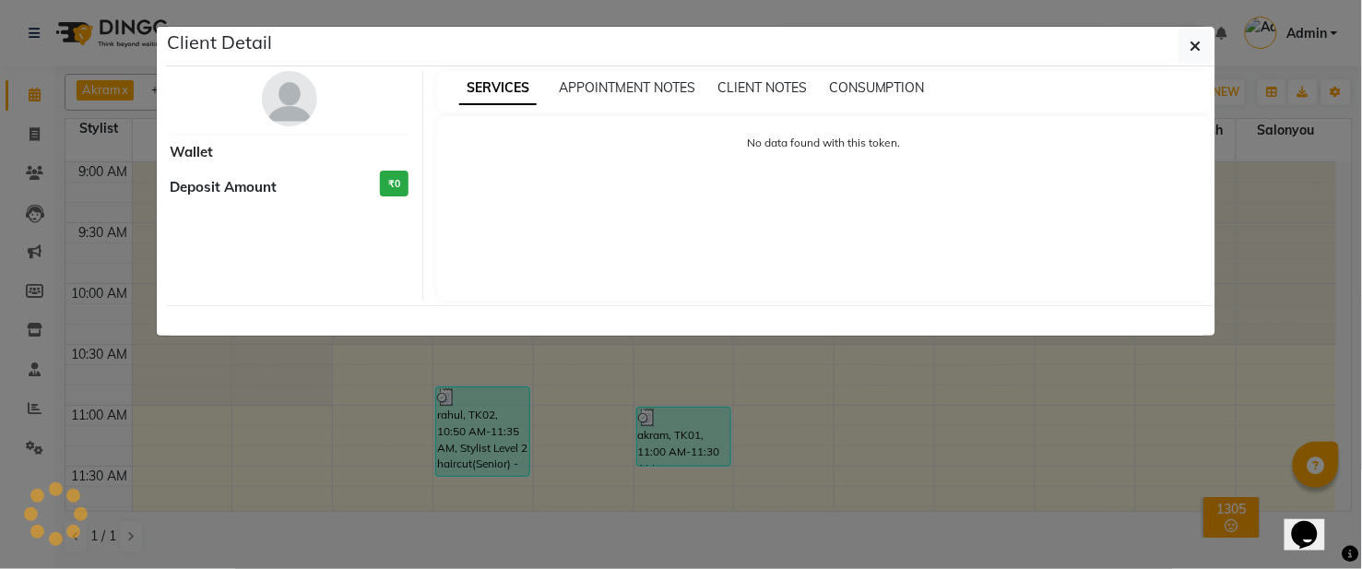
select select "3"
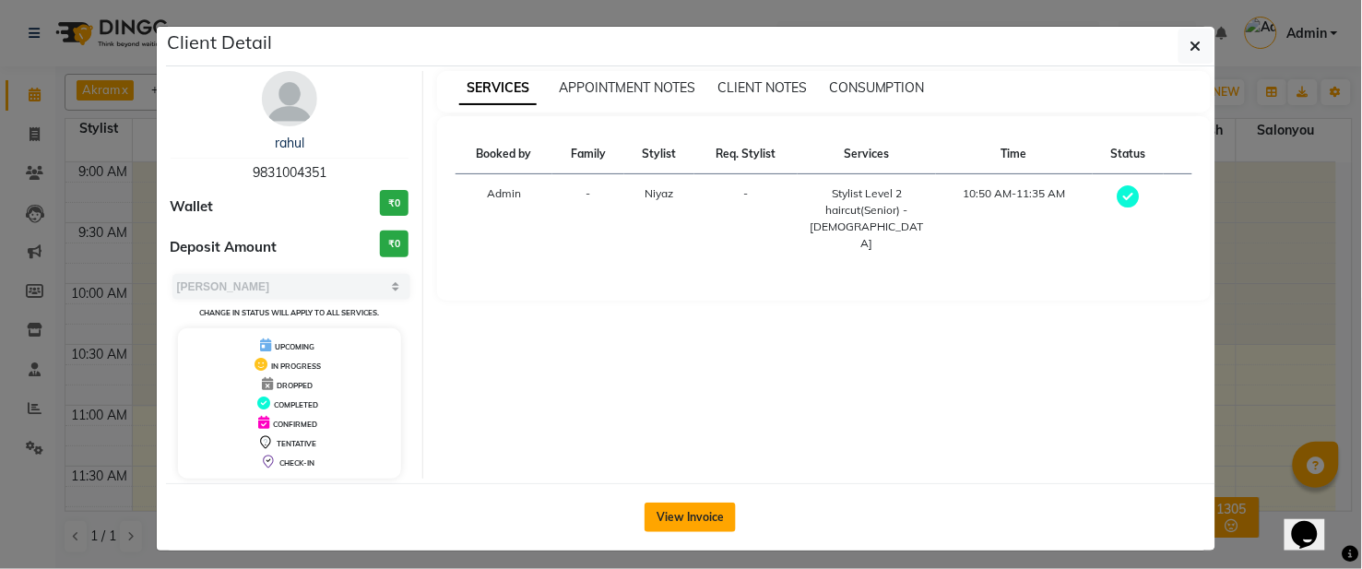
click at [686, 521] on button "View Invoice" at bounding box center [690, 518] width 91 height 30
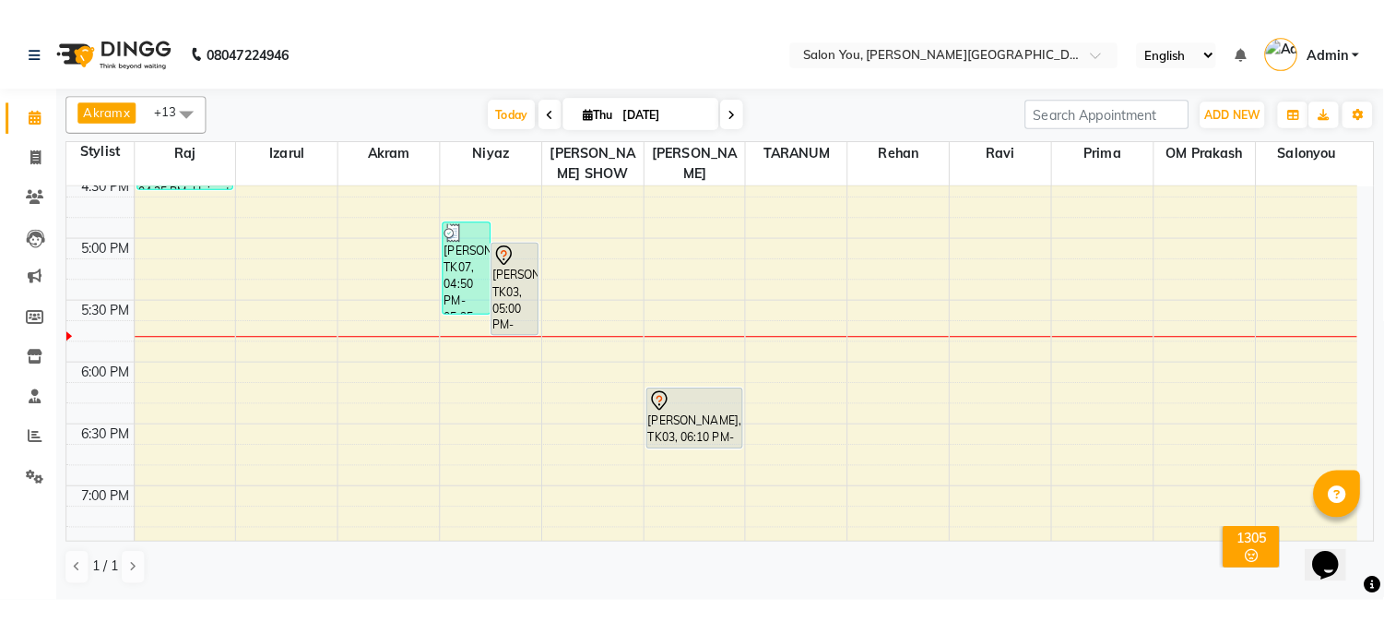
scroll to position [819, 0]
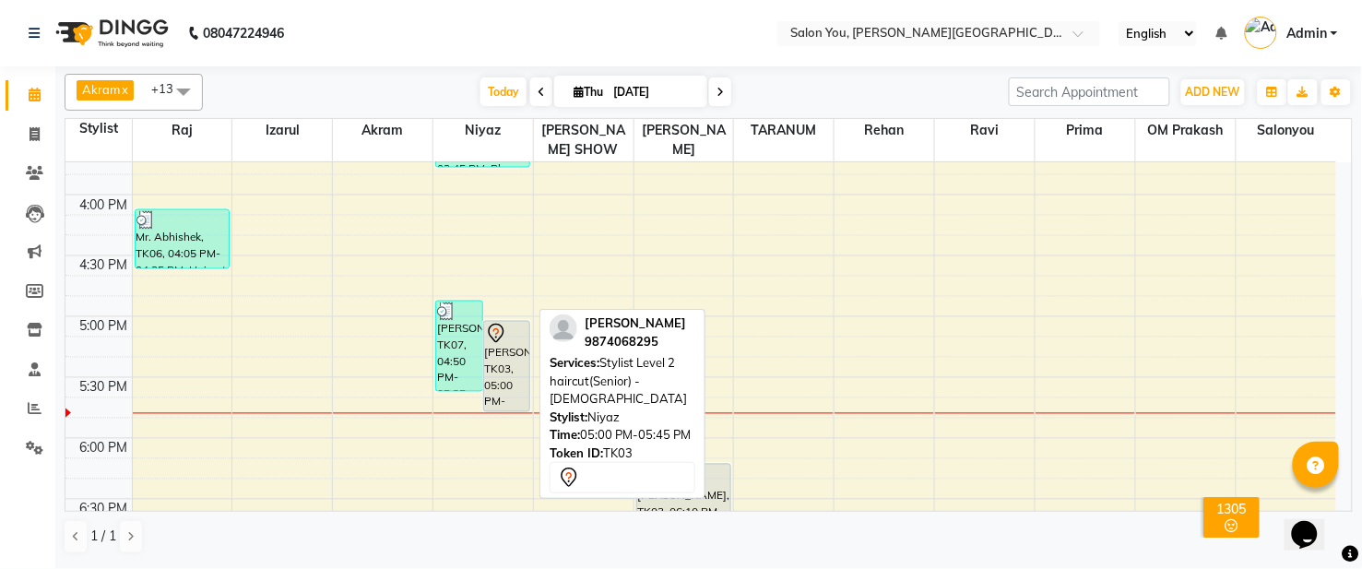
click at [496, 342] on div "[PERSON_NAME], TK03, 05:00 PM-05:45 PM, Stylist Level 2 haircut(Senior) - [DEMO…" at bounding box center [507, 366] width 46 height 89
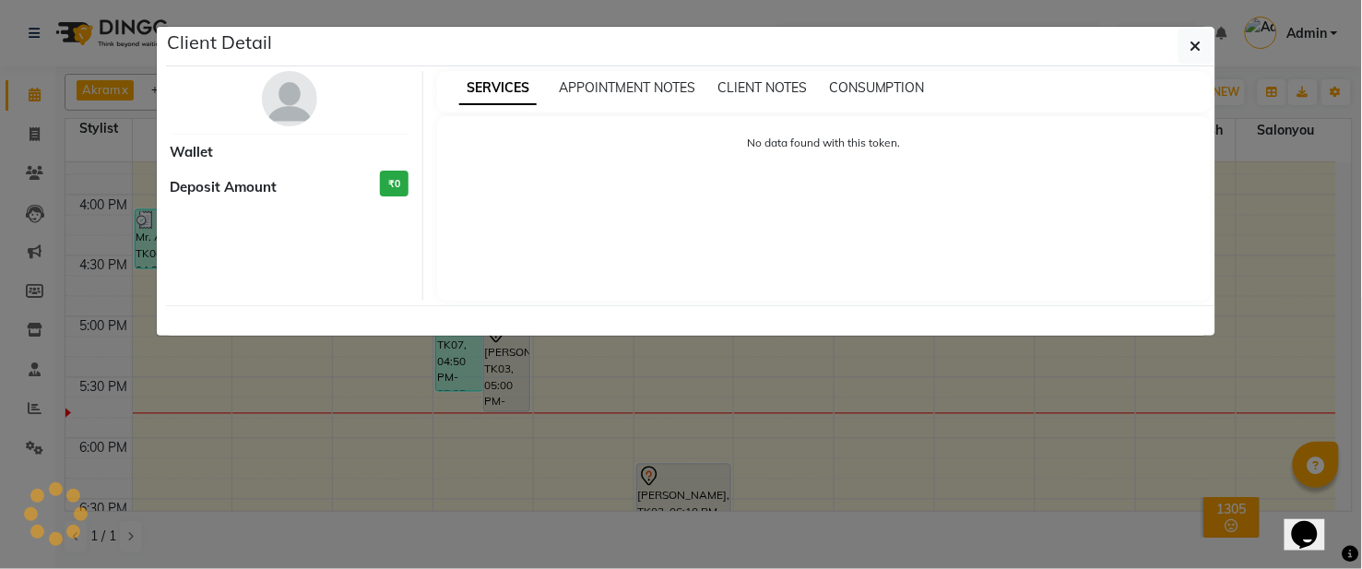
select select "7"
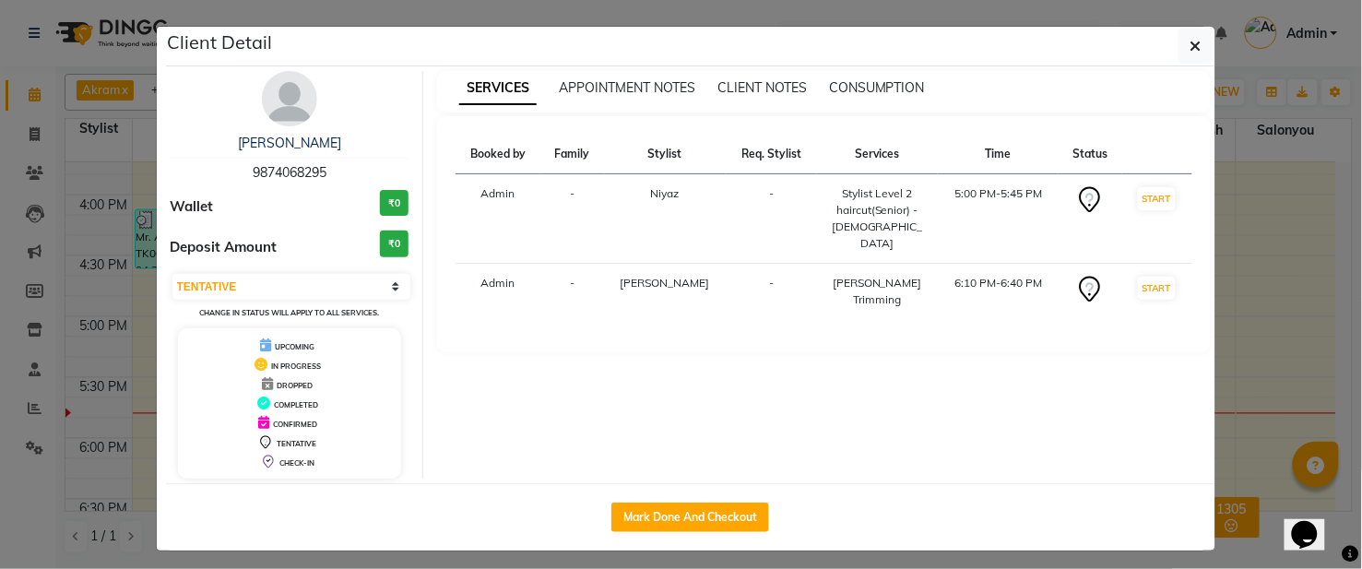
drag, startPoint x: 639, startPoint y: 512, endPoint x: 633, endPoint y: 493, distance: 20.4
click at [635, 499] on div "Mark Done And Checkout" at bounding box center [691, 516] width 1050 height 67
click at [635, 503] on button "Mark Done And Checkout" at bounding box center [690, 518] width 158 height 30
select select "5231"
select select "service"
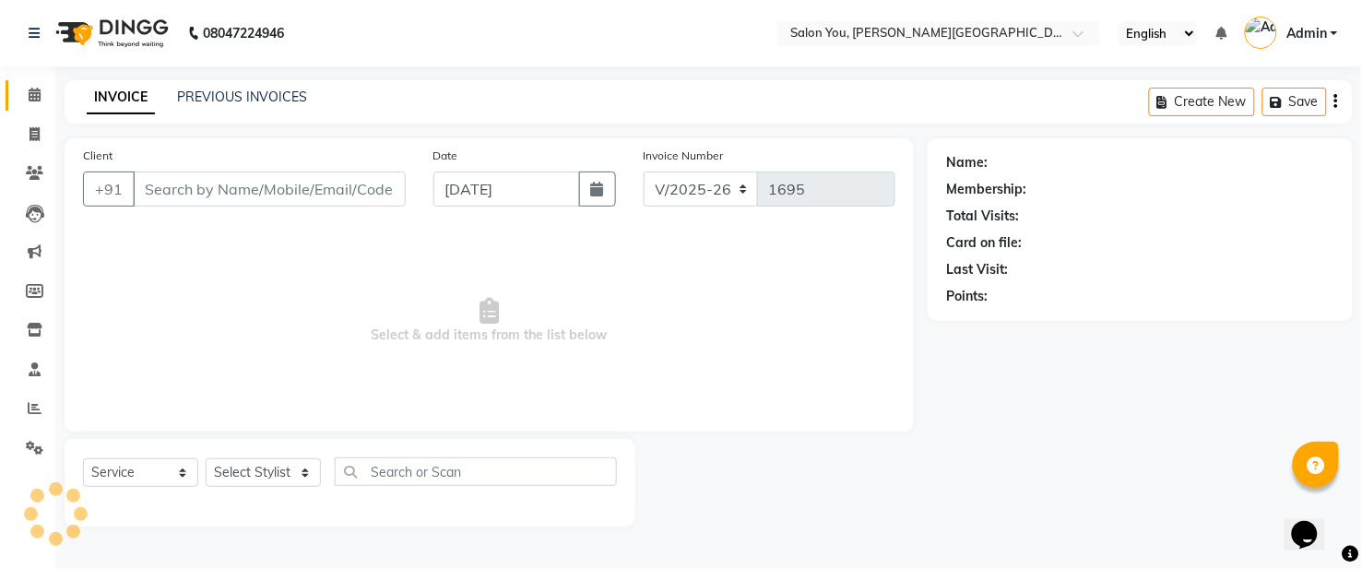
type input "9874068295"
select select "84393"
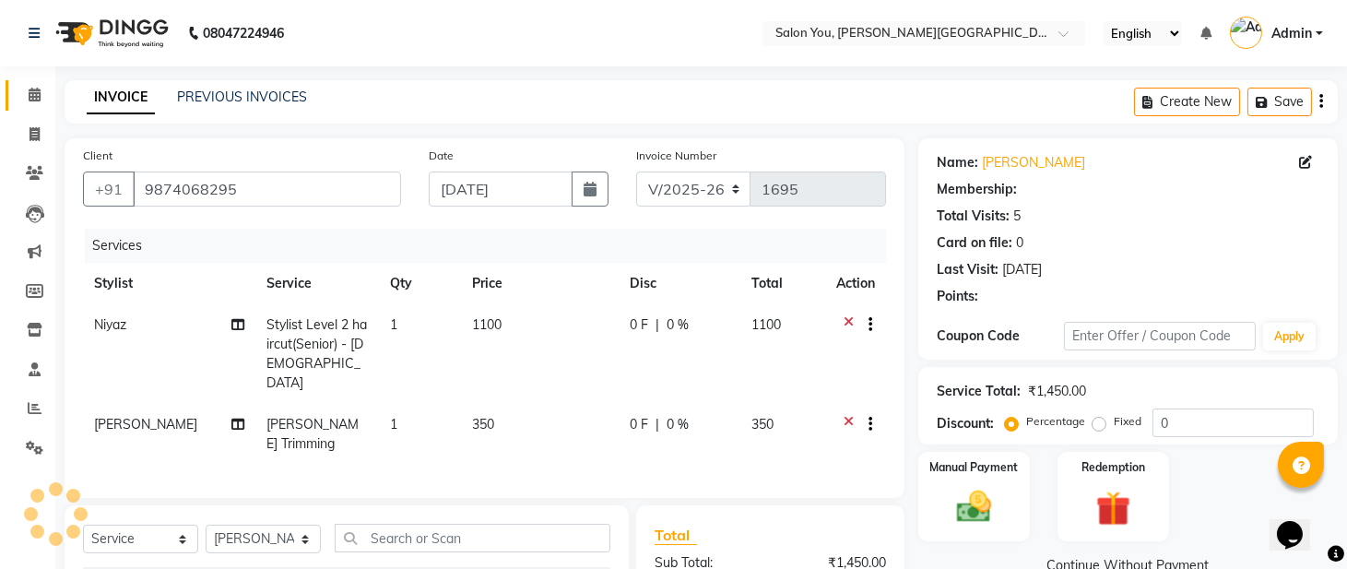
select select "1: Object"
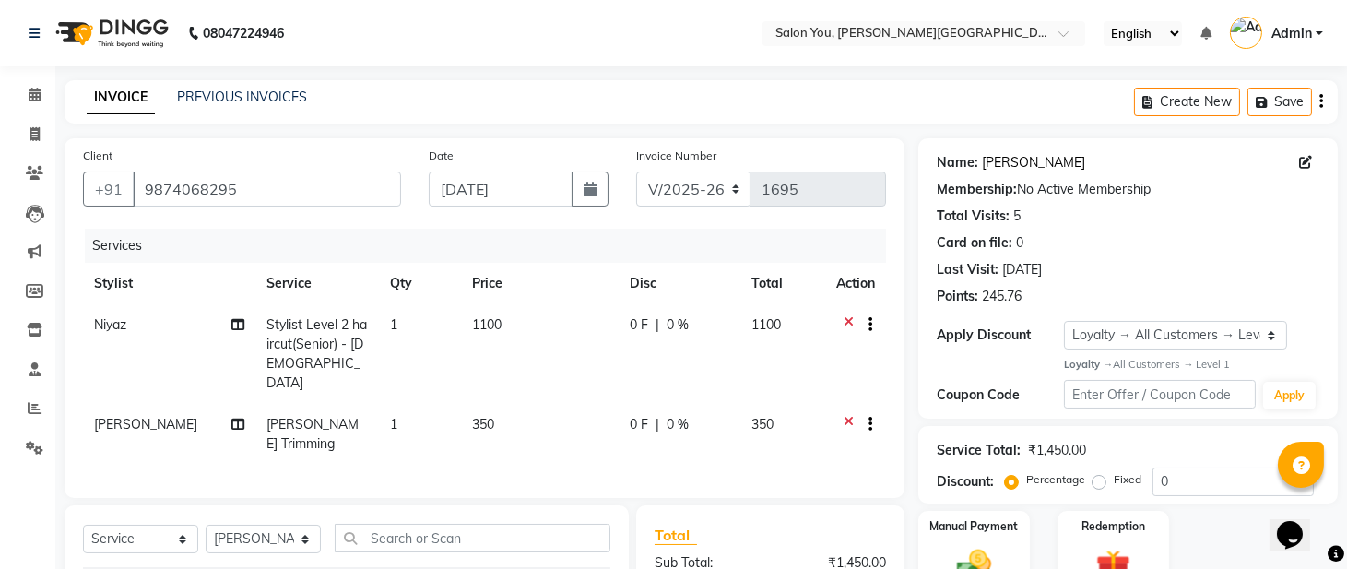
click at [999, 162] on link "Ratul Jain" at bounding box center [1033, 162] width 103 height 19
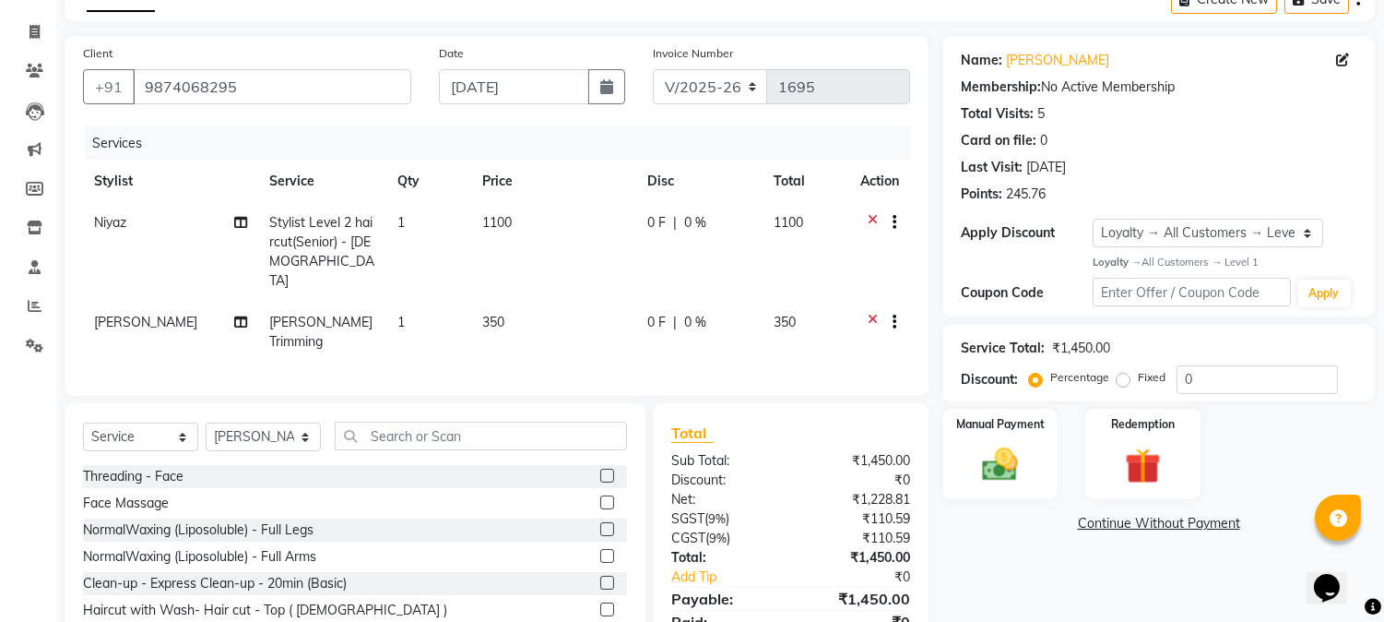
scroll to position [163, 0]
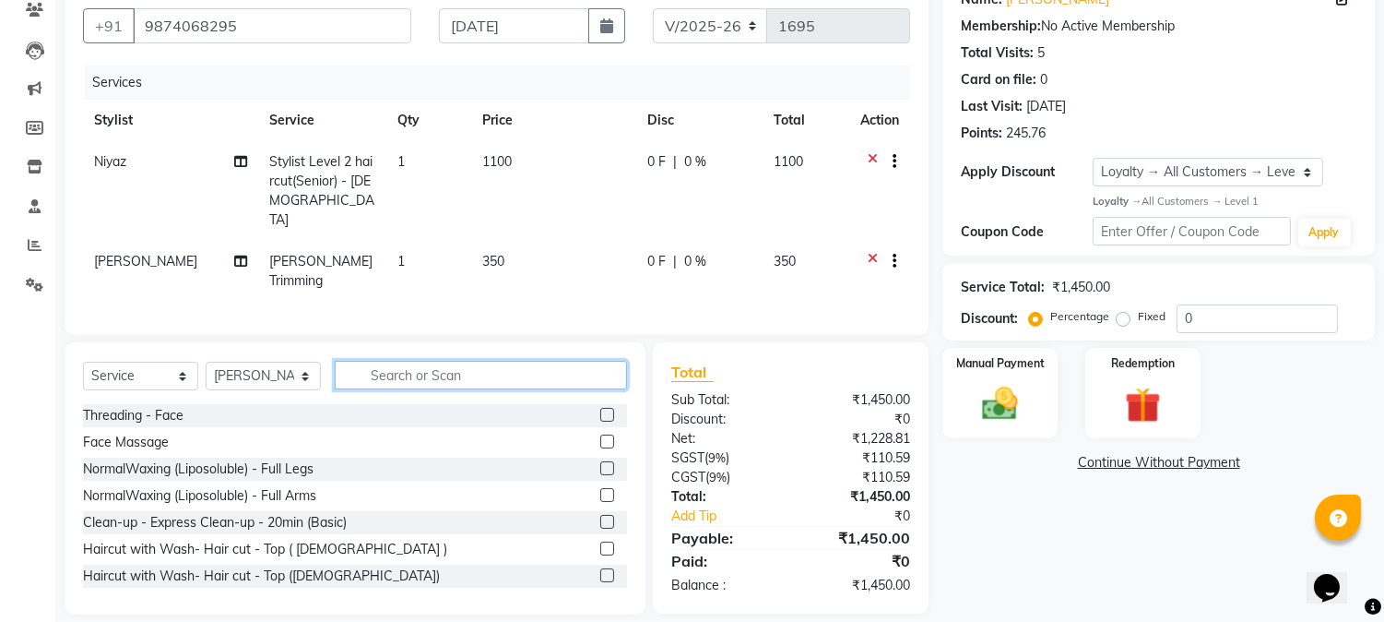
click at [393, 361] on input "text" at bounding box center [481, 375] width 292 height 29
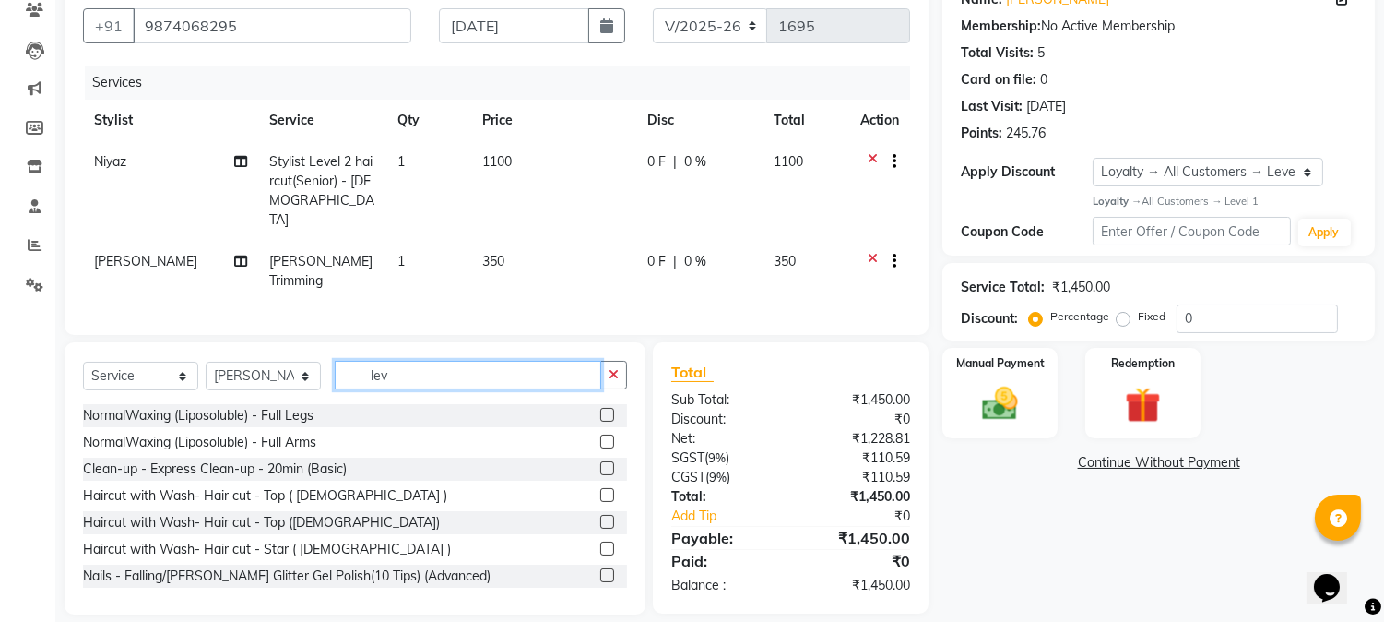
scroll to position [162, 0]
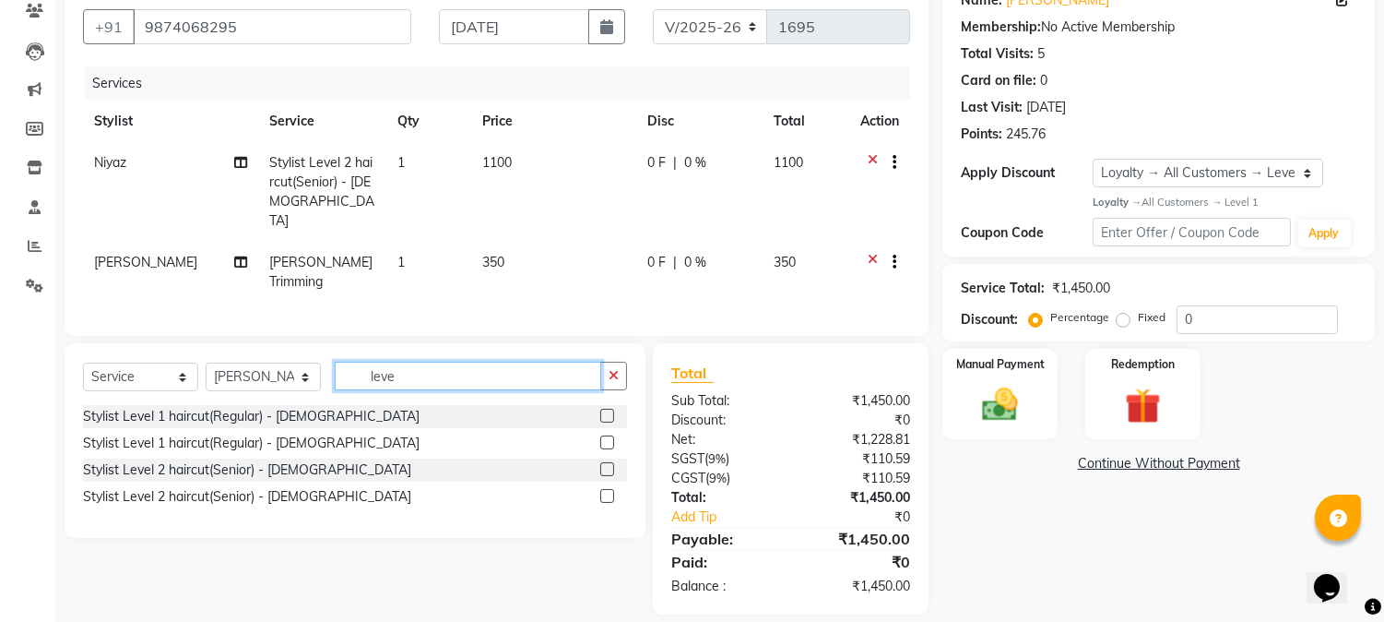
type input "leve"
click at [603, 462] on label at bounding box center [607, 469] width 14 height 14
click at [603, 464] on input "checkbox" at bounding box center [606, 470] width 12 height 12
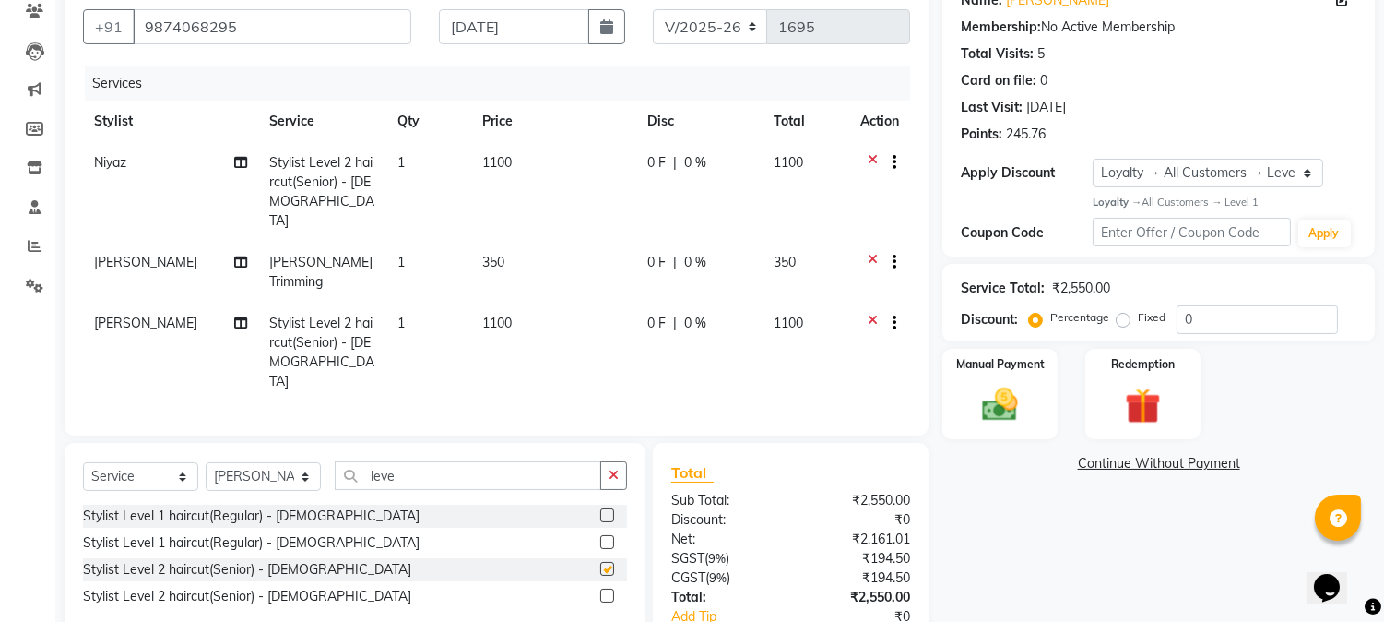
checkbox input "false"
click at [871, 314] on icon at bounding box center [873, 325] width 10 height 23
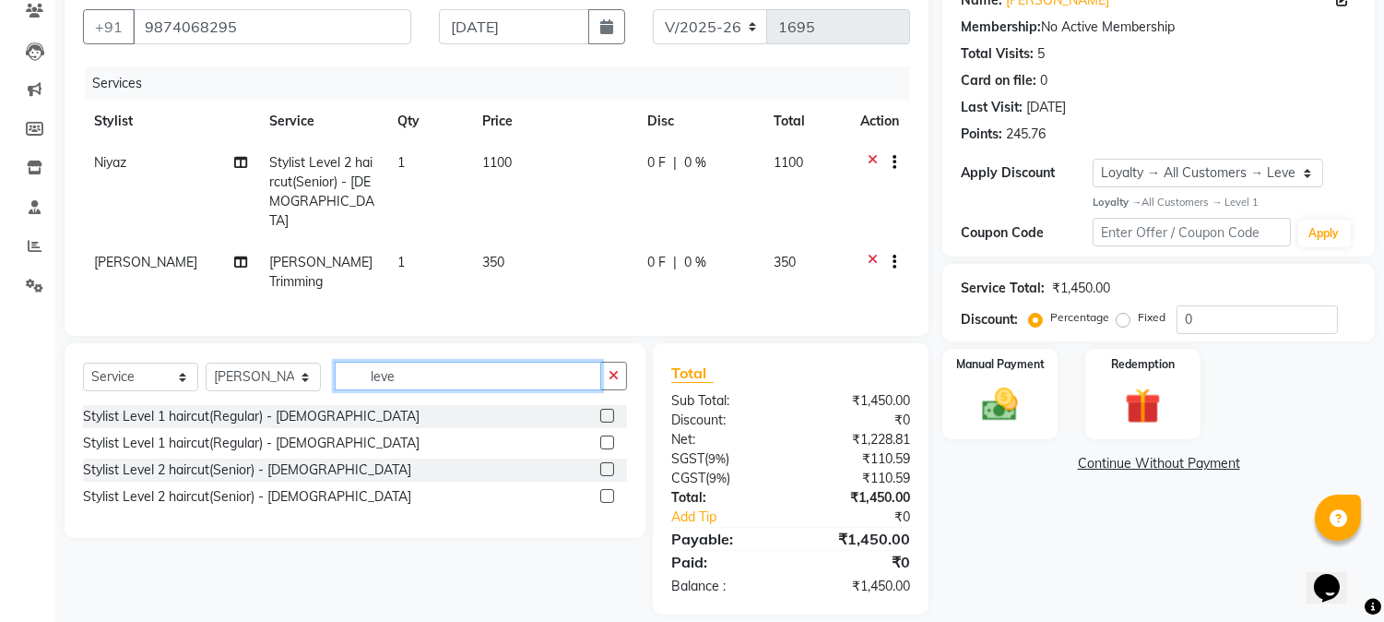
drag, startPoint x: 522, startPoint y: 356, endPoint x: 371, endPoint y: 361, distance: 151.3
click at [371, 362] on input "leve" at bounding box center [468, 376] width 267 height 29
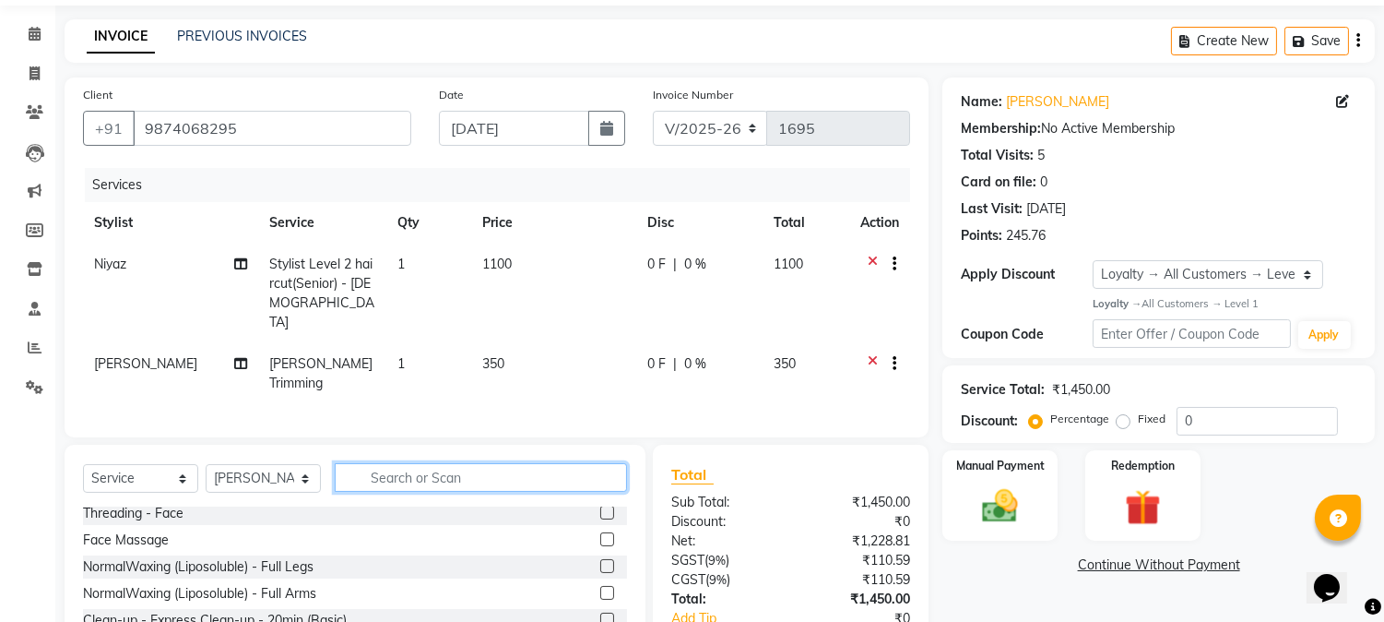
scroll to position [0, 0]
click at [425, 463] on input "text" at bounding box center [481, 477] width 292 height 29
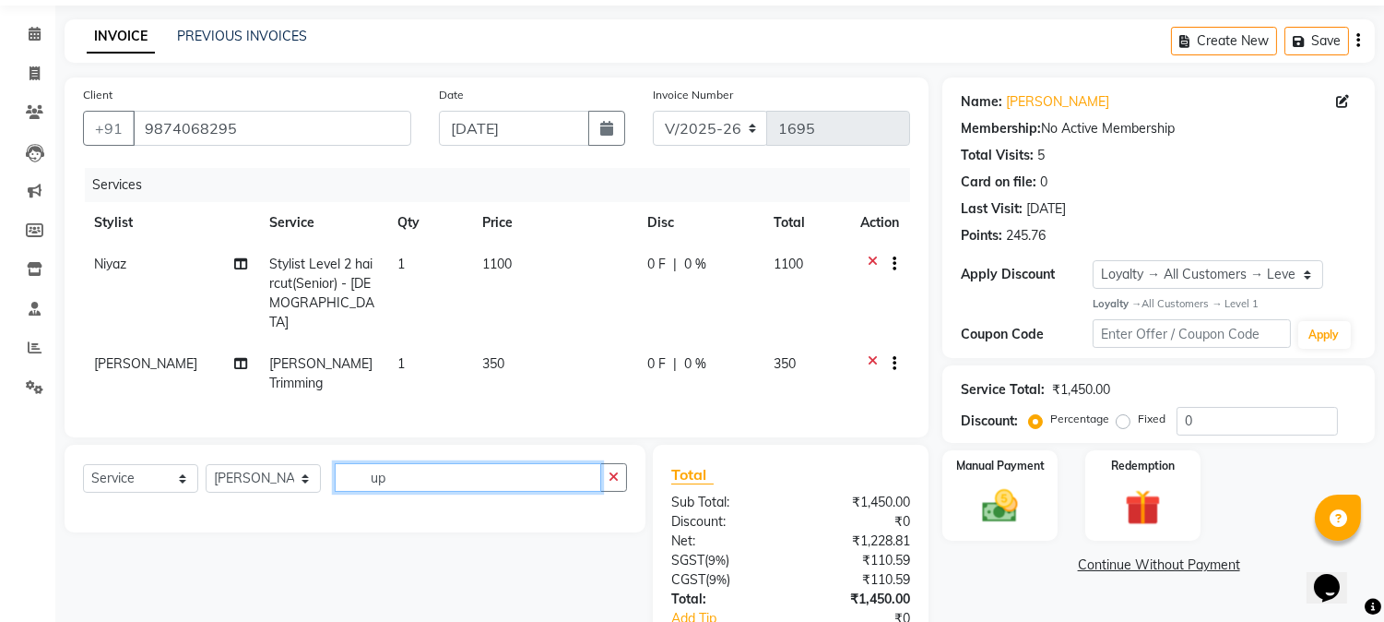
type input "u"
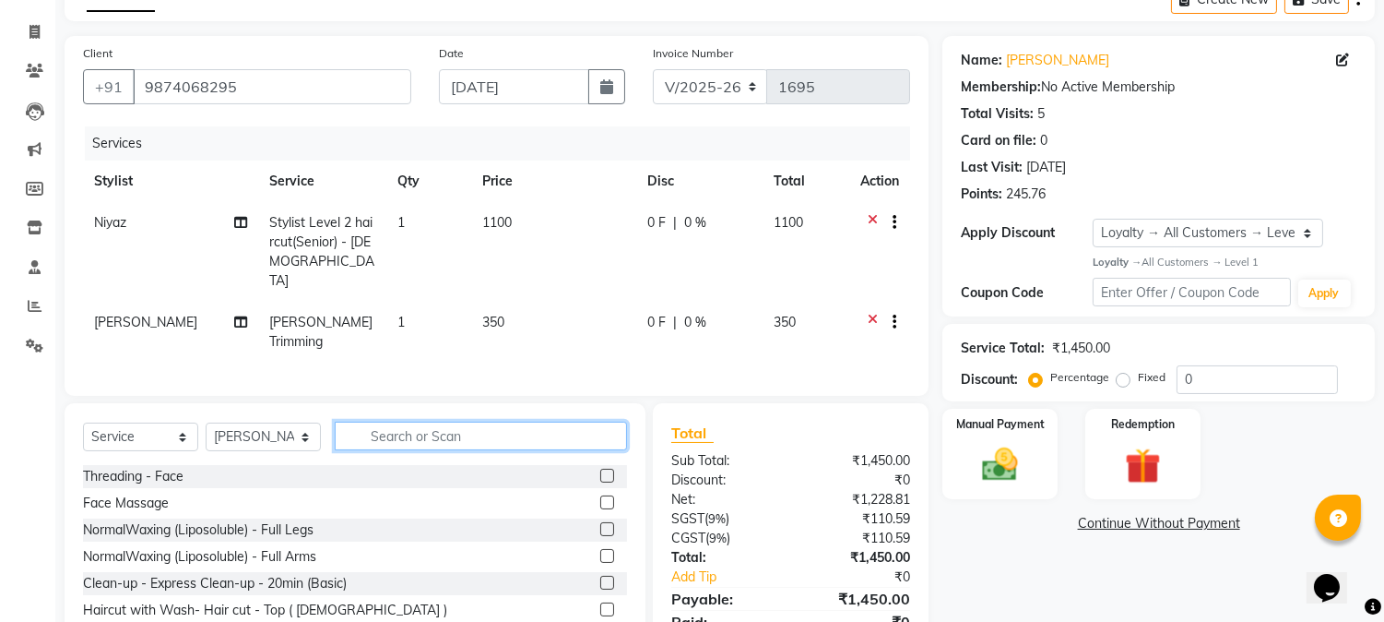
scroll to position [163, 0]
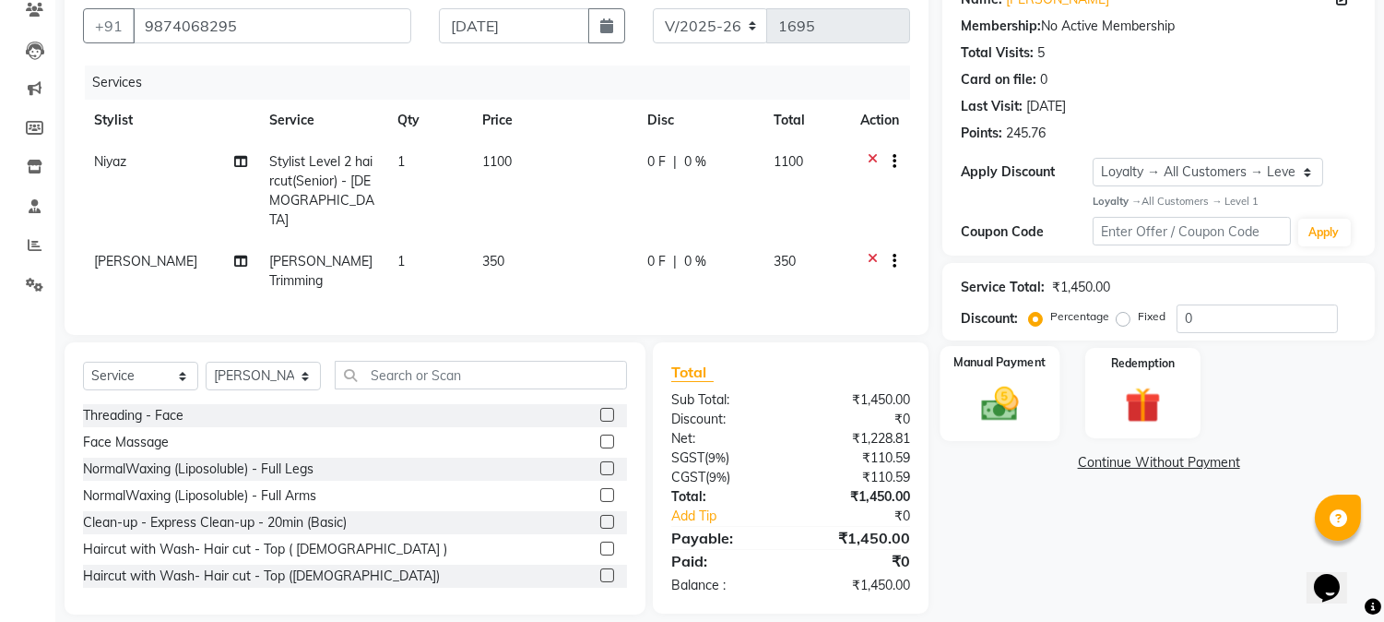
click at [1018, 398] on img at bounding box center [1000, 403] width 61 height 43
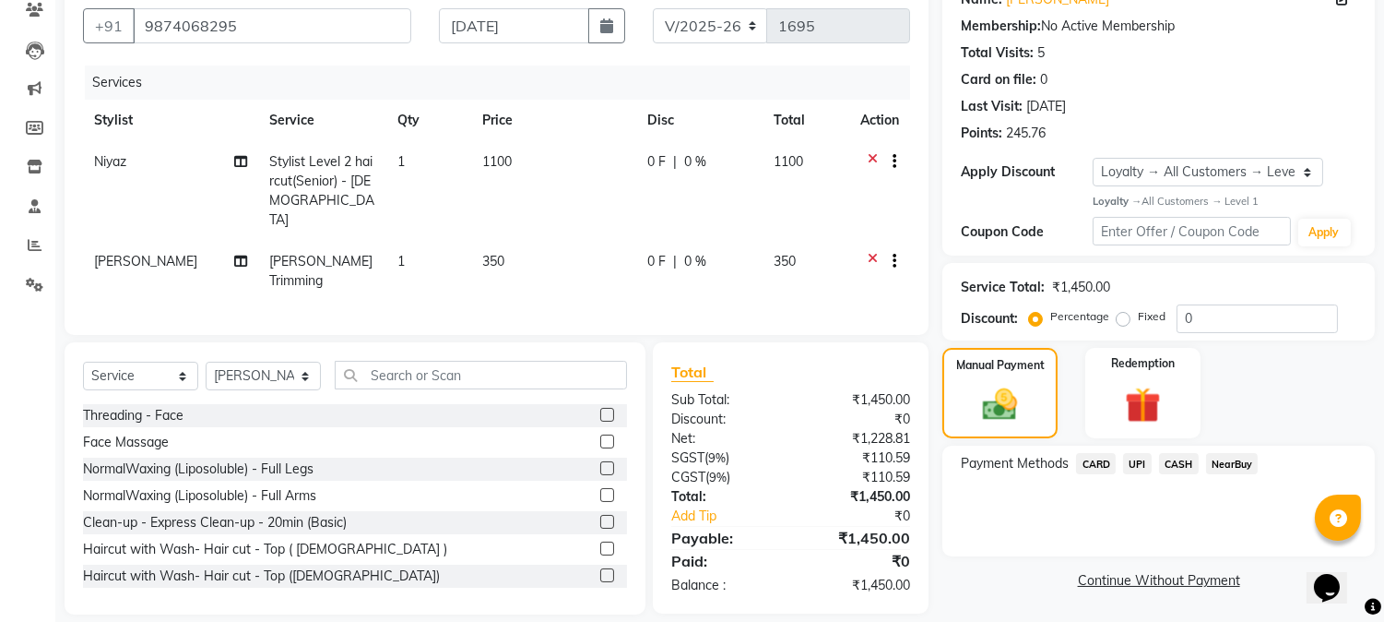
click at [1130, 457] on span "UPI" at bounding box center [1137, 463] width 29 height 21
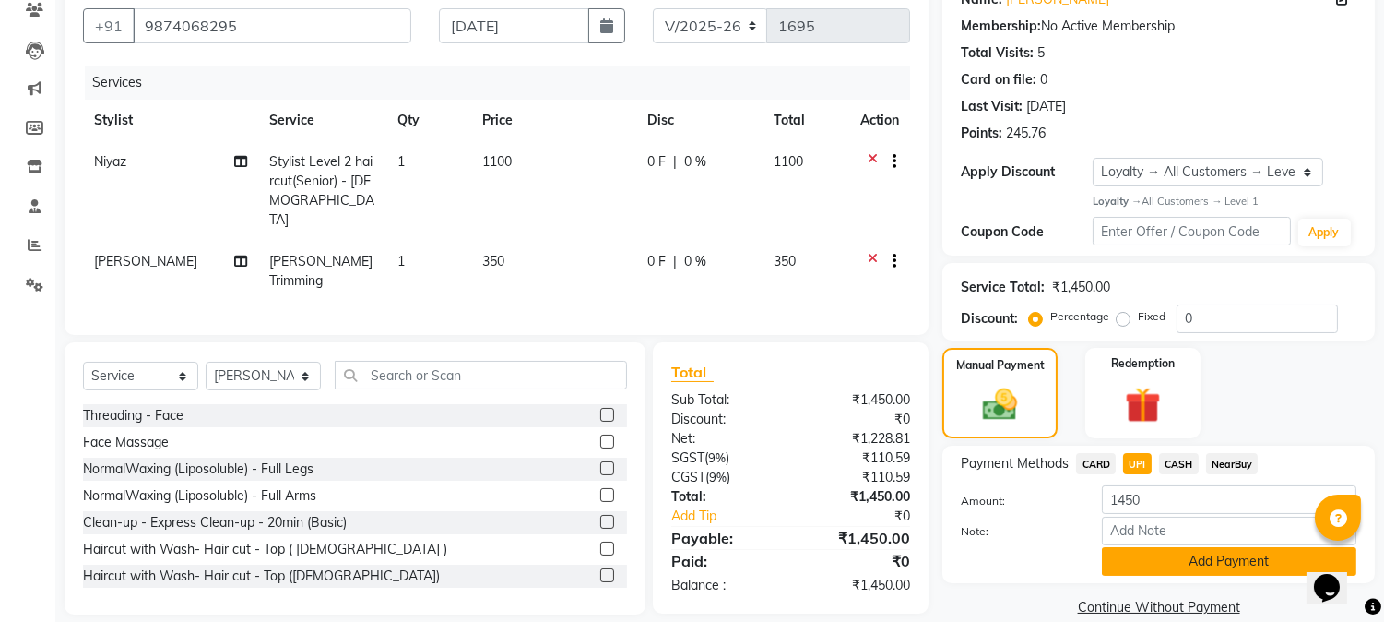
click at [1138, 564] on button "Add Payment" at bounding box center [1229, 561] width 255 height 29
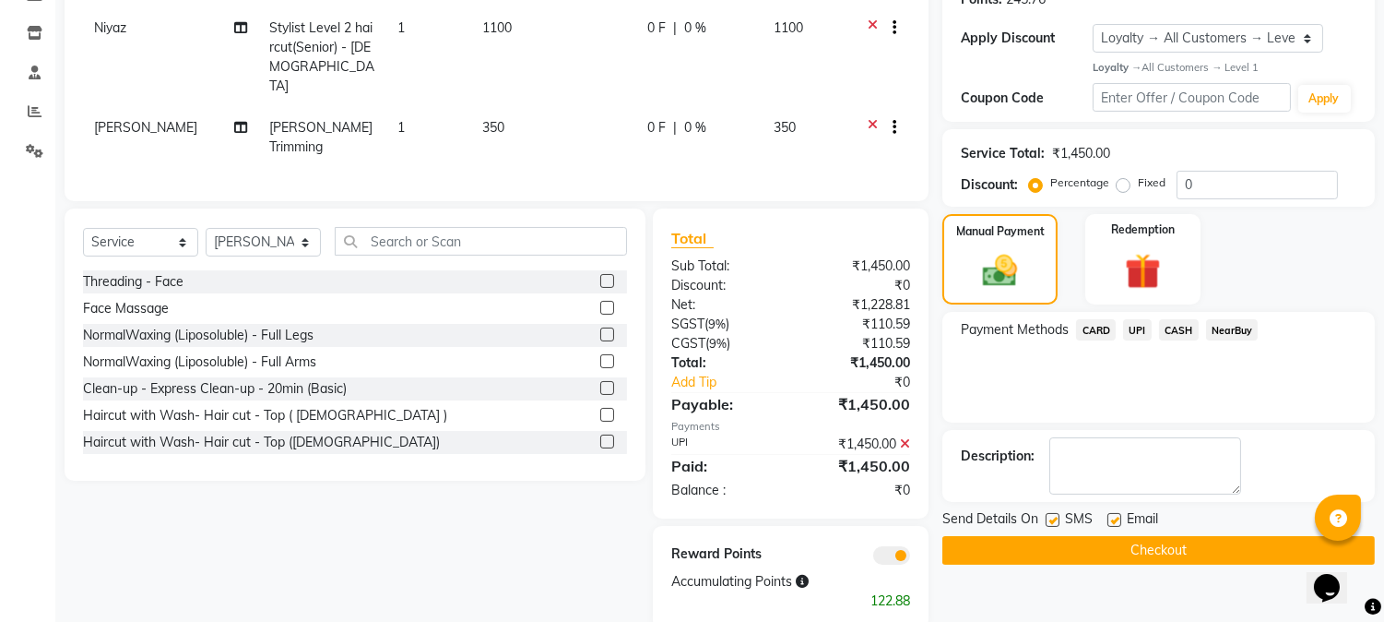
scroll to position [312, 0]
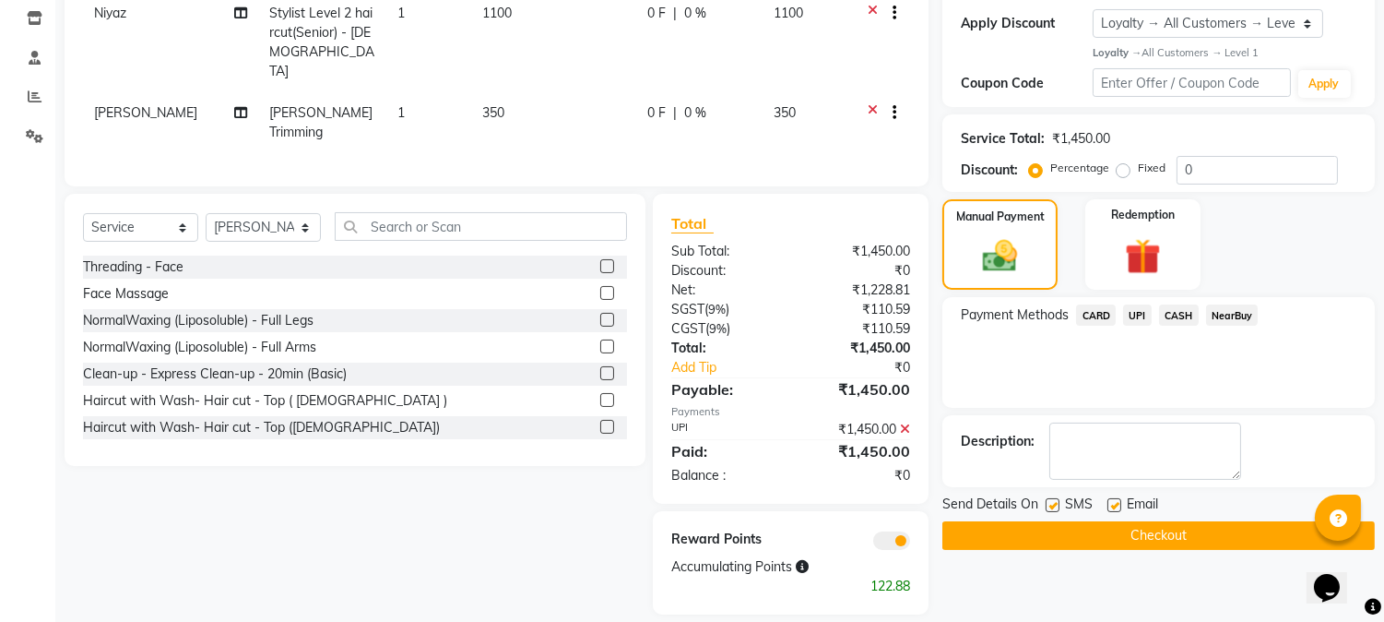
click at [1139, 533] on button "Checkout" at bounding box center [1159, 535] width 433 height 29
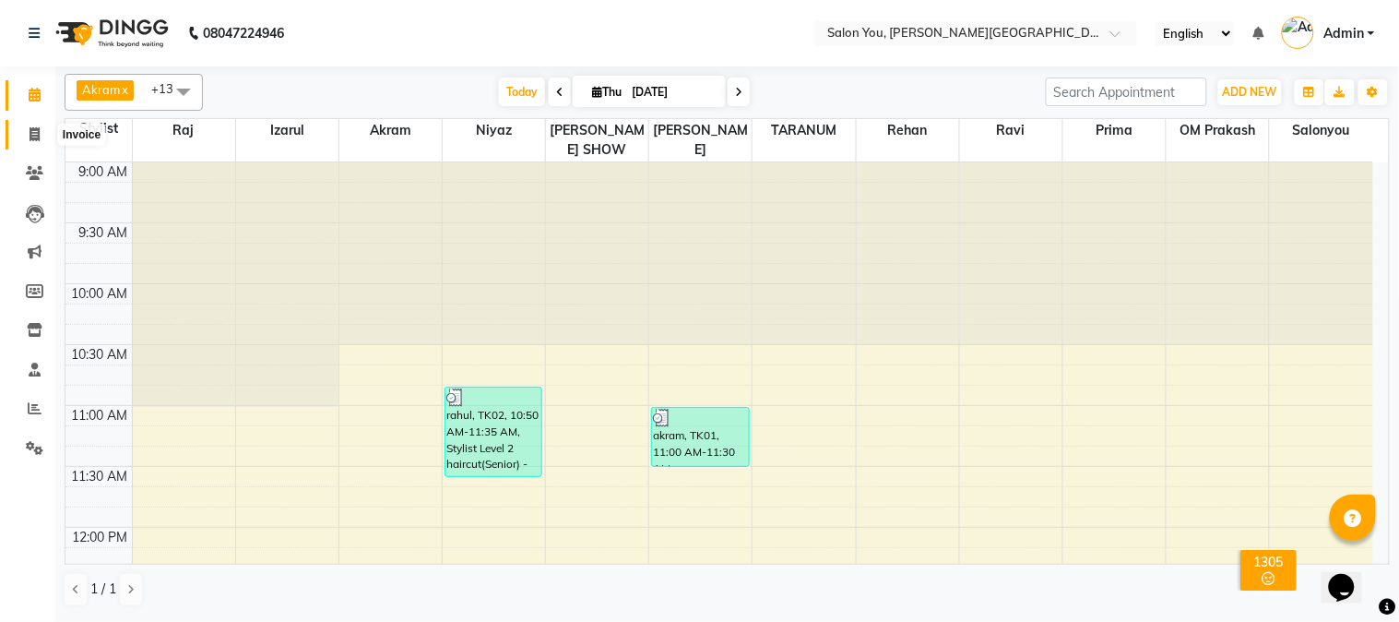
click at [32, 125] on span at bounding box center [34, 135] width 32 height 21
select select "service"
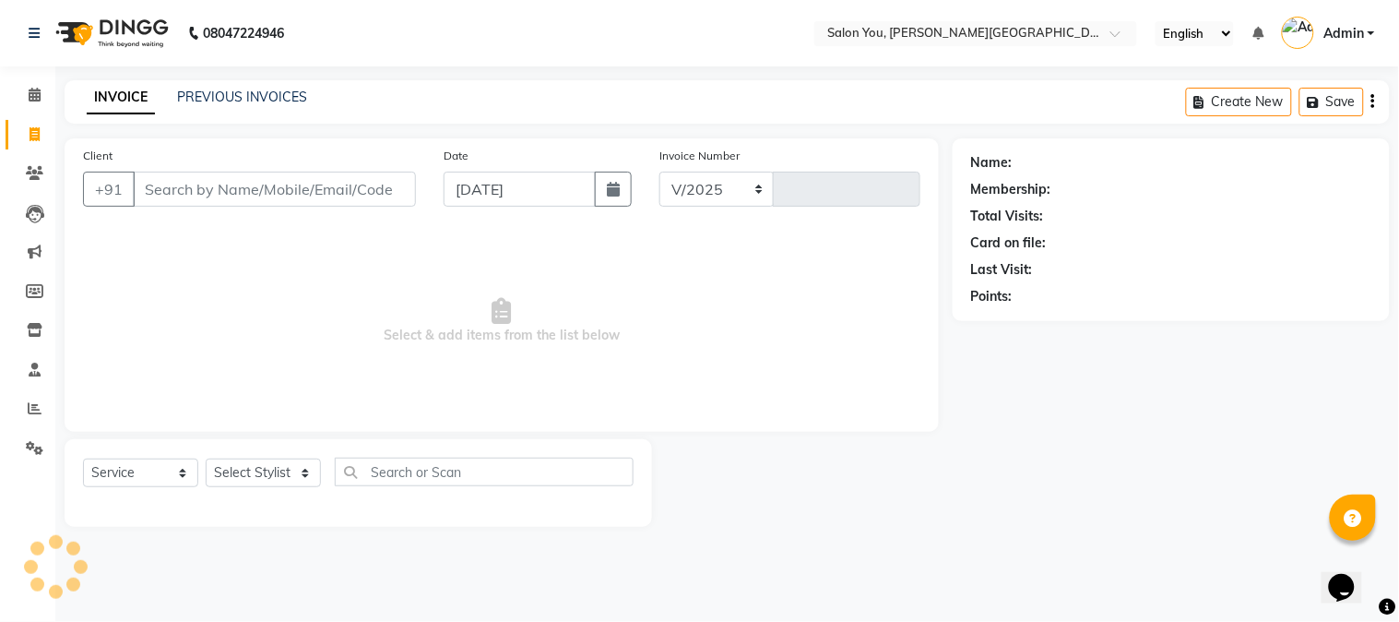
select select "5231"
type input "1694"
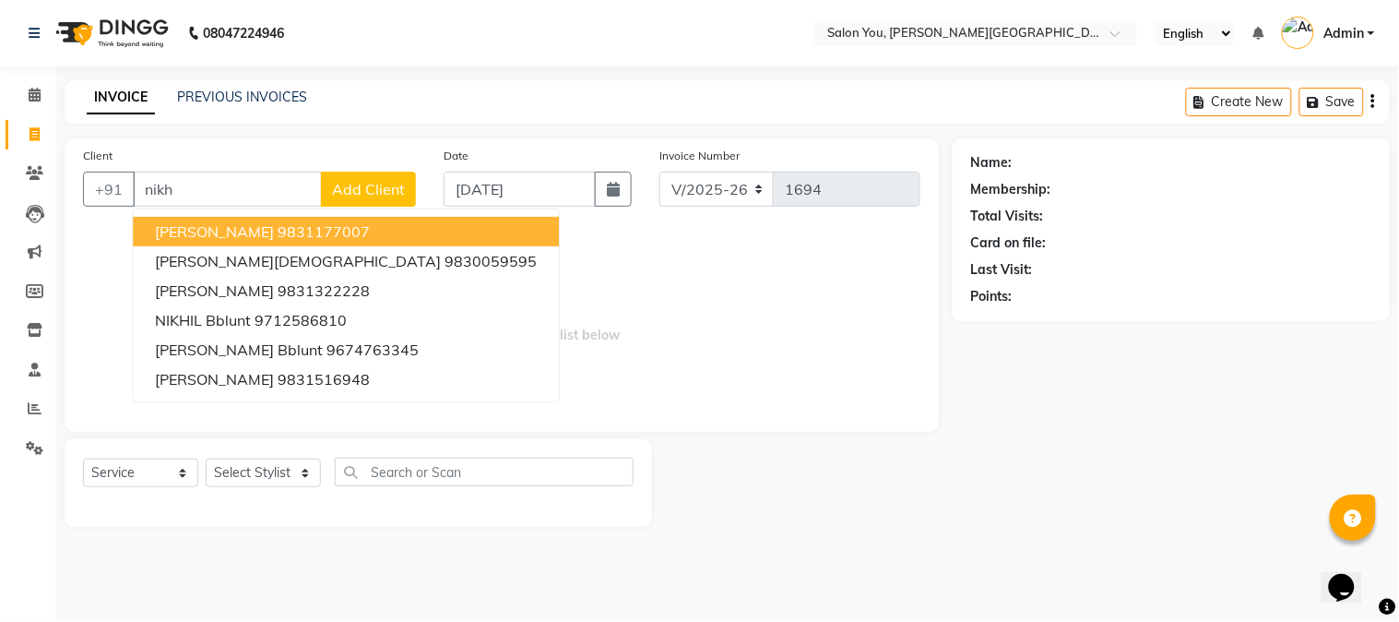
click at [250, 234] on span "[PERSON_NAME]" at bounding box center [214, 231] width 119 height 18
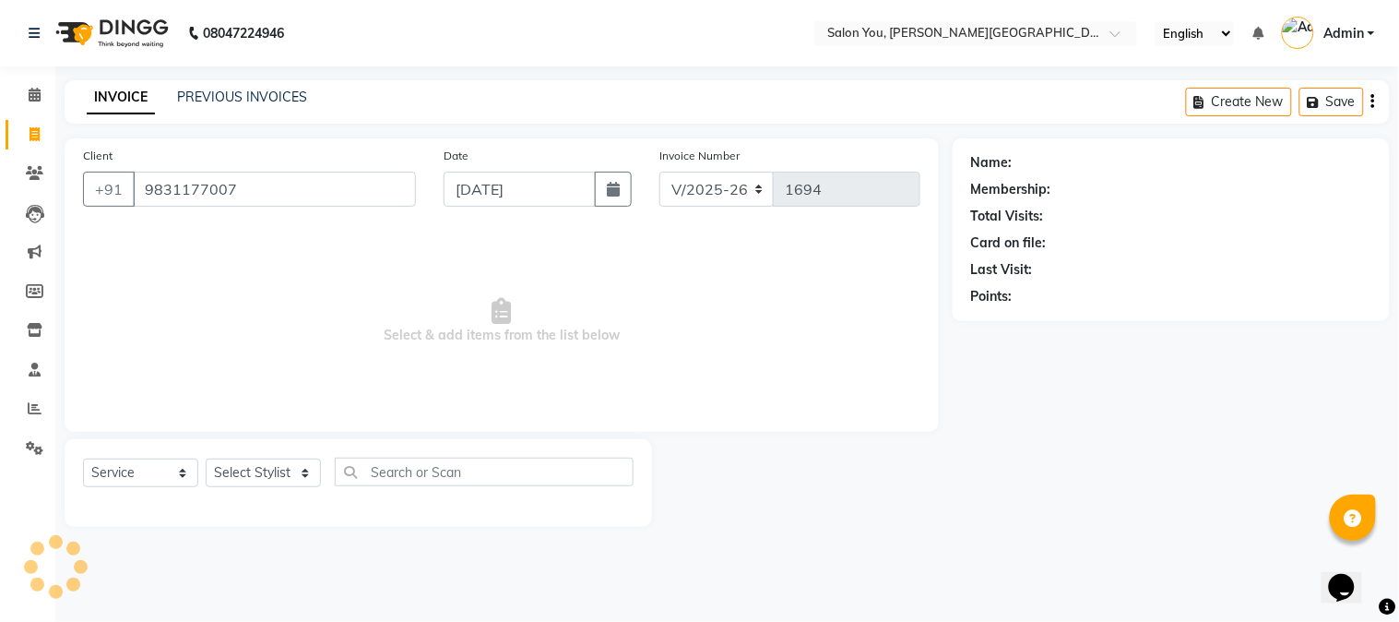
type input "9831177007"
select select "1: Object"
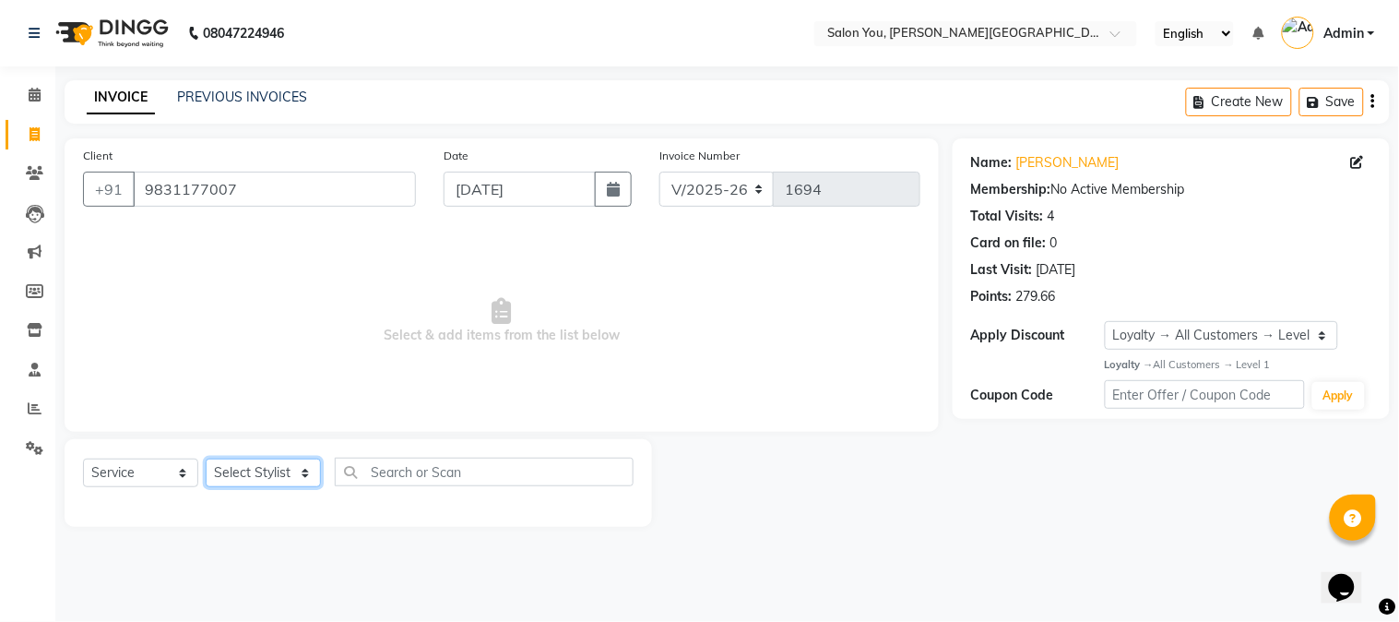
click at [305, 471] on select "Select Stylist Akram Auditor Christina Izarul jaydip Niyaz OM Prakash prima raj…" at bounding box center [263, 472] width 115 height 29
select select "83062"
click at [206, 459] on select "Select Stylist Akram Auditor Christina Izarul jaydip Niyaz OM Prakash prima raj…" at bounding box center [263, 472] width 115 height 29
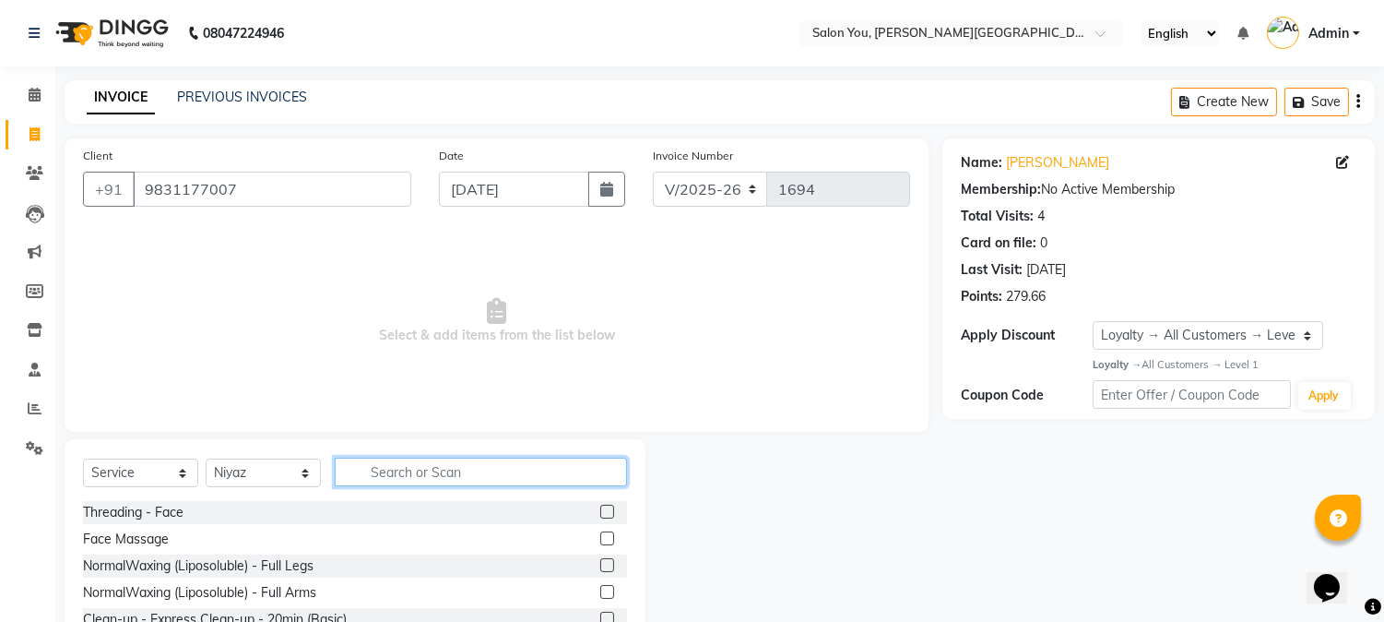
click at [413, 474] on input "text" at bounding box center [481, 471] width 292 height 29
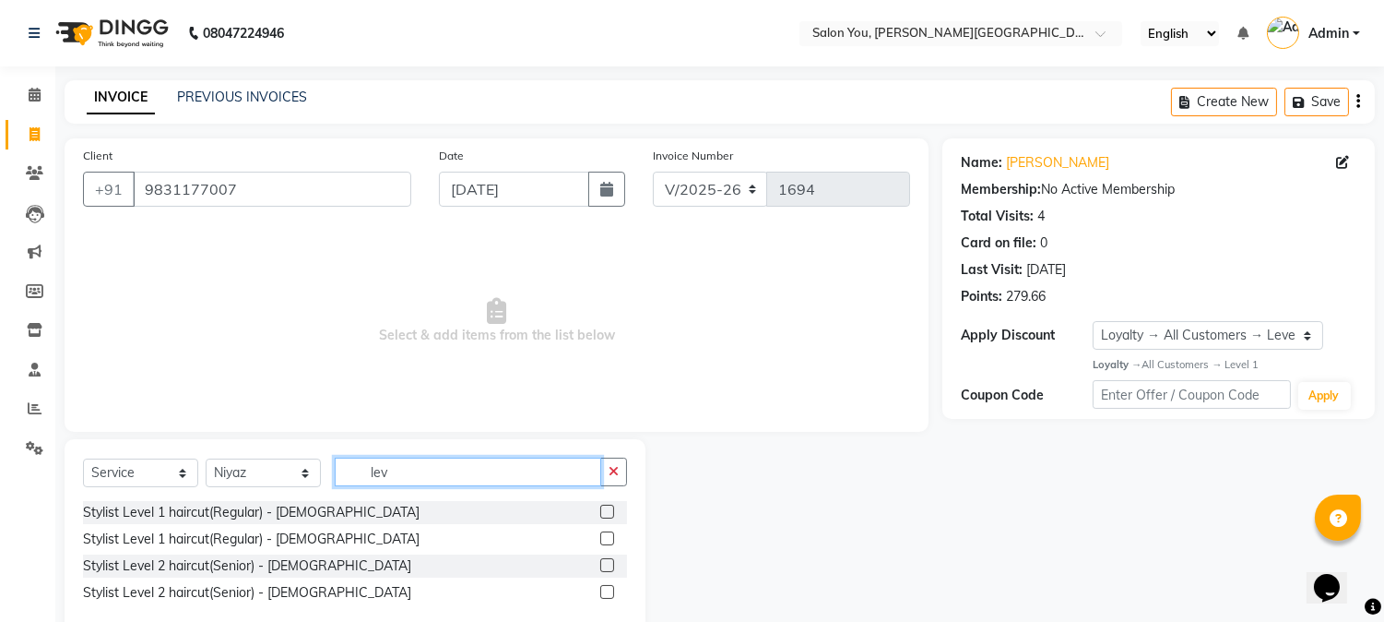
type input "lev"
click at [604, 570] on label at bounding box center [607, 565] width 14 height 14
click at [604, 570] on input "checkbox" at bounding box center [606, 566] width 12 height 12
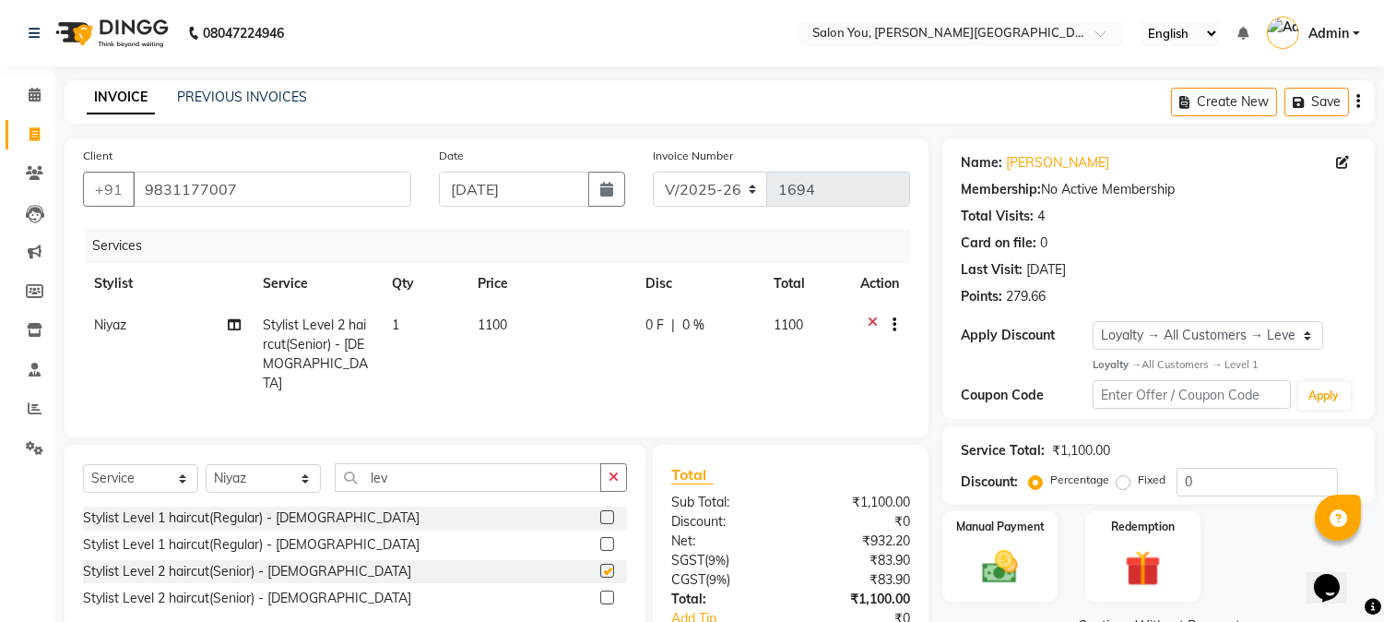
checkbox input "false"
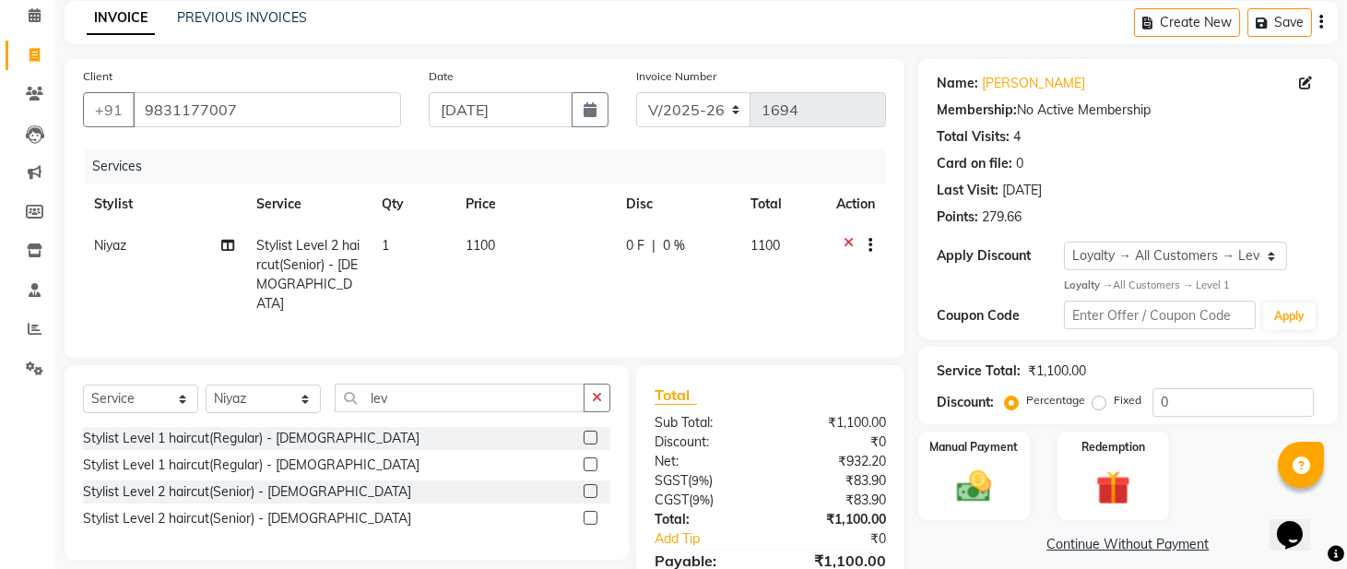
scroll to position [170, 0]
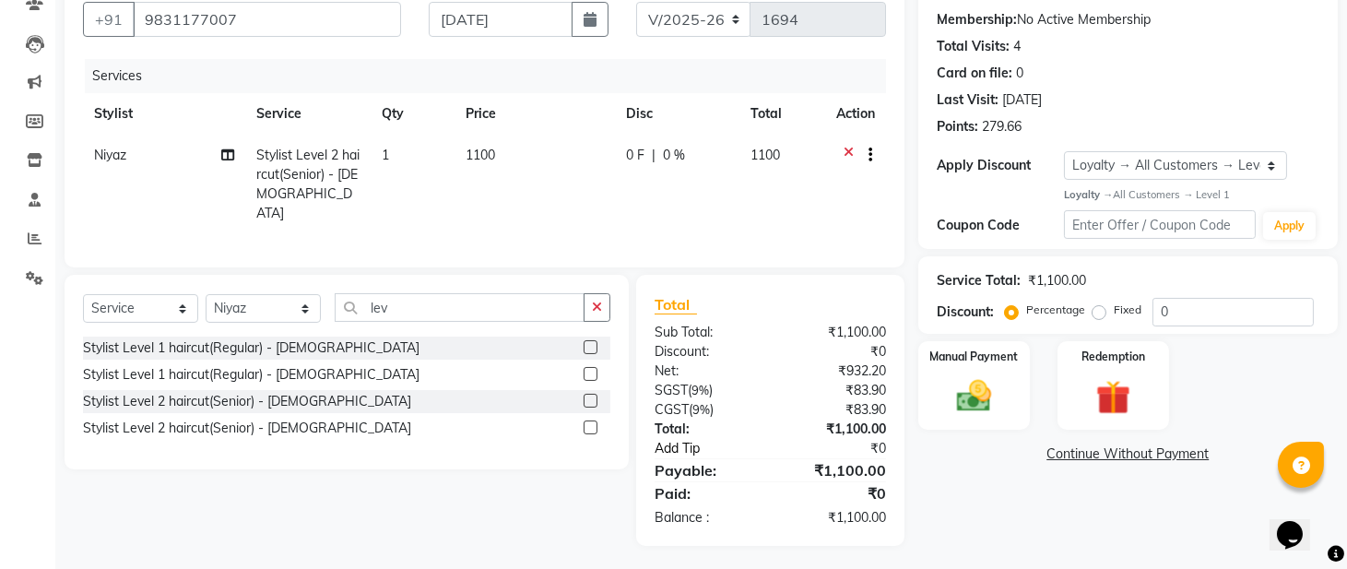
click at [688, 445] on link "Add Tip" at bounding box center [716, 448] width 151 height 19
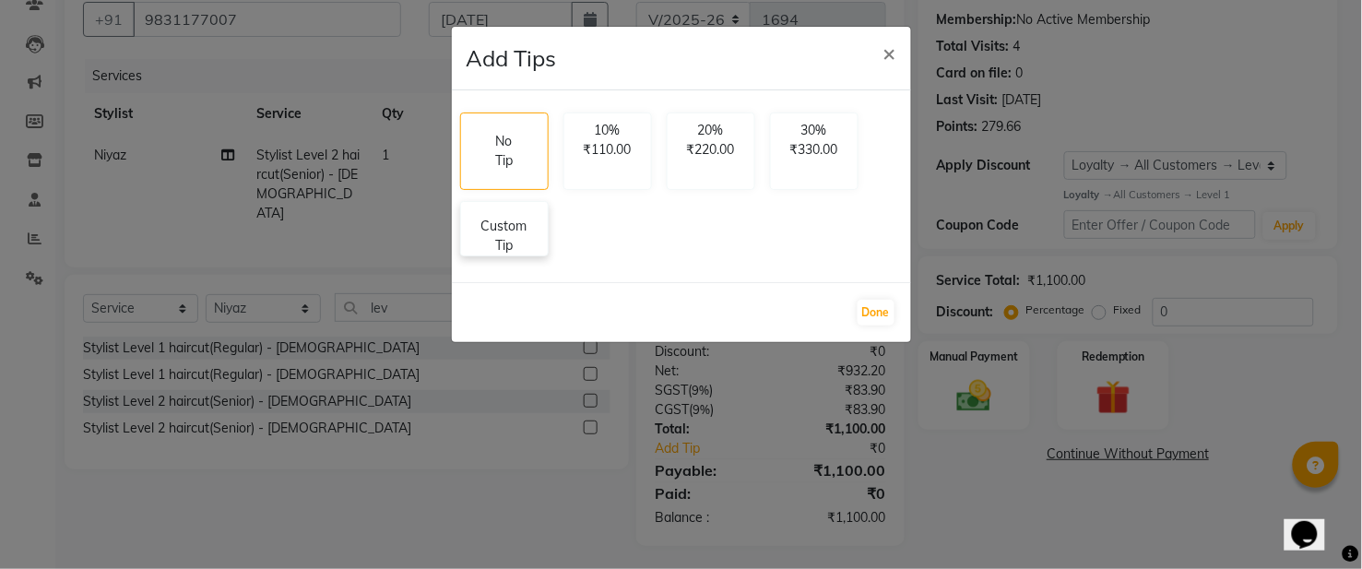
click at [517, 233] on p "Custom Tip" at bounding box center [504, 236] width 65 height 39
select select "83062"
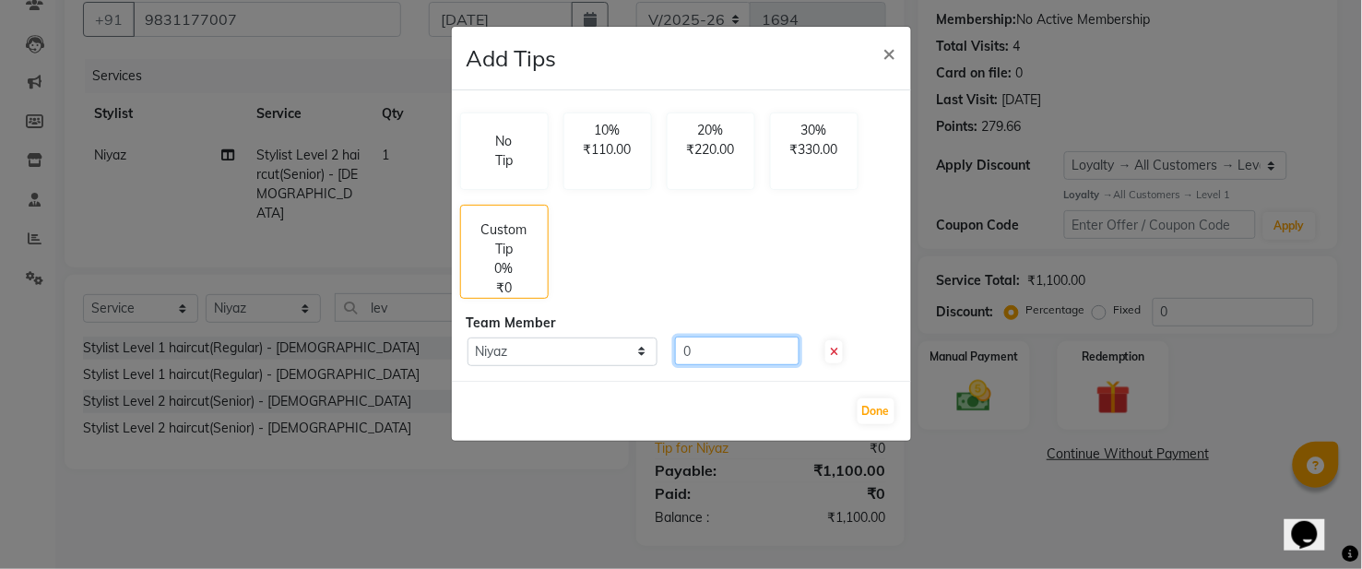
click at [734, 352] on input "0" at bounding box center [737, 351] width 125 height 29
type input "100"
click at [876, 412] on button "Done" at bounding box center [876, 411] width 37 height 26
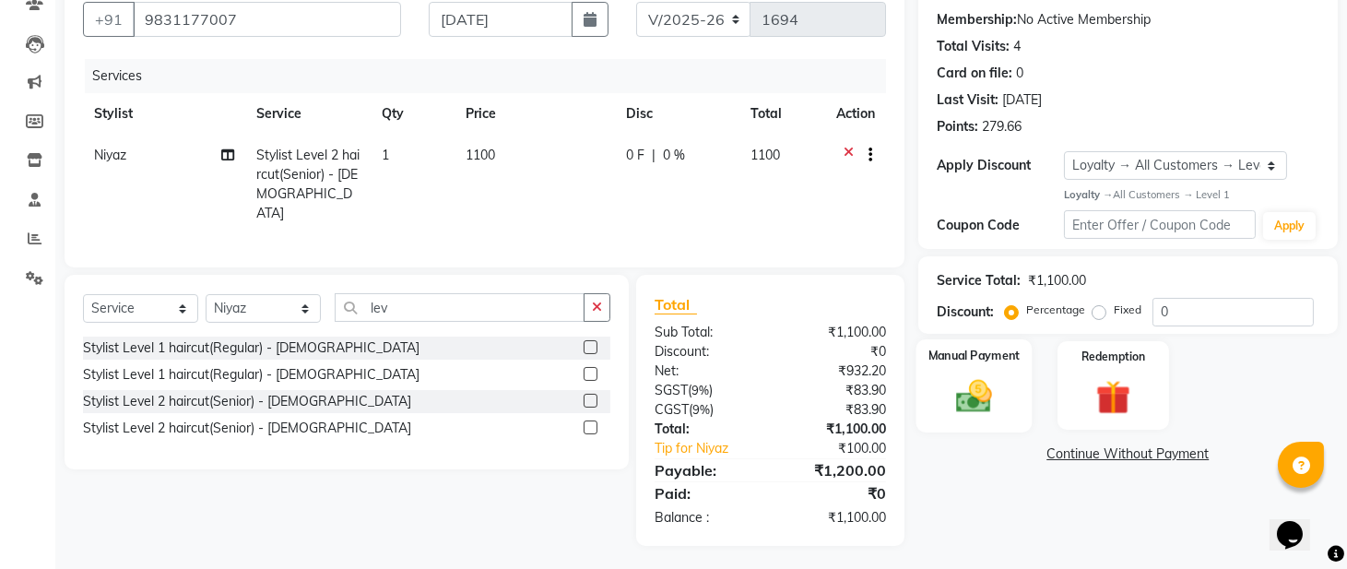
click at [990, 417] on img at bounding box center [974, 396] width 58 height 42
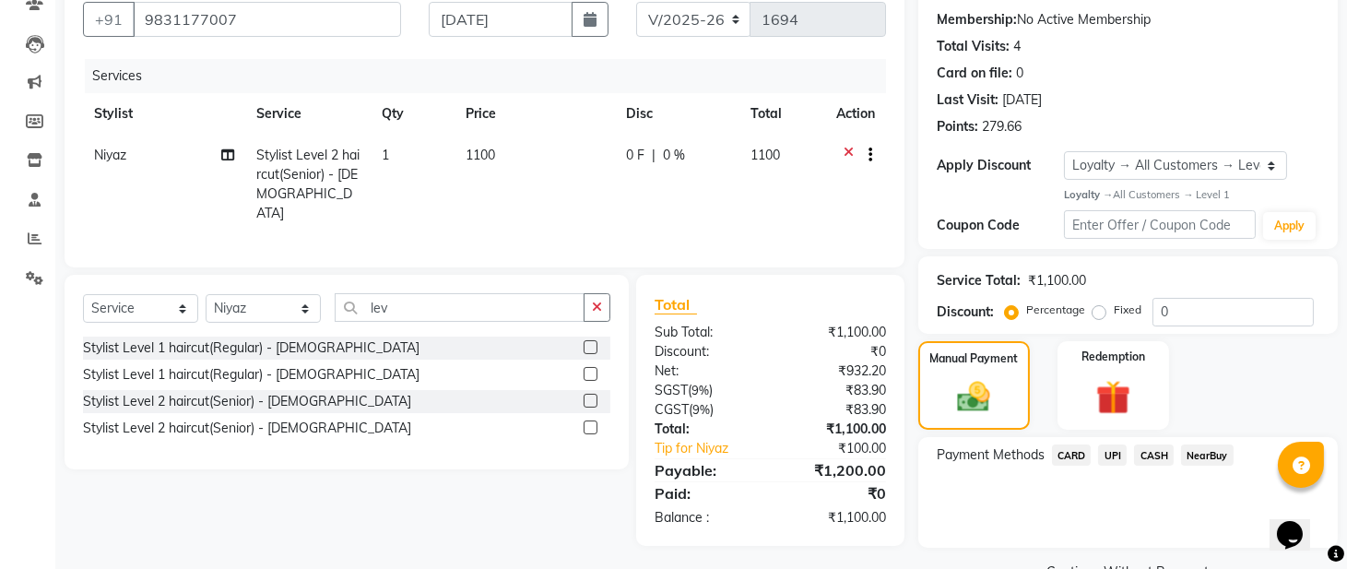
click at [1065, 466] on span "CARD" at bounding box center [1072, 455] width 40 height 21
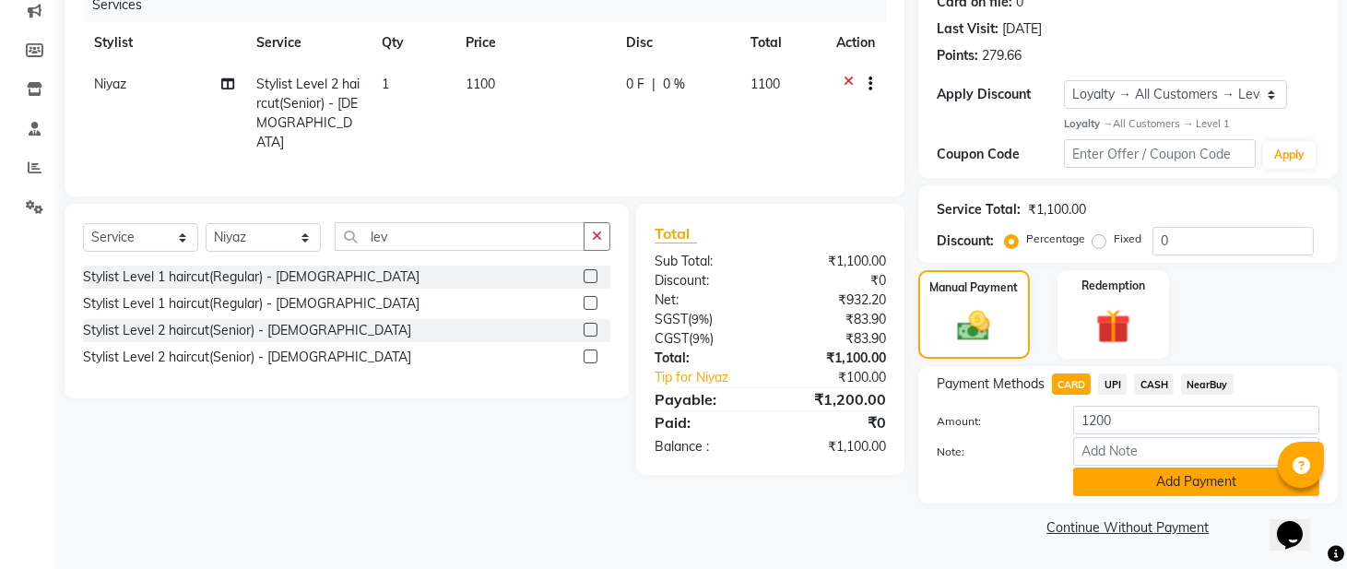
click at [1121, 481] on button "Add Payment" at bounding box center [1197, 482] width 246 height 29
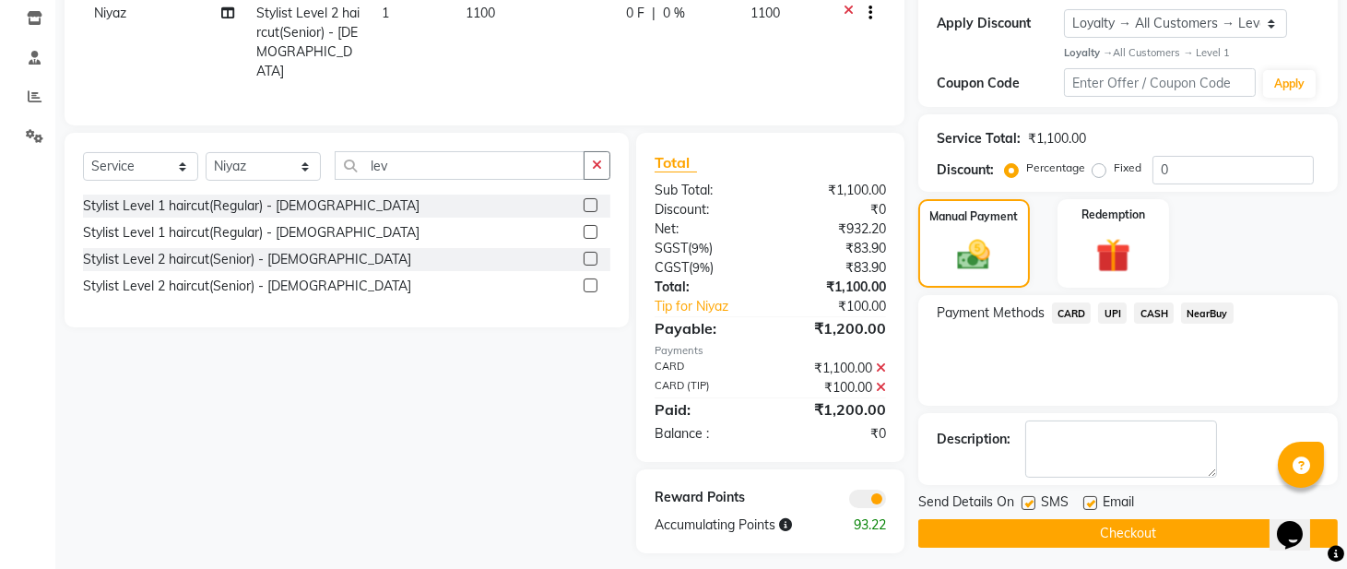
scroll to position [338, 0]
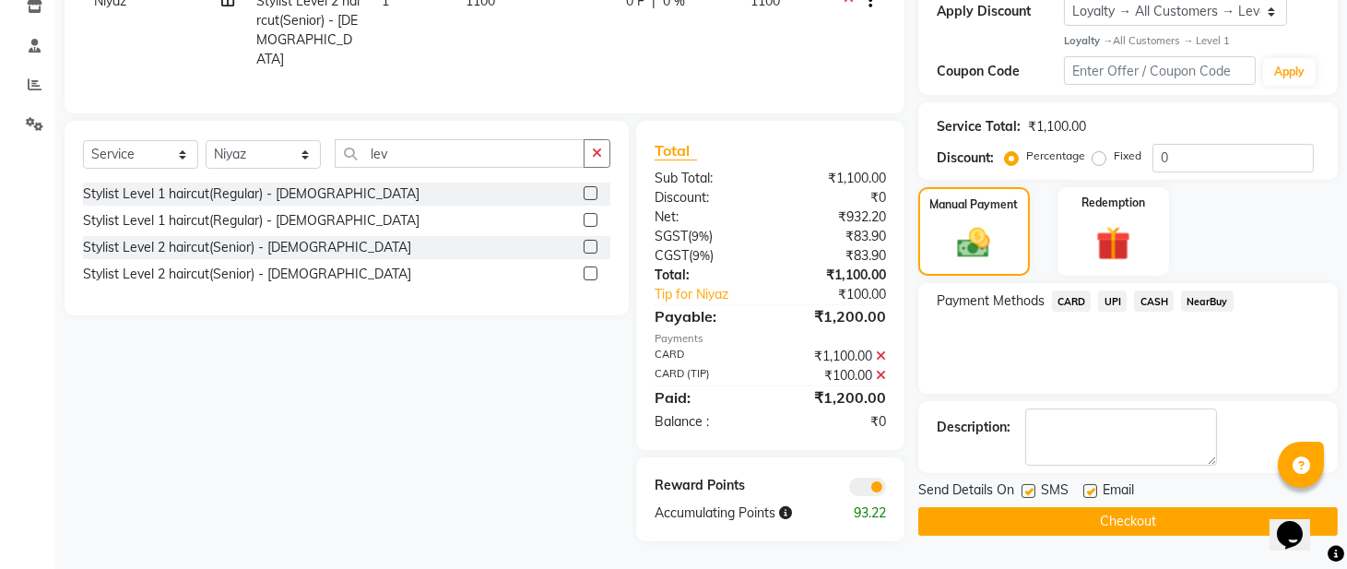
click at [1009, 521] on button "Checkout" at bounding box center [1129, 521] width 420 height 29
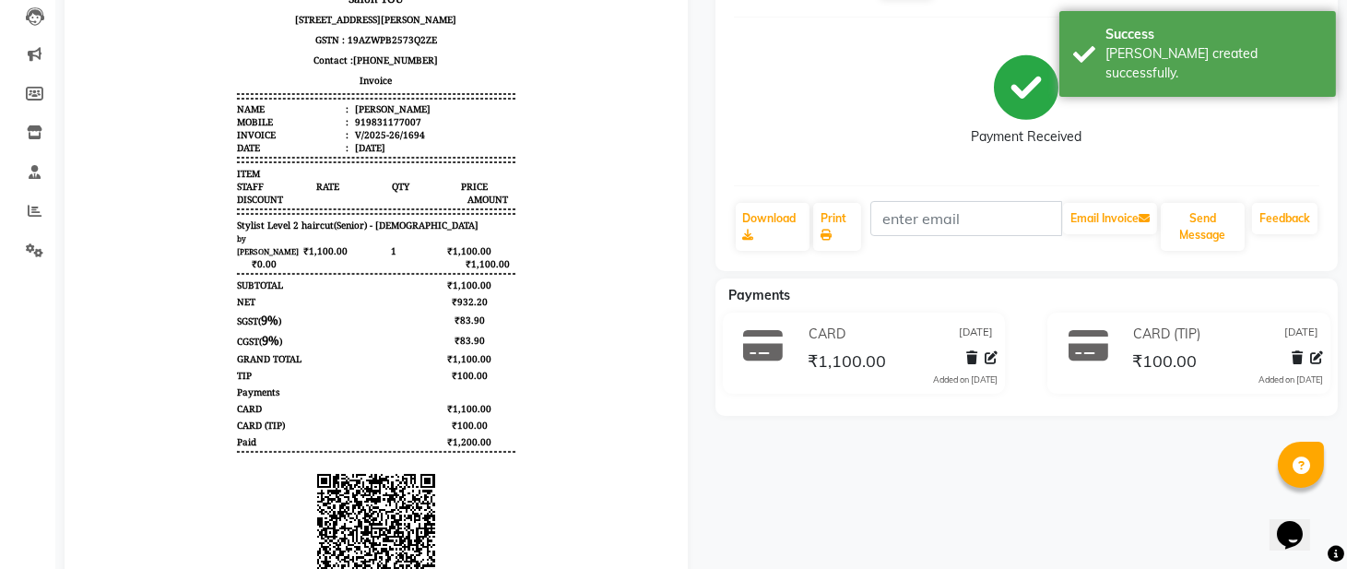
scroll to position [205, 0]
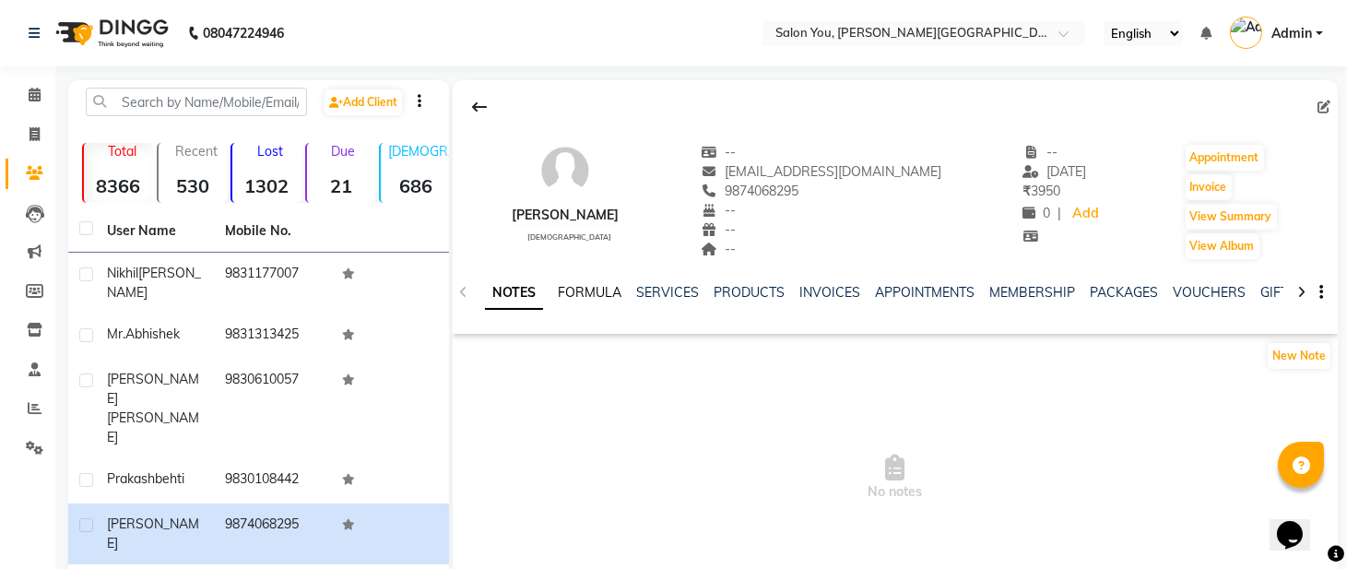
click at [581, 288] on link "FORMULA" at bounding box center [590, 292] width 64 height 17
click at [674, 296] on link "SERVICES" at bounding box center [666, 292] width 63 height 17
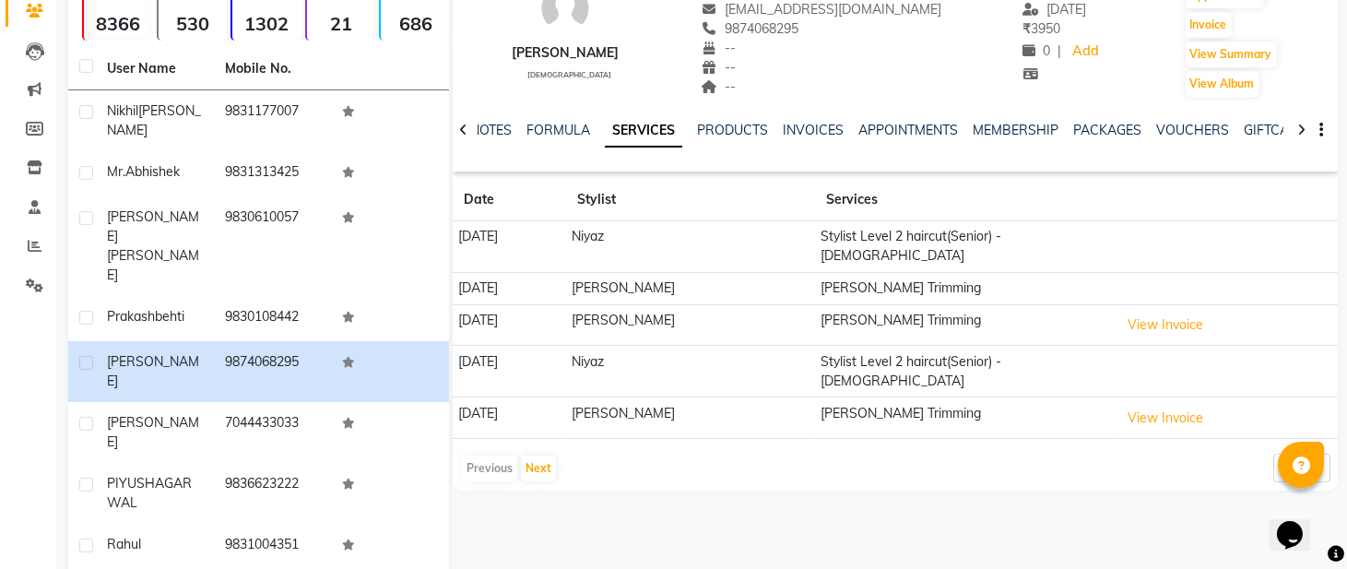
scroll to position [40, 0]
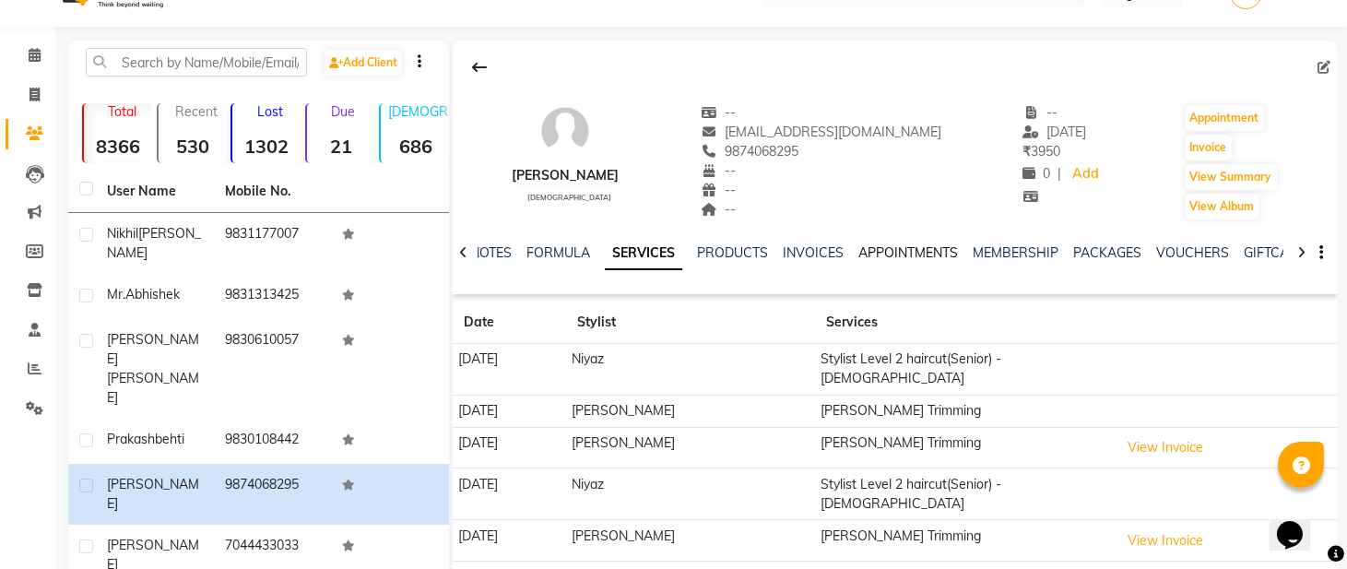
click at [904, 255] on link "APPOINTMENTS" at bounding box center [909, 252] width 100 height 17
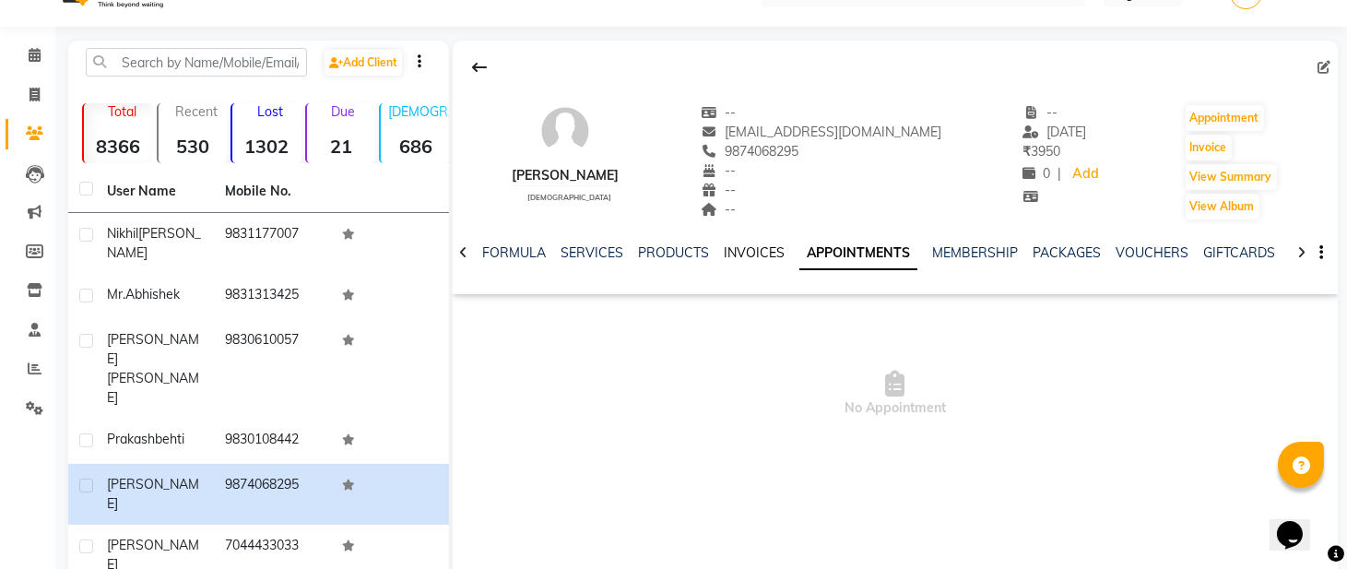
click at [753, 253] on link "INVOICES" at bounding box center [754, 252] width 61 height 17
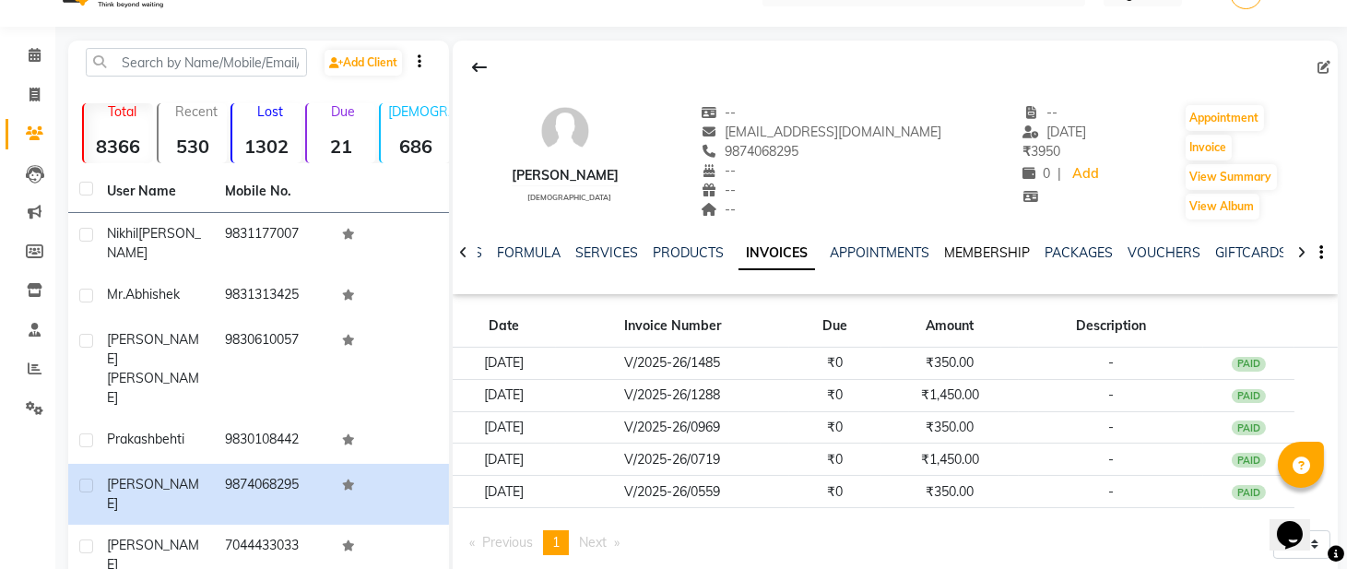
click at [984, 256] on link "MEMBERSHIP" at bounding box center [987, 252] width 86 height 17
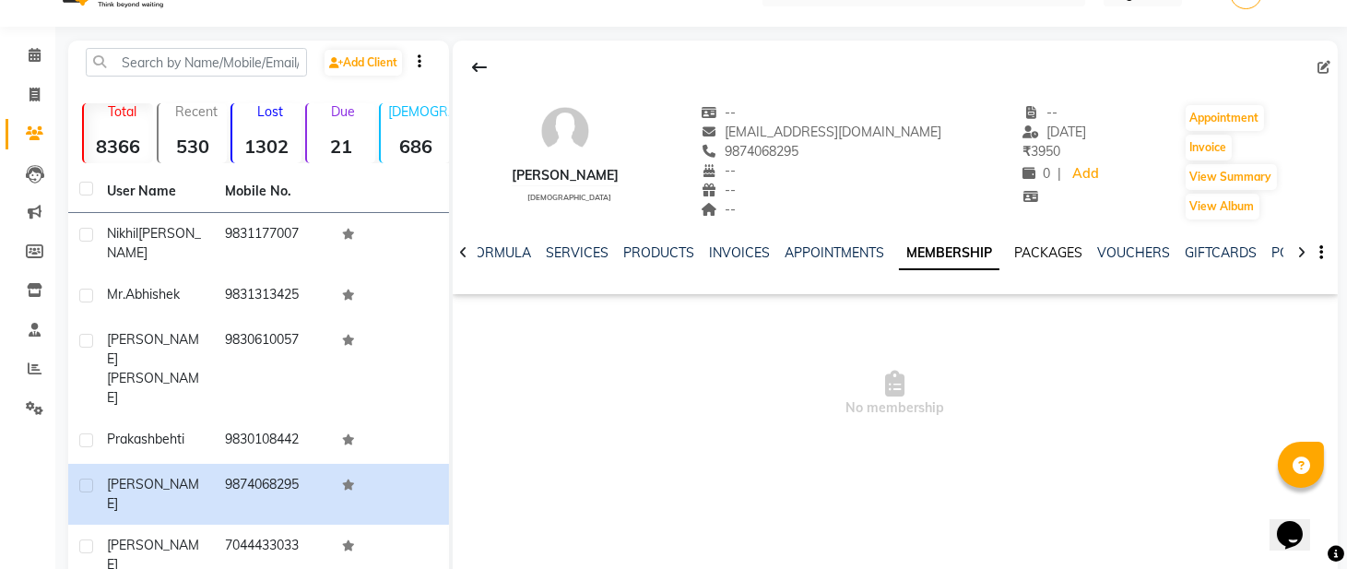
click at [1043, 250] on link "PACKAGES" at bounding box center [1049, 252] width 68 height 17
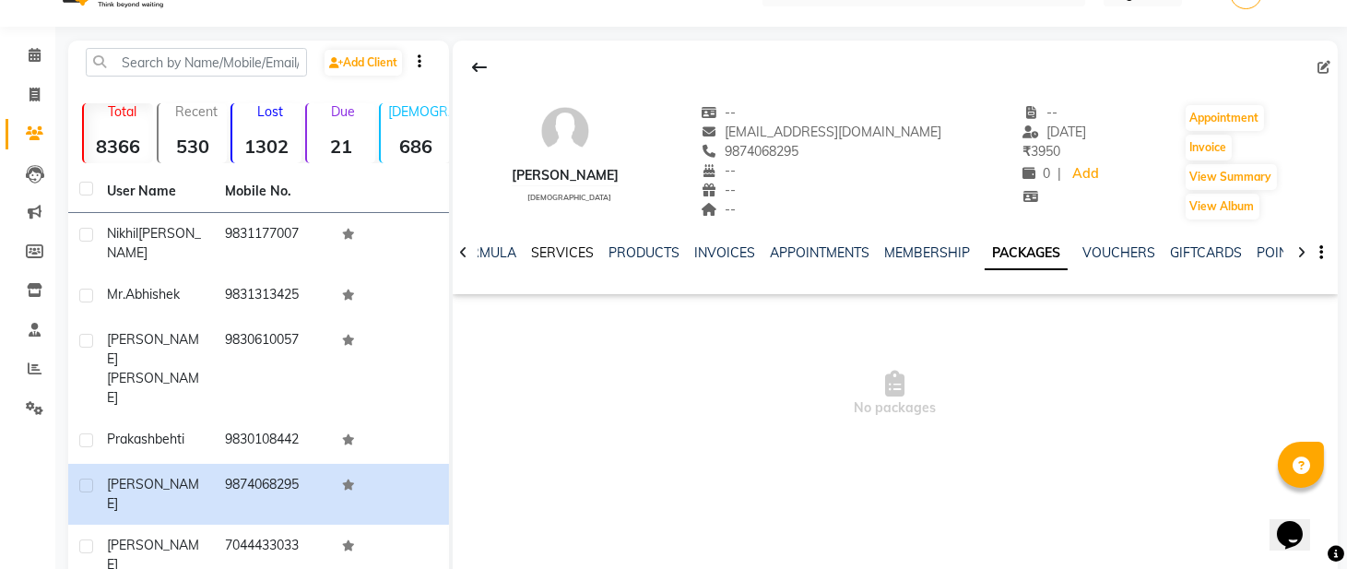
click at [555, 250] on link "SERVICES" at bounding box center [562, 252] width 63 height 17
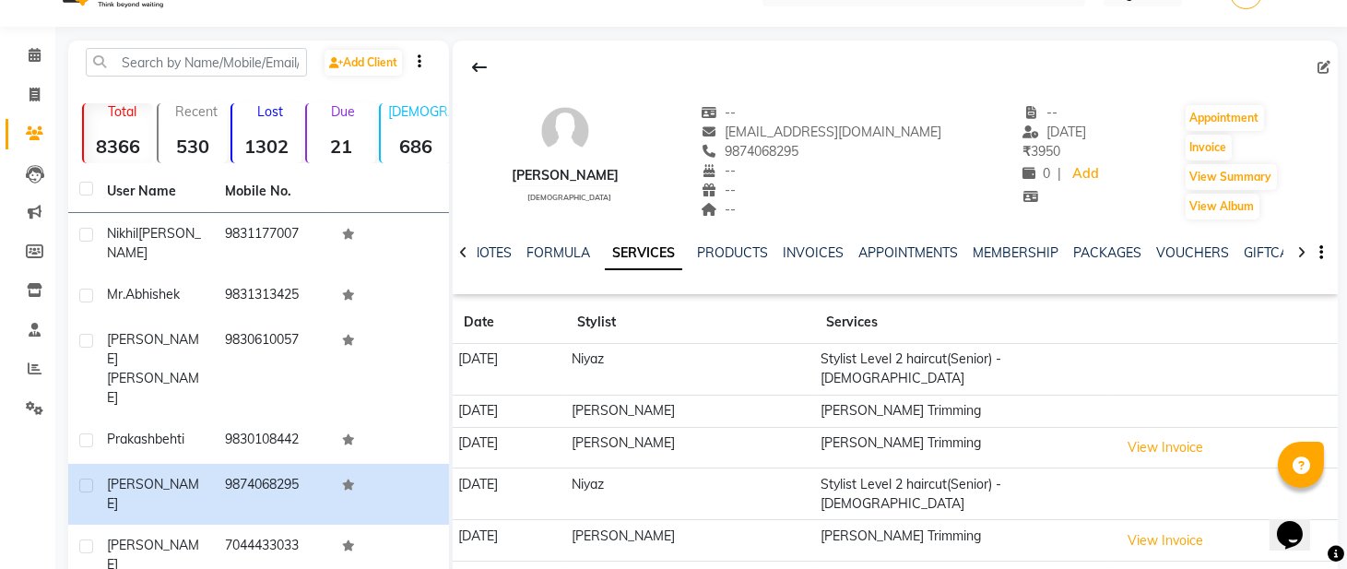
click at [457, 253] on div at bounding box center [463, 251] width 21 height 36
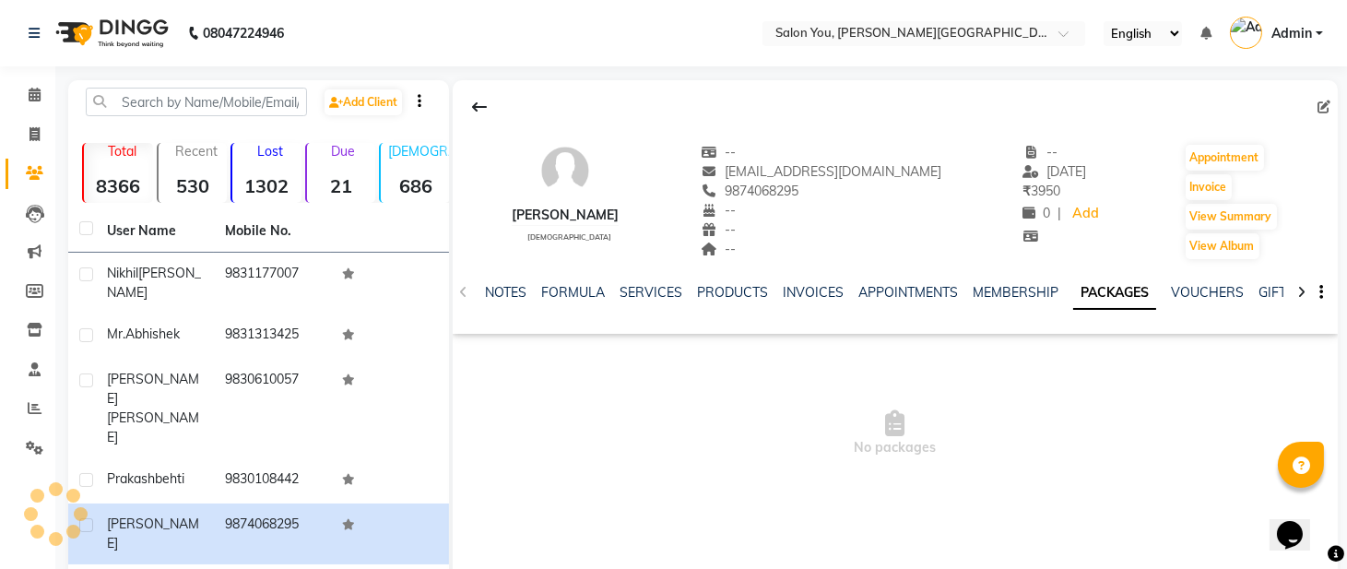
scroll to position [40, 0]
click at [477, 102] on icon at bounding box center [479, 107] width 15 height 15
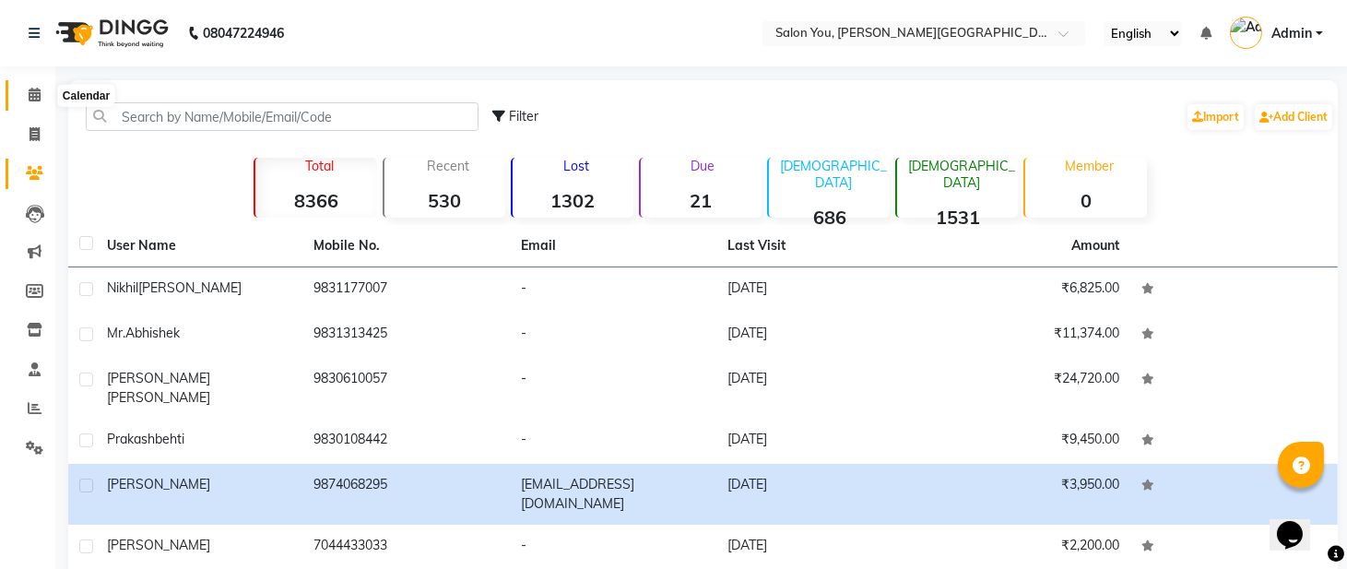
click at [20, 85] on span at bounding box center [34, 95] width 32 height 21
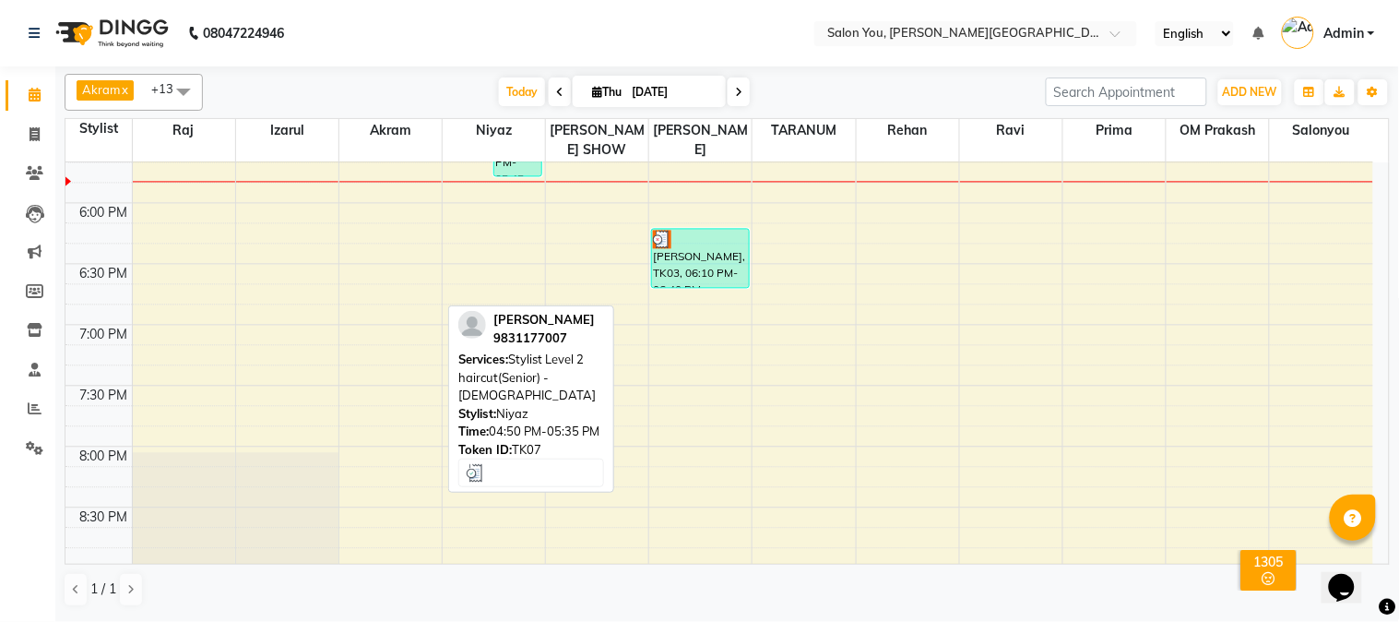
scroll to position [861, 0]
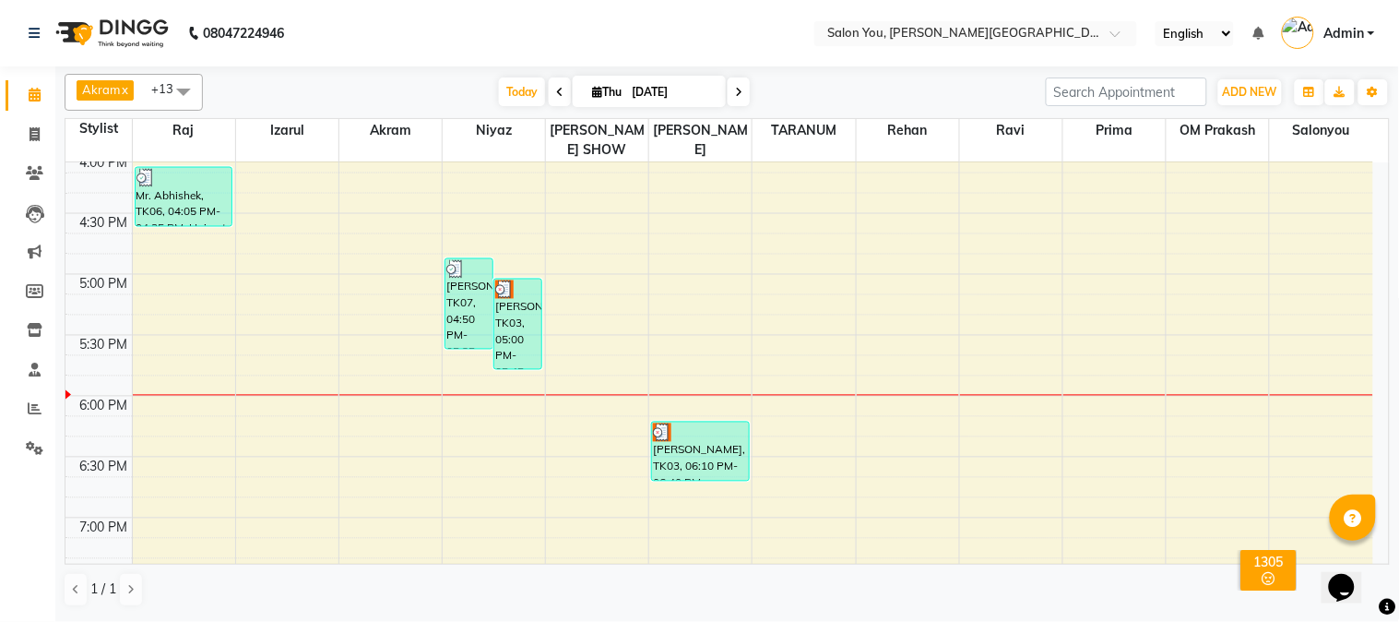
click at [758, 268] on tbody "9:00 AM 9:30 AM 10:00 AM 10:30 AM 11:00 AM 11:30 AM 12:00 PM 12:30 PM 1:00 PM 1…" at bounding box center [719, 92] width 1308 height 1582
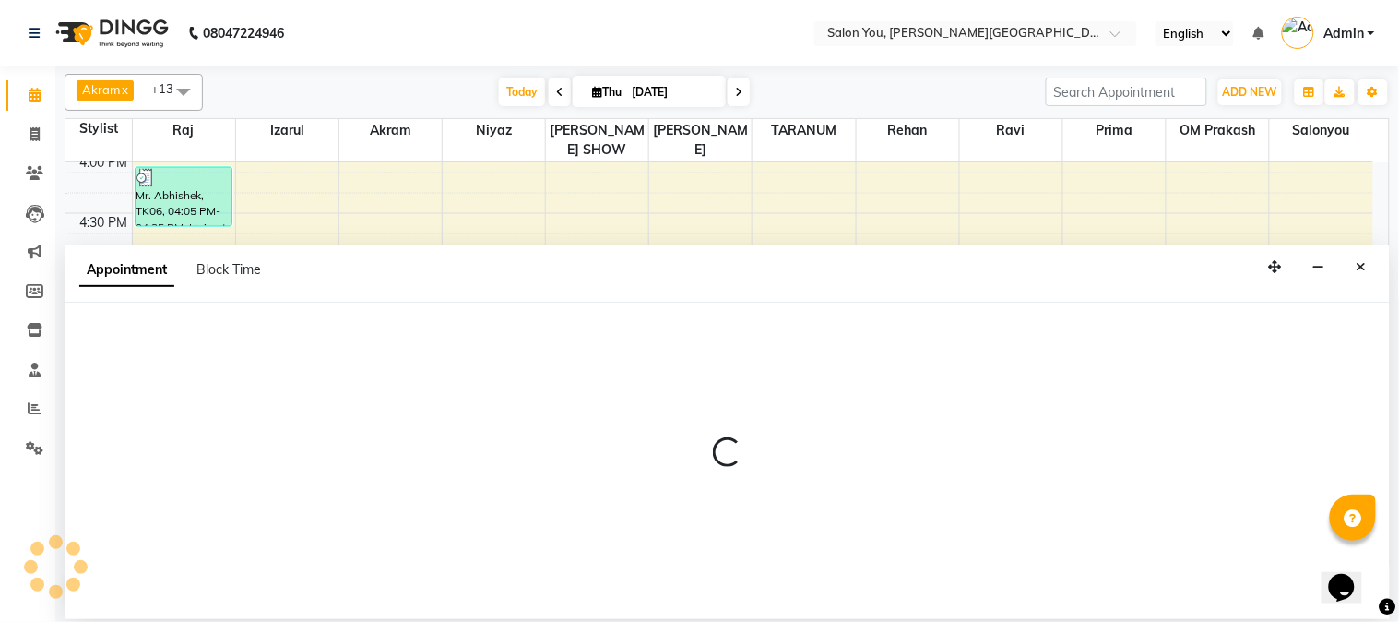
select select "84393"
select select "tentative"
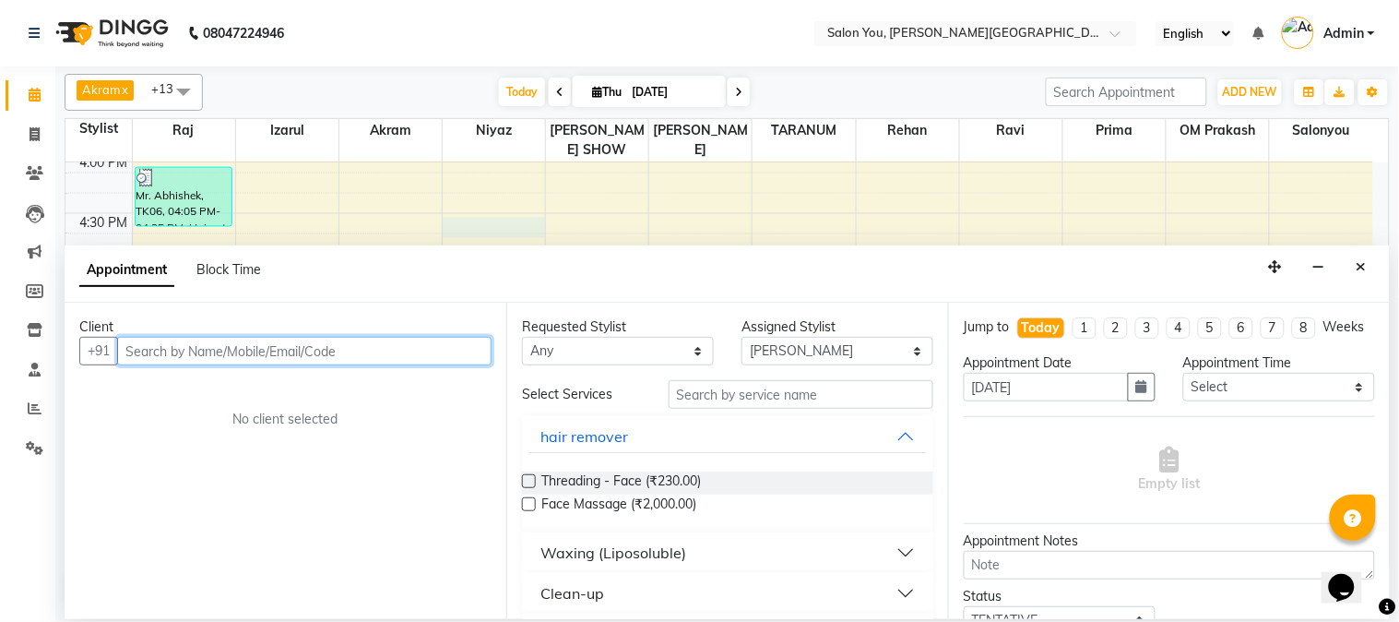
click at [487, 204] on div "9:00 AM 9:30 AM 10:00 AM 10:30 AM 11:00 AM 11:30 AM 12:00 PM 12:30 PM 1:00 PM 1…" at bounding box center [719, 92] width 1308 height 1582
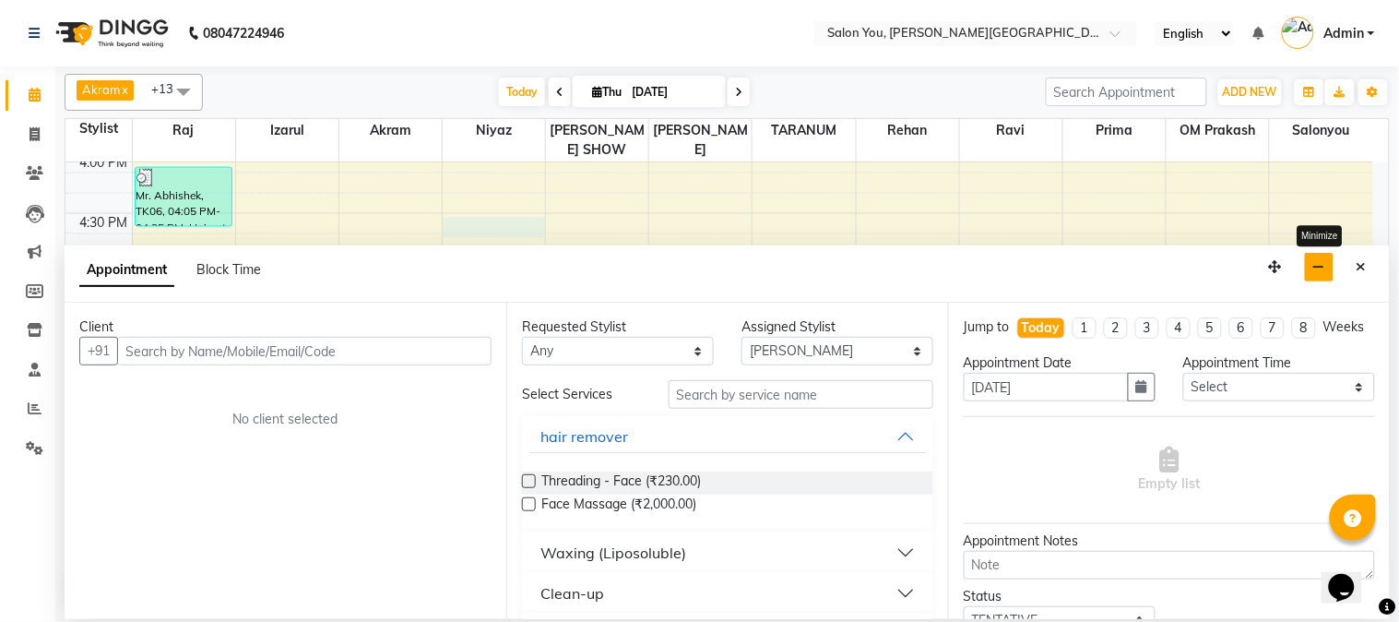
click at [1330, 263] on button "button" at bounding box center [1319, 267] width 29 height 29
